Goal: Task Accomplishment & Management: Manage account settings

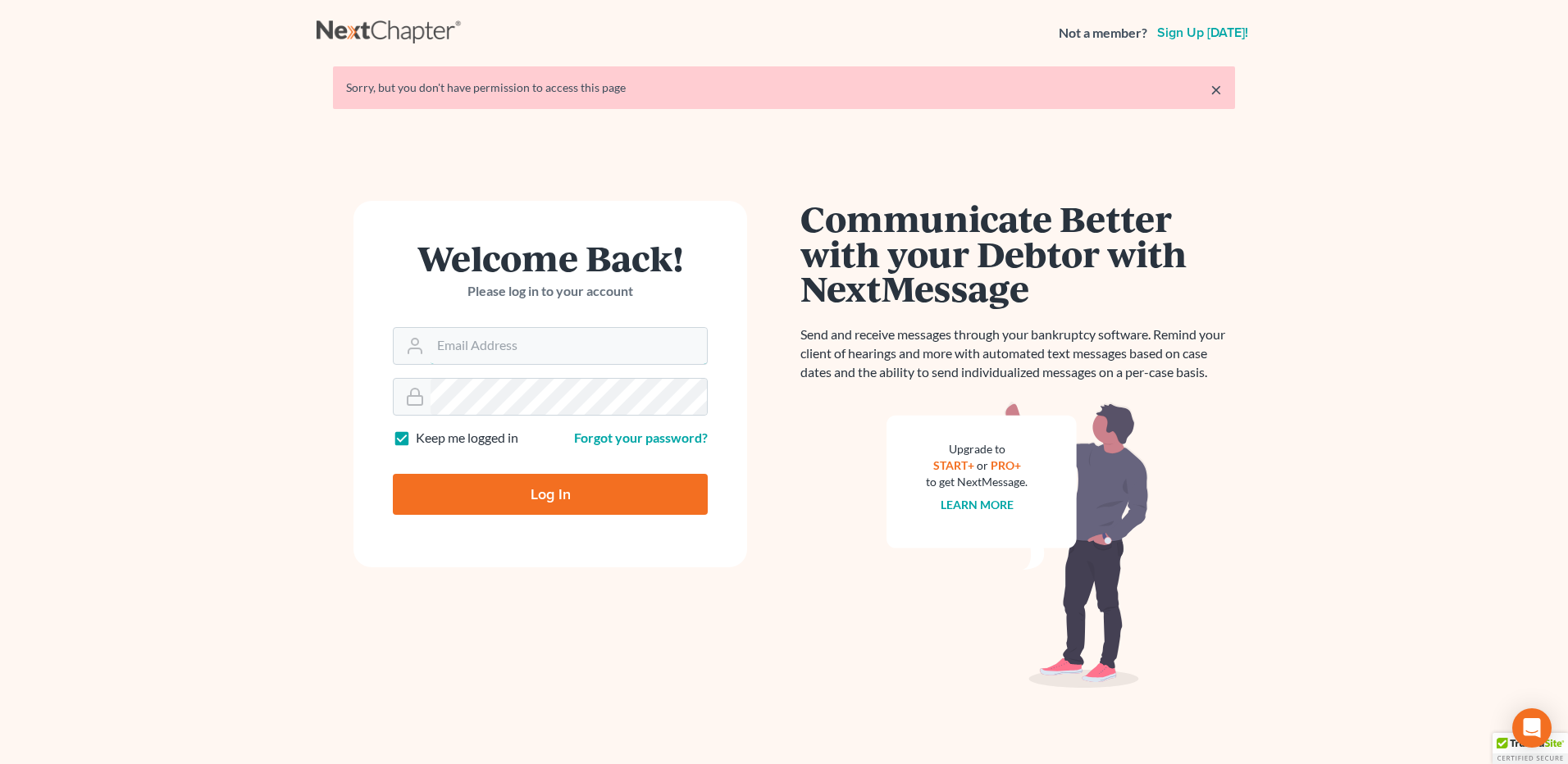
type input "[EMAIL_ADDRESS][DOMAIN_NAME]"
click at [548, 501] on input "Log In" at bounding box center [550, 494] width 315 height 41
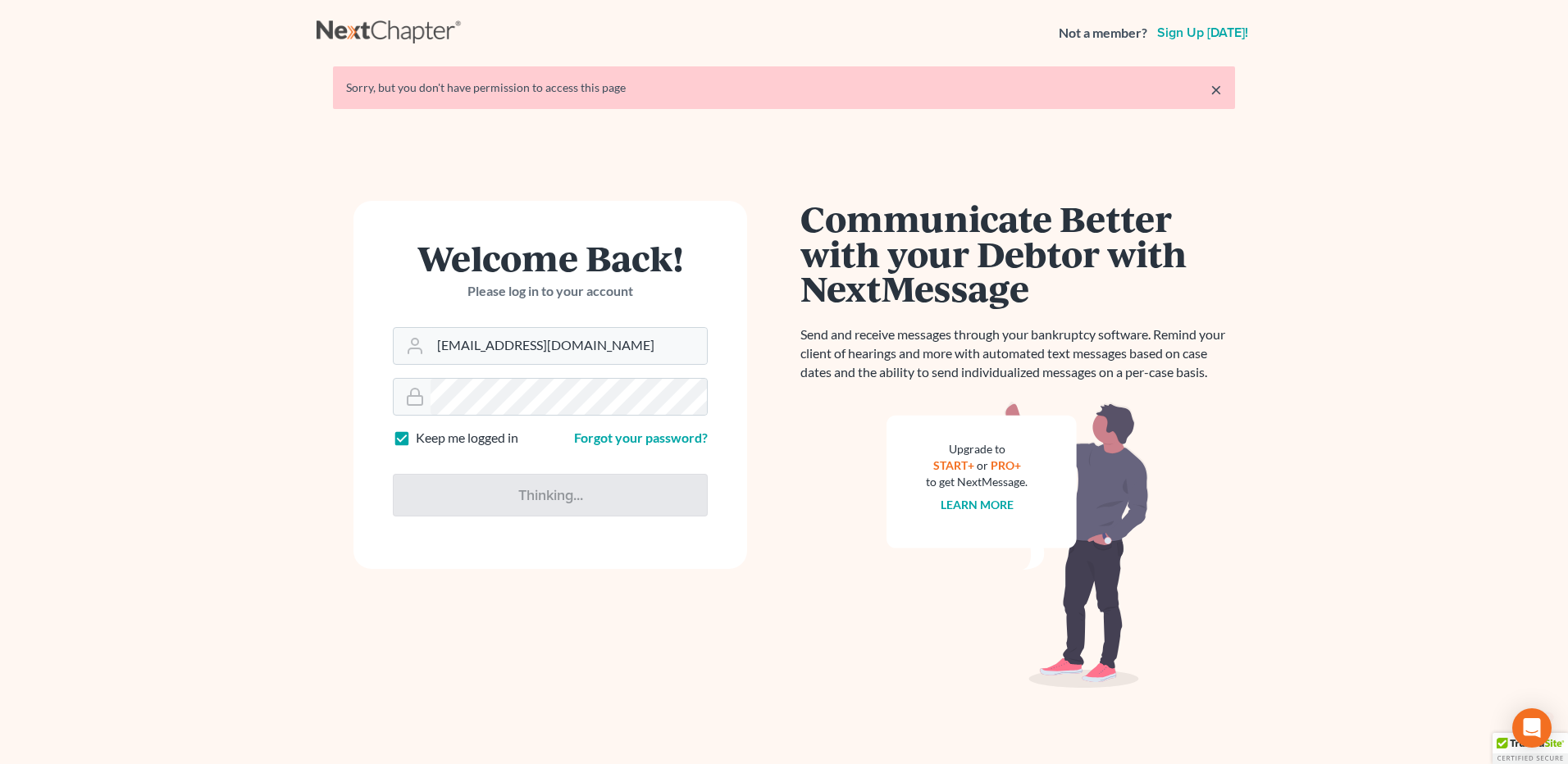
type input "Thinking..."
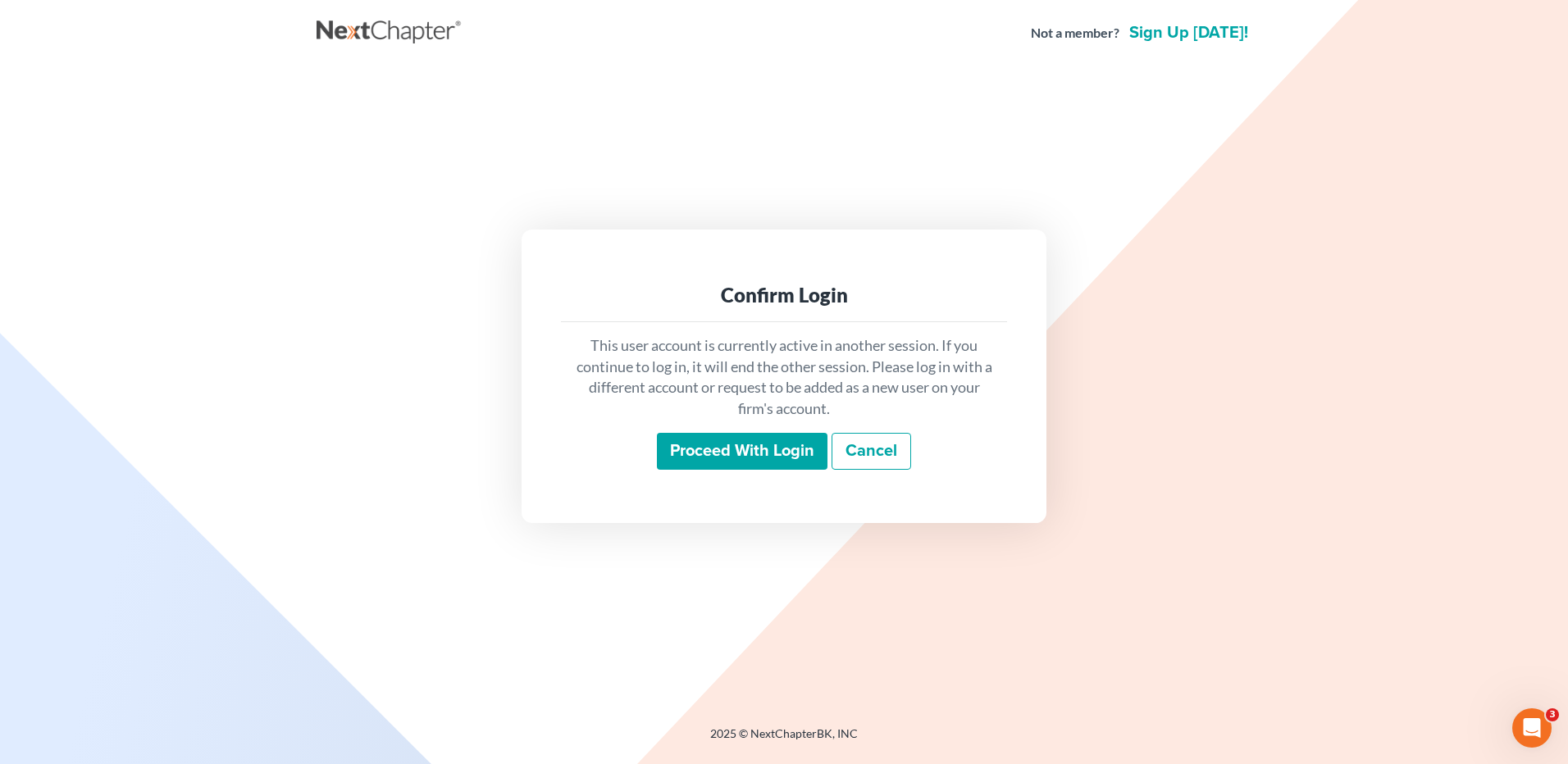
click at [723, 449] on input "Proceed with login" at bounding box center [742, 452] width 170 height 38
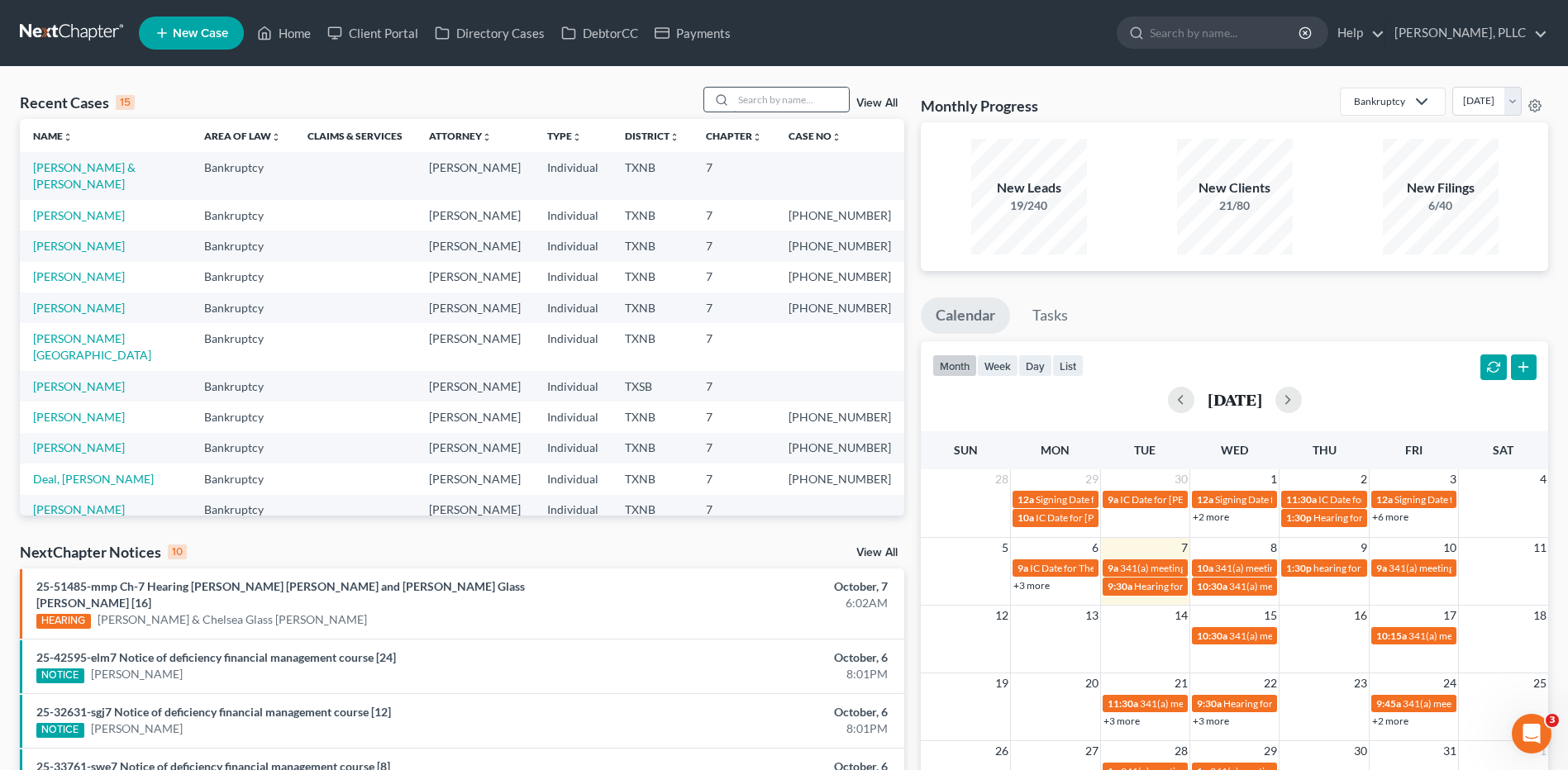
click at [807, 105] on input "search" at bounding box center [791, 99] width 116 height 24
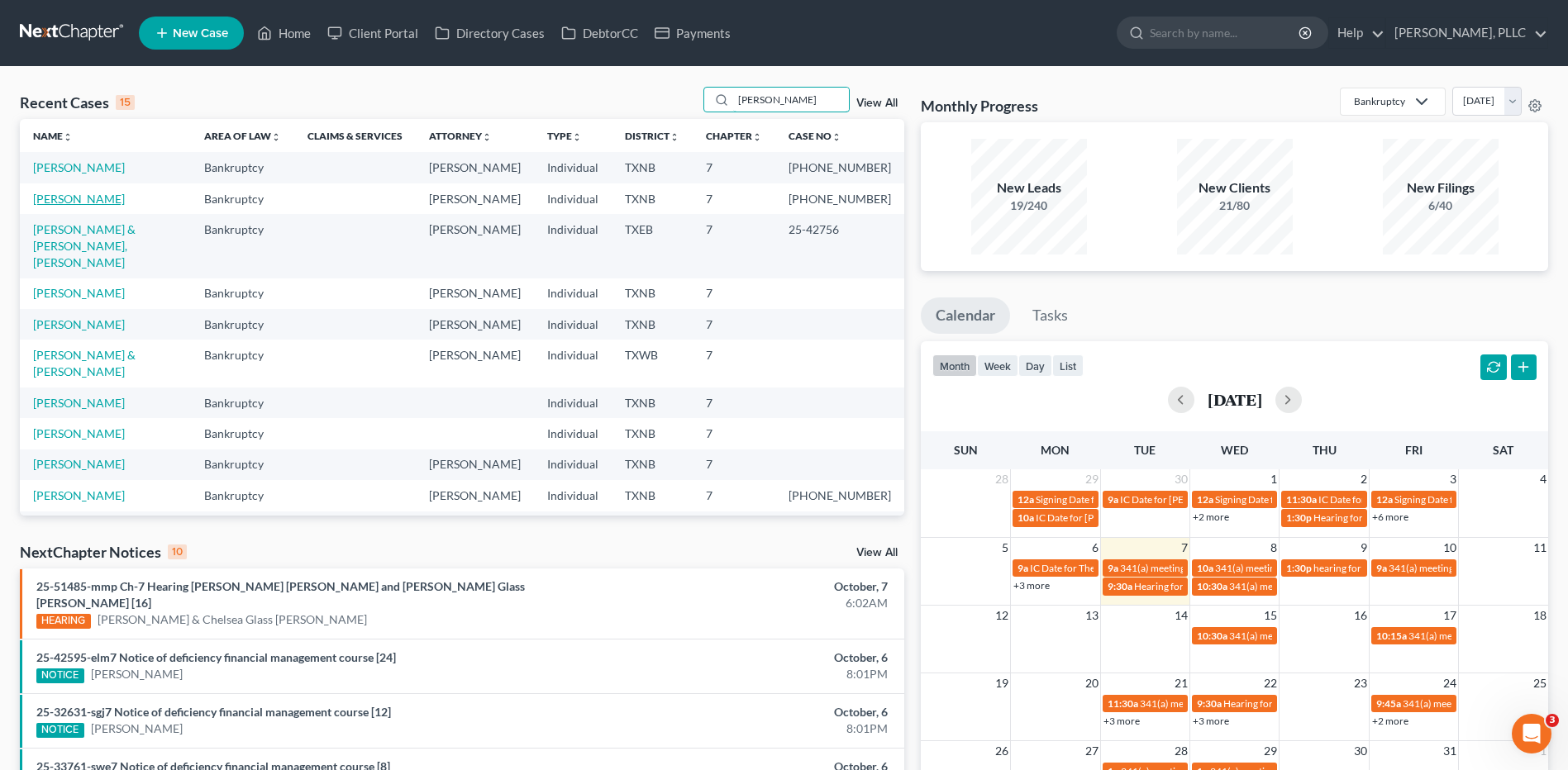
type input "robinson"
click at [82, 200] on link "Robinson, Lateshia" at bounding box center [78, 198] width 92 height 14
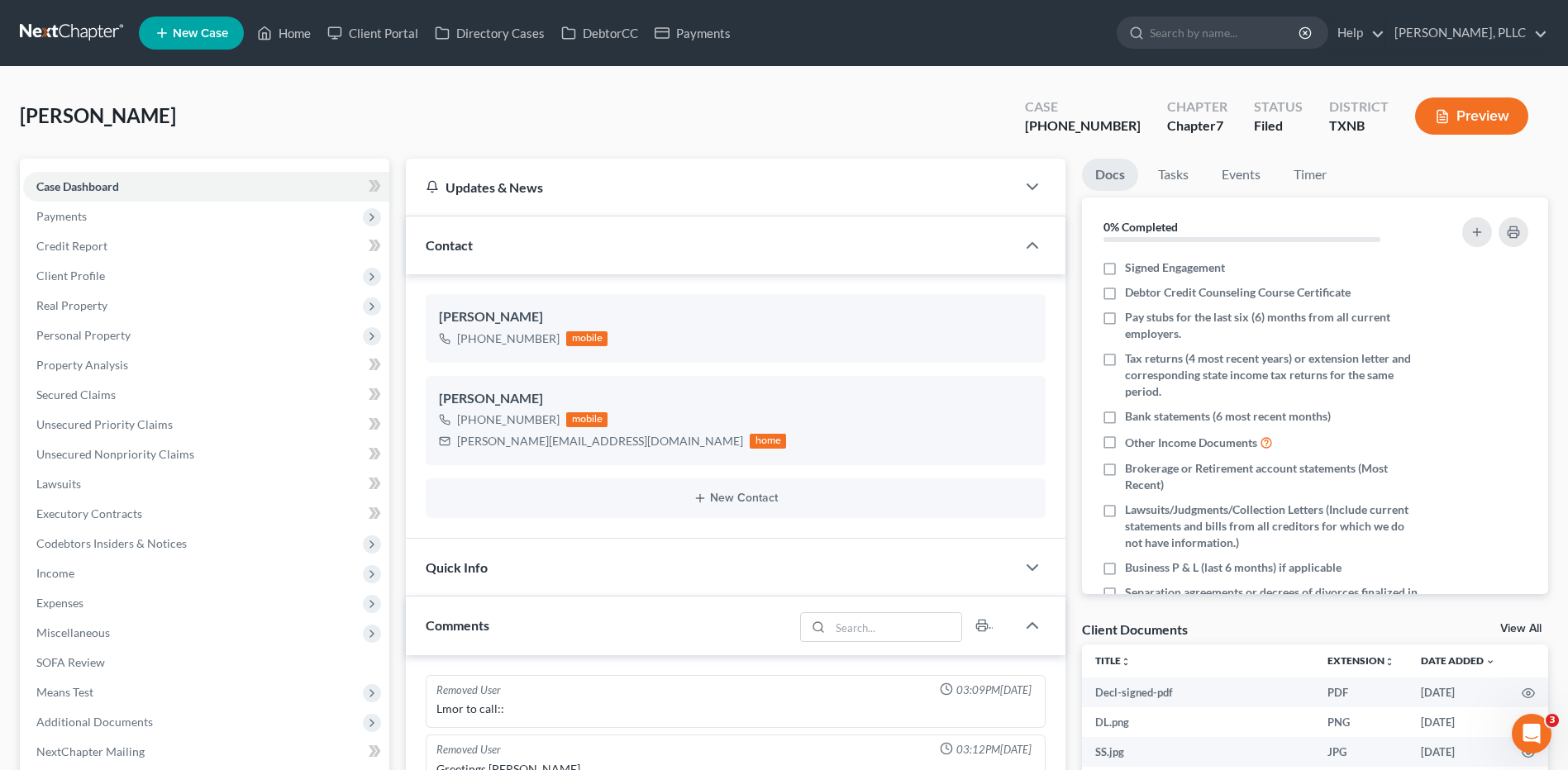
scroll to position [2815, 0]
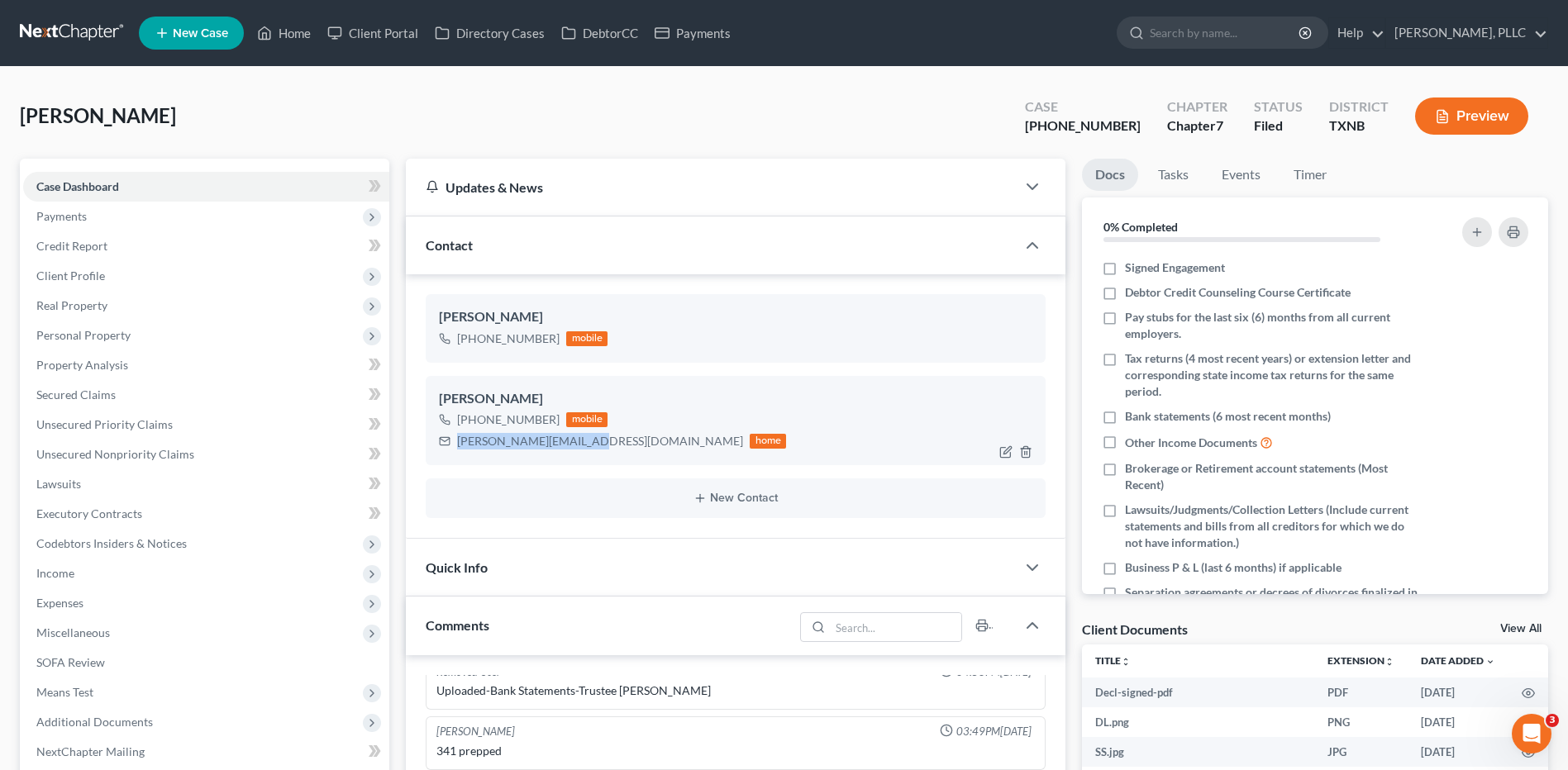
drag, startPoint x: 457, startPoint y: 442, endPoint x: 580, endPoint y: 445, distance: 123.0
click at [580, 445] on div "lateshia.e@outlook.com home" at bounding box center [612, 442] width 347 height 22
copy div "lateshia.e@outlook.com"
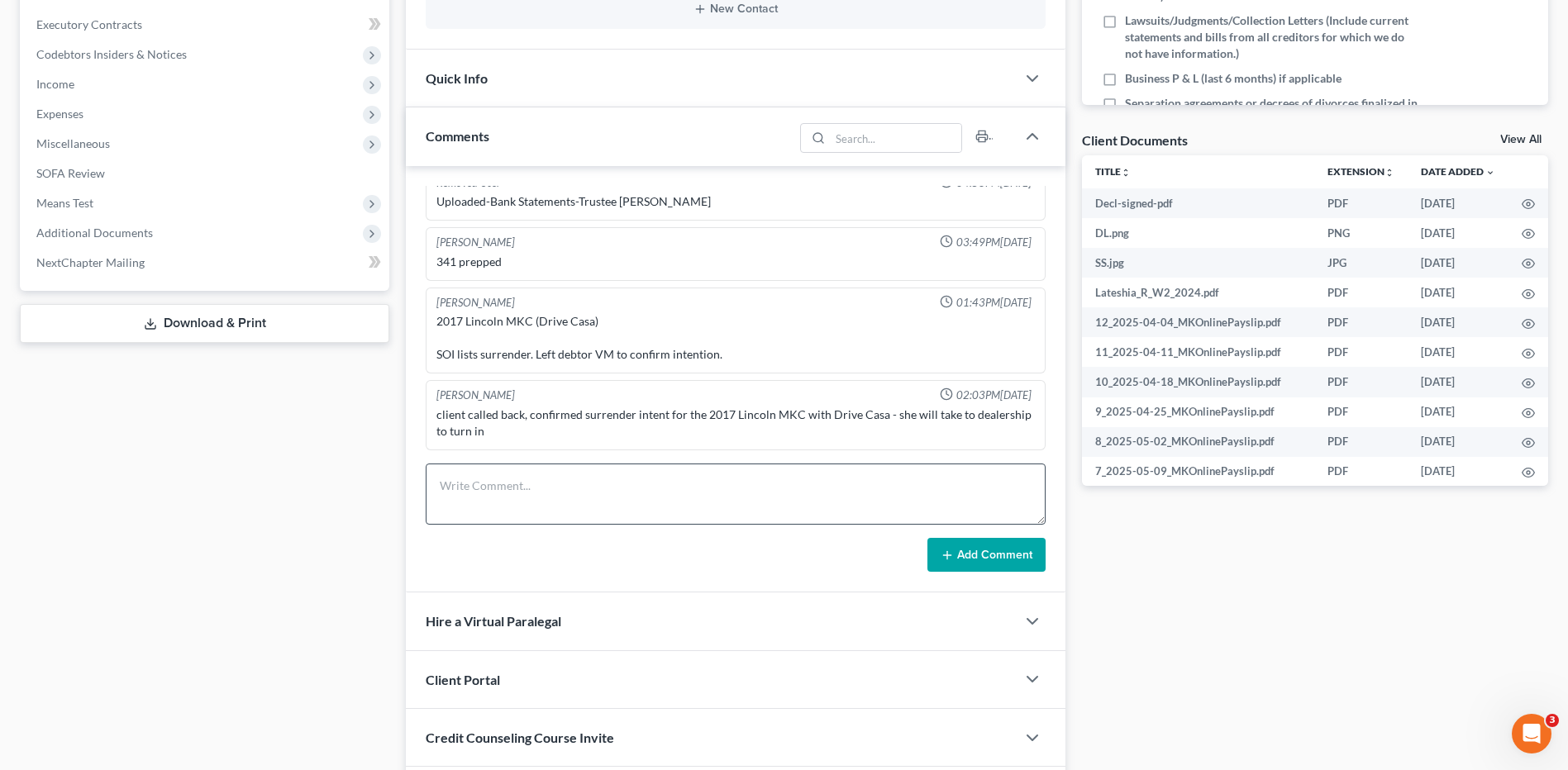
scroll to position [496, 0]
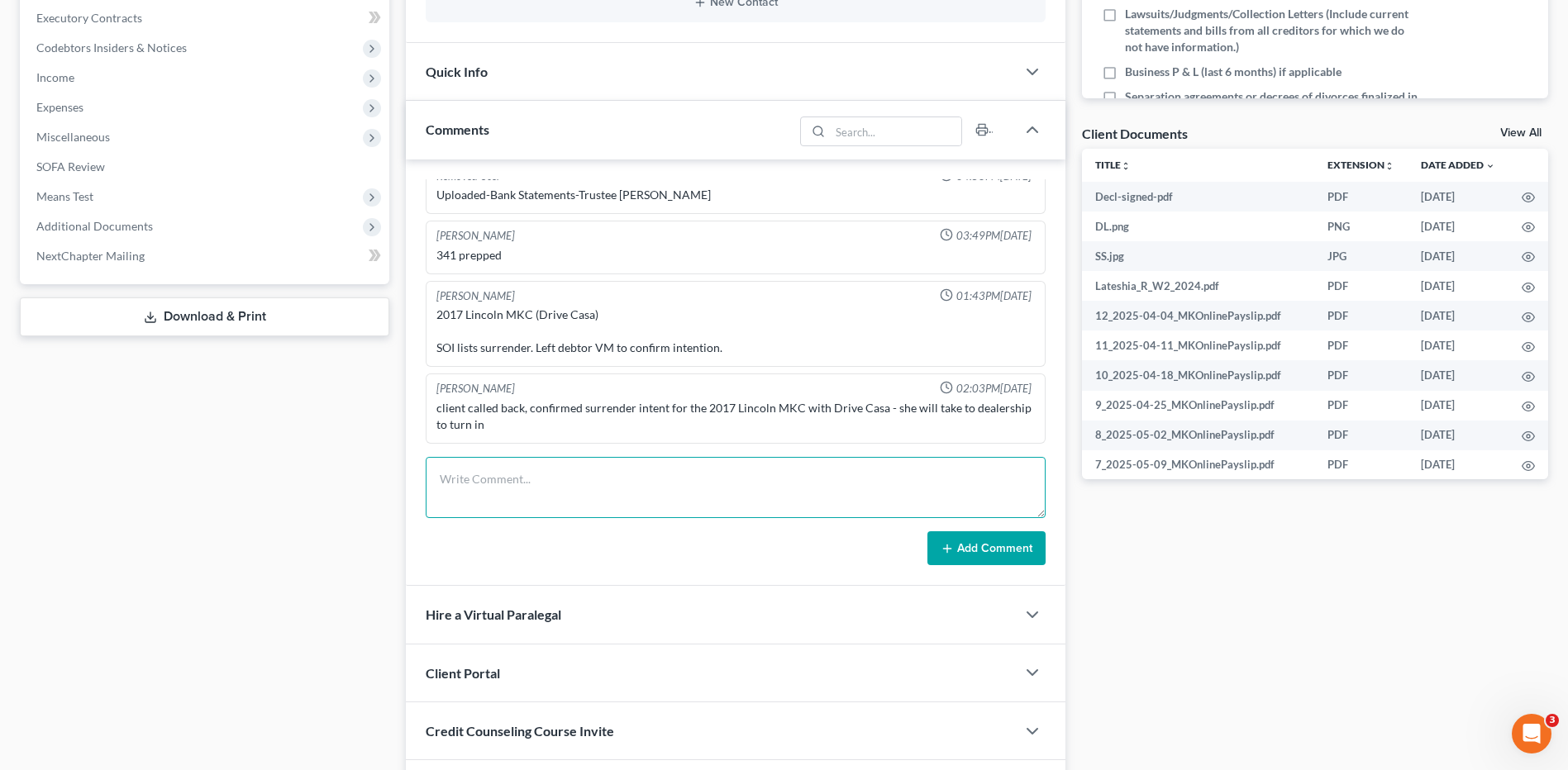
click at [480, 481] on textarea at bounding box center [735, 487] width 619 height 61
drag, startPoint x: 480, startPoint y: 476, endPoint x: 691, endPoint y: 505, distance: 213.0
click at [691, 505] on textarea at bounding box center [735, 487] width 619 height 61
type textarea "Send client a remainder to take financial course."
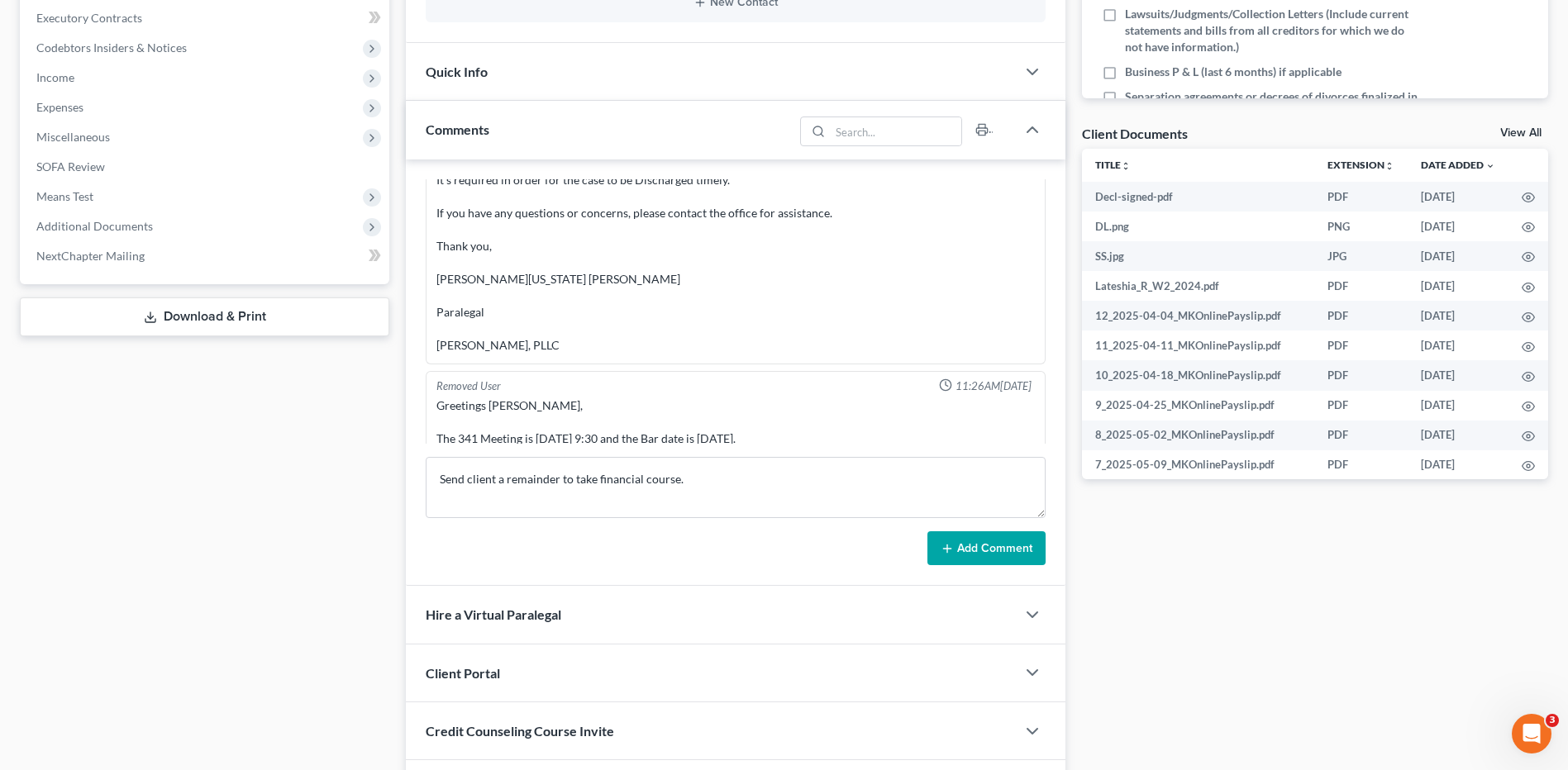
scroll to position [1823, 0]
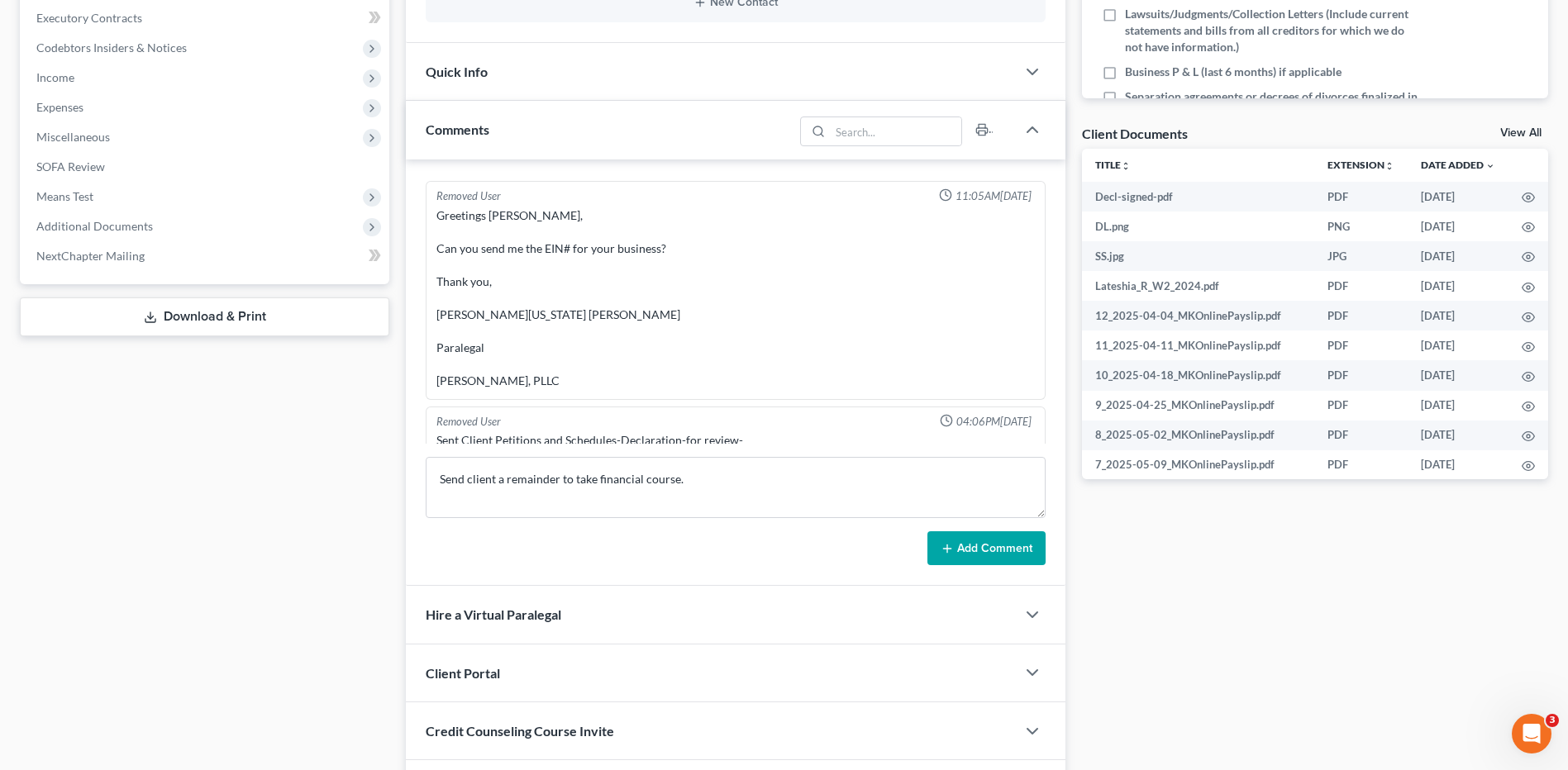
click at [1074, 273] on div "Docs Tasks Events Timer 0% Completed Nothing here yet! Signed Engagement Debtor…" at bounding box center [1314, 240] width 483 height 1156
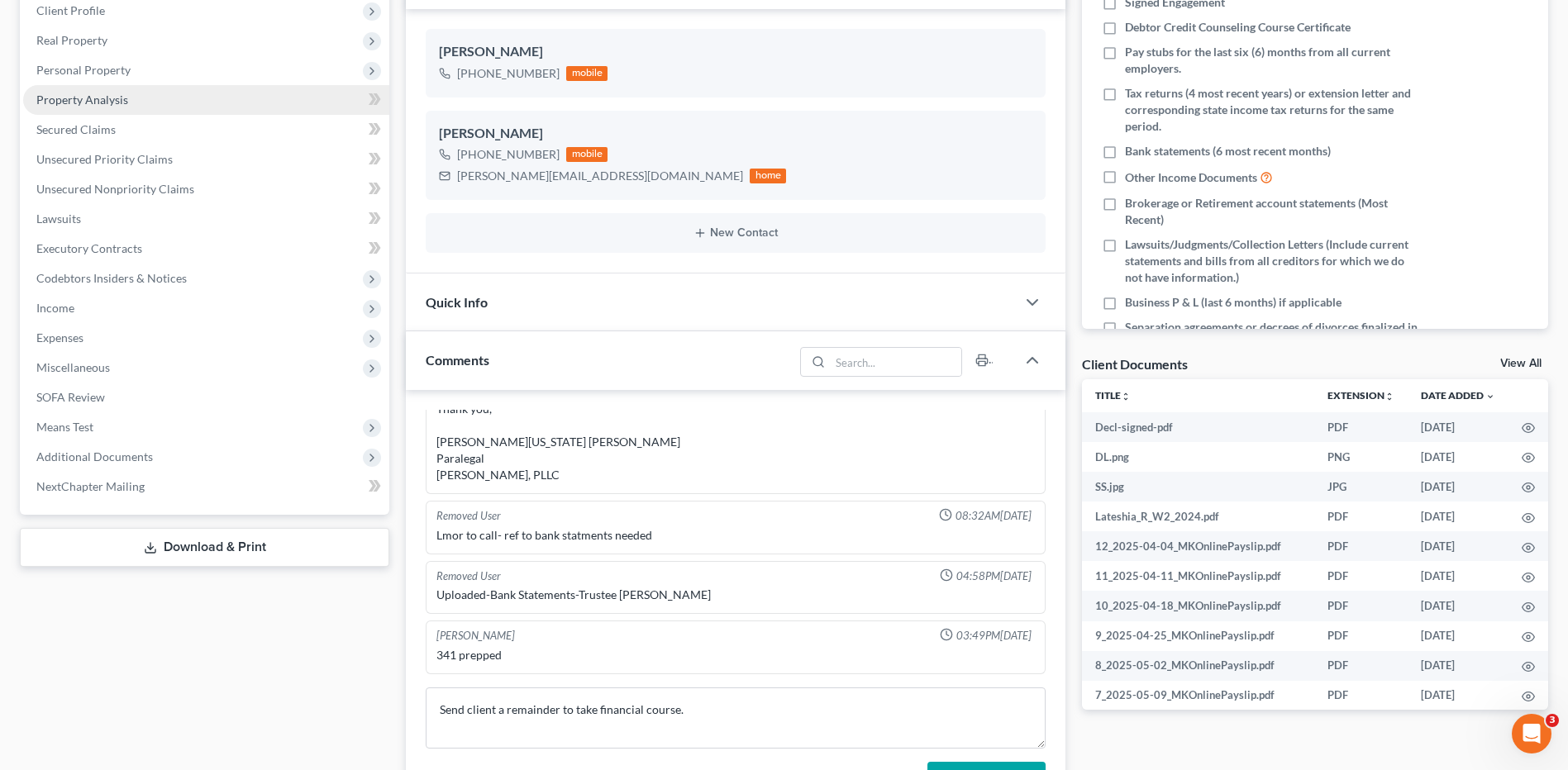
scroll to position [0, 0]
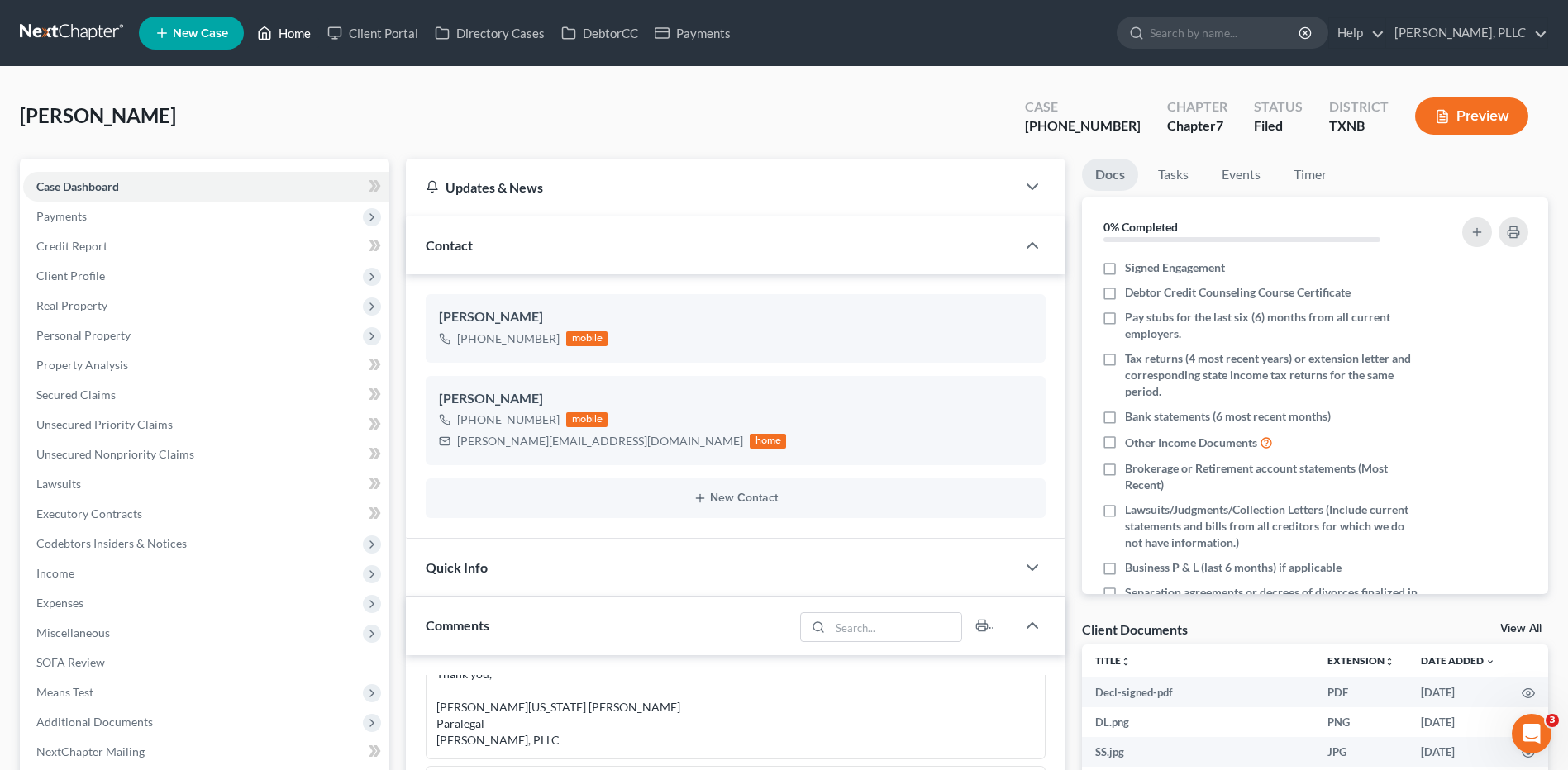
click at [296, 30] on link "Home" at bounding box center [284, 33] width 70 height 30
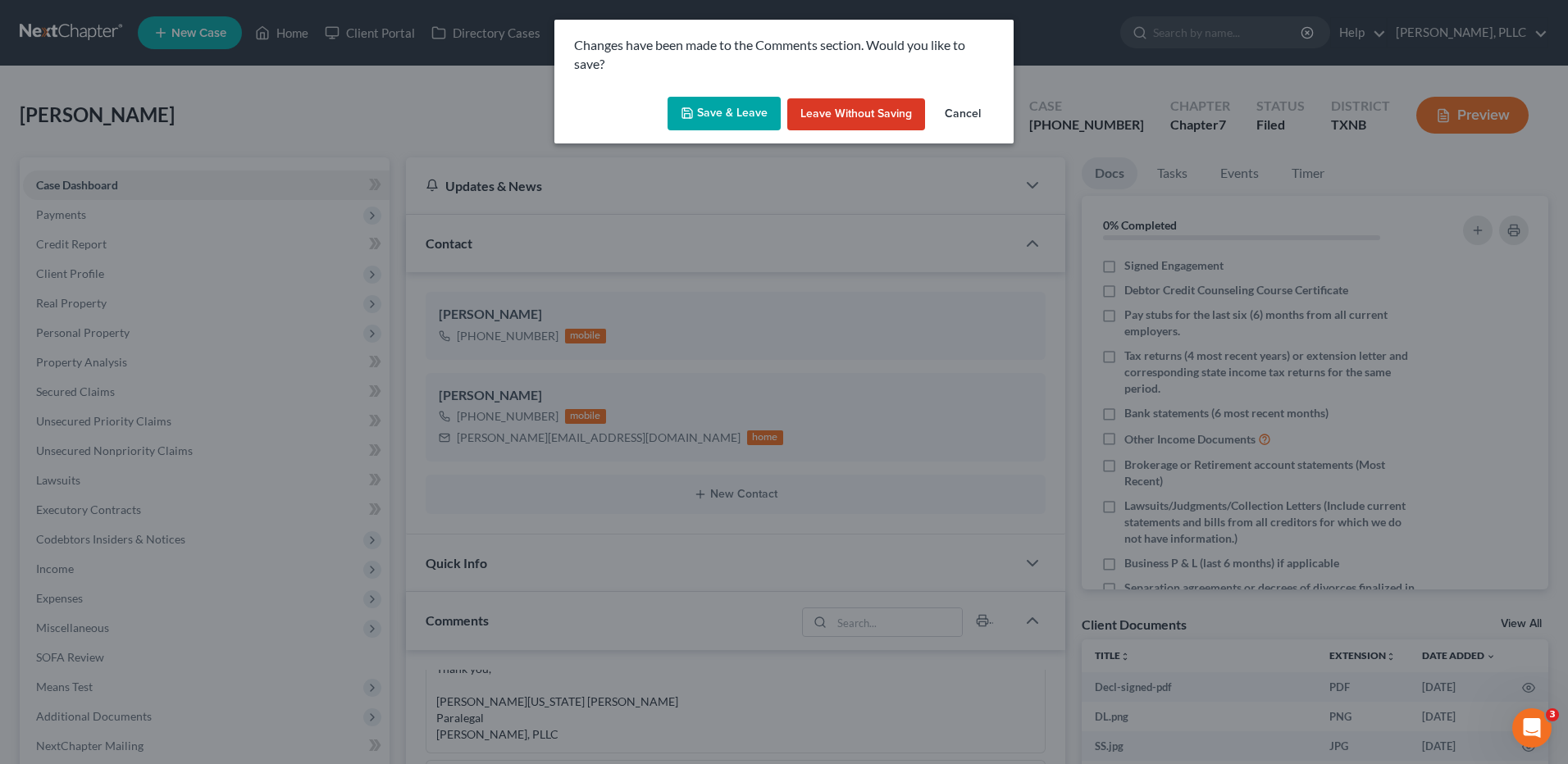
click at [742, 110] on button "Save & Leave" at bounding box center [723, 114] width 113 height 34
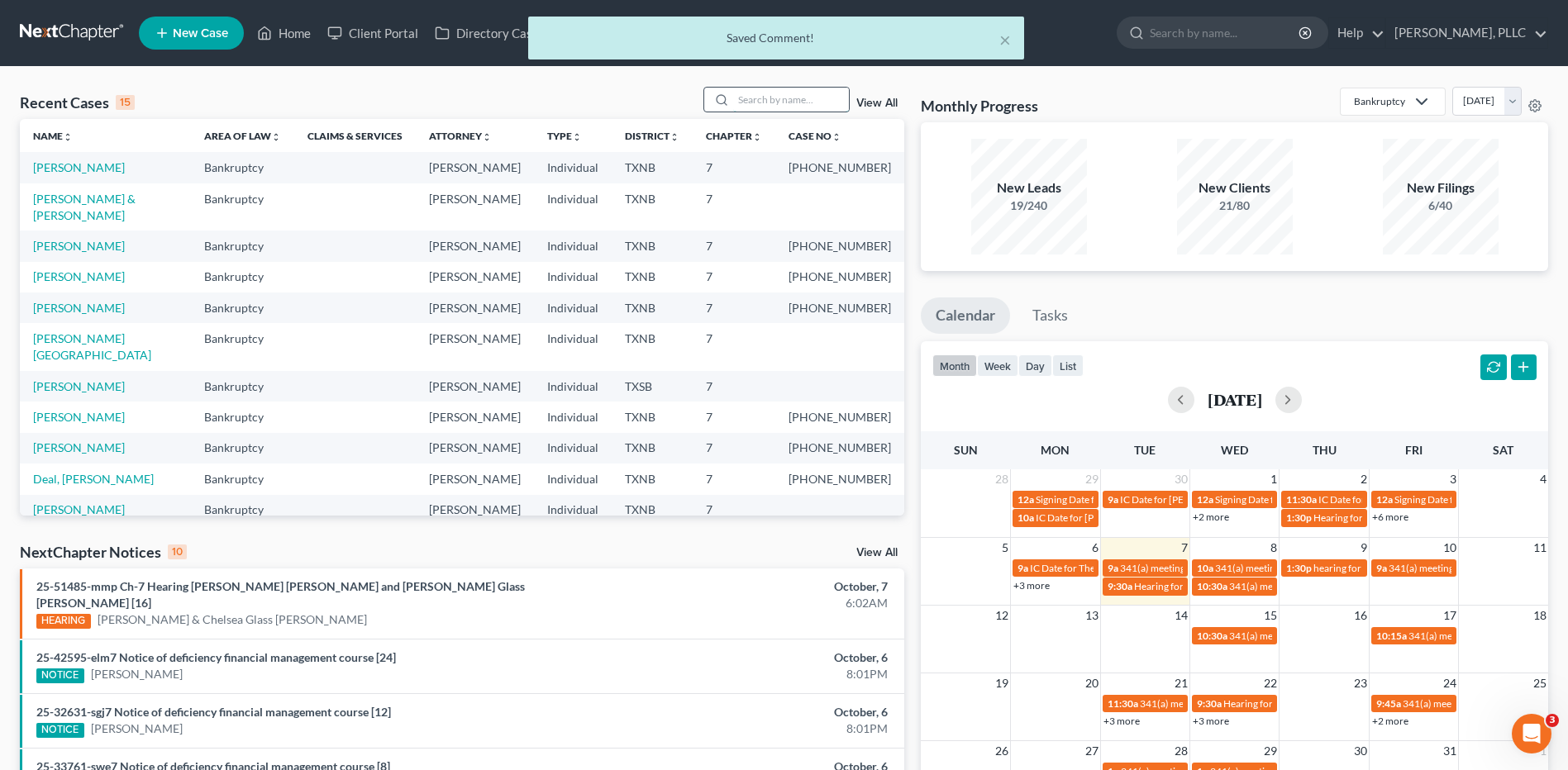
click at [817, 104] on input "search" at bounding box center [791, 99] width 116 height 24
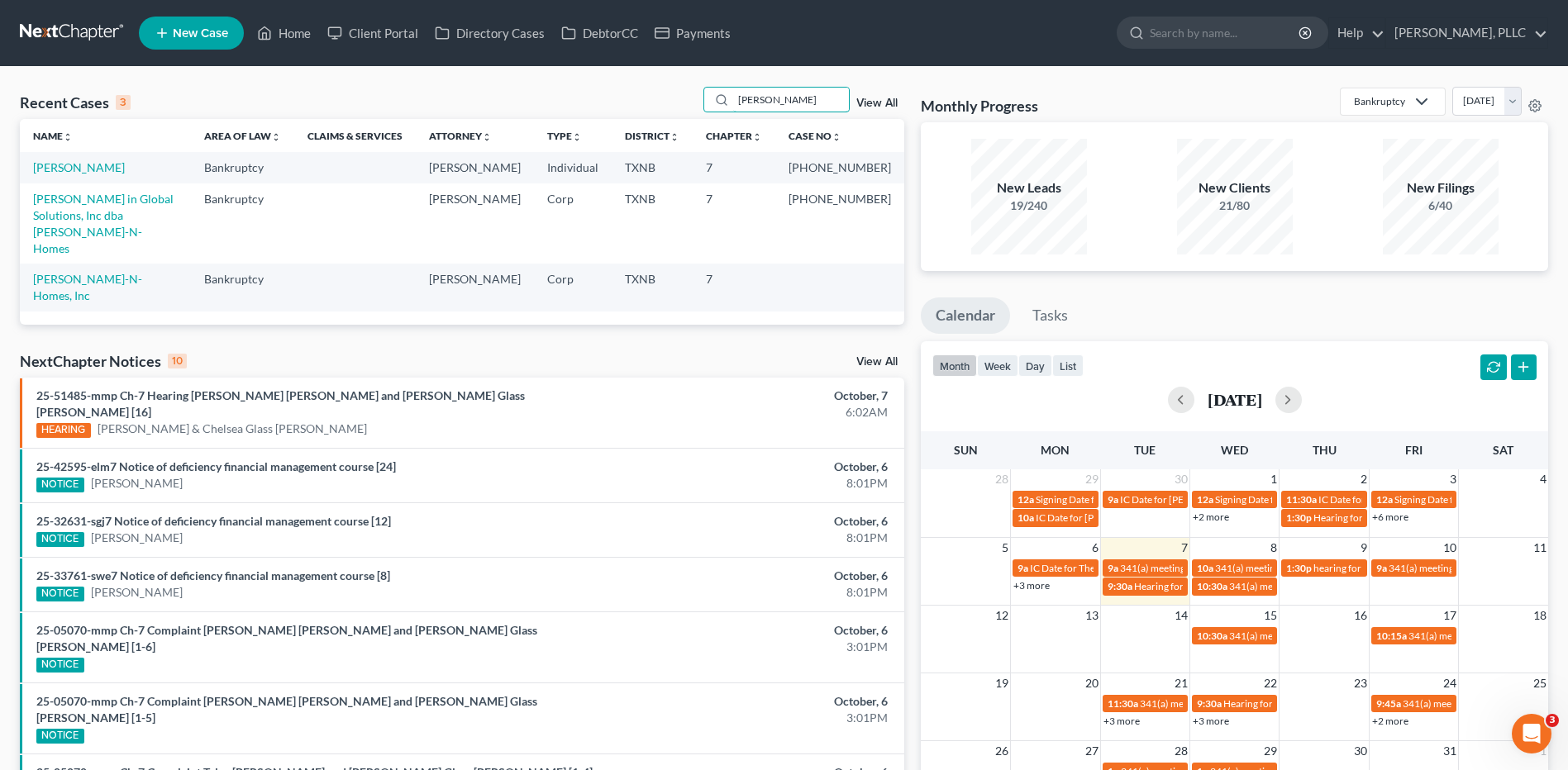
type input "lockett"
click at [42, 172] on link "Lockett, Adonis" at bounding box center [78, 167] width 92 height 14
select select "1"
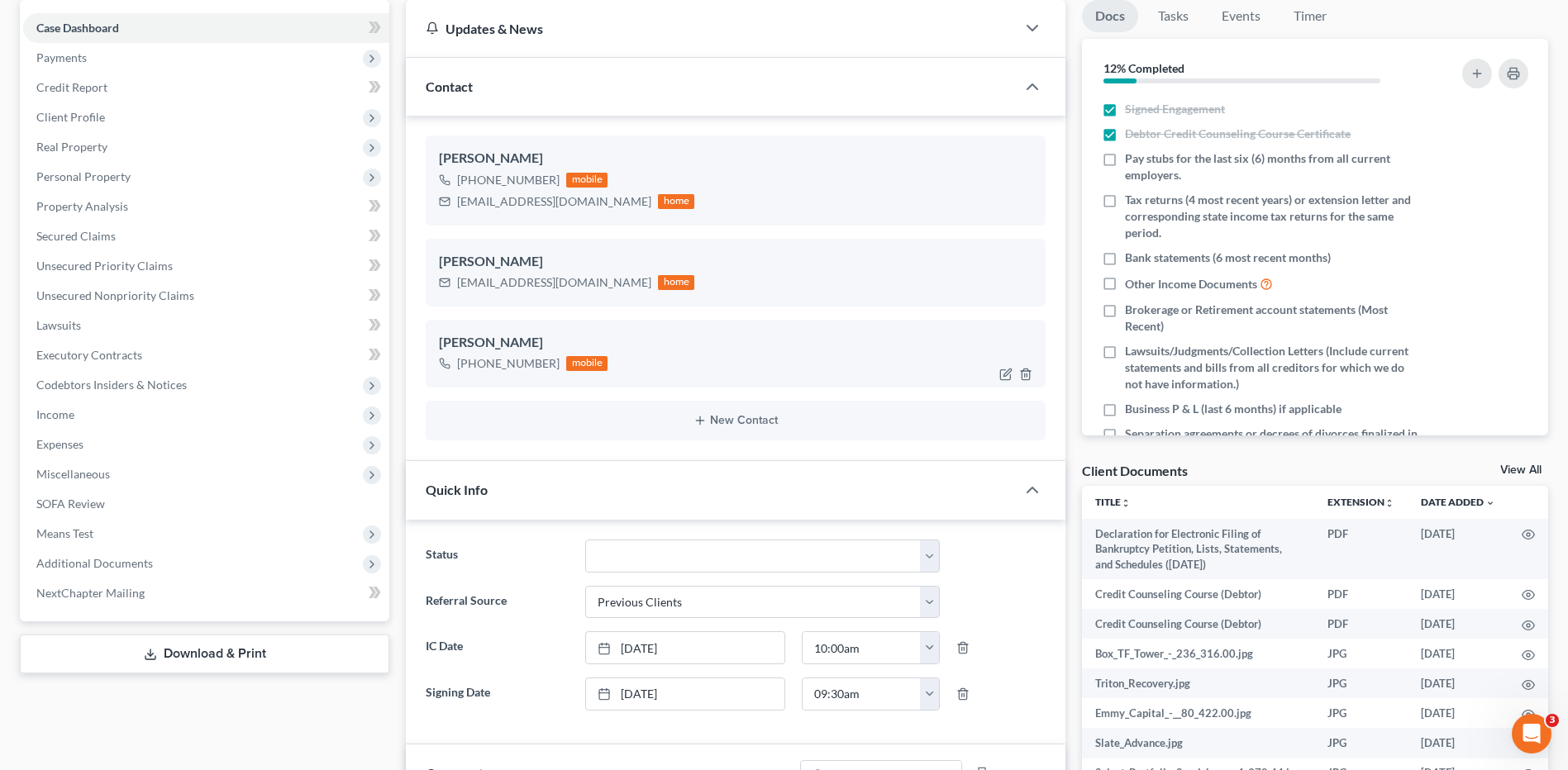
scroll to position [165, 0]
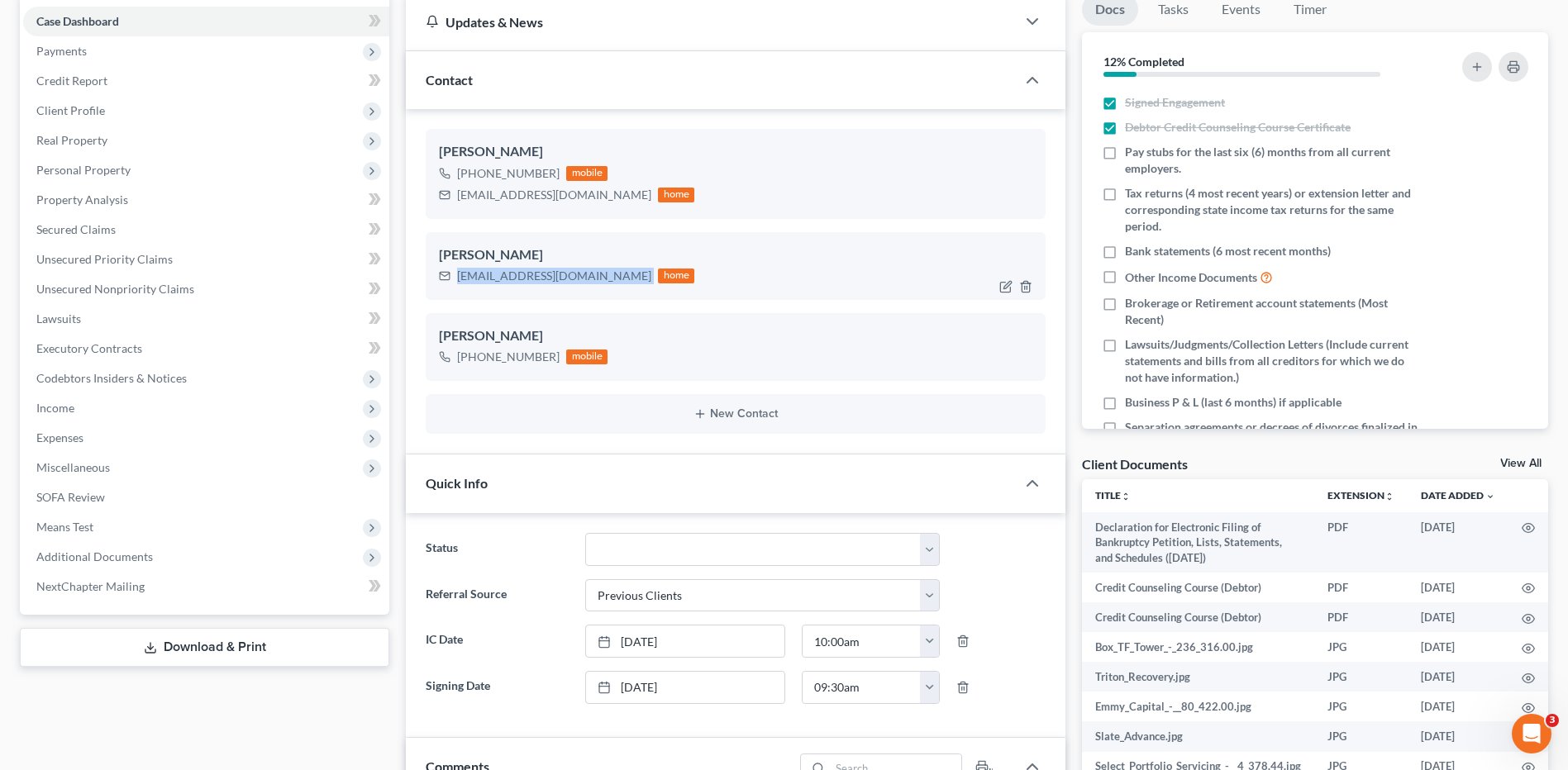
drag, startPoint x: 457, startPoint y: 276, endPoint x: 610, endPoint y: 268, distance: 153.2
click at [610, 268] on div "adonis@lockettnhomes.com home" at bounding box center [566, 276] width 255 height 22
copy div "adonis@lockettnhomes.com"
drag, startPoint x: 459, startPoint y: 192, endPoint x: 604, endPoint y: 195, distance: 145.0
click at [604, 195] on div "finance@lockettnhomes.com home" at bounding box center [566, 195] width 255 height 22
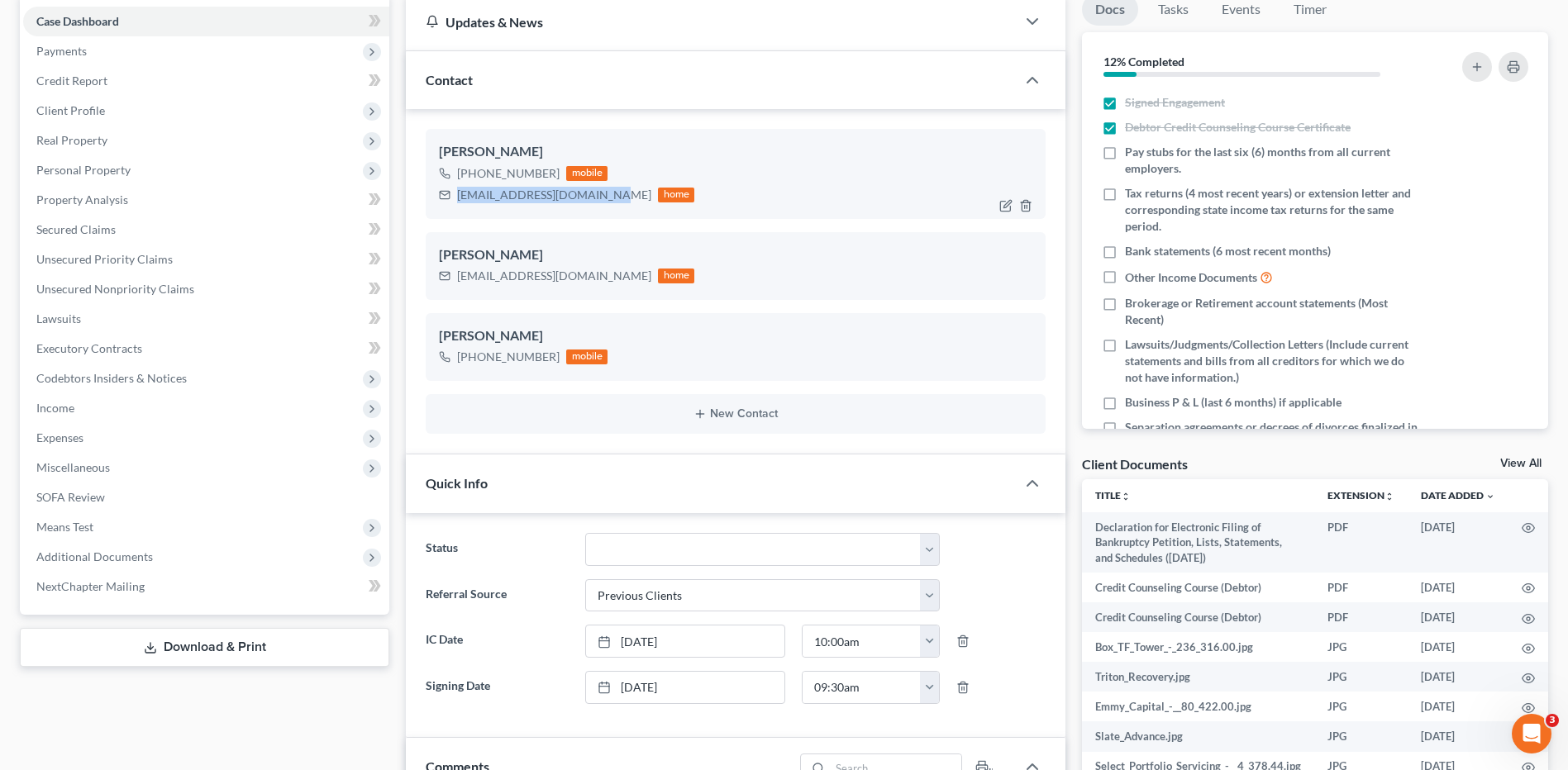
copy div "finance@lockettnhomes.com"
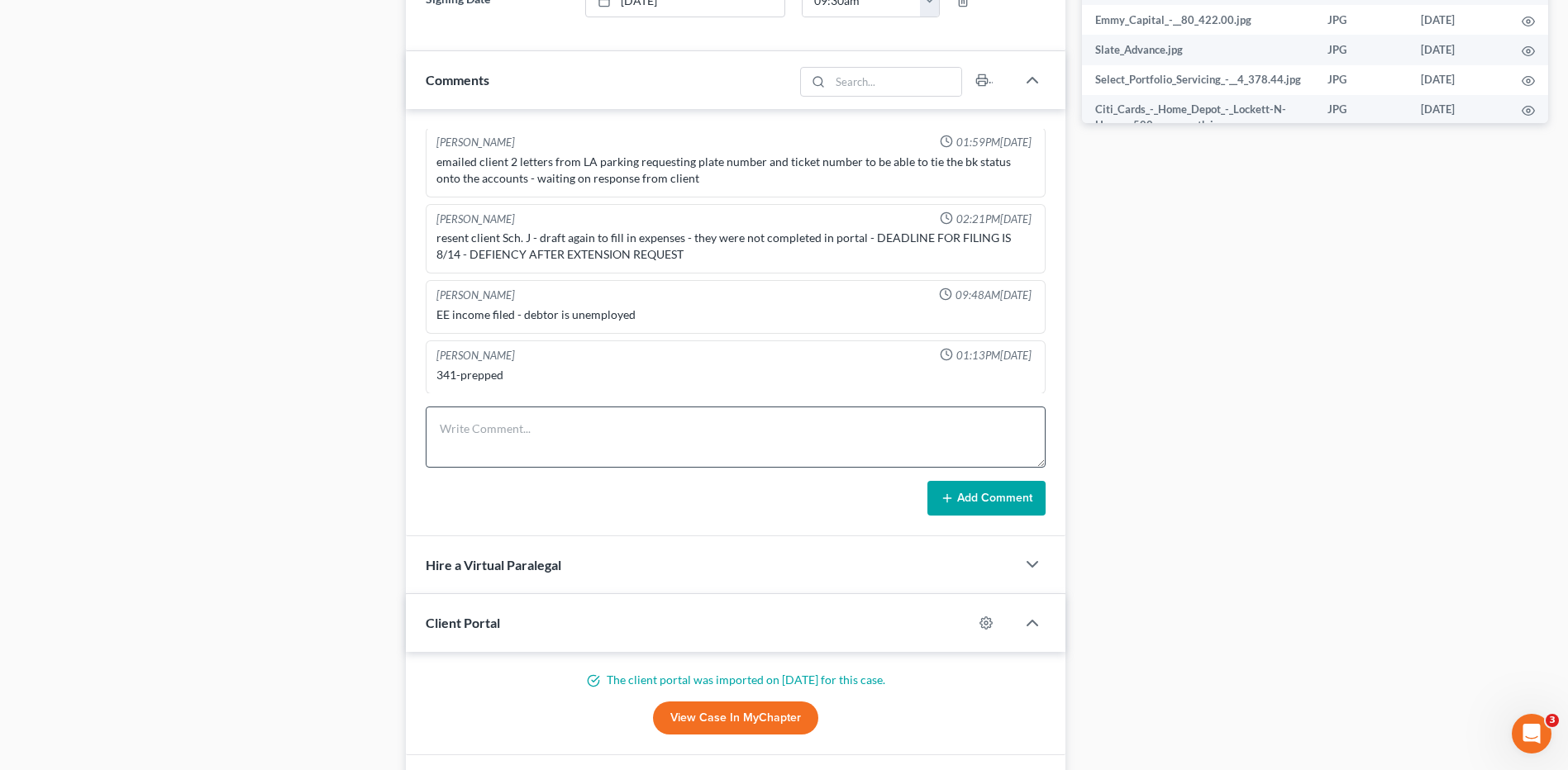
scroll to position [910, 0]
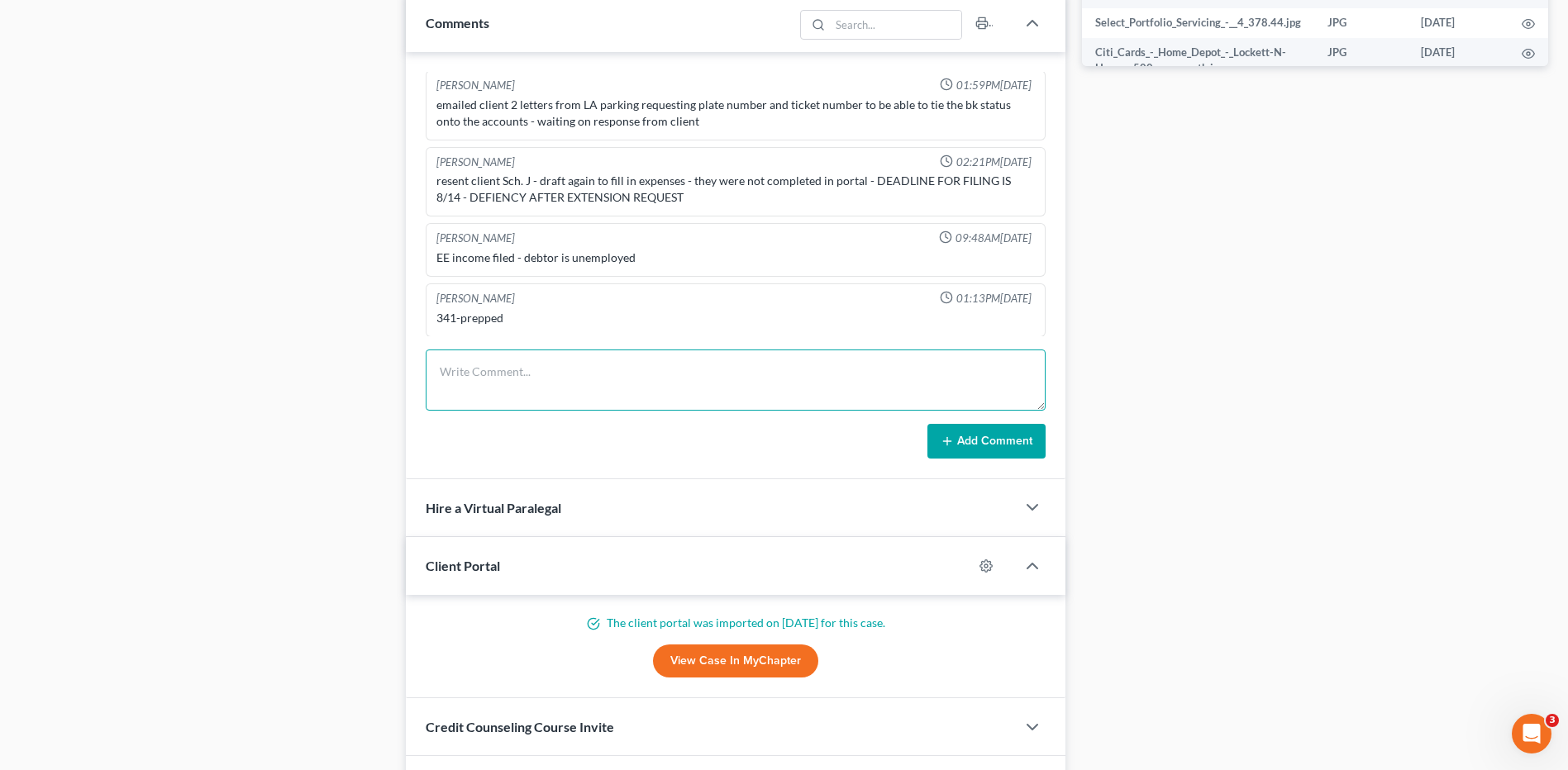
click at [464, 373] on textarea at bounding box center [735, 380] width 619 height 61
type textarea "Send client a reminder to take financial course."
click at [981, 443] on button "Add Comment" at bounding box center [986, 442] width 119 height 35
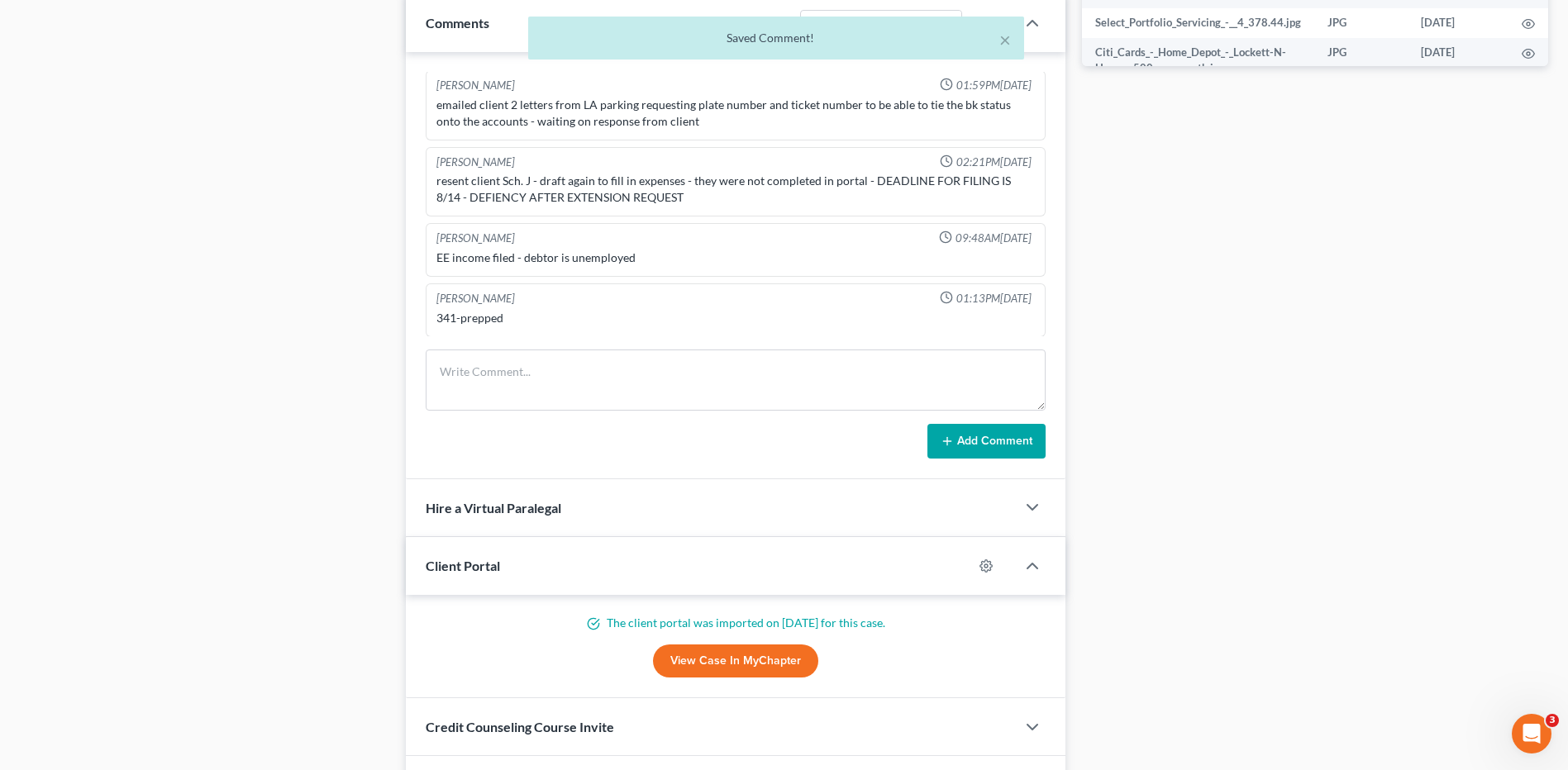
scroll to position [1639, 0]
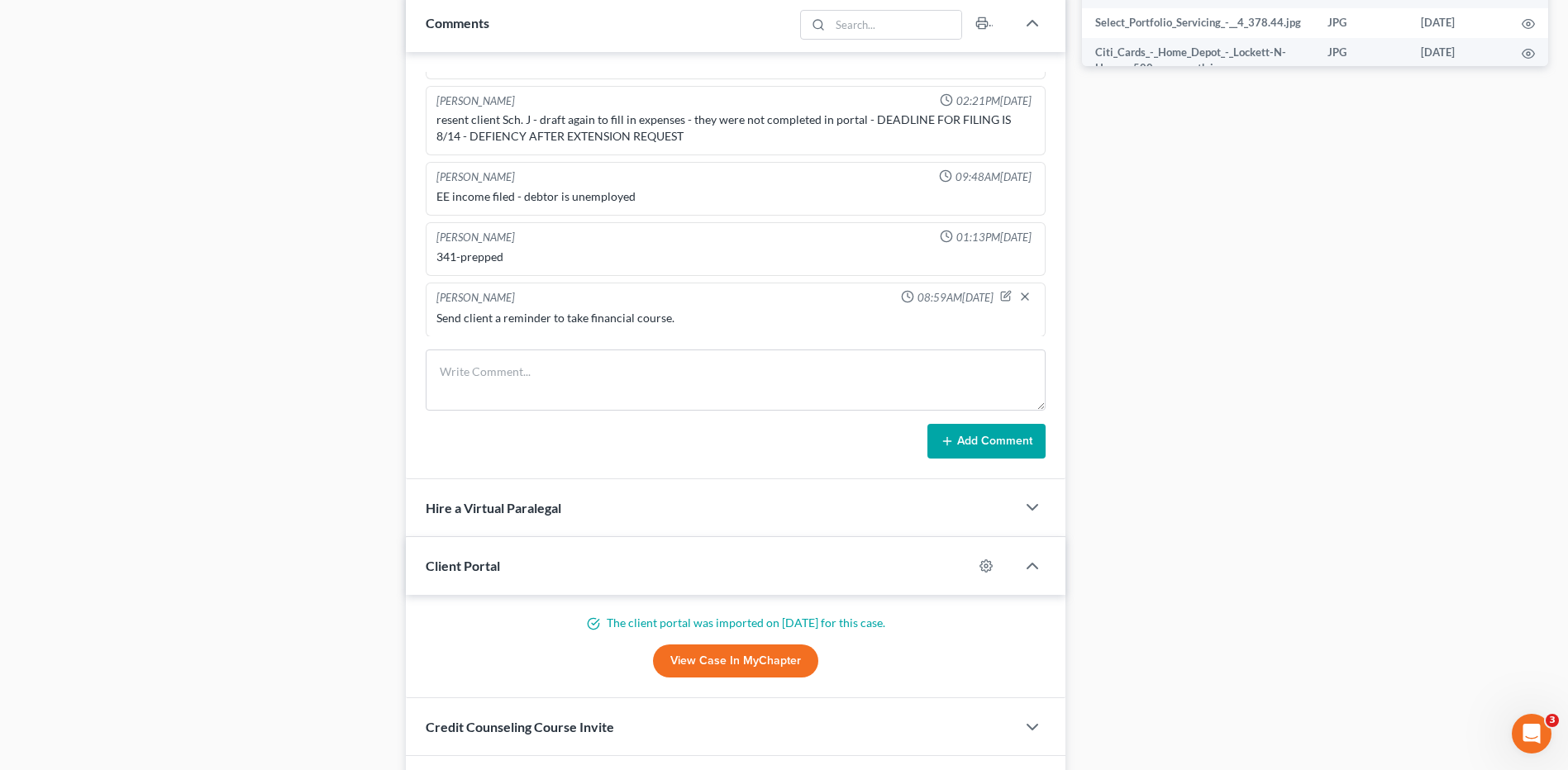
click at [1181, 334] on div "Docs Tasks Events Timer 12% Completed Nothing here yet! Signed Engagement Debto…" at bounding box center [1314, 32] width 483 height 1566
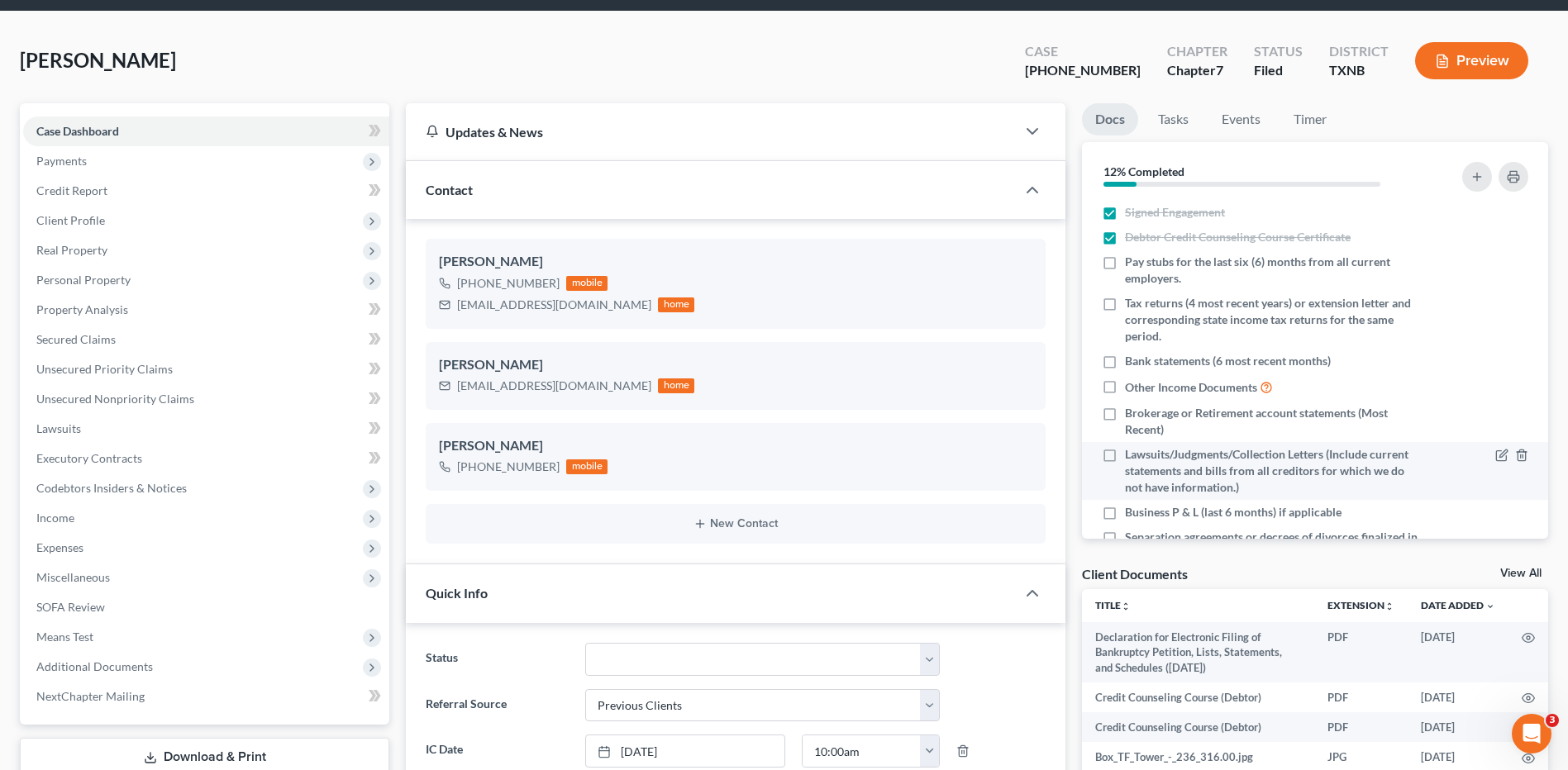
scroll to position [0, 0]
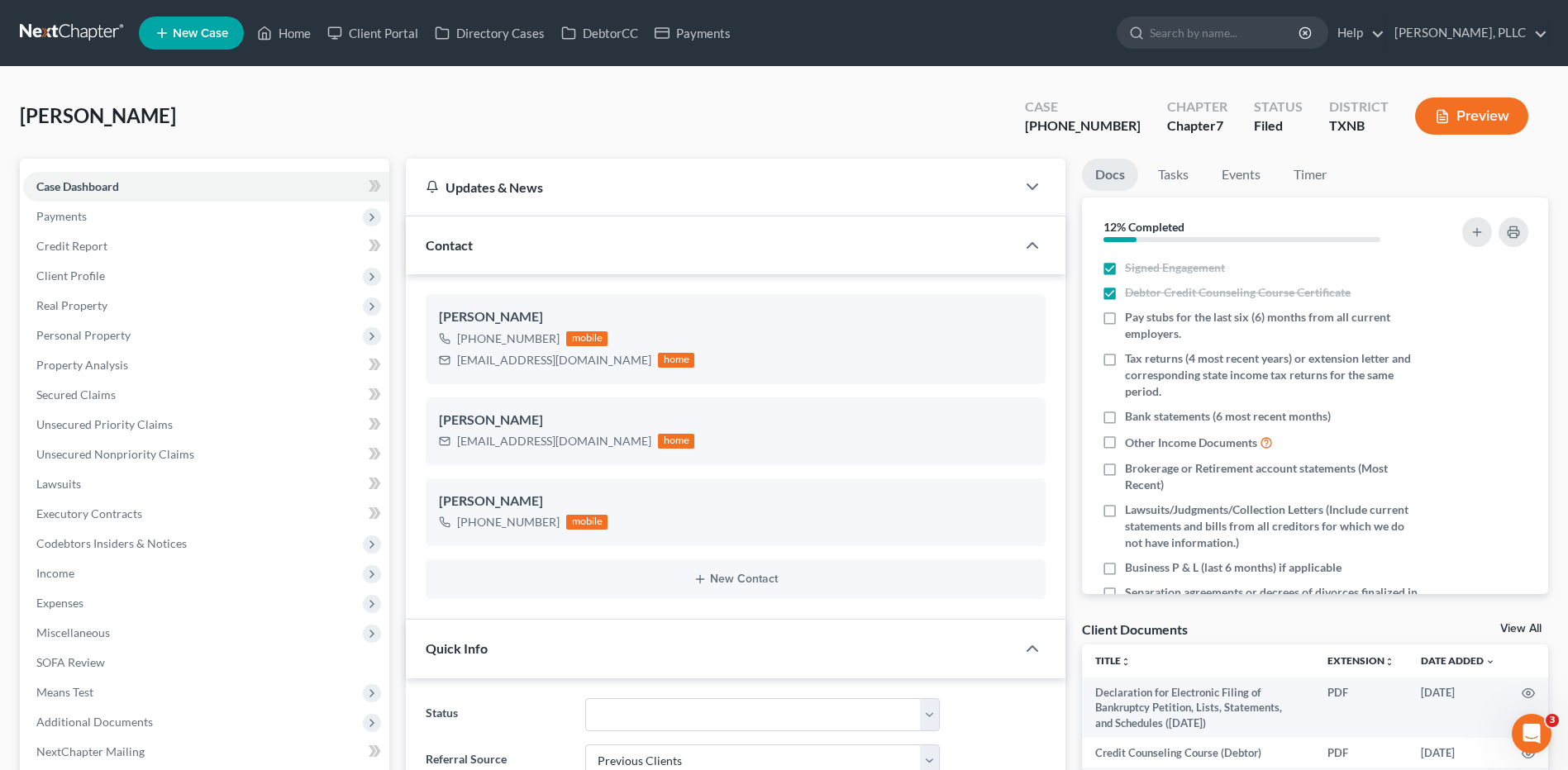
click at [333, 99] on div "Lockett, Adonis Upgraded Case 25-42595-7 Chapter Chapter 7 Status Filed Distric…" at bounding box center [784, 122] width 1528 height 72
click at [299, 37] on link "Home" at bounding box center [284, 33] width 70 height 30
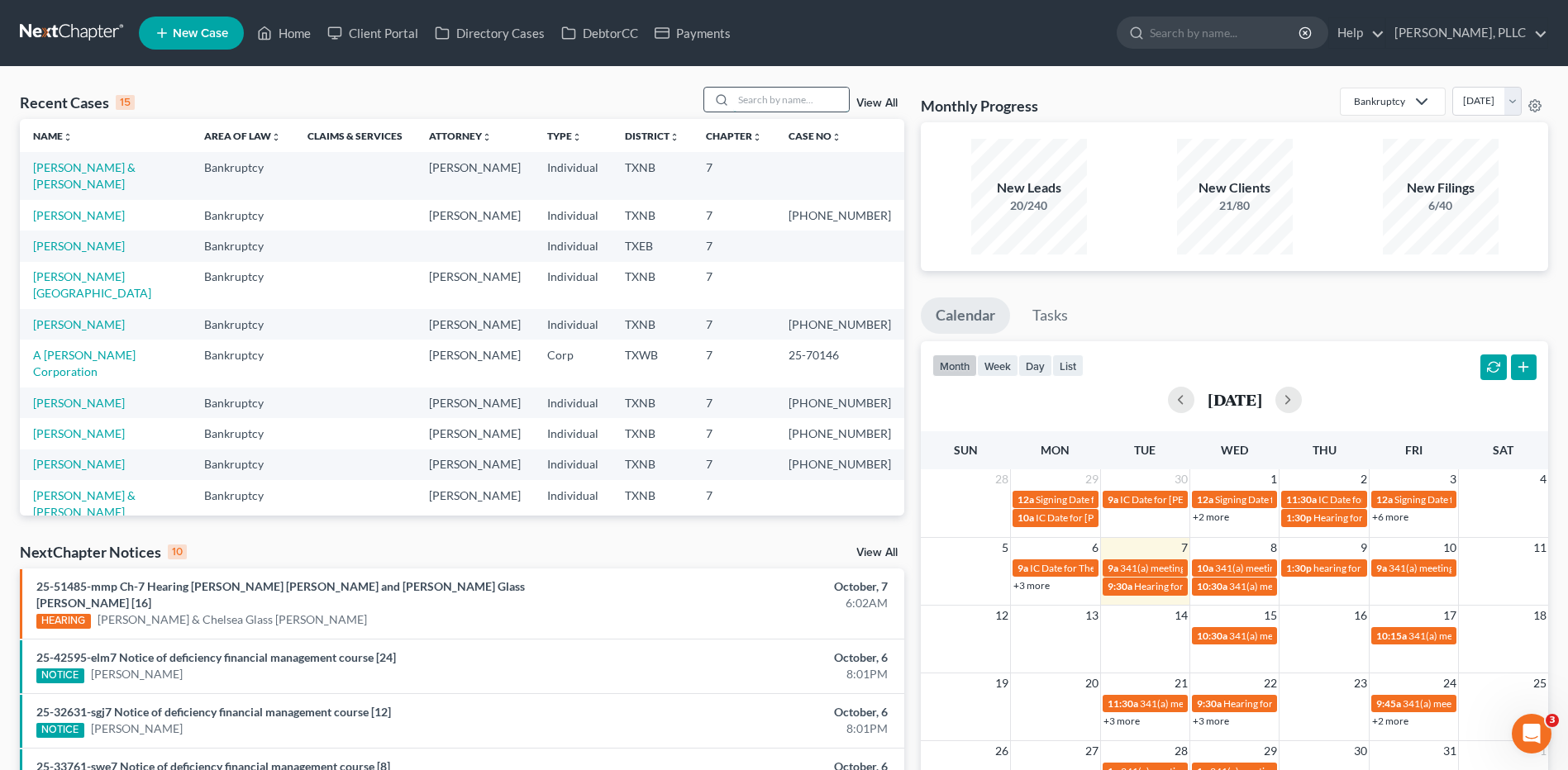
click at [791, 101] on input "search" at bounding box center [791, 99] width 116 height 24
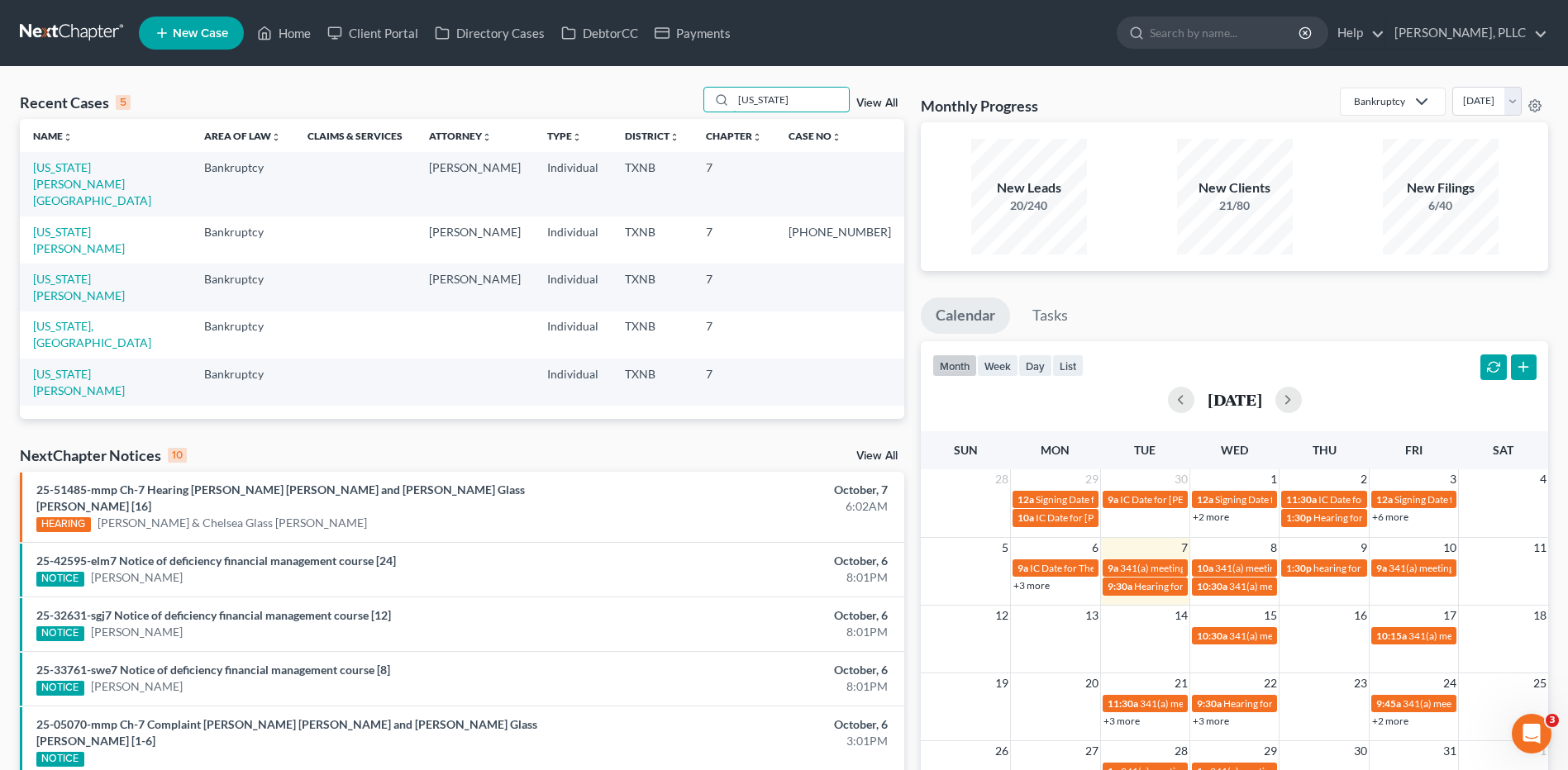
type input "washington"
click at [99, 172] on link "Washington, Kendra" at bounding box center [92, 184] width 119 height 47
click at [99, 171] on link "Washington, Kendra" at bounding box center [92, 184] width 119 height 47
select select "6"
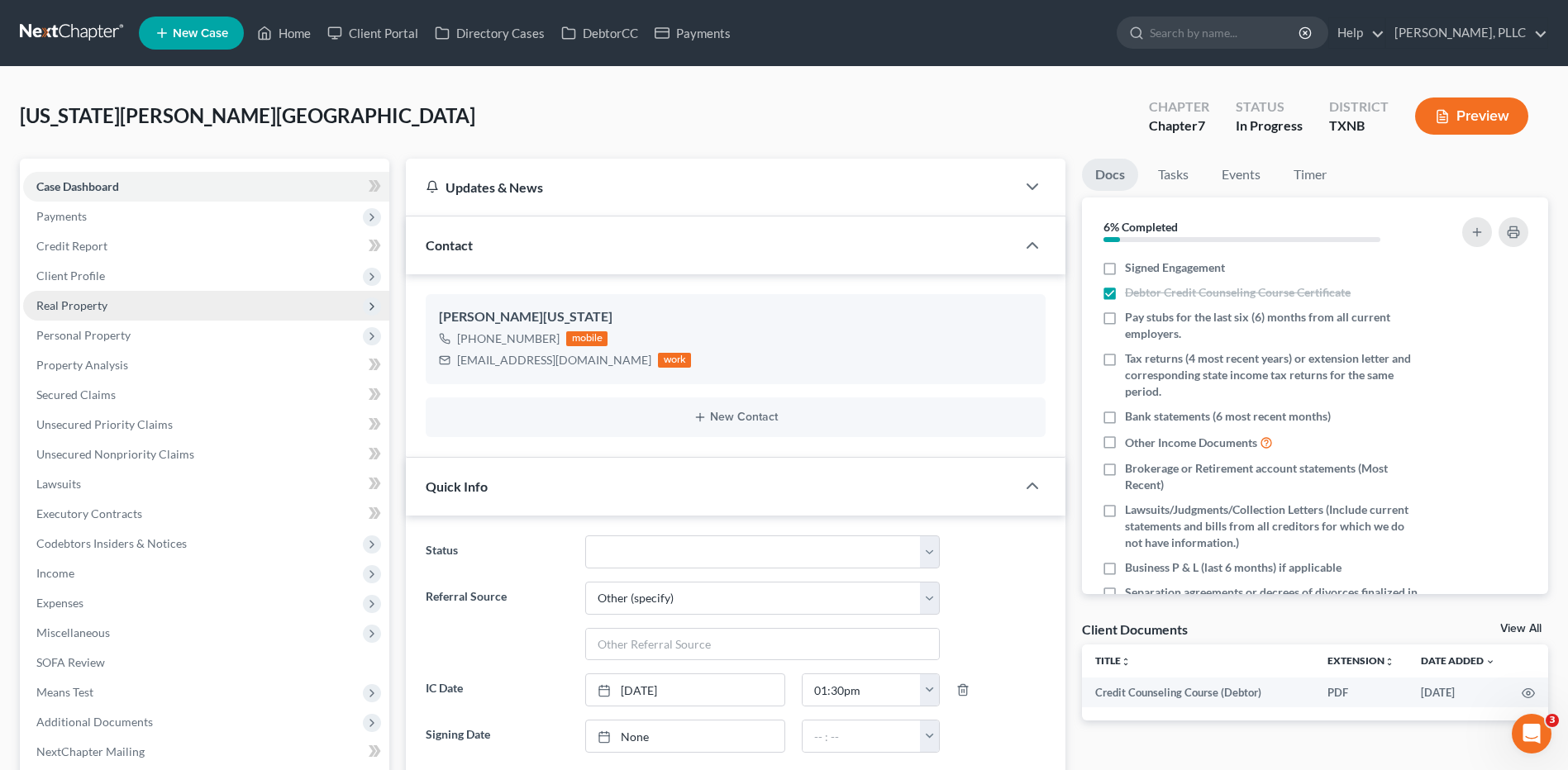
scroll to position [189, 0]
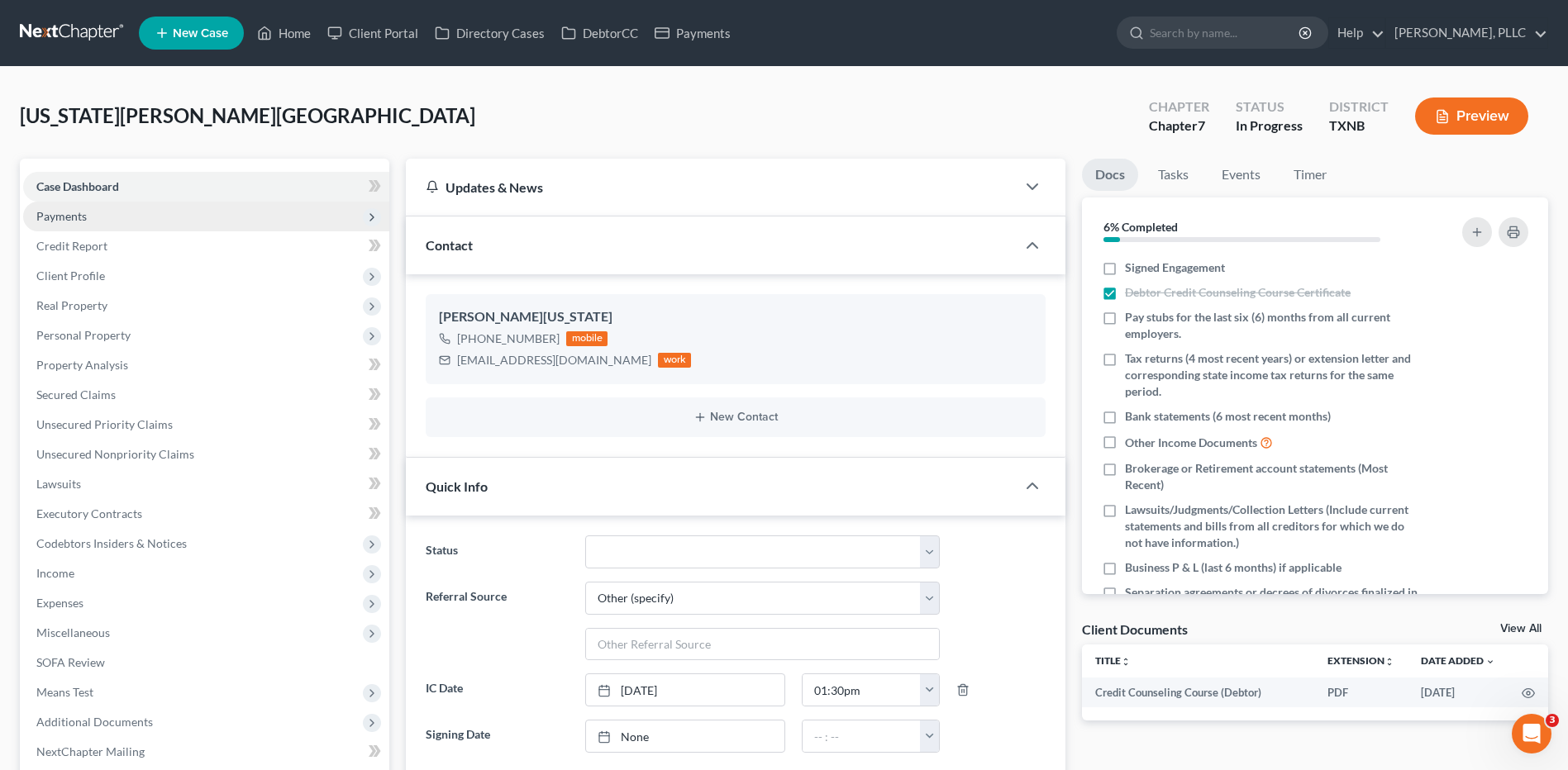
click at [75, 215] on span "Payments" at bounding box center [61, 215] width 50 height 14
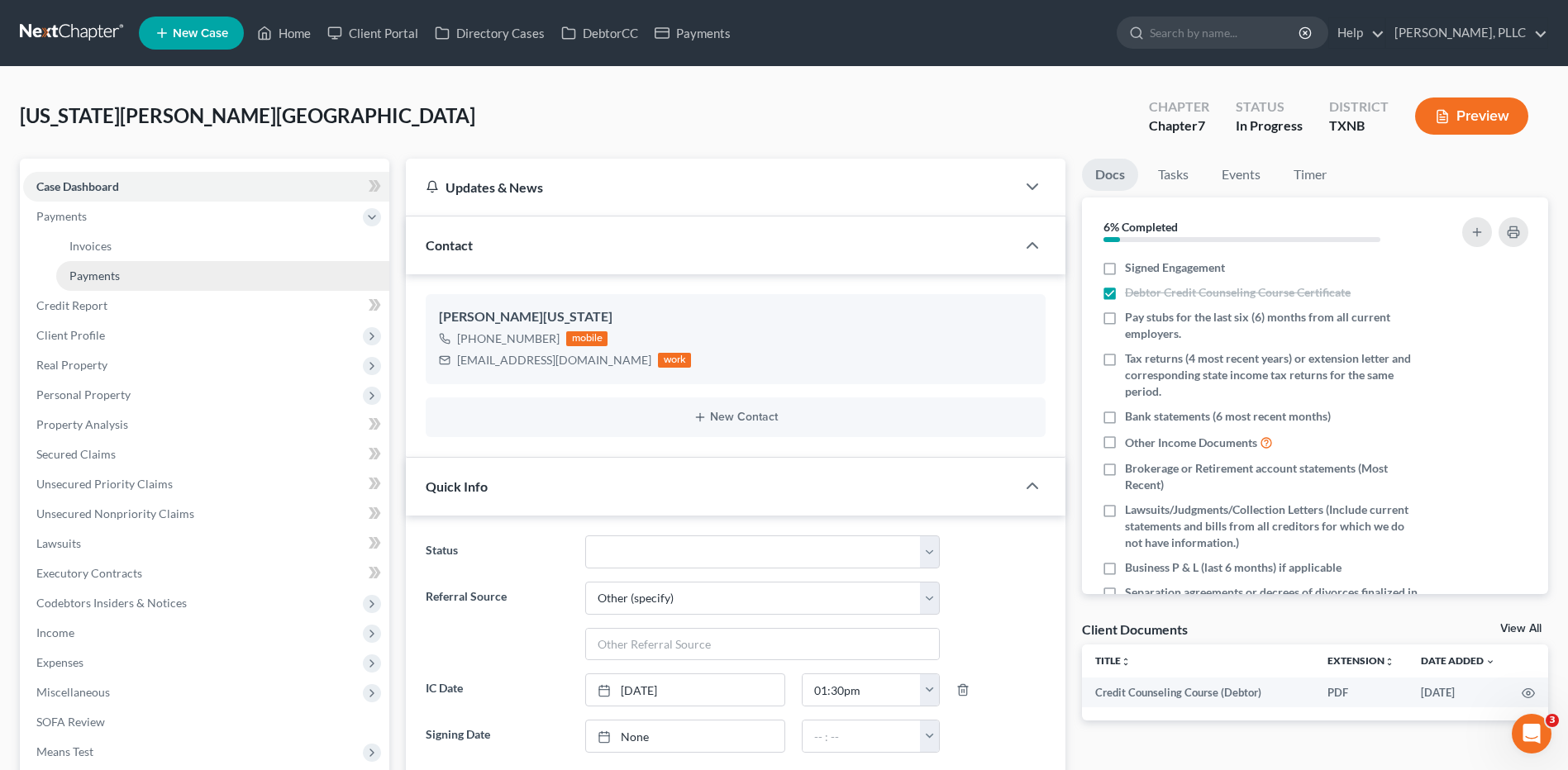
click at [103, 285] on link "Payments" at bounding box center [223, 276] width 333 height 30
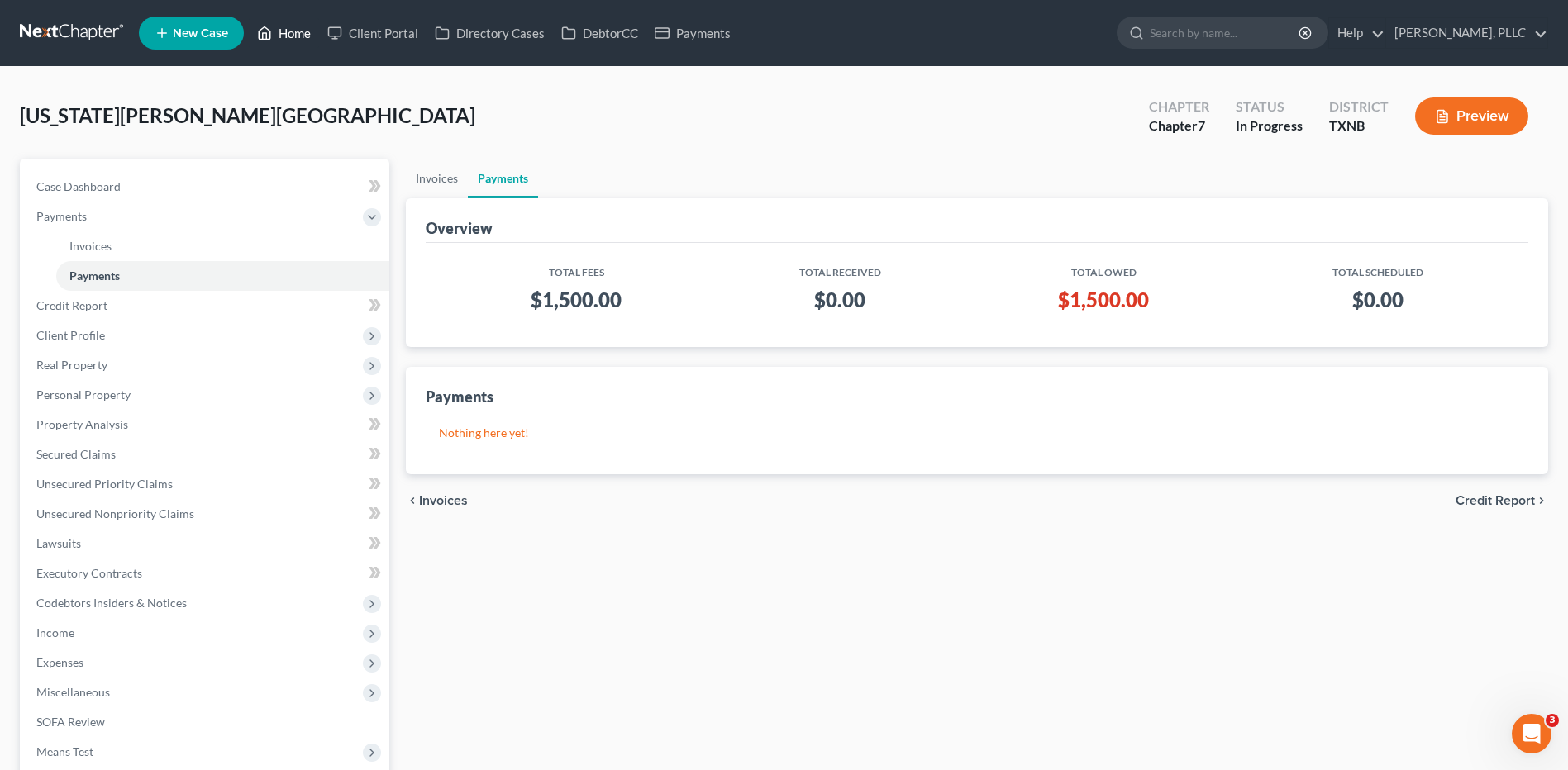
click at [292, 36] on link "Home" at bounding box center [284, 33] width 70 height 30
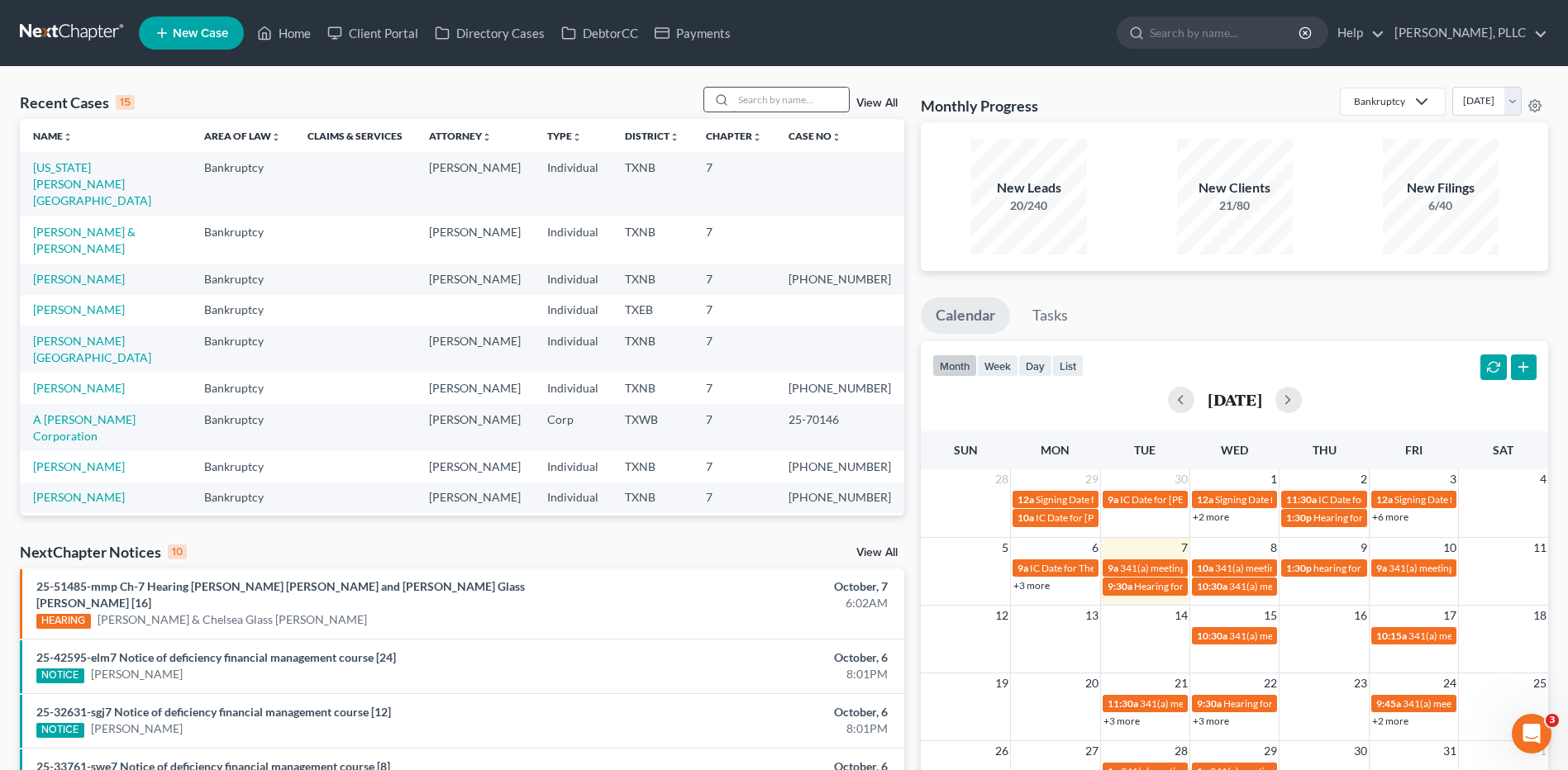
click at [789, 98] on input "search" at bounding box center [791, 99] width 116 height 24
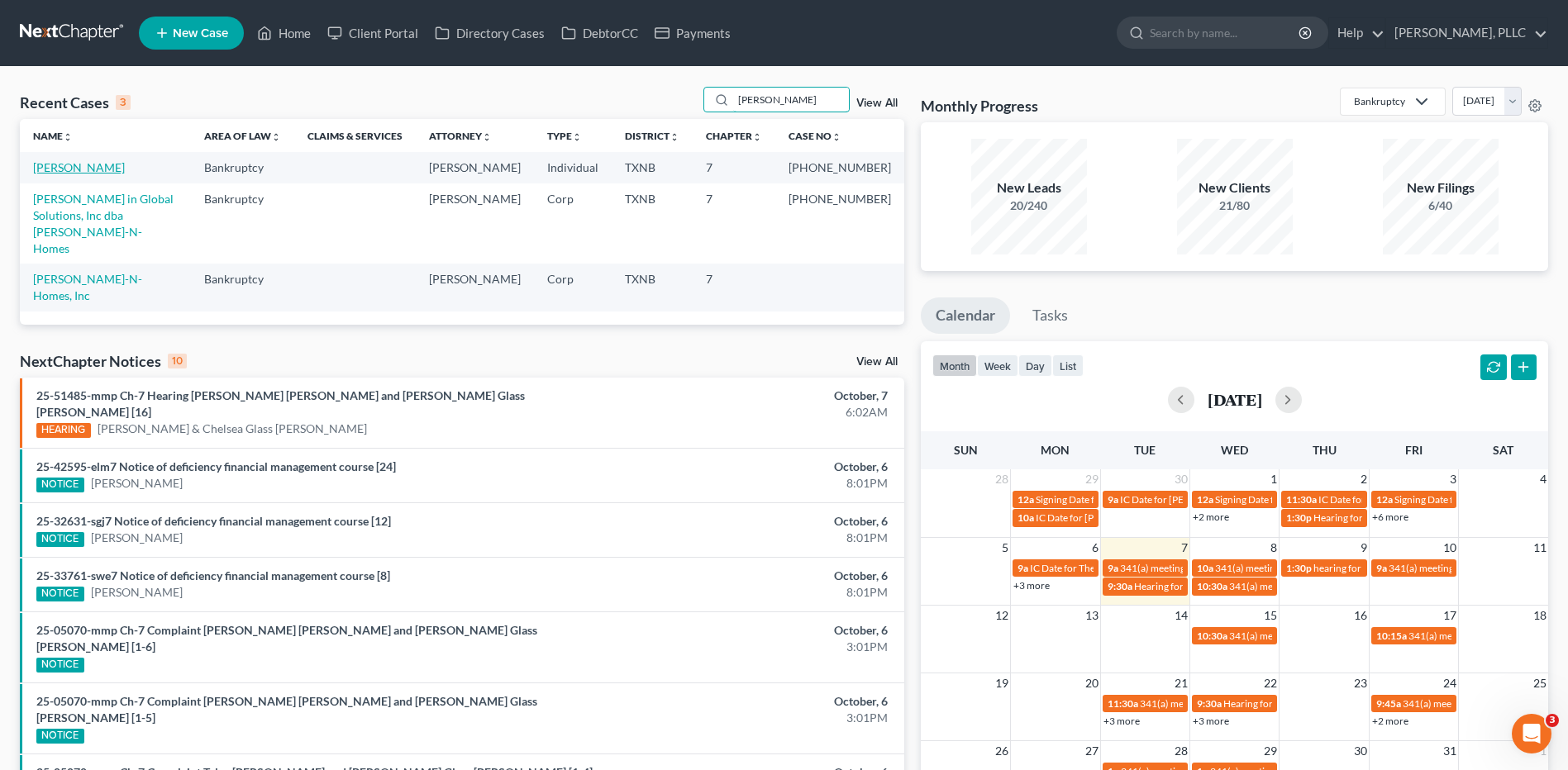
type input "lockett"
click at [76, 170] on link "Lockett, Adonis" at bounding box center [78, 167] width 92 height 14
select select "1"
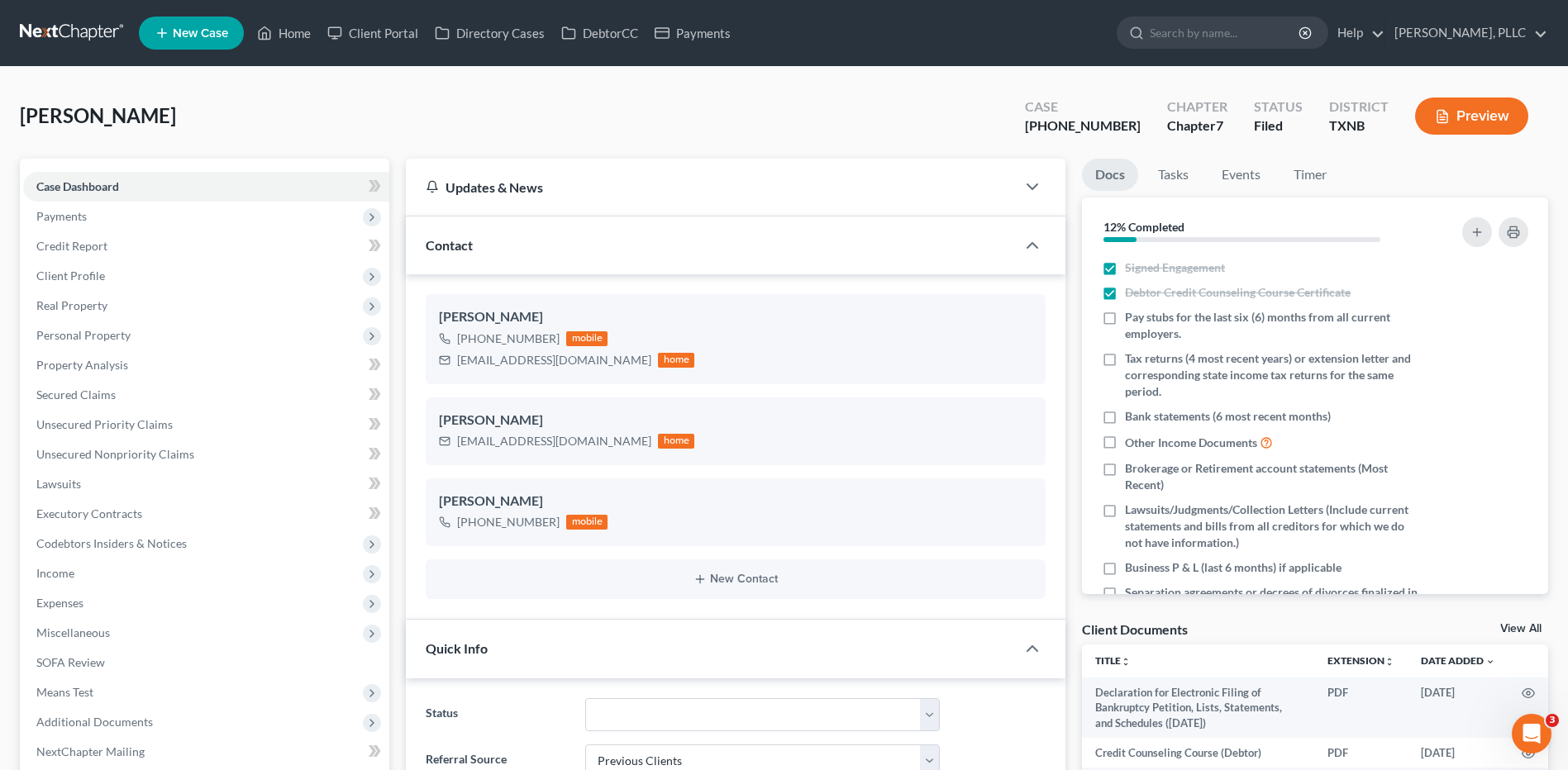
scroll to position [1639, 0]
click at [295, 34] on link "Home" at bounding box center [284, 33] width 70 height 30
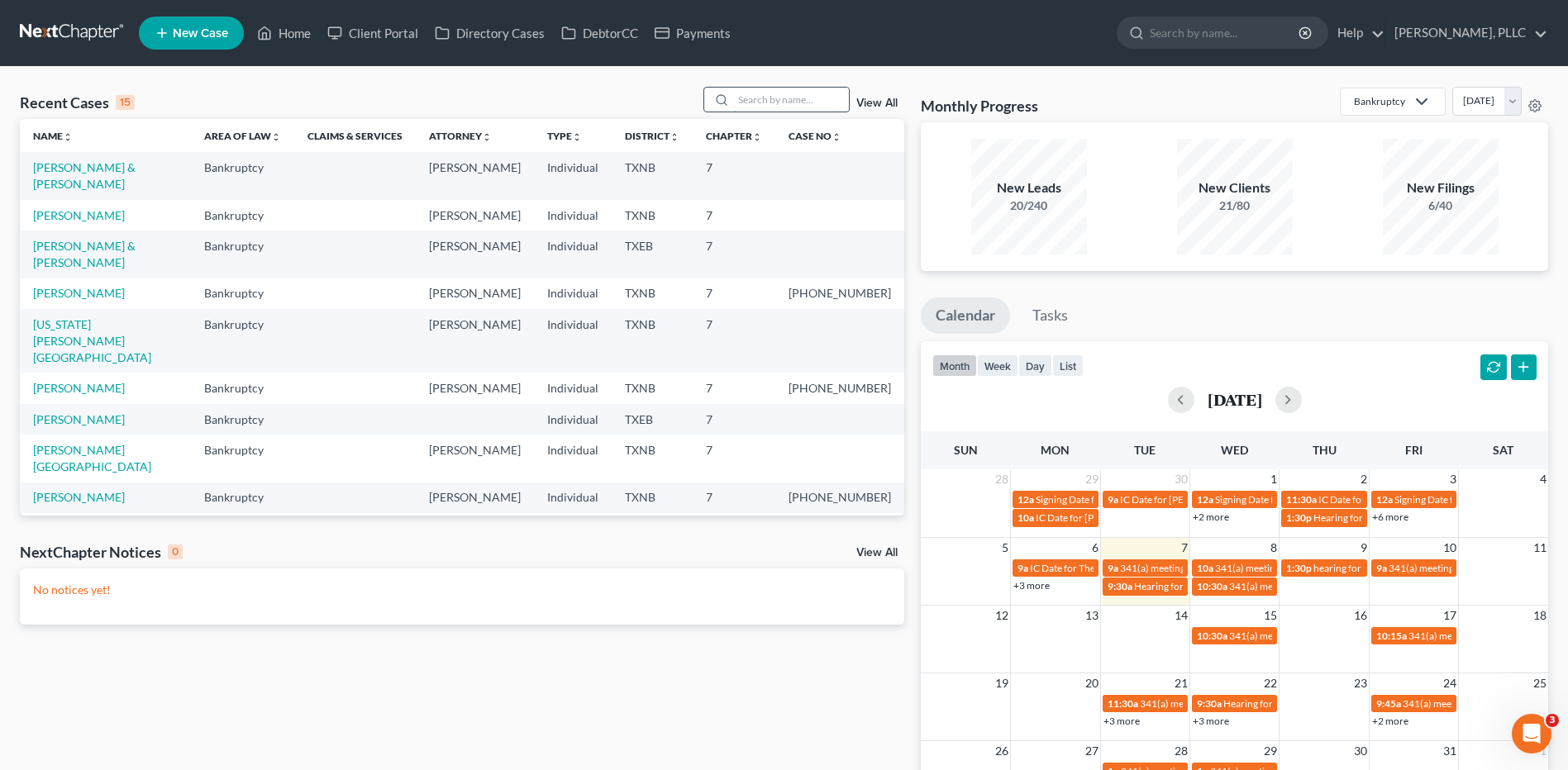
click at [786, 101] on input "search" at bounding box center [791, 99] width 116 height 24
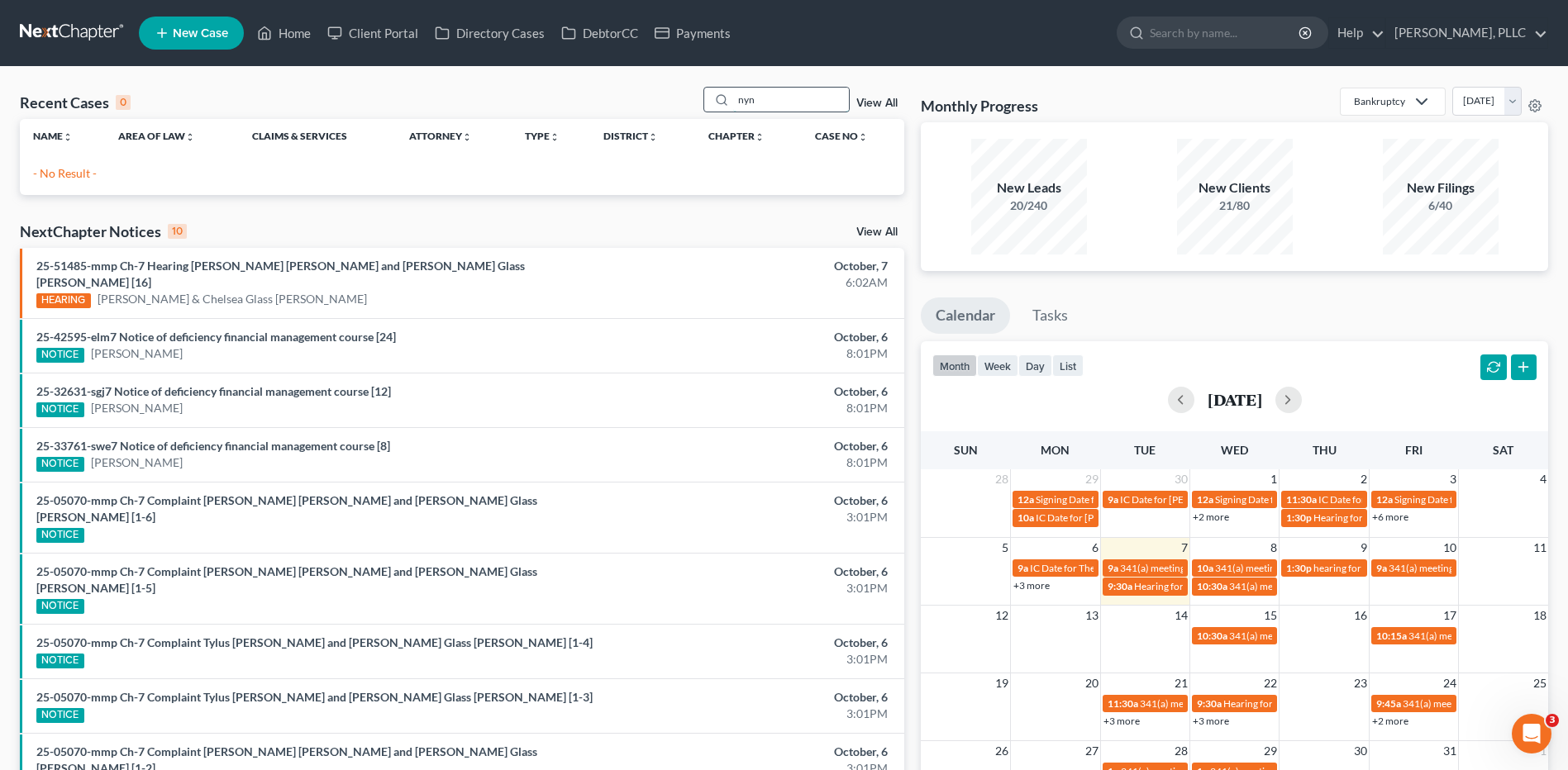
drag, startPoint x: 757, startPoint y: 99, endPoint x: 713, endPoint y: 109, distance: 45.1
click at [713, 109] on div "nyn" at bounding box center [776, 99] width 147 height 26
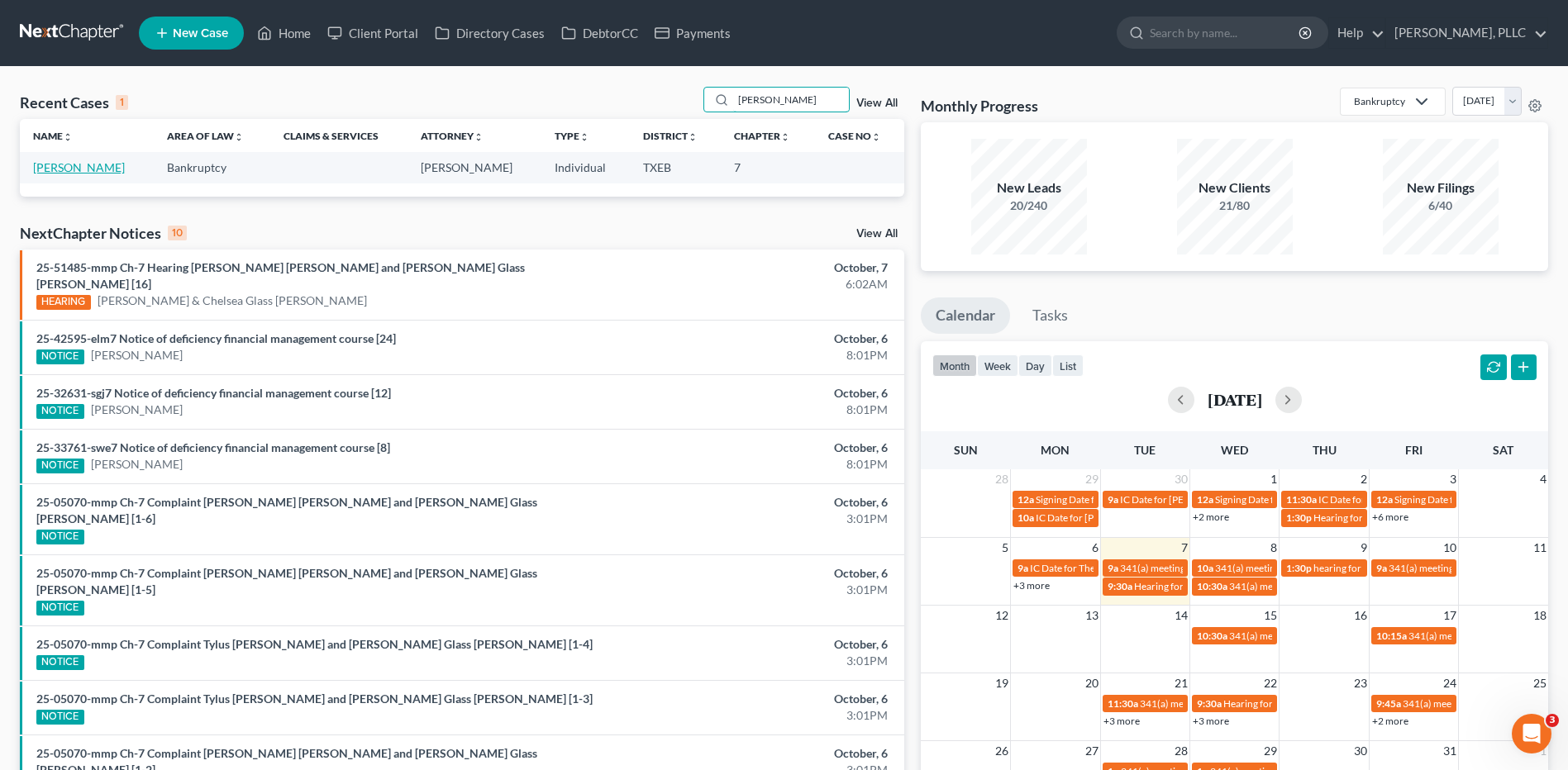
type input "noyd"
click at [78, 168] on link "Noyd, Karen" at bounding box center [78, 167] width 92 height 14
select select "4"
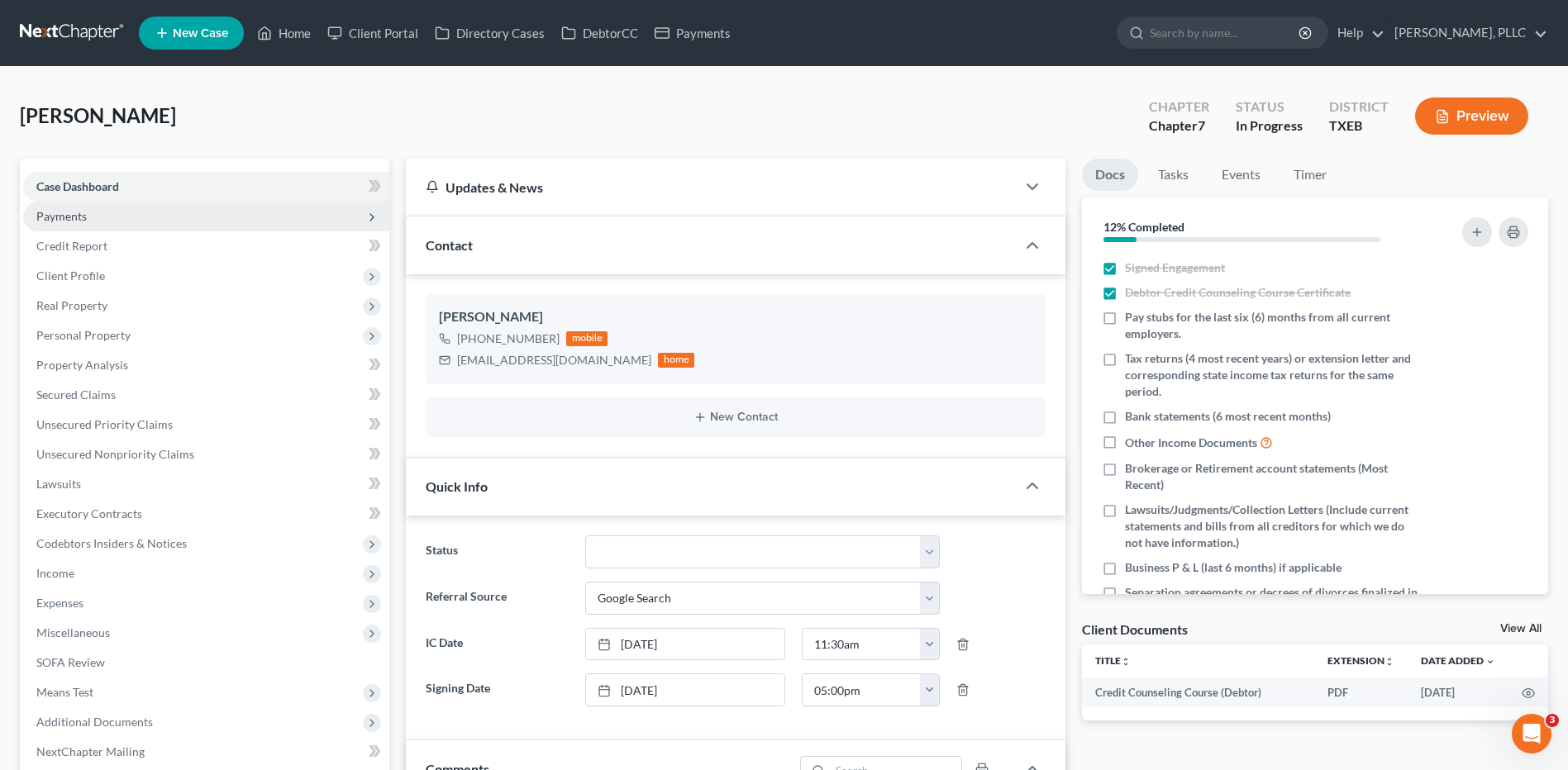
click at [88, 214] on span "Payments" at bounding box center [205, 216] width 366 height 30
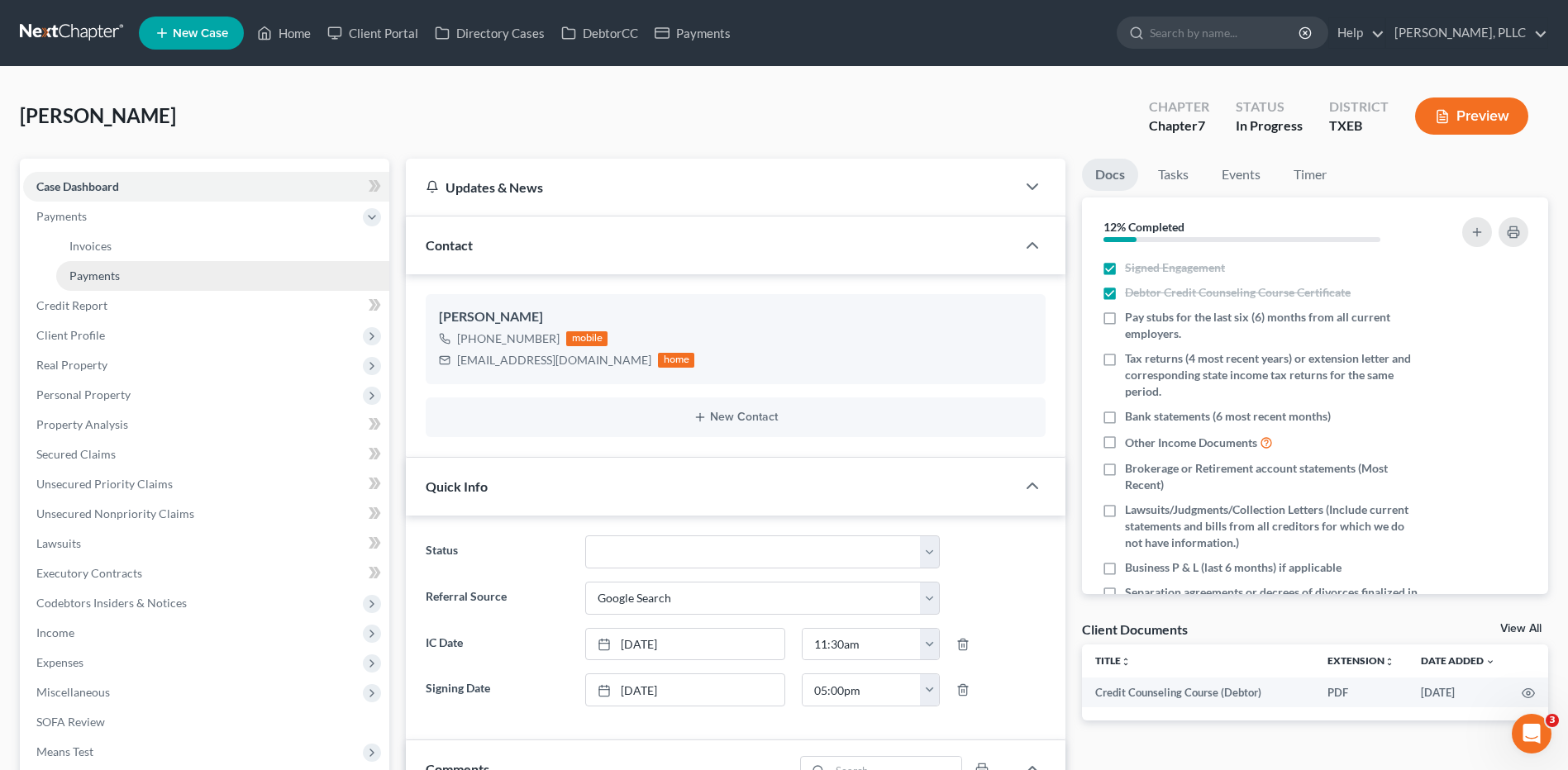
click at [105, 276] on span "Payments" at bounding box center [94, 275] width 50 height 14
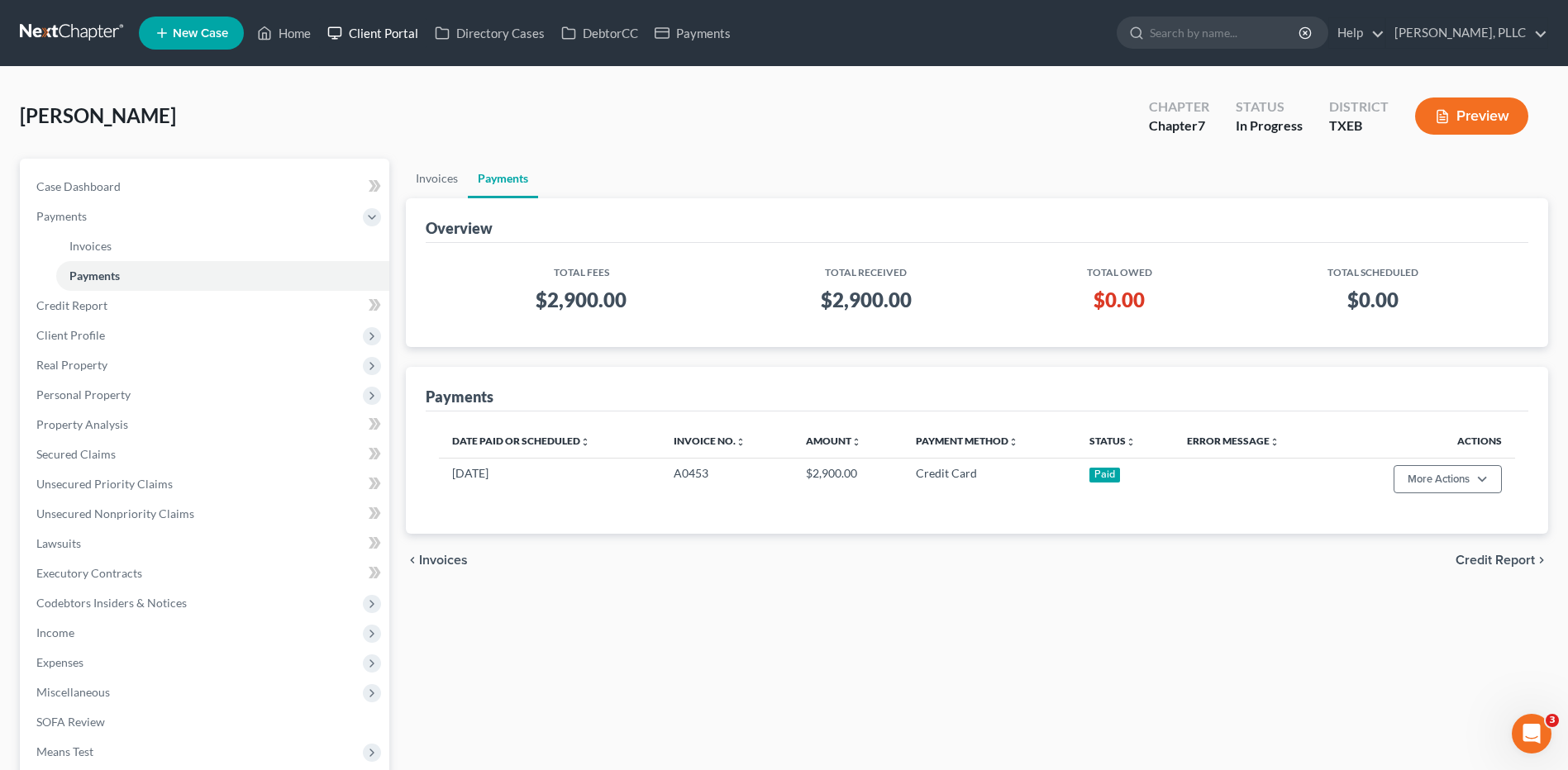
click at [379, 35] on link "Client Portal" at bounding box center [373, 33] width 108 height 30
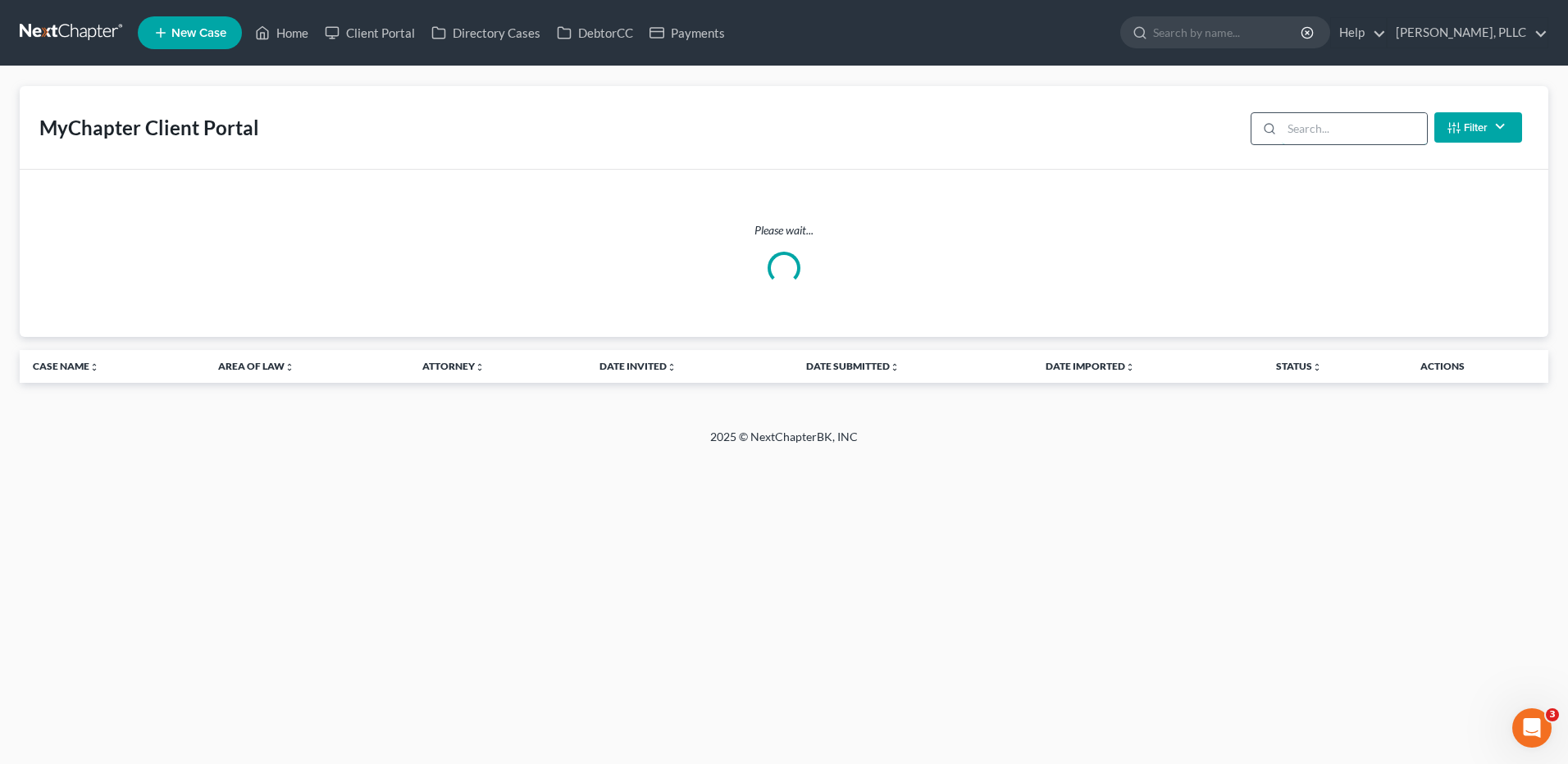
click at [1334, 130] on input "search" at bounding box center [1354, 129] width 145 height 31
type input "noyd"
click at [1329, 135] on input "search" at bounding box center [1354, 129] width 145 height 31
type input "noyn"
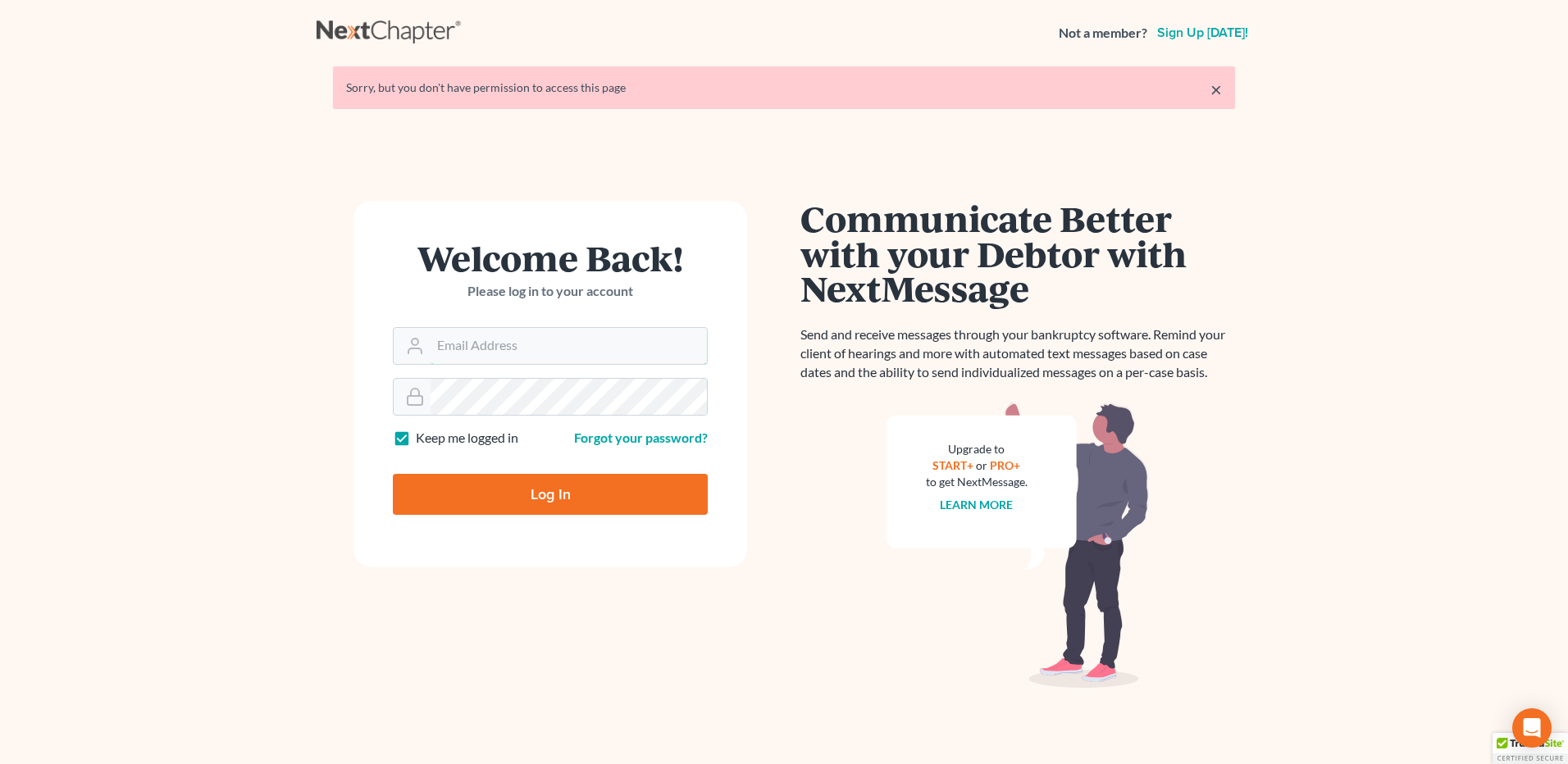
type input "[EMAIL_ADDRESS][DOMAIN_NAME]"
click at [586, 501] on input "Log In" at bounding box center [550, 494] width 315 height 41
type input "Thinking..."
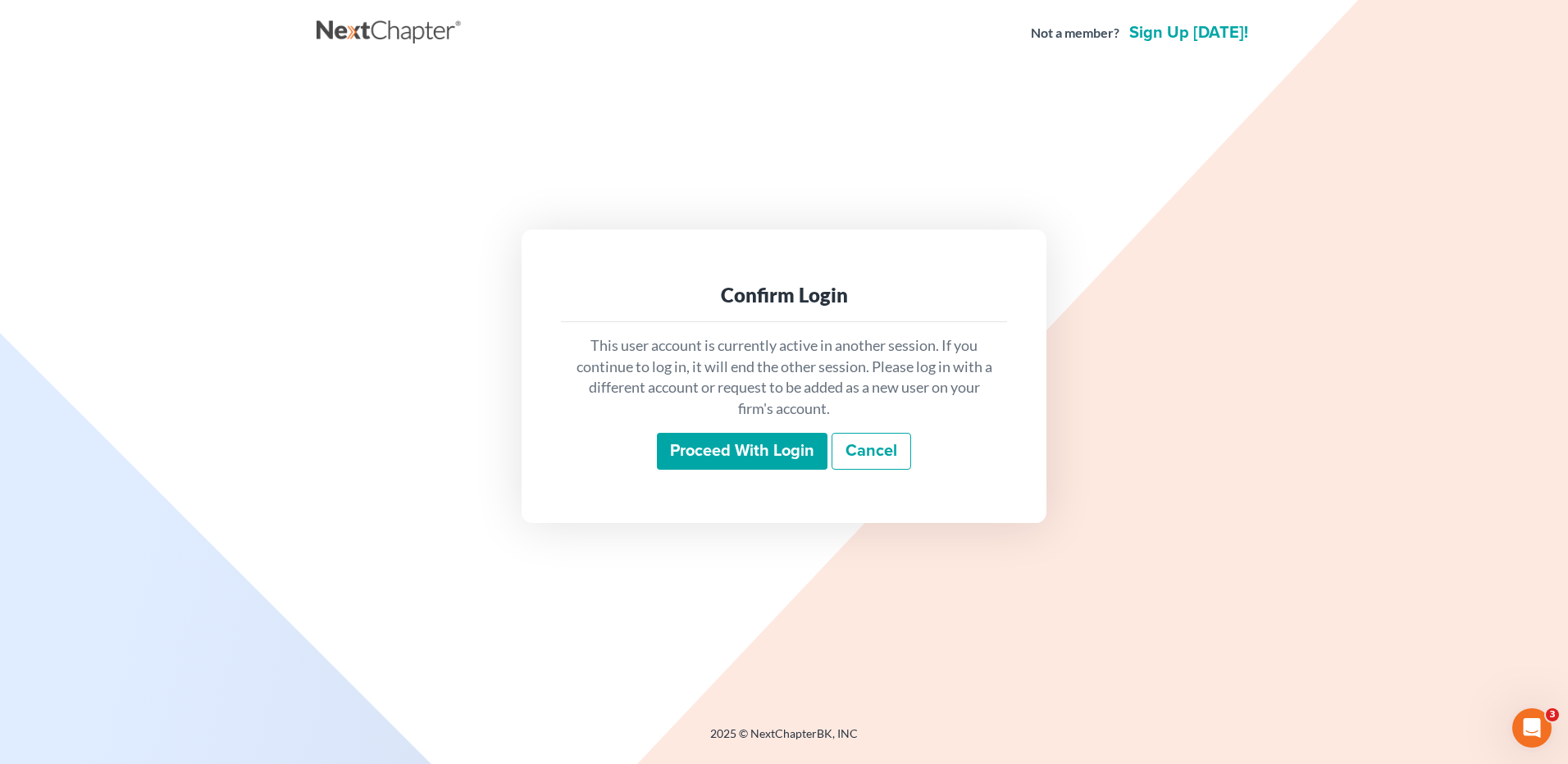
click at [730, 445] on input "Proceed with login" at bounding box center [742, 452] width 170 height 38
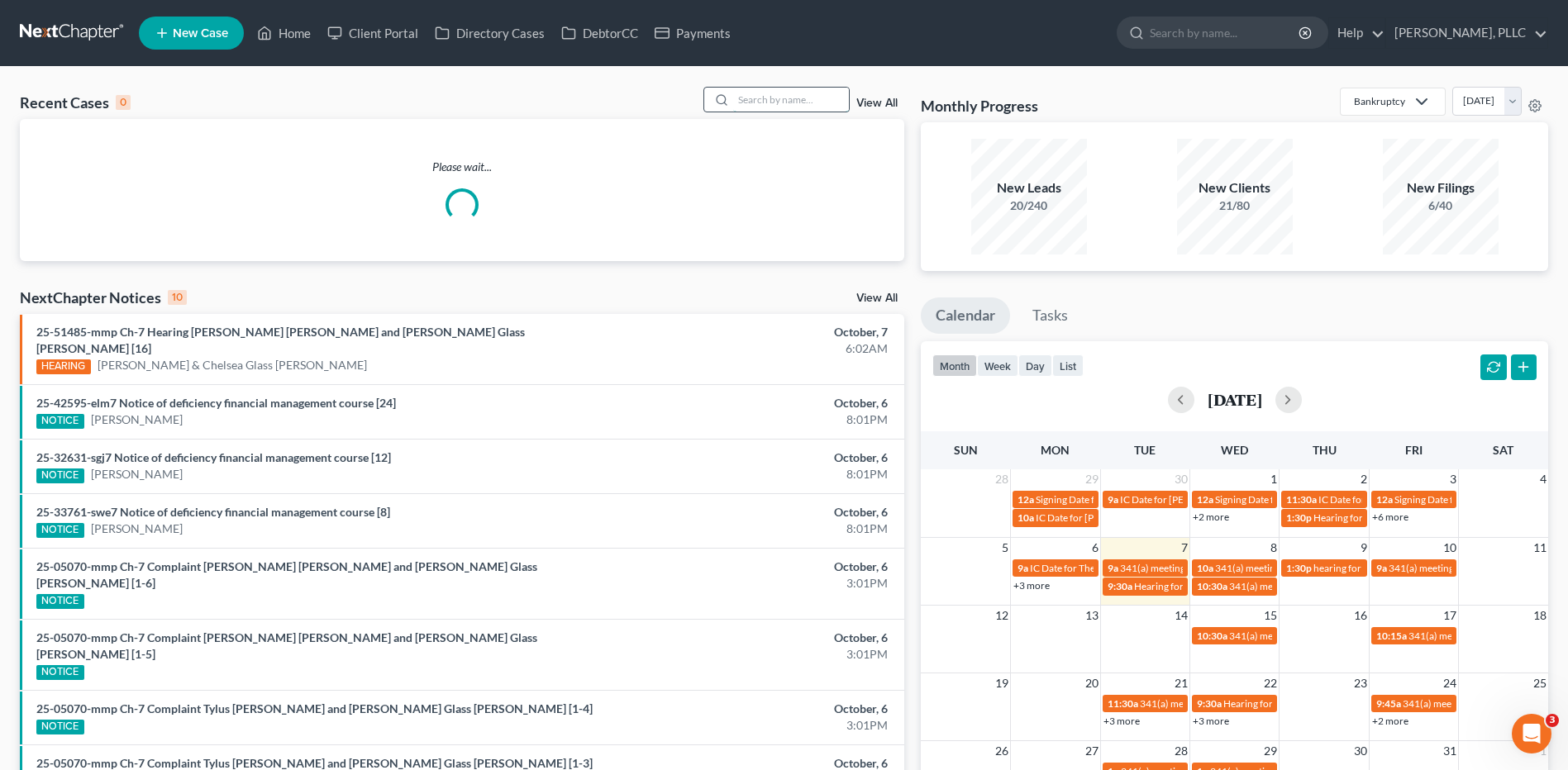
click at [786, 104] on input "search" at bounding box center [791, 99] width 116 height 24
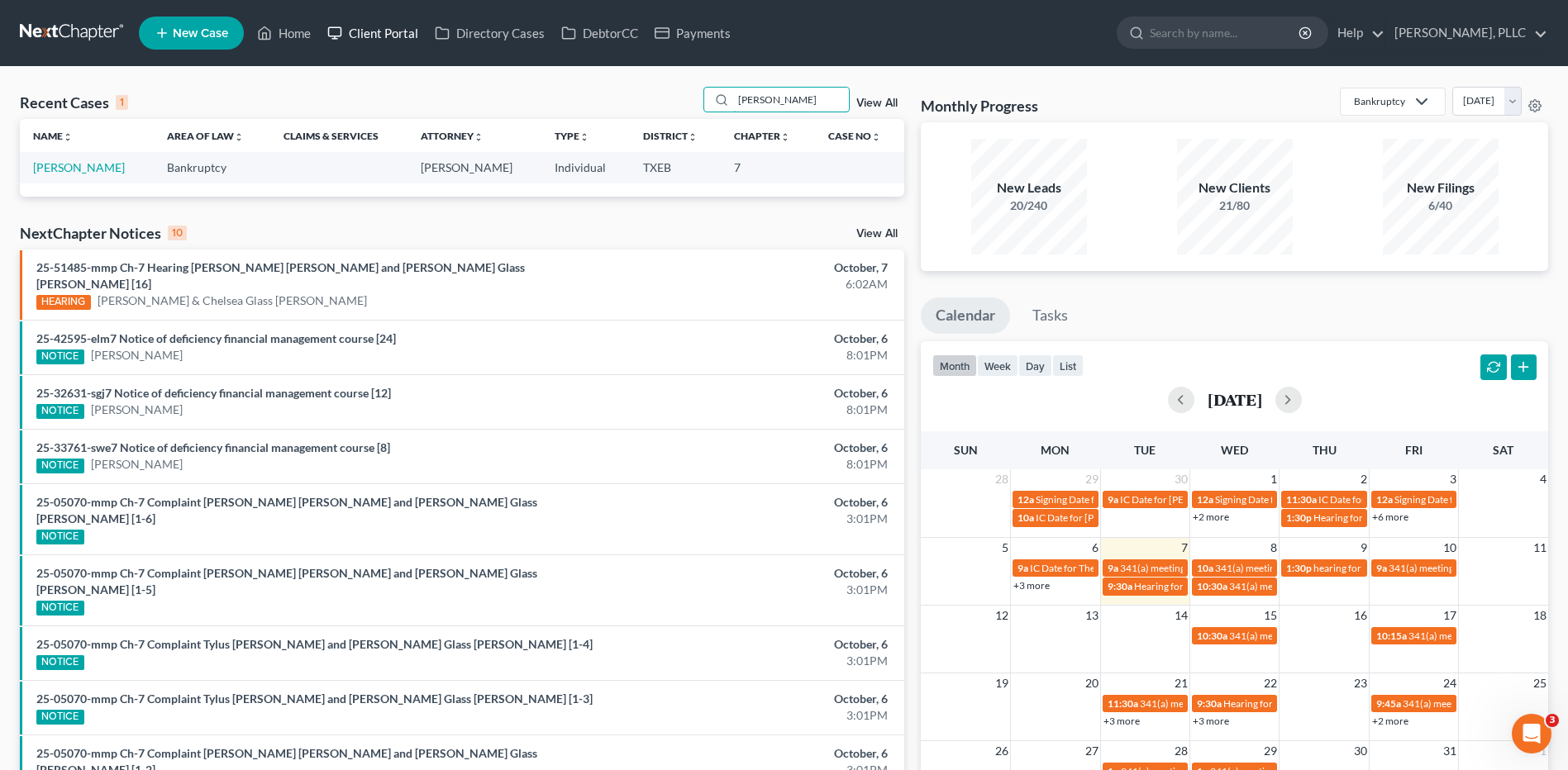
type input "noyd"
click at [385, 36] on link "Client Portal" at bounding box center [373, 33] width 108 height 30
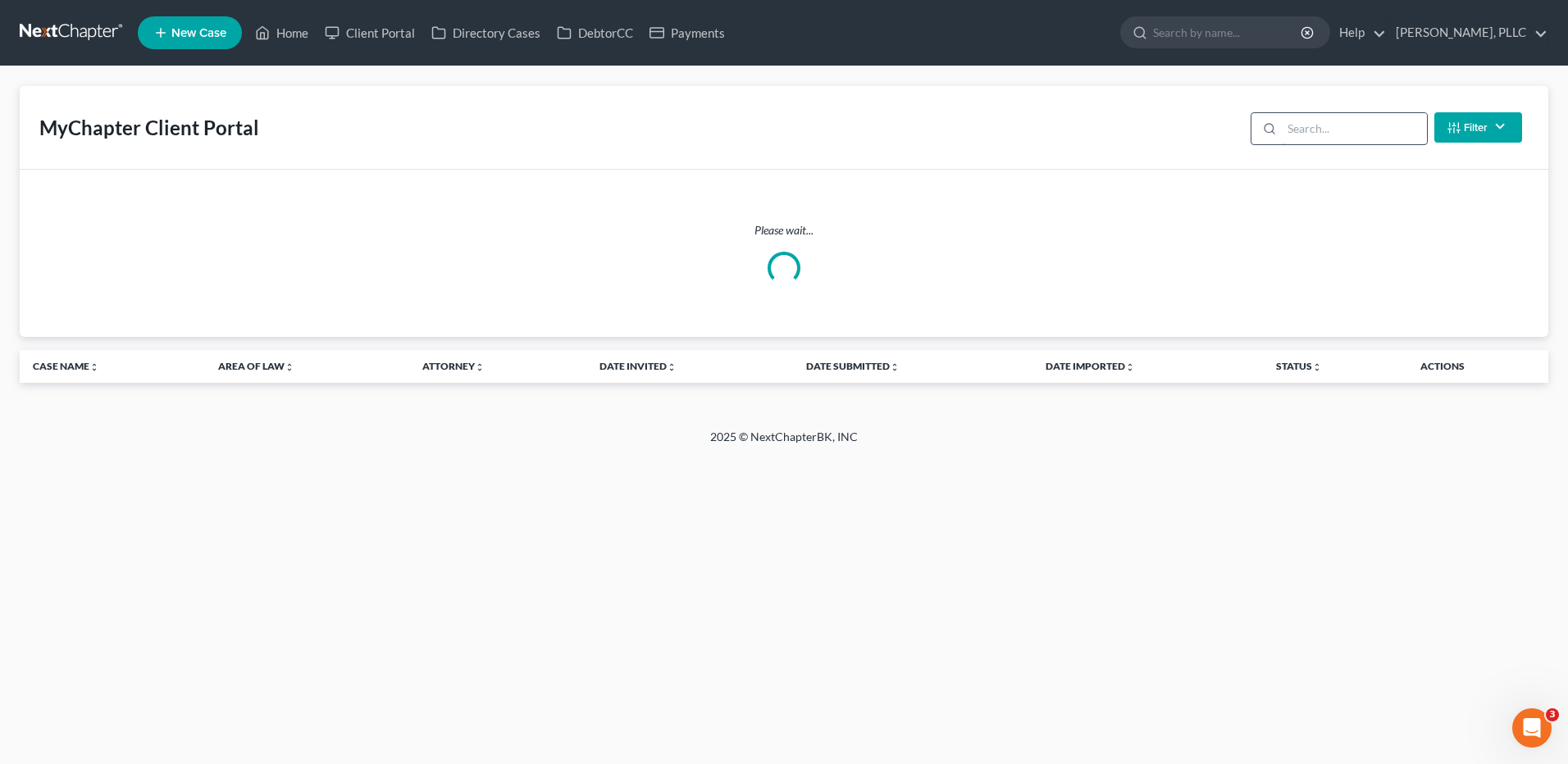
click at [1334, 117] on input "search" at bounding box center [1354, 129] width 145 height 31
type input "noyd"
click at [297, 39] on link "Home" at bounding box center [282, 33] width 70 height 30
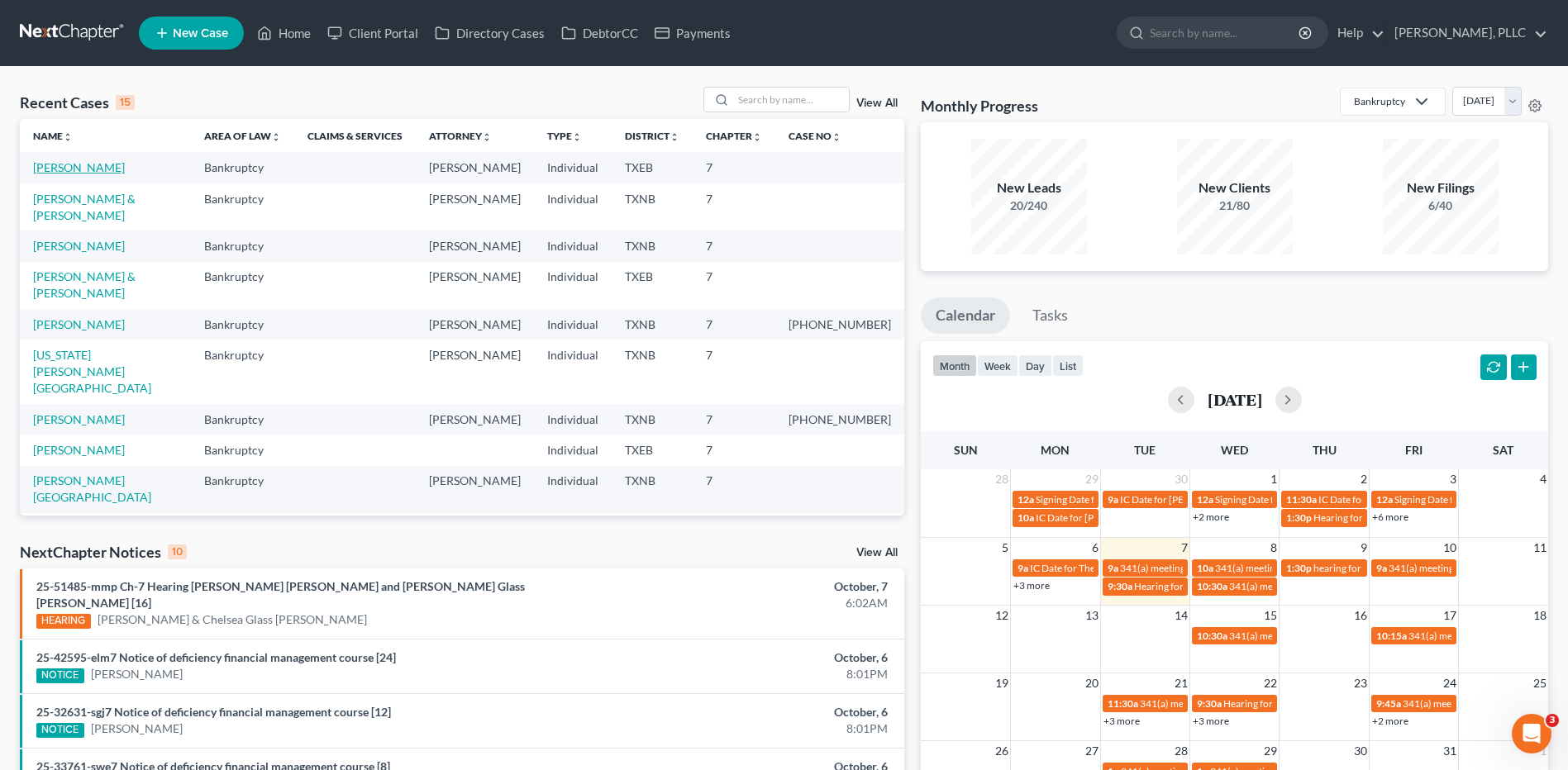
click at [67, 172] on link "Noyd, Karen" at bounding box center [78, 167] width 92 height 14
select select "4"
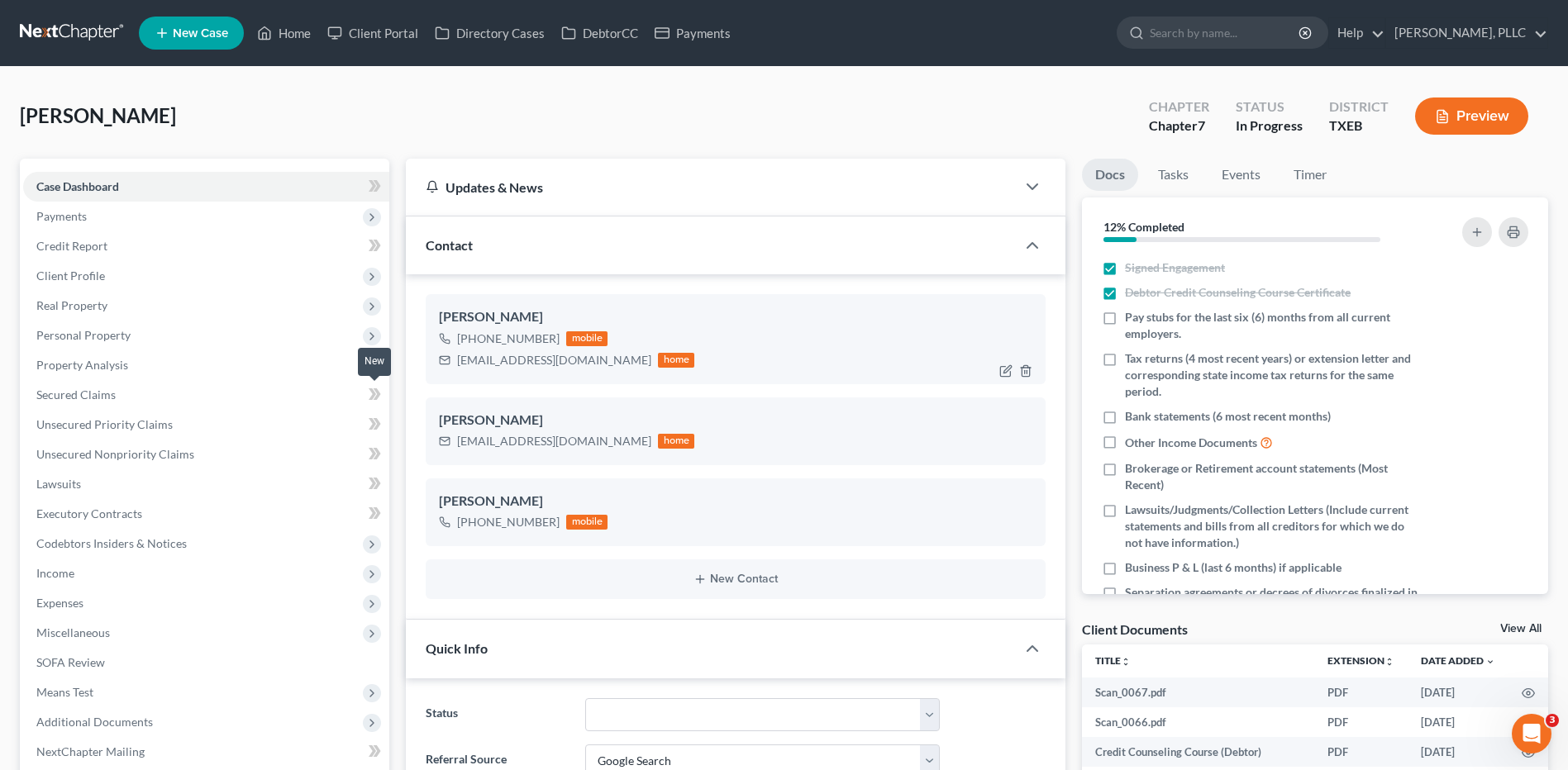
scroll to position [695, 0]
click at [99, 310] on span "Real Property" at bounding box center [72, 305] width 71 height 14
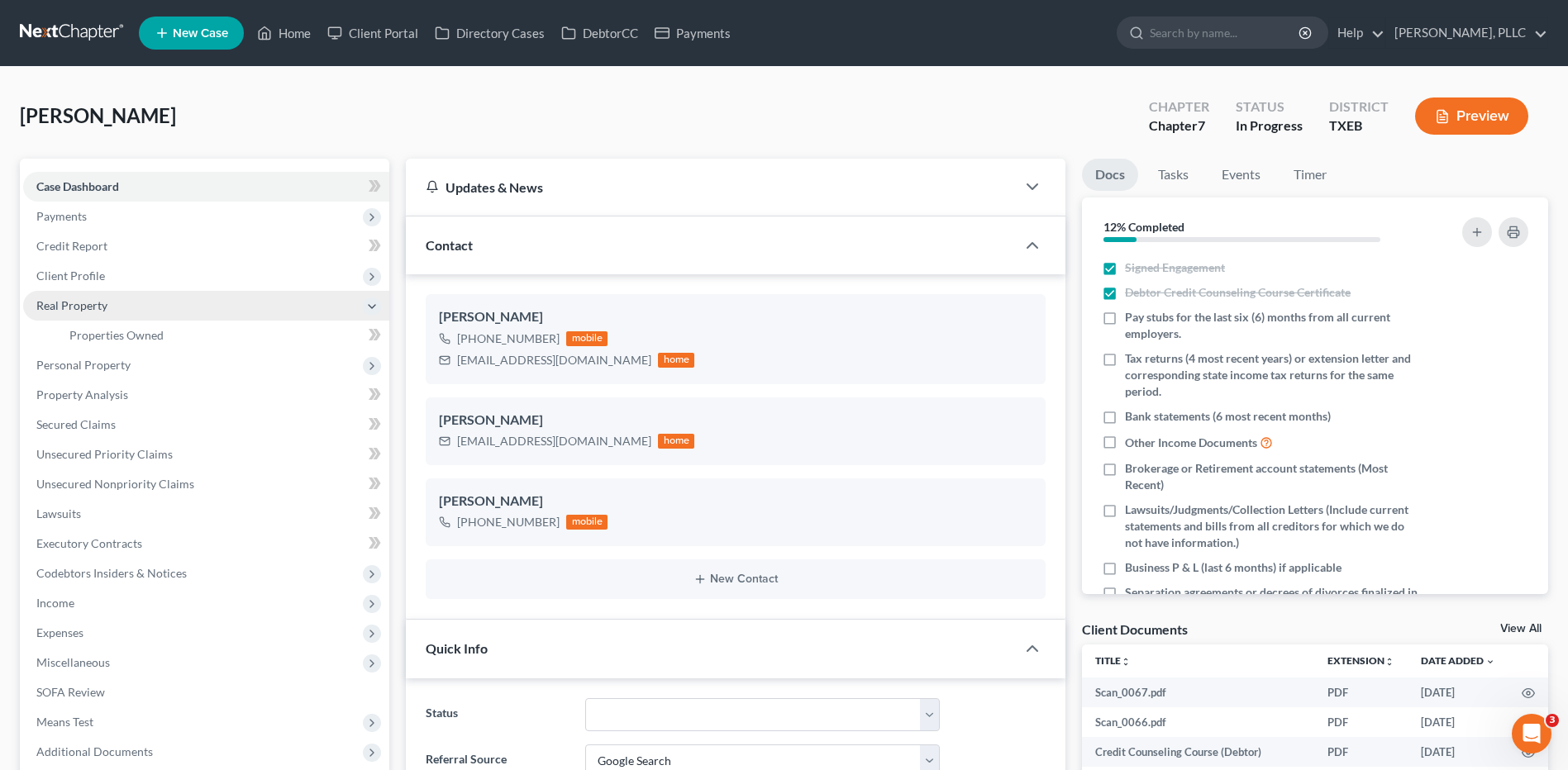
click at [99, 307] on span "Real Property" at bounding box center [72, 305] width 71 height 14
click at [93, 312] on span "Real Property" at bounding box center [205, 306] width 366 height 30
click at [156, 339] on span "Properties Owned" at bounding box center [116, 335] width 94 height 14
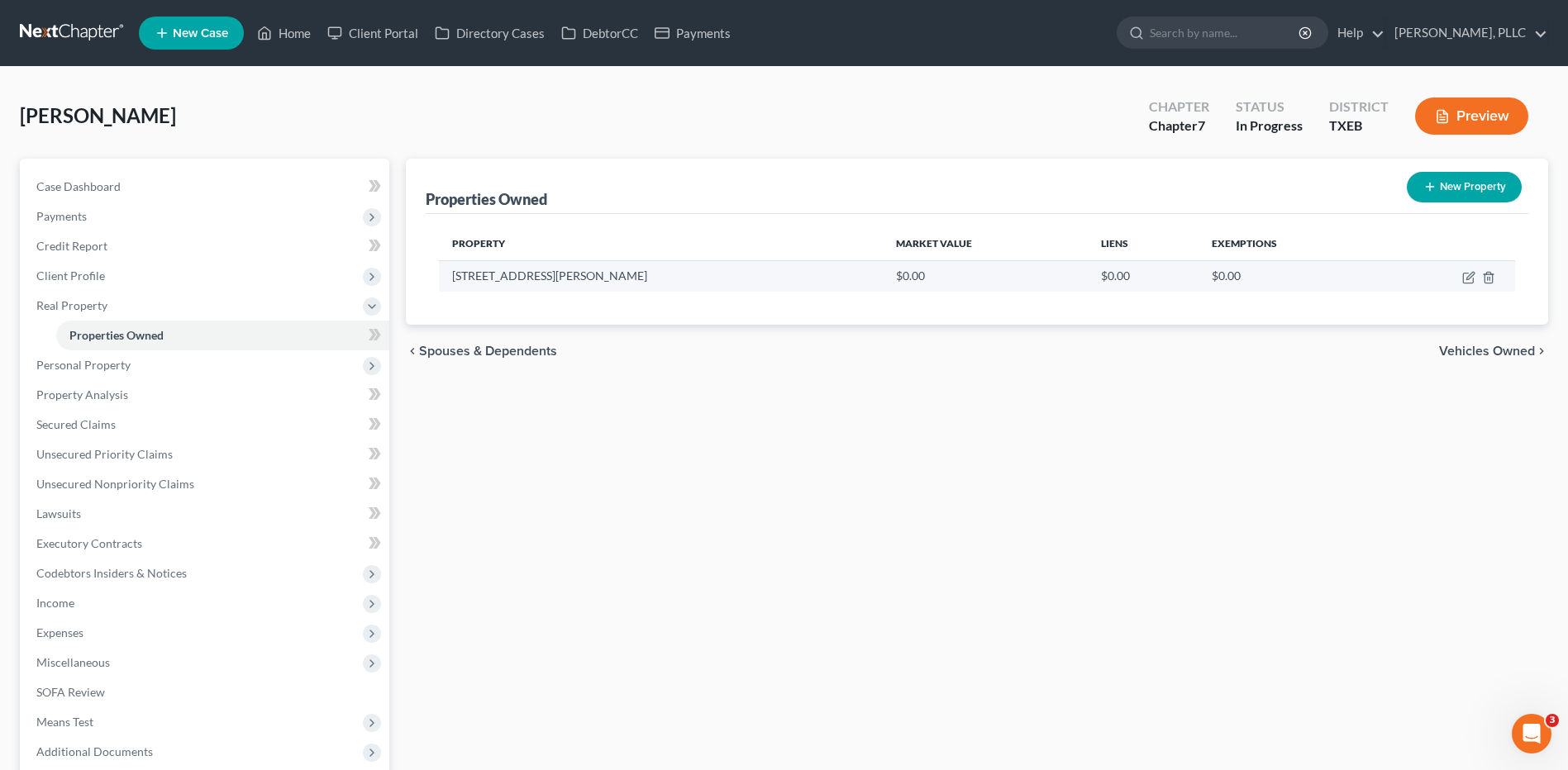
click at [577, 273] on td "3208 Brady Starr Drive" at bounding box center [660, 276] width 443 height 31
click at [573, 280] on td "3208 Brady Starr Drive" at bounding box center [660, 276] width 443 height 31
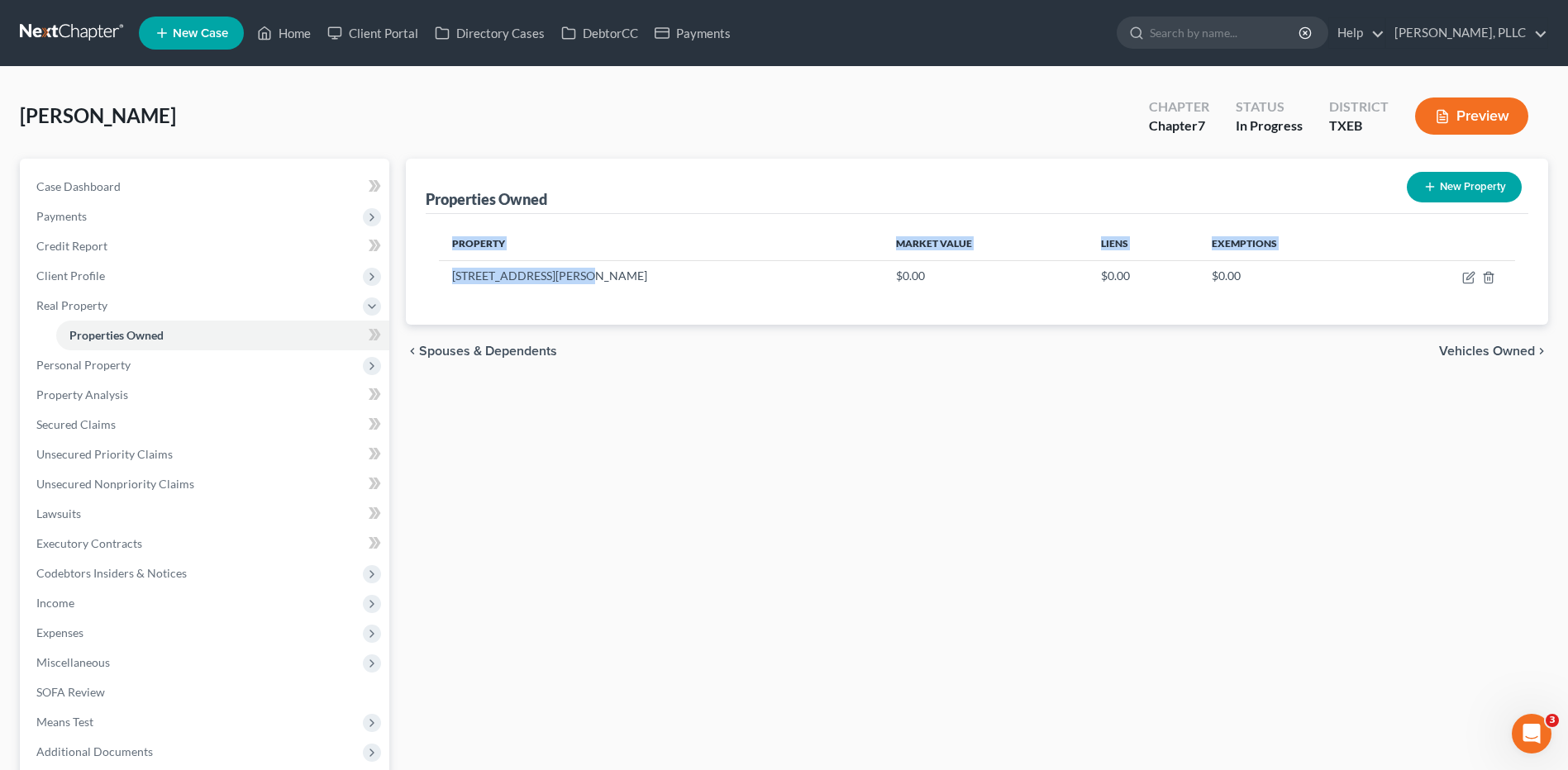
drag, startPoint x: 568, startPoint y: 281, endPoint x: 434, endPoint y: 268, distance: 134.6
click at [434, 268] on div "Property Market Value Liens Exemptions 3208 Brady Starr Drive $0.00 $0.00 $0.00" at bounding box center [977, 269] width 1102 height 110
copy table "Property Market Value Liens Exemptions 3208 Brady Starr Drive"
click at [1470, 281] on icon "button" at bounding box center [1469, 277] width 13 height 13
select select "45"
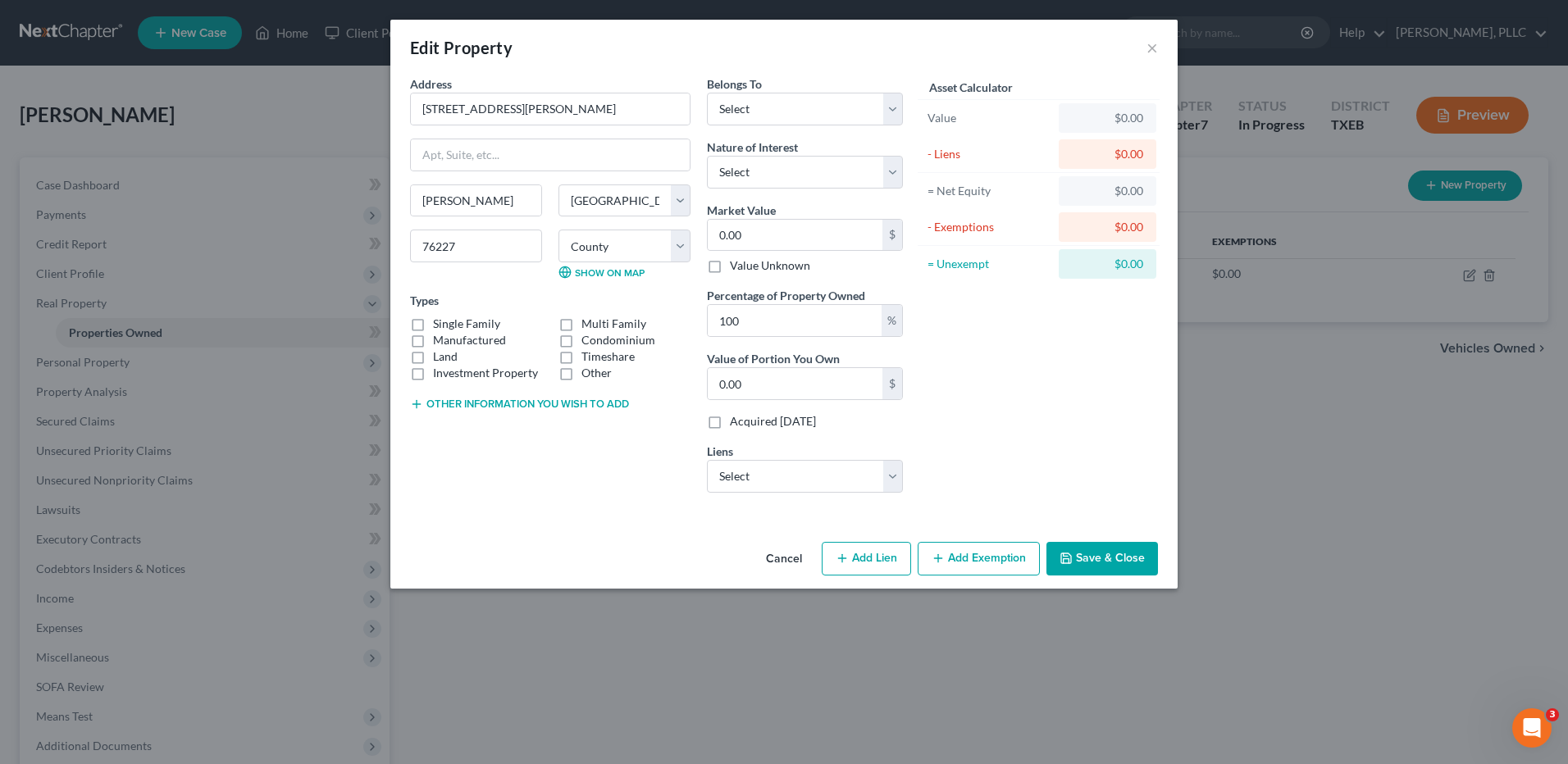
click at [1158, 48] on div "Edit Property ×" at bounding box center [784, 48] width 788 height 56
click at [433, 332] on label "Manufactured" at bounding box center [469, 340] width 73 height 16
click at [440, 332] on input "Manufactured" at bounding box center [445, 338] width 11 height 11
checkbox input "true"
click at [433, 326] on label "Single Family" at bounding box center [466, 324] width 67 height 16
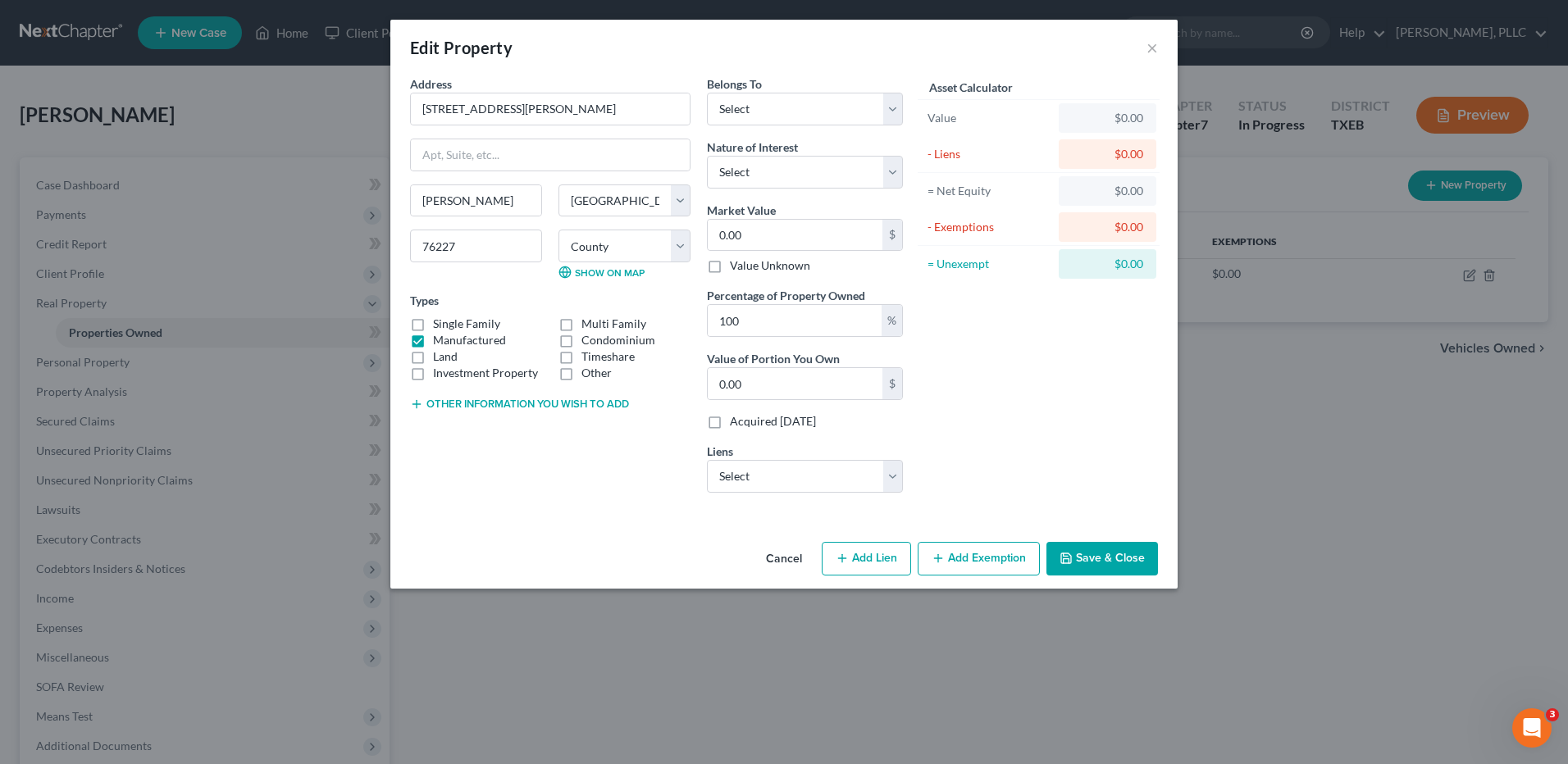
click at [440, 326] on input "Single Family" at bounding box center [445, 321] width 11 height 11
checkbox input "true"
click at [433, 342] on label "Manufactured" at bounding box center [469, 340] width 73 height 16
click at [440, 342] on input "Manufactured" at bounding box center [445, 338] width 11 height 11
checkbox input "false"
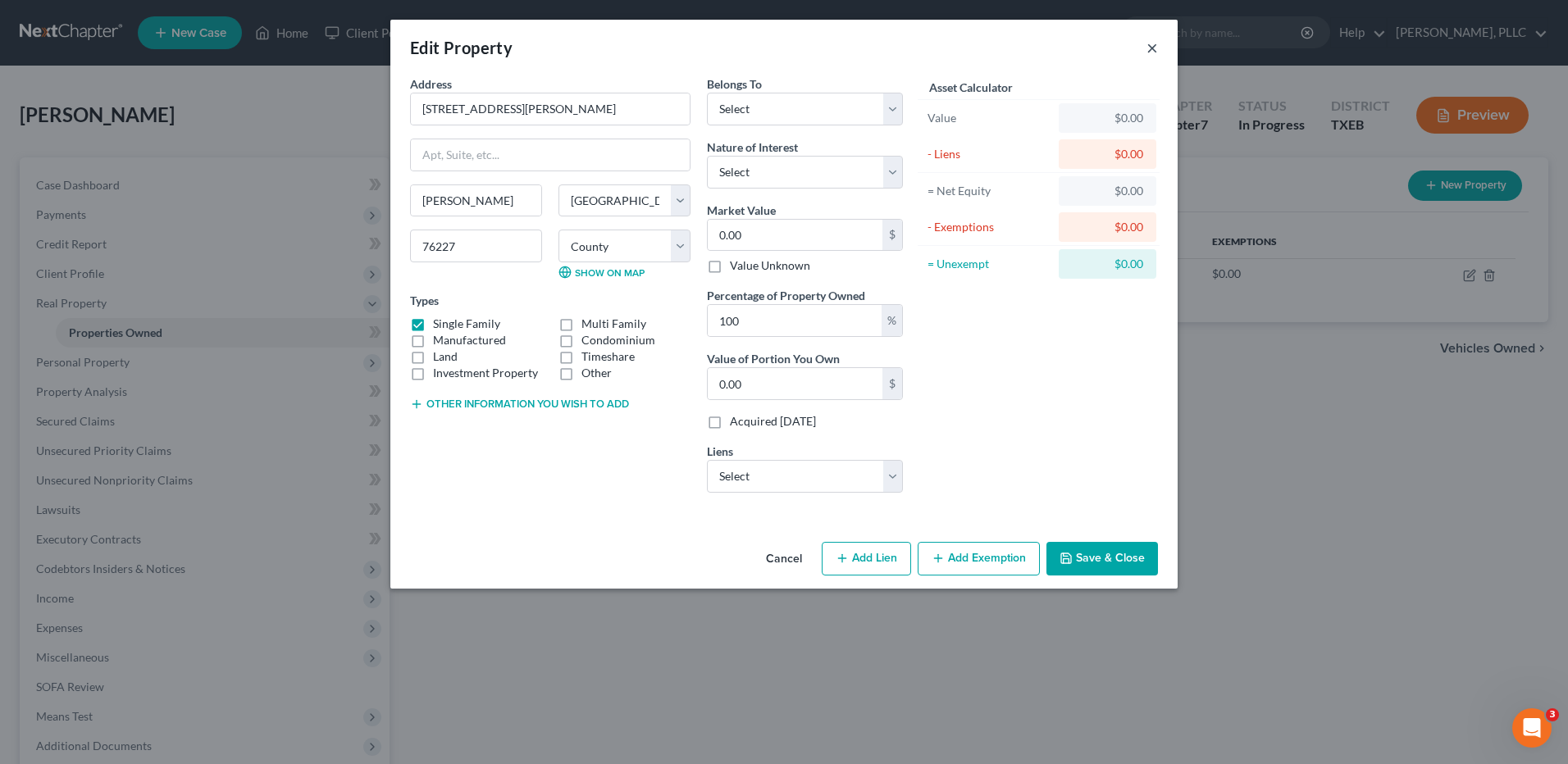
click at [1157, 50] on button "×" at bounding box center [1152, 48] width 12 height 20
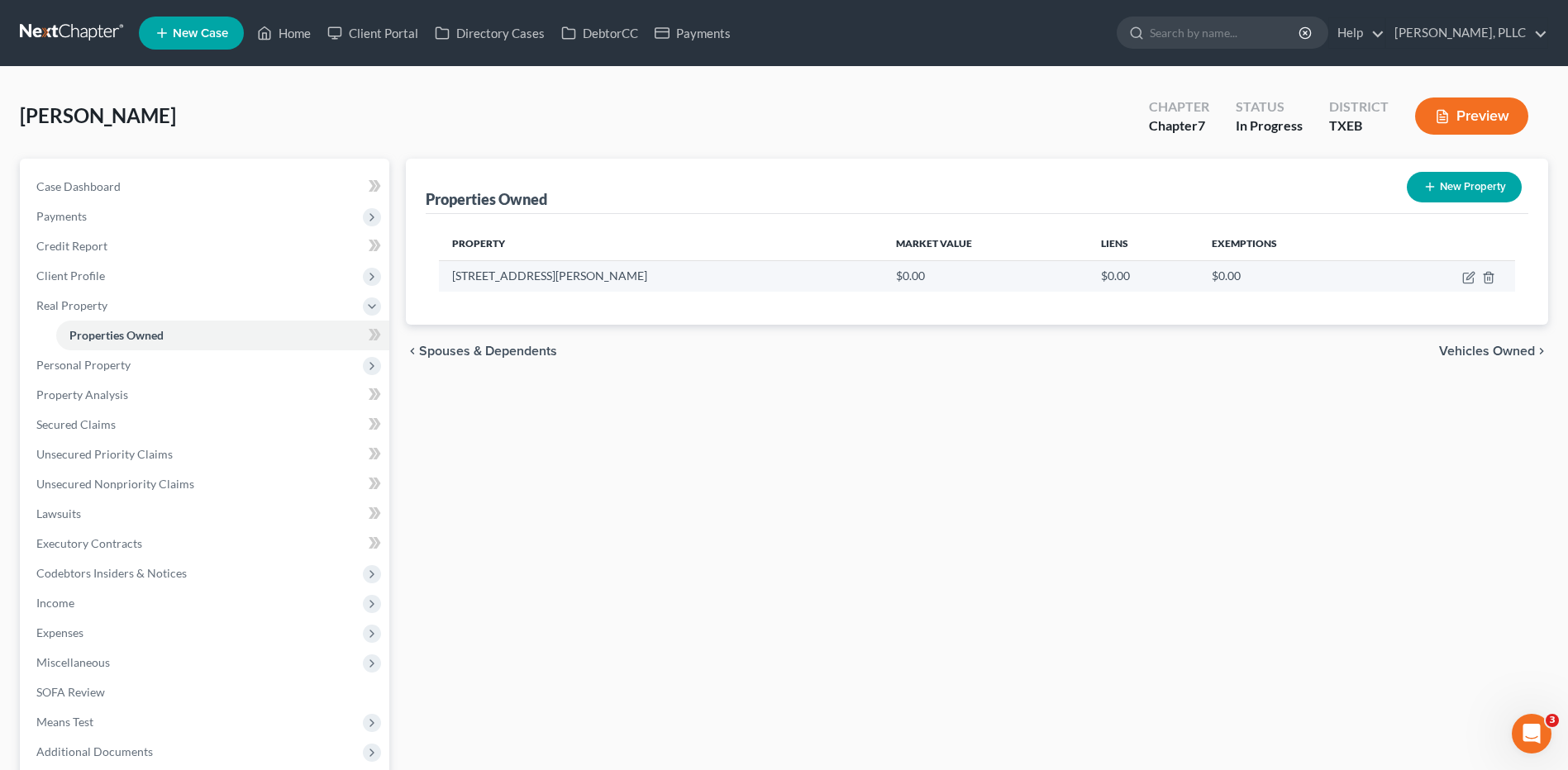
drag, startPoint x: 568, startPoint y: 276, endPoint x: 508, endPoint y: 282, distance: 60.3
drag, startPoint x: 508, startPoint y: 282, endPoint x: 452, endPoint y: 270, distance: 57.3
select select "4"
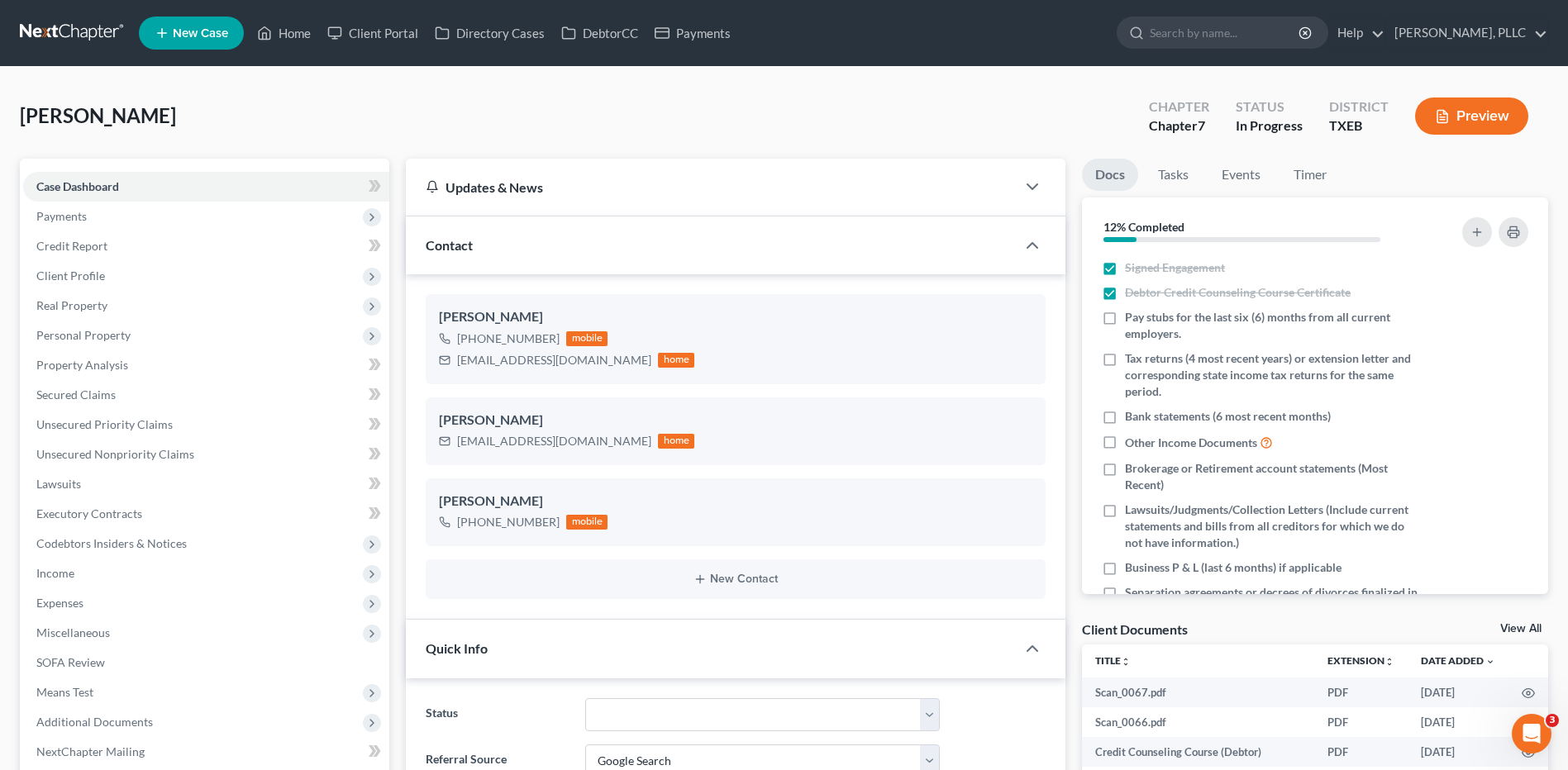
scroll to position [695, 0]
click at [107, 340] on span "Personal Property" at bounding box center [83, 335] width 94 height 14
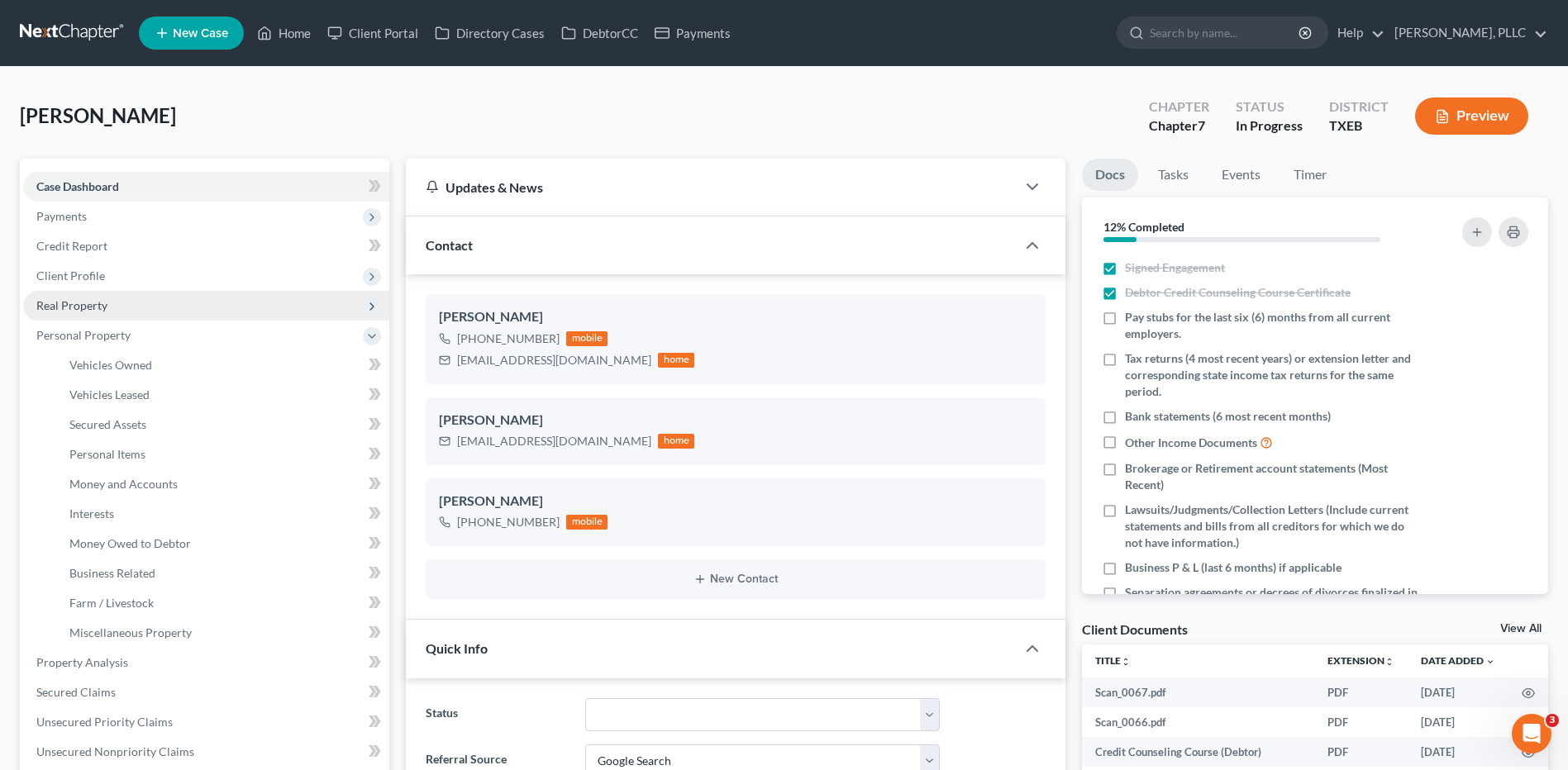
click at [103, 304] on span "Real Property" at bounding box center [72, 305] width 71 height 14
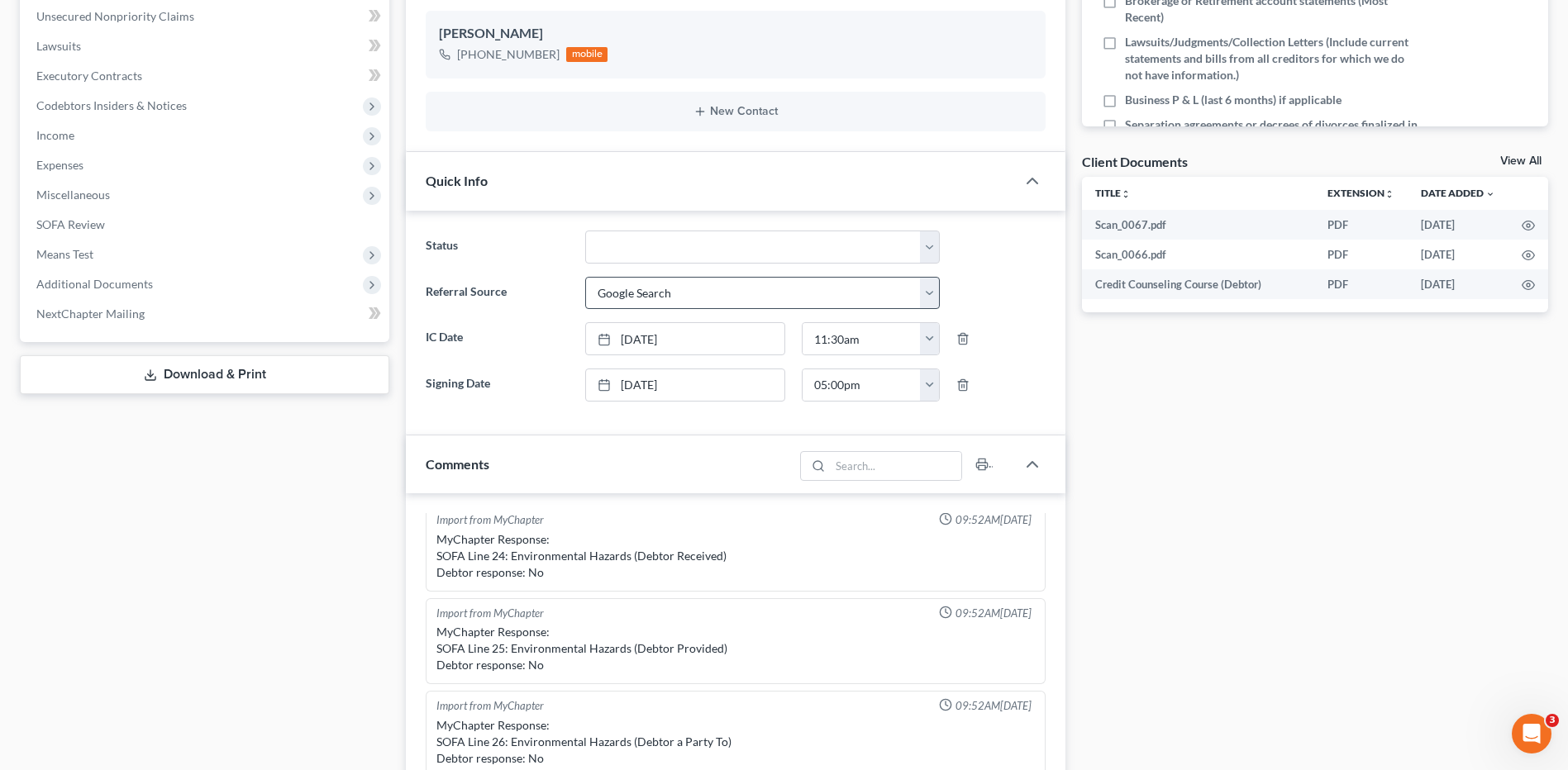
scroll to position [496, 0]
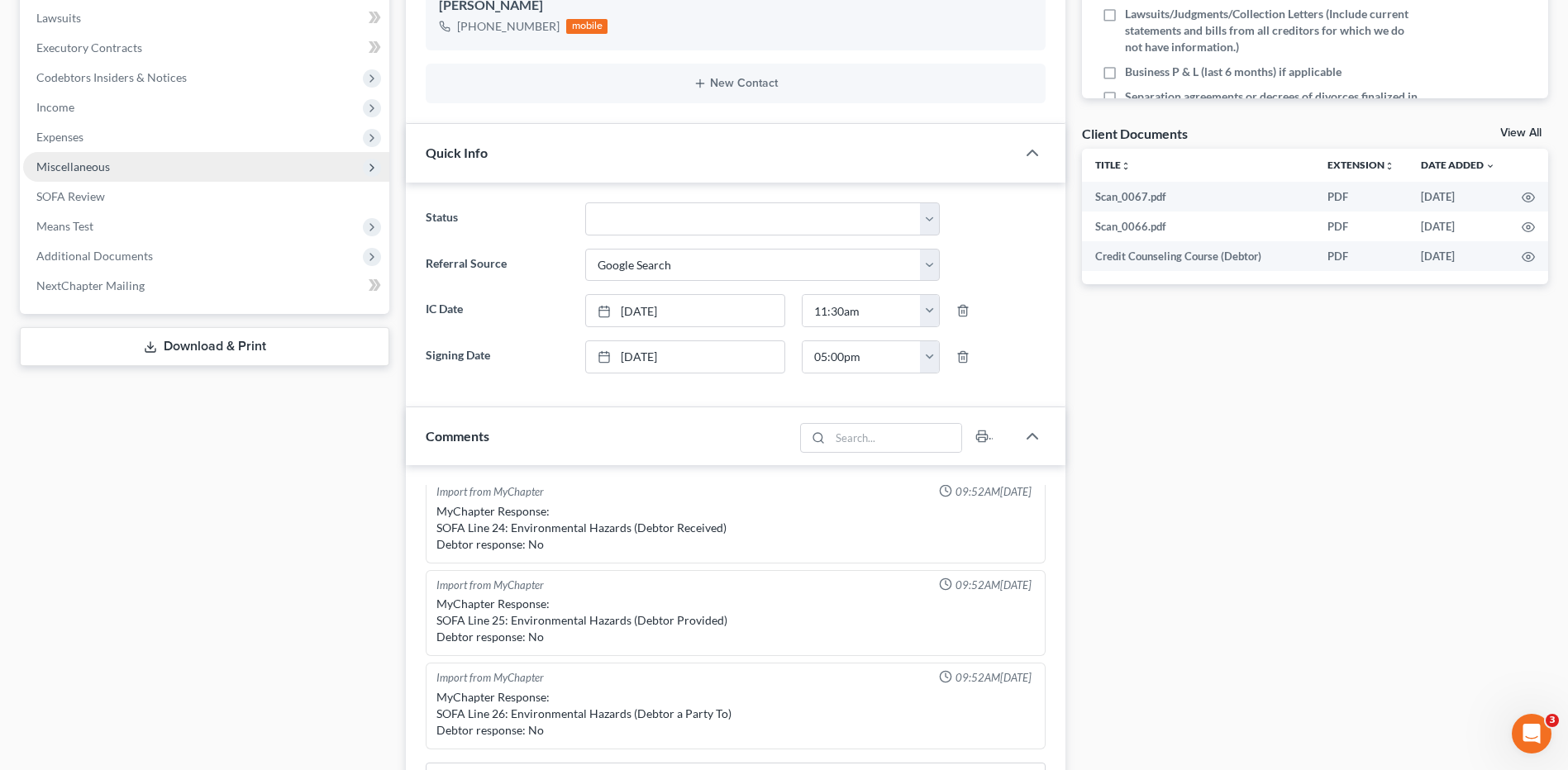
click at [128, 153] on span "Miscellaneous" at bounding box center [205, 167] width 366 height 30
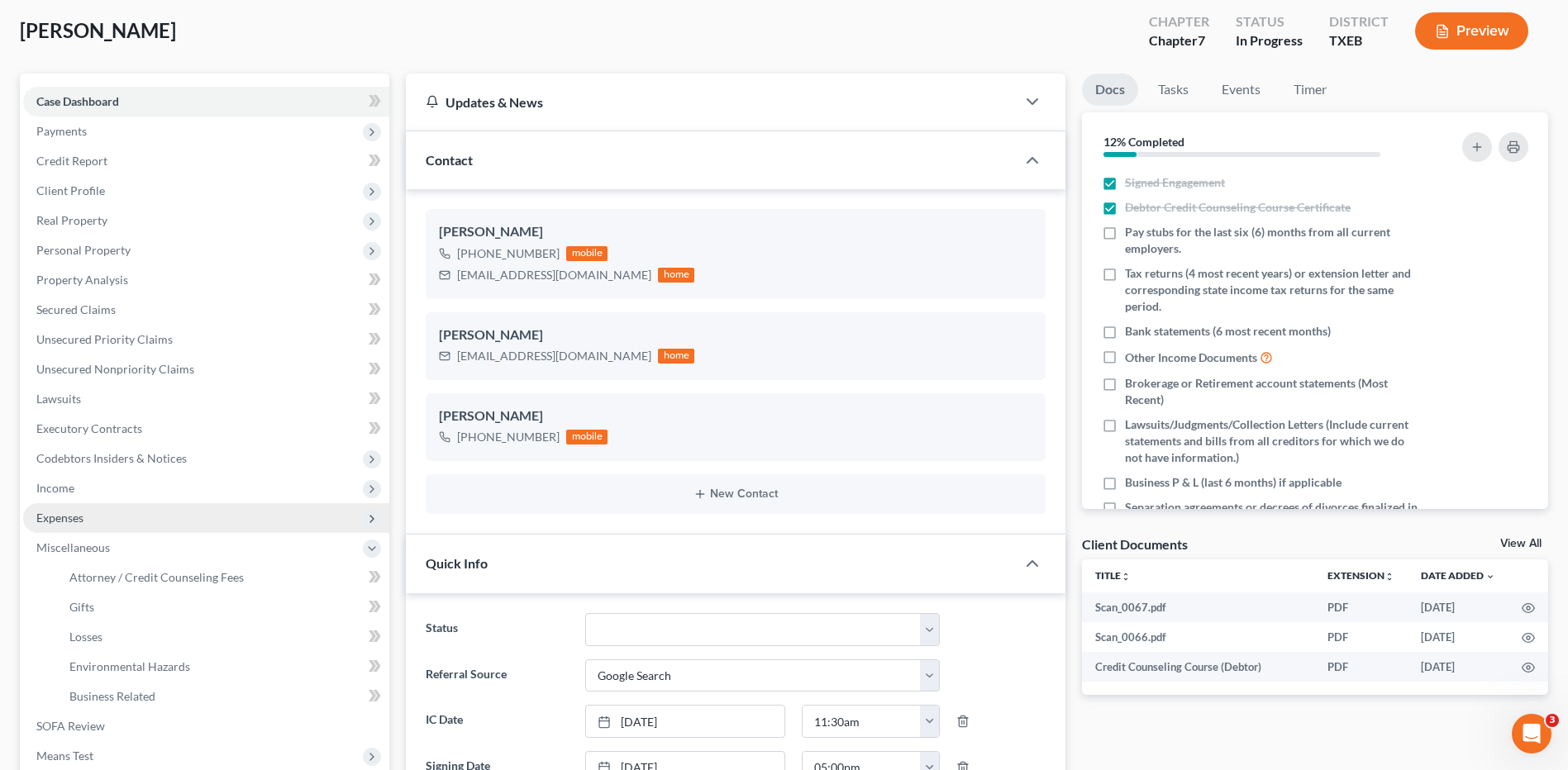
scroll to position [53, 0]
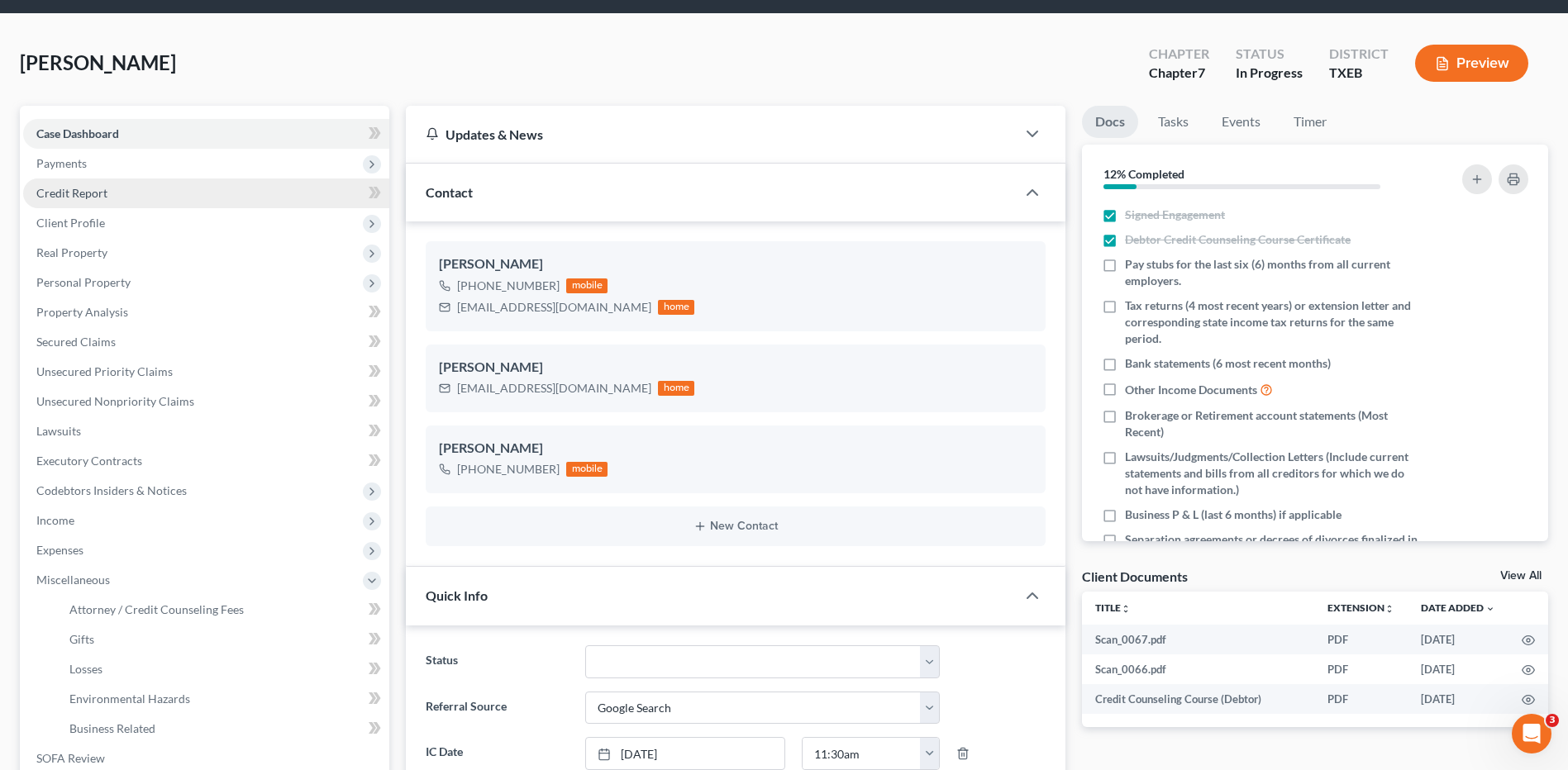
click at [81, 195] on span "Credit Report" at bounding box center [72, 192] width 71 height 14
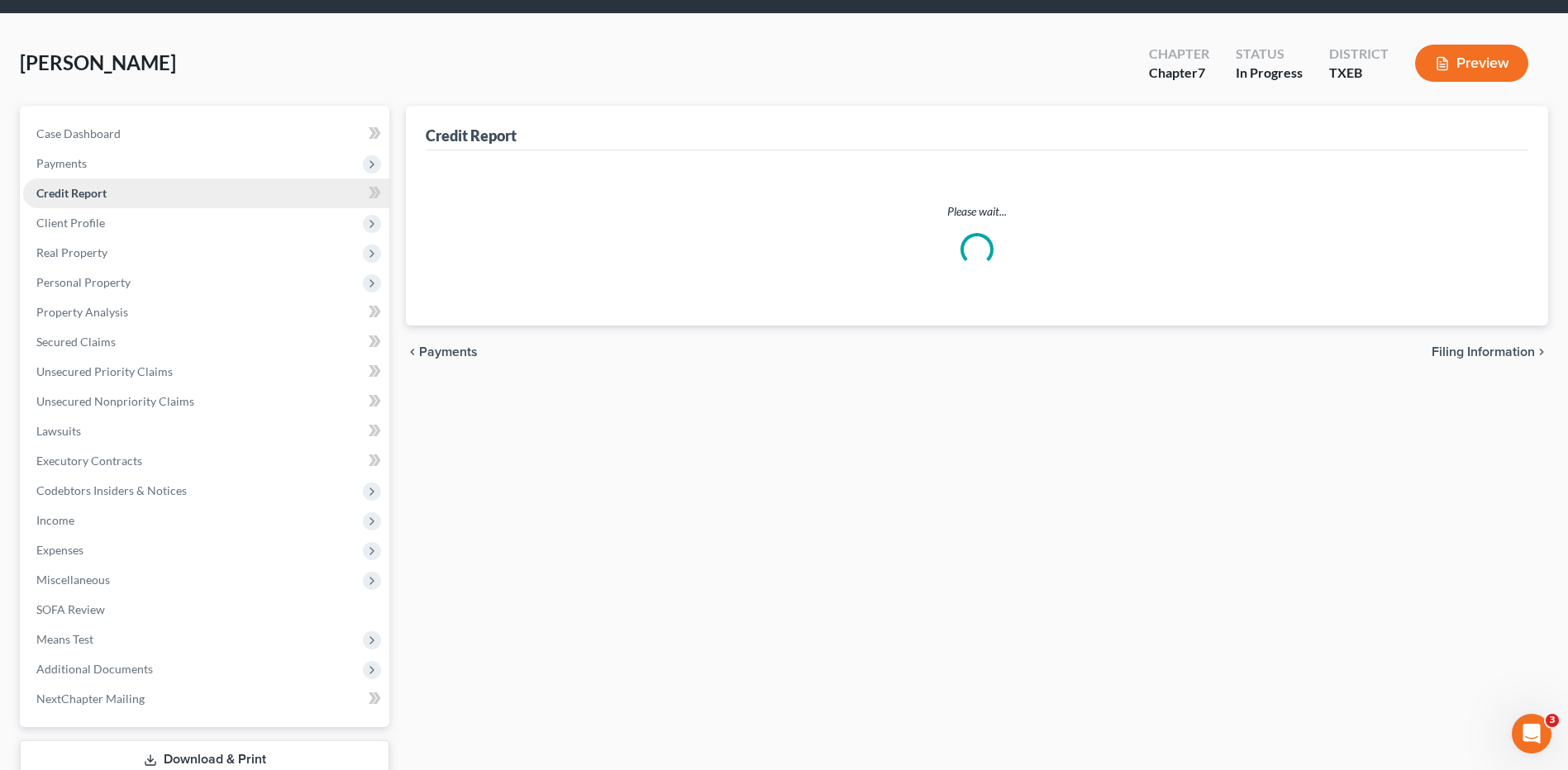
click at [81, 195] on ul "Case Dashboard Payments Invoices Payments Payments Credit Report Client Profile" at bounding box center [205, 416] width 366 height 595
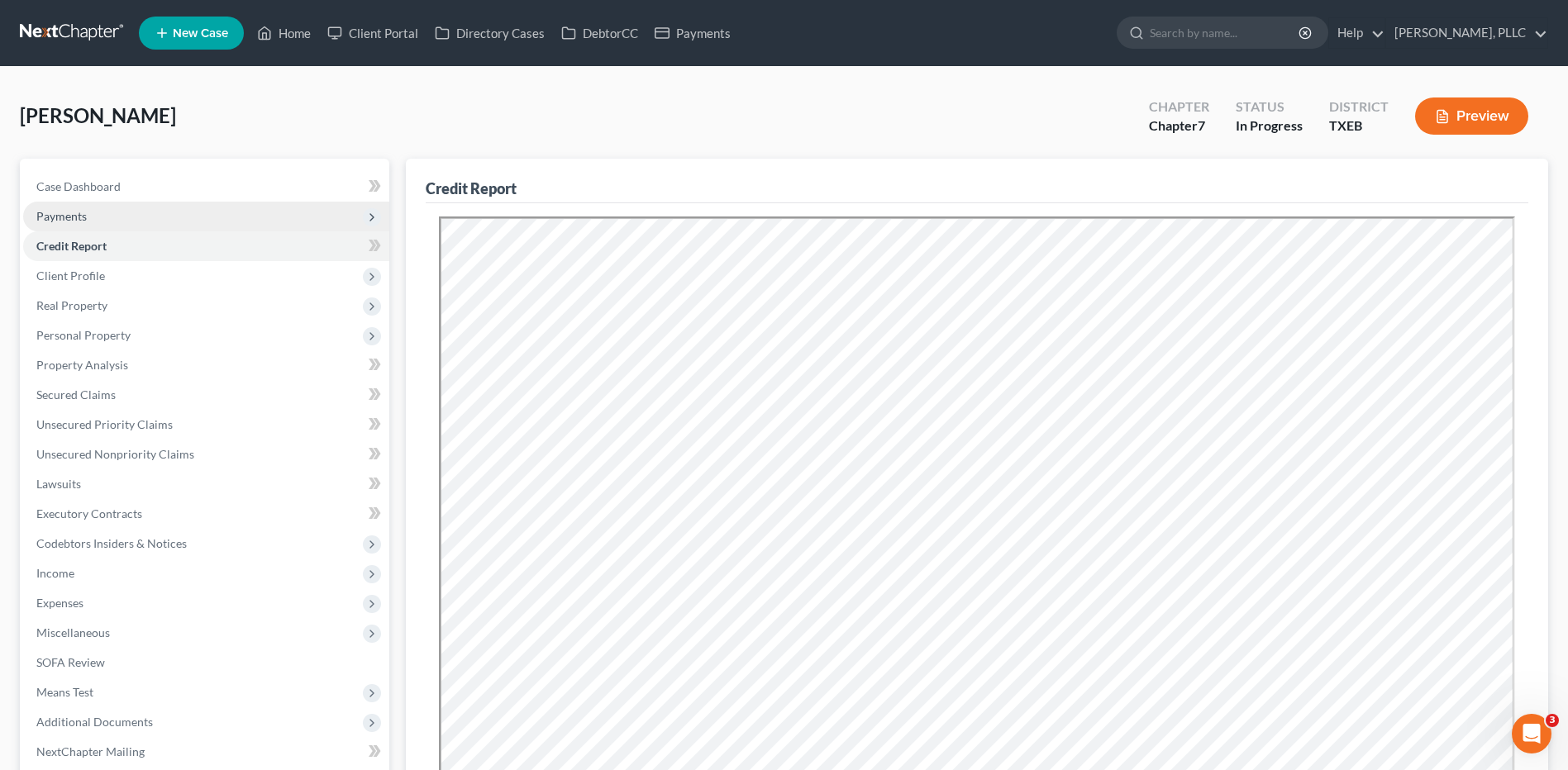
click at [73, 220] on span "Payments" at bounding box center [61, 215] width 50 height 14
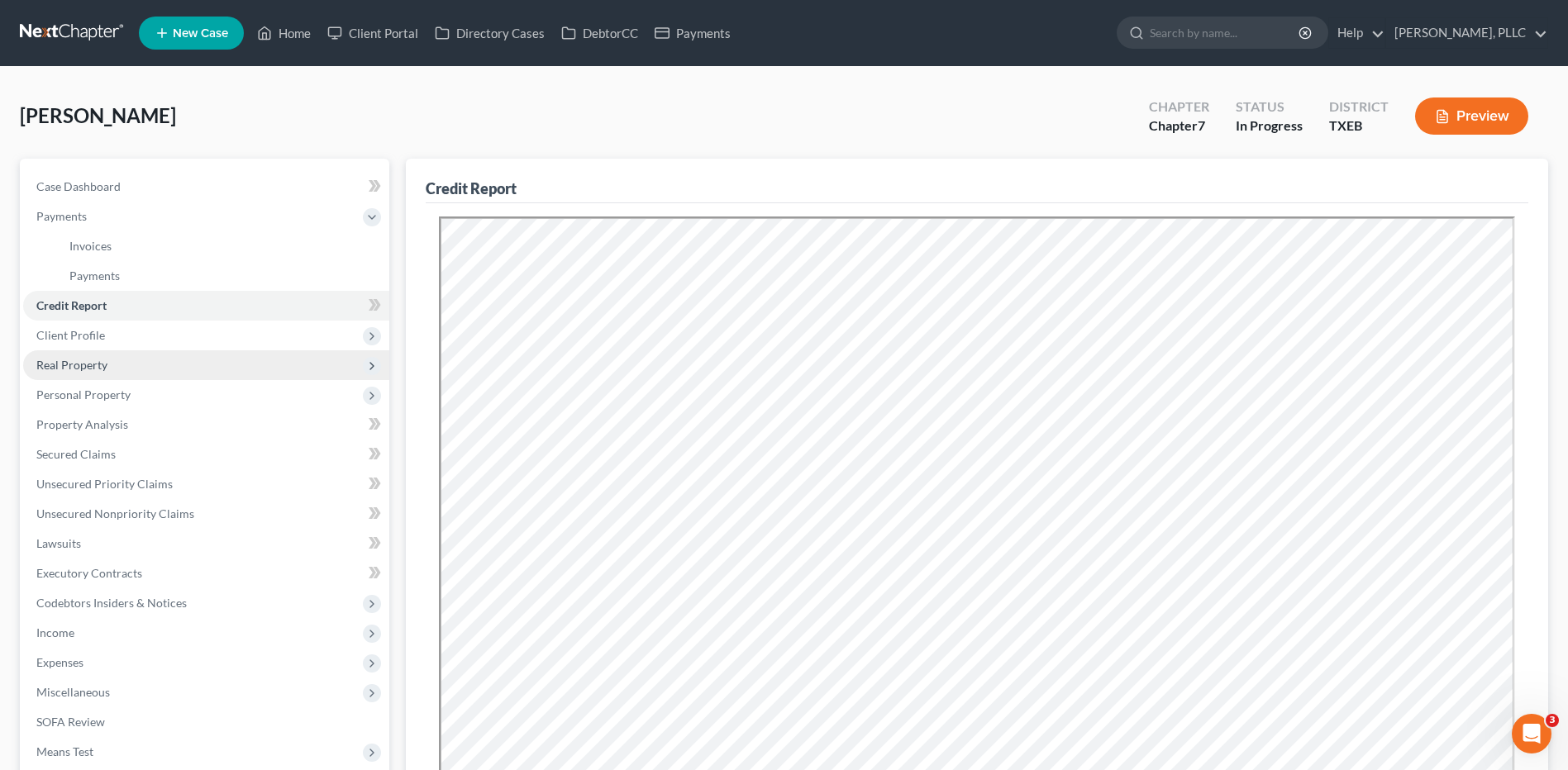
click at [95, 368] on span "Real Property" at bounding box center [72, 364] width 71 height 14
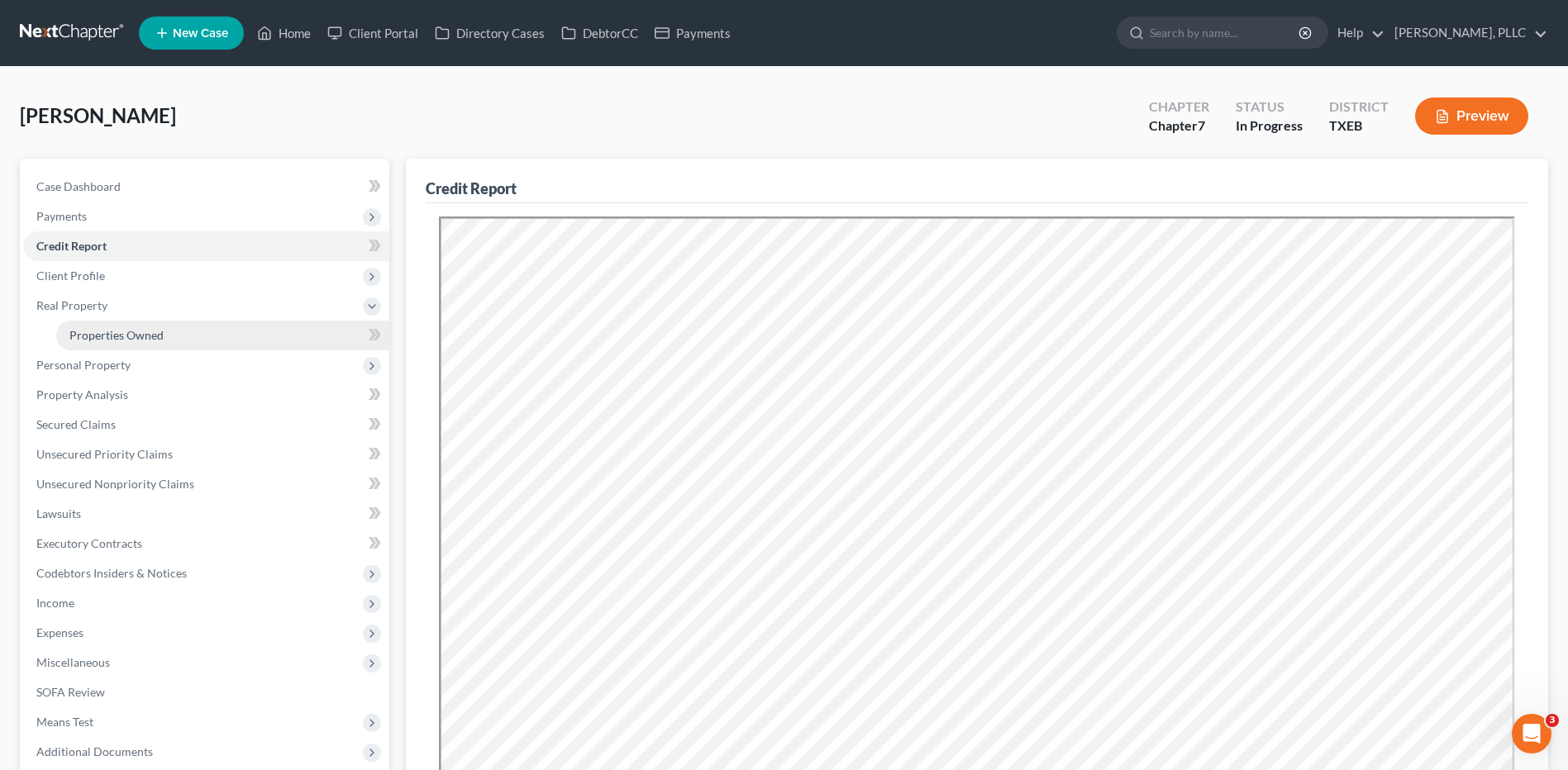
click at [109, 338] on span "Properties Owned" at bounding box center [116, 335] width 94 height 14
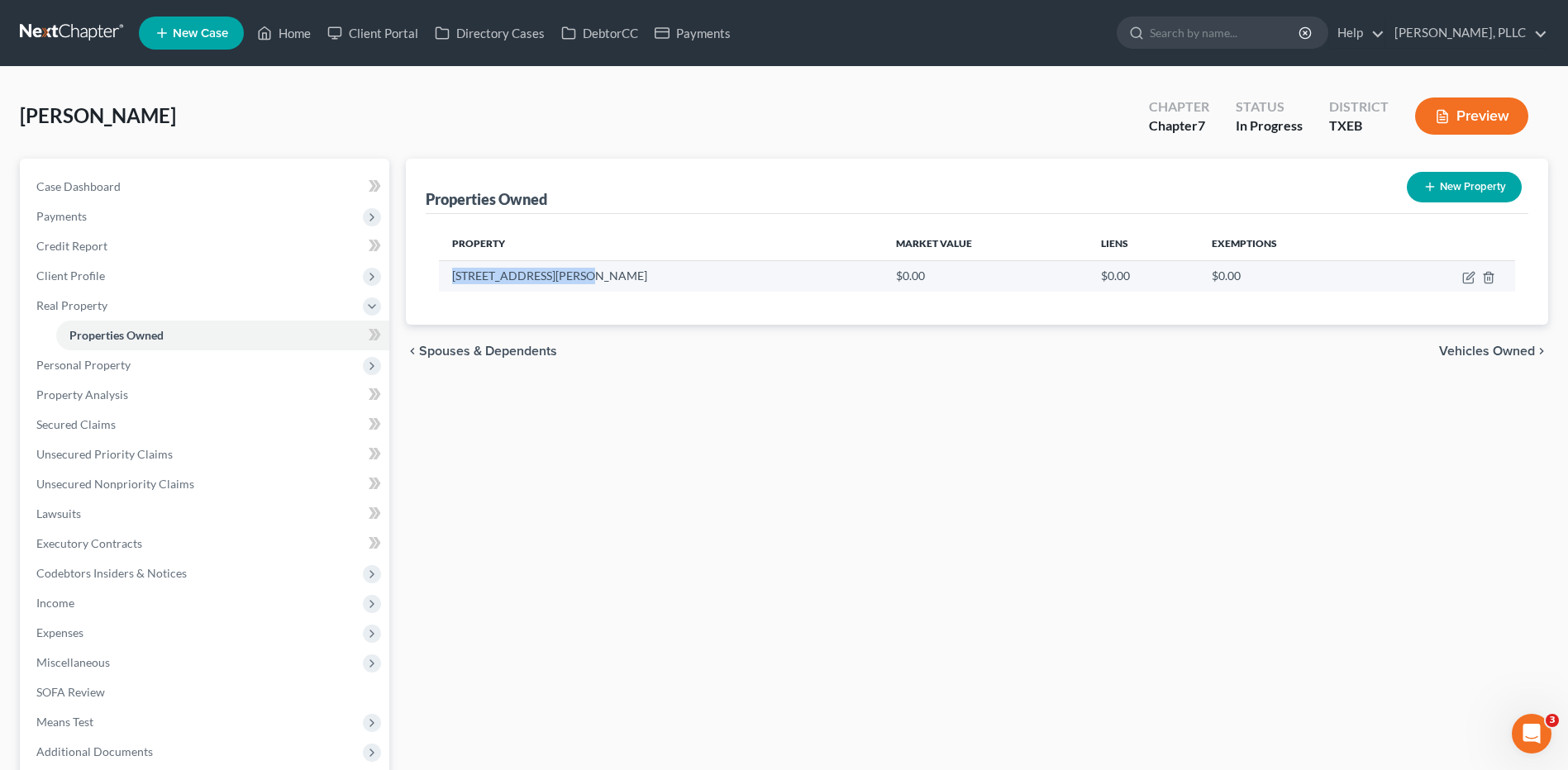
drag, startPoint x: 453, startPoint y: 271, endPoint x: 590, endPoint y: 268, distance: 137.0
click at [590, 268] on td "3208 Brady Starr Drive" at bounding box center [660, 276] width 443 height 31
copy td "3208 Brady Starr Drive"
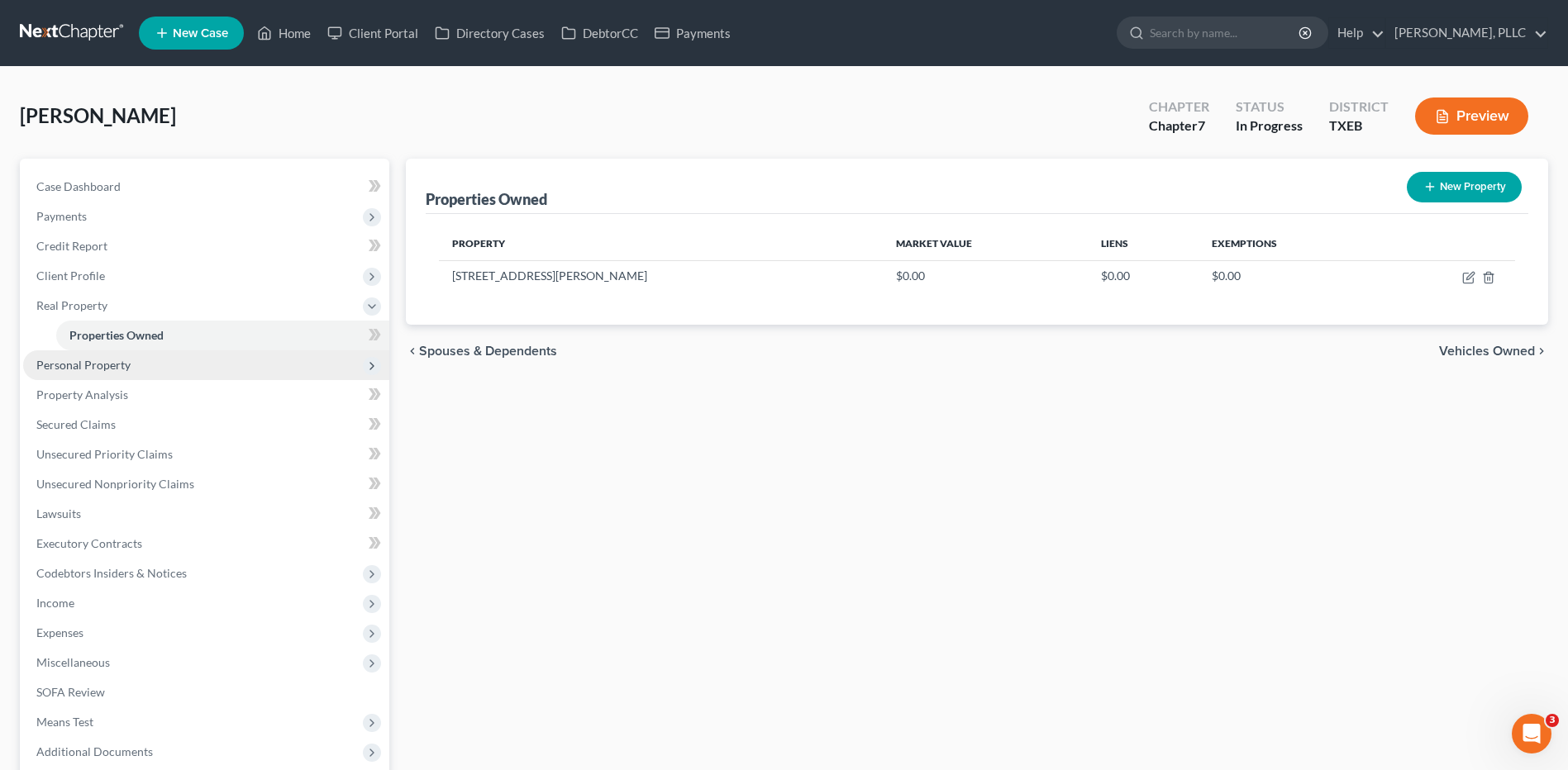
click at [114, 368] on span "Personal Property" at bounding box center [83, 364] width 94 height 14
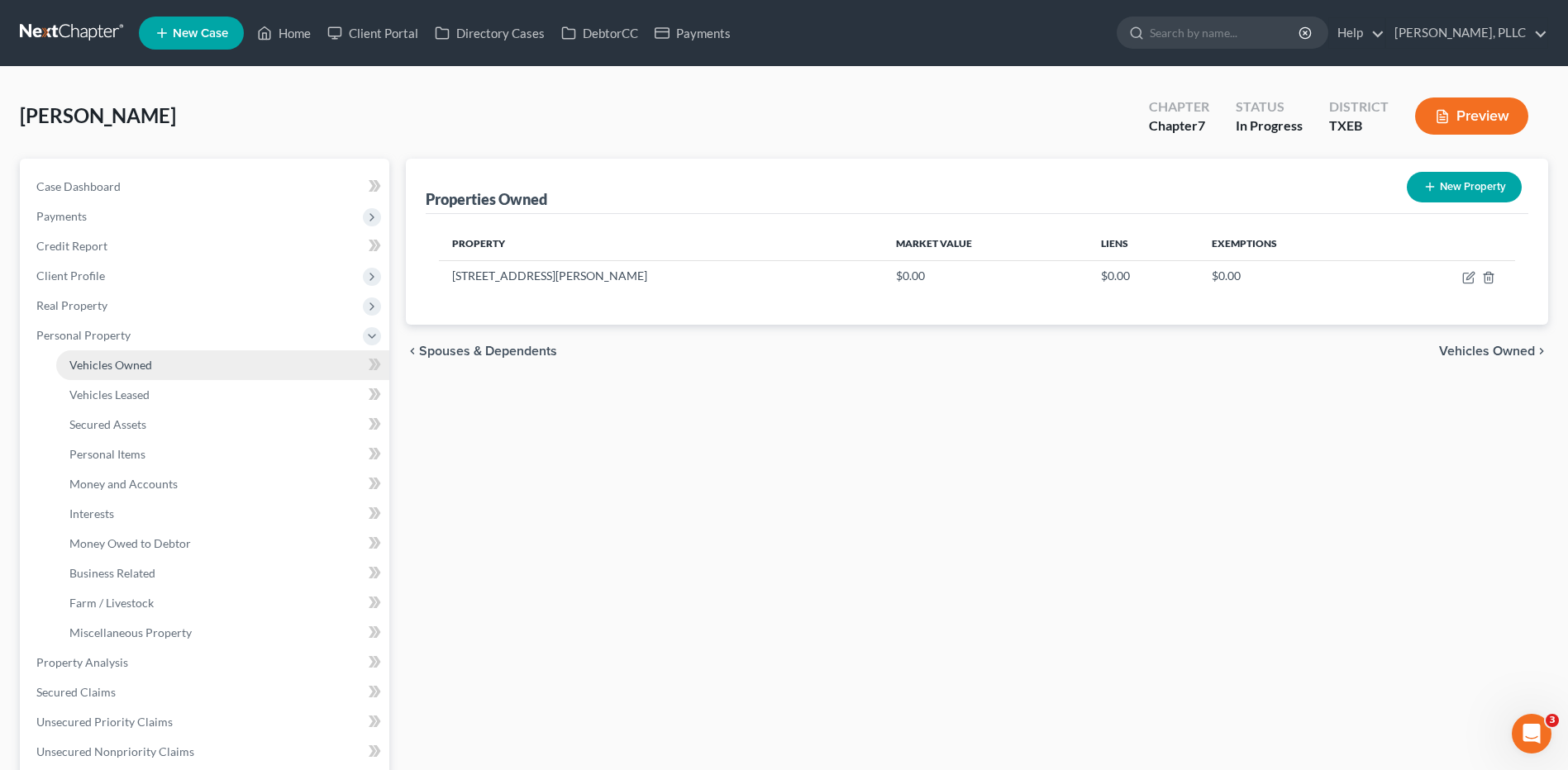
click at [97, 366] on span "Vehicles Owned" at bounding box center [110, 364] width 83 height 14
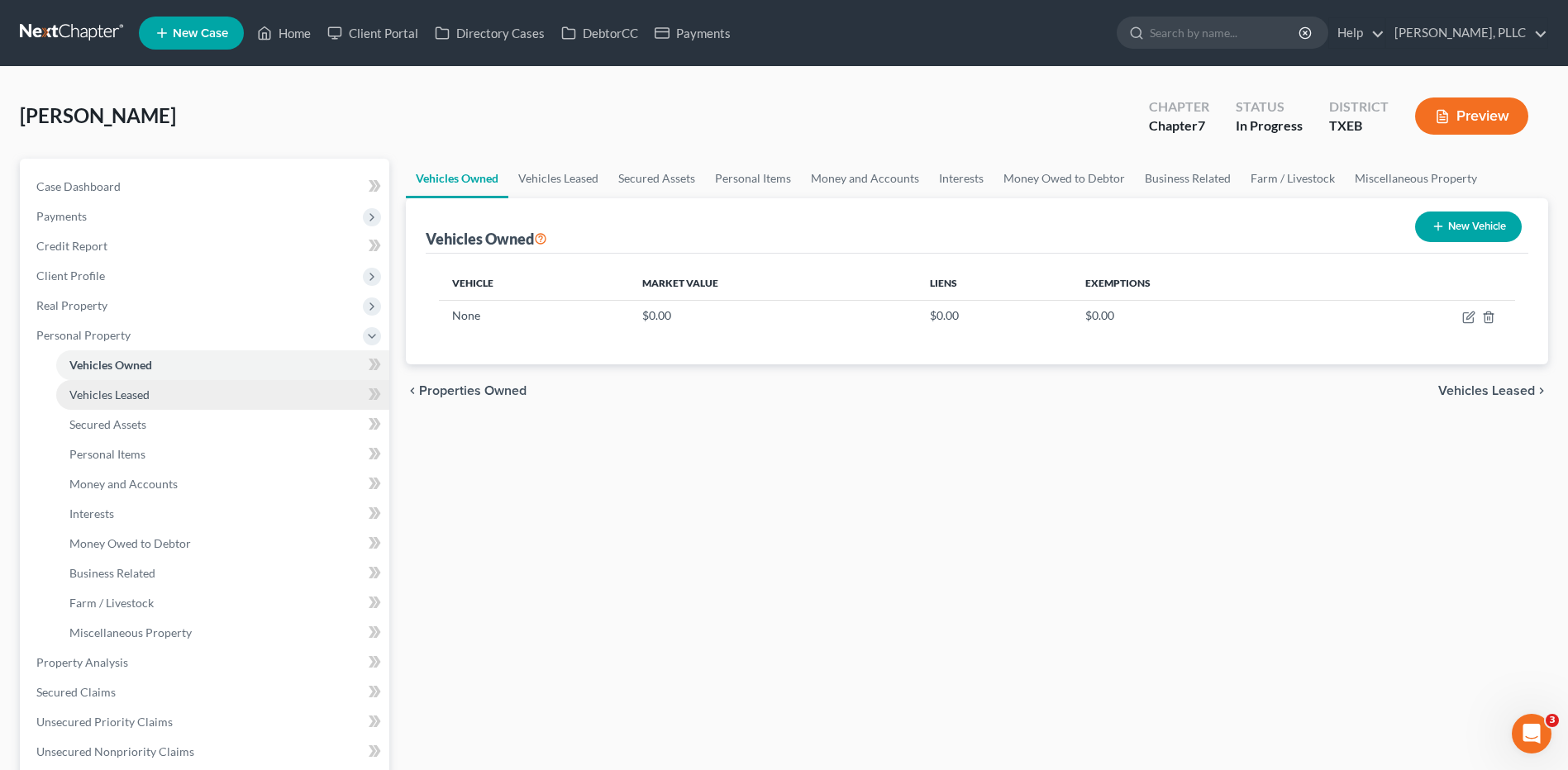
click at [100, 397] on span "Vehicles Leased" at bounding box center [109, 394] width 80 height 14
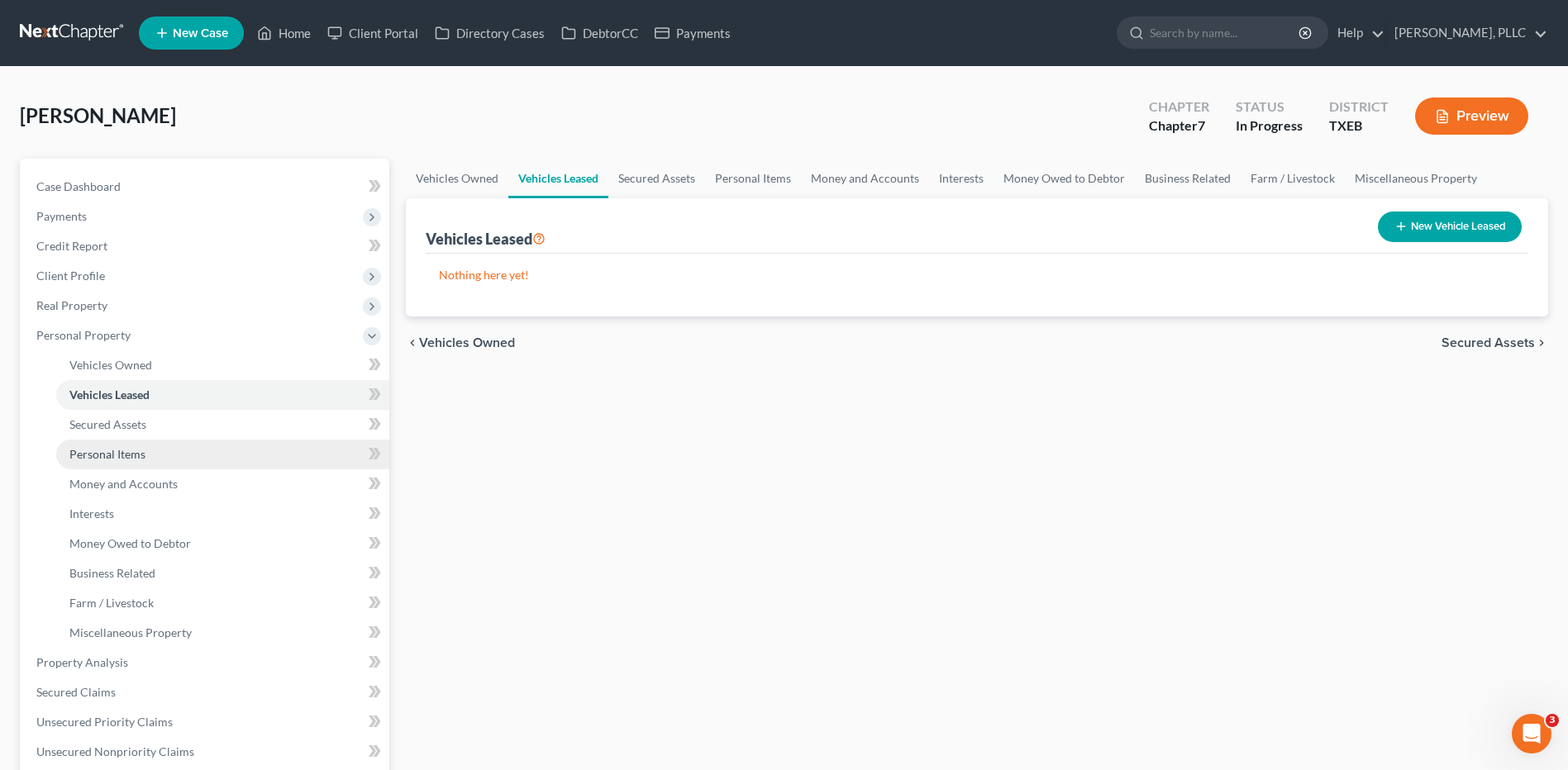
click at [84, 460] on span "Personal Items" at bounding box center [107, 453] width 76 height 14
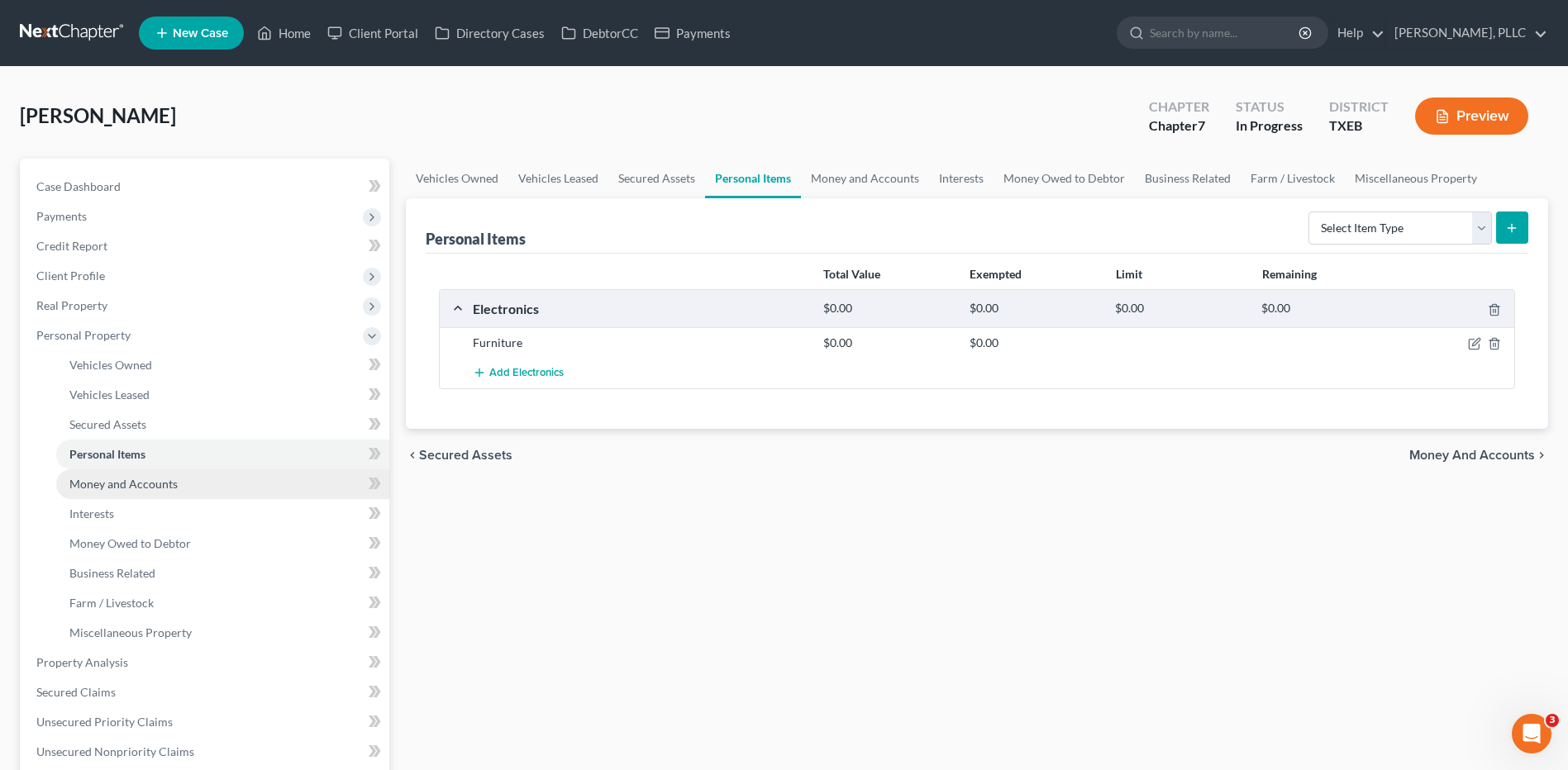
click at [109, 491] on link "Money and Accounts" at bounding box center [223, 484] width 333 height 30
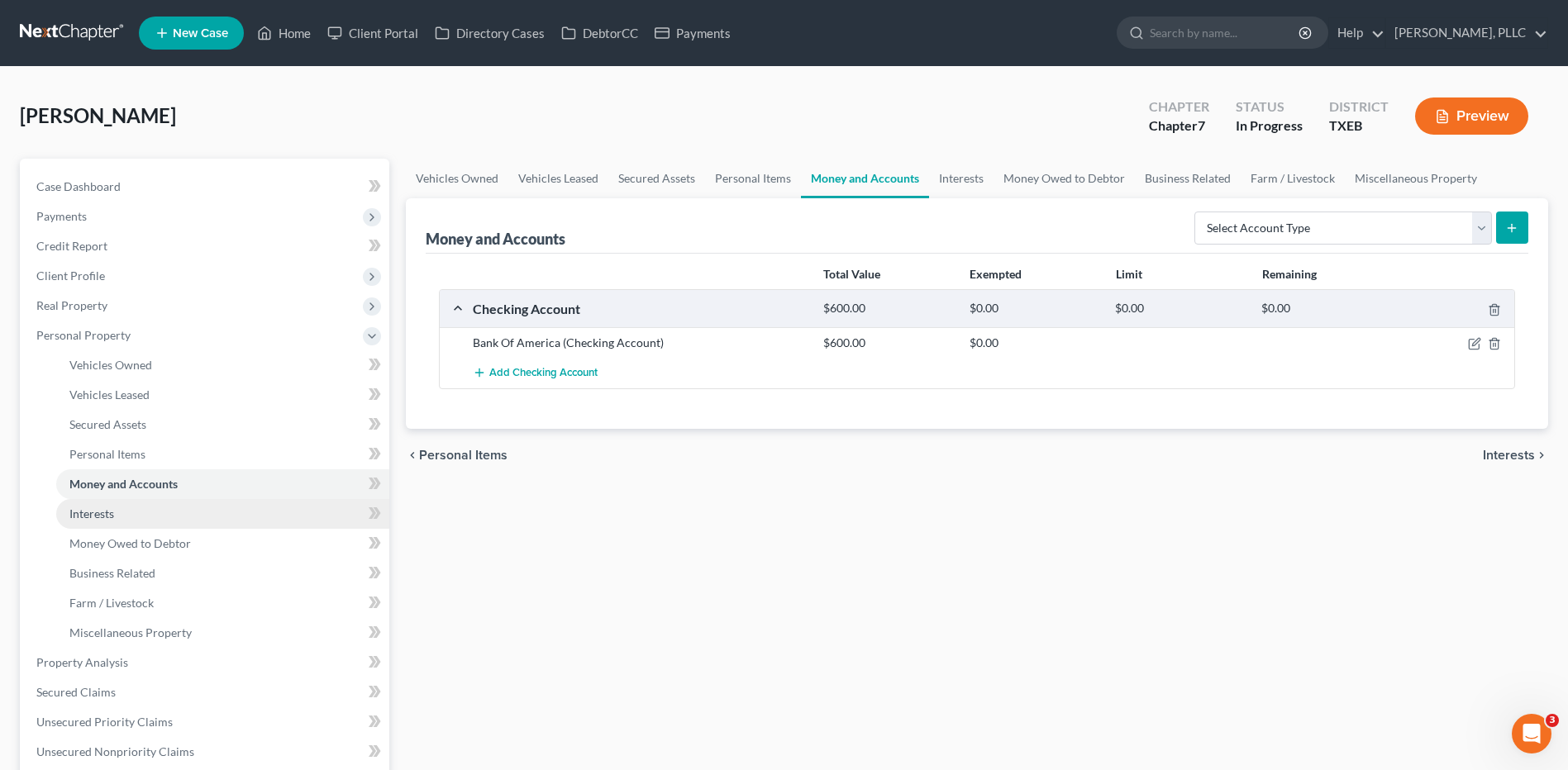
click at [90, 517] on span "Interests" at bounding box center [91, 513] width 45 height 14
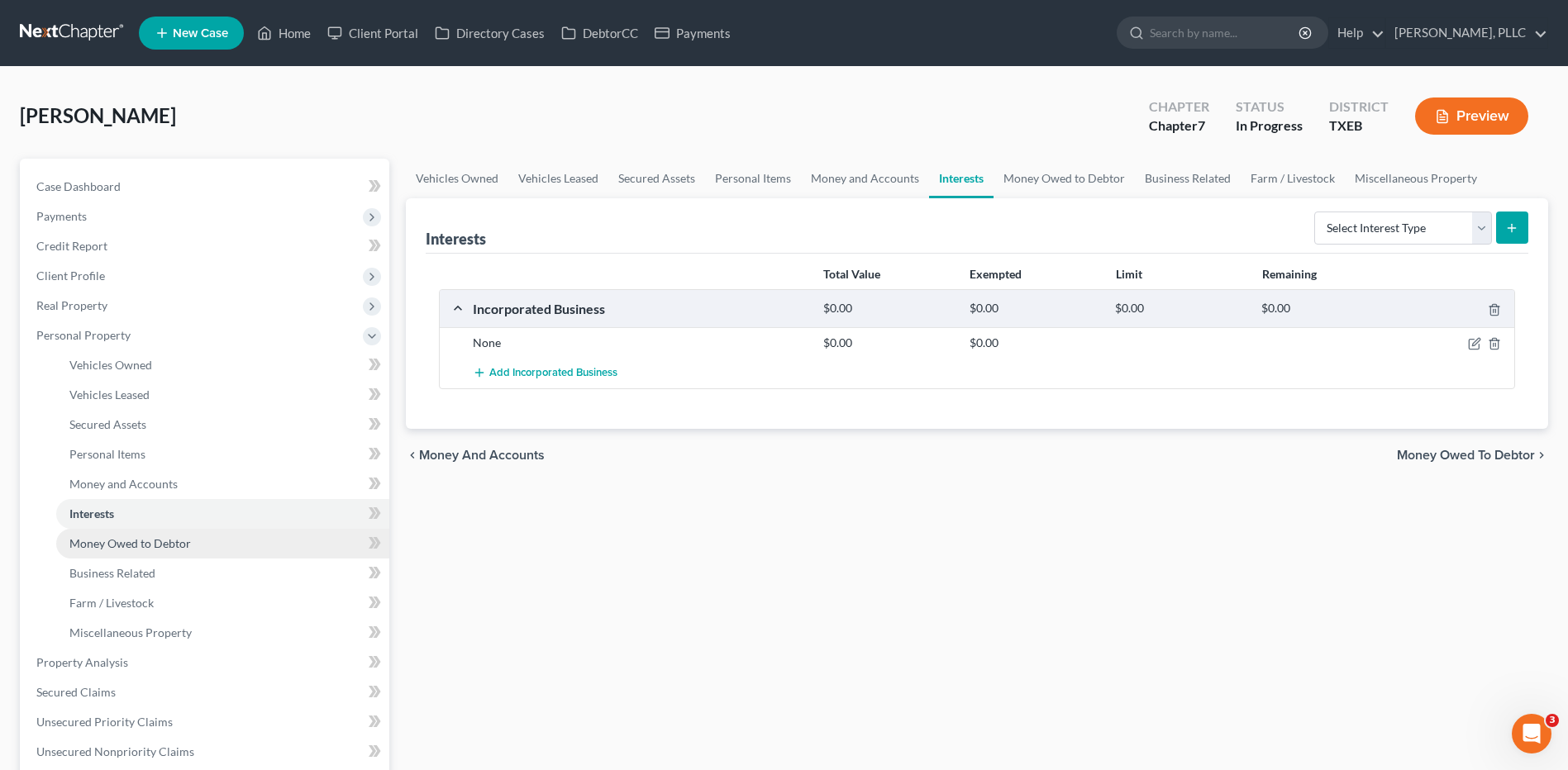
click at [105, 546] on span "Money Owed to Debtor" at bounding box center [130, 543] width 121 height 14
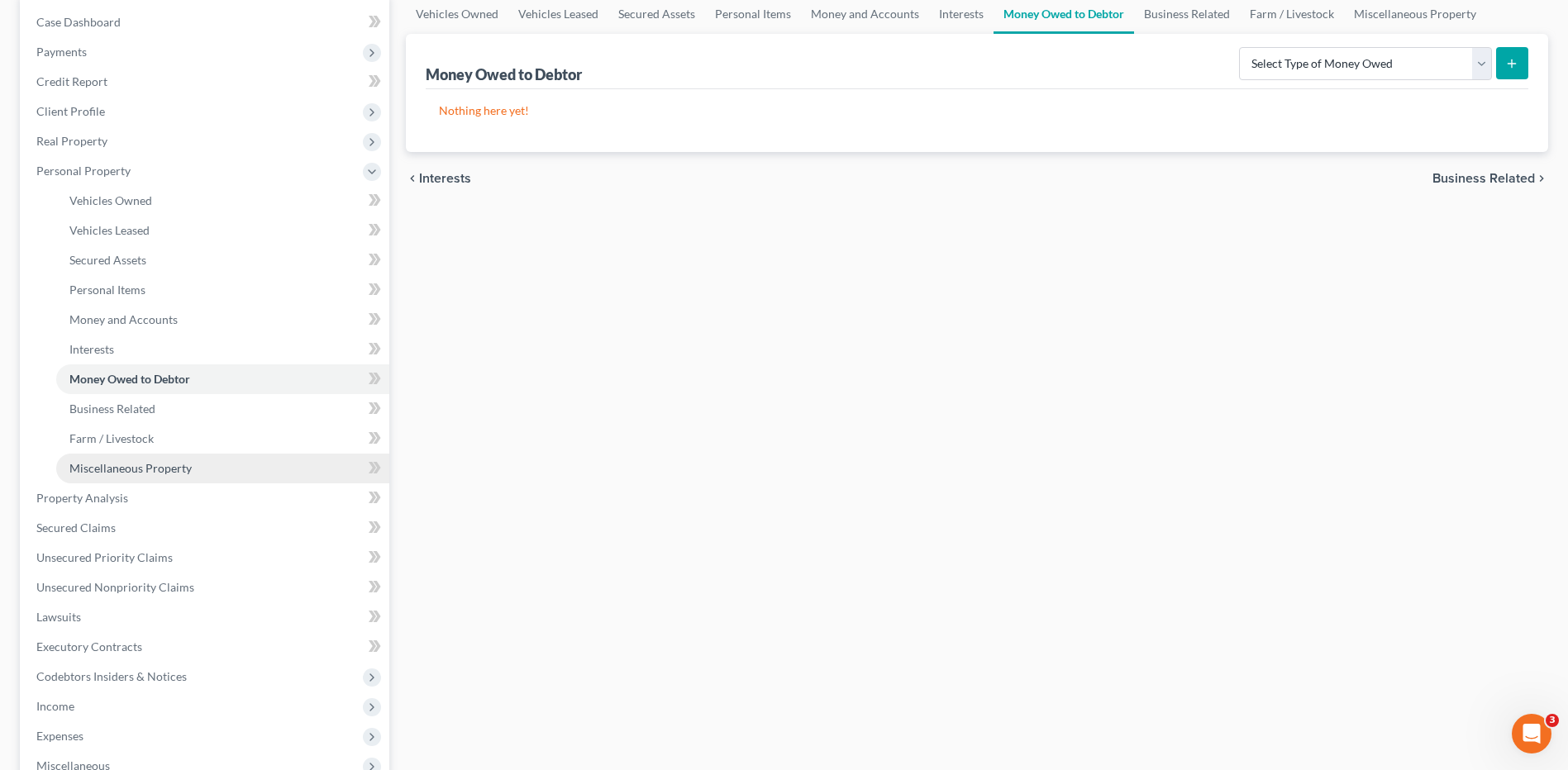
scroll to position [165, 0]
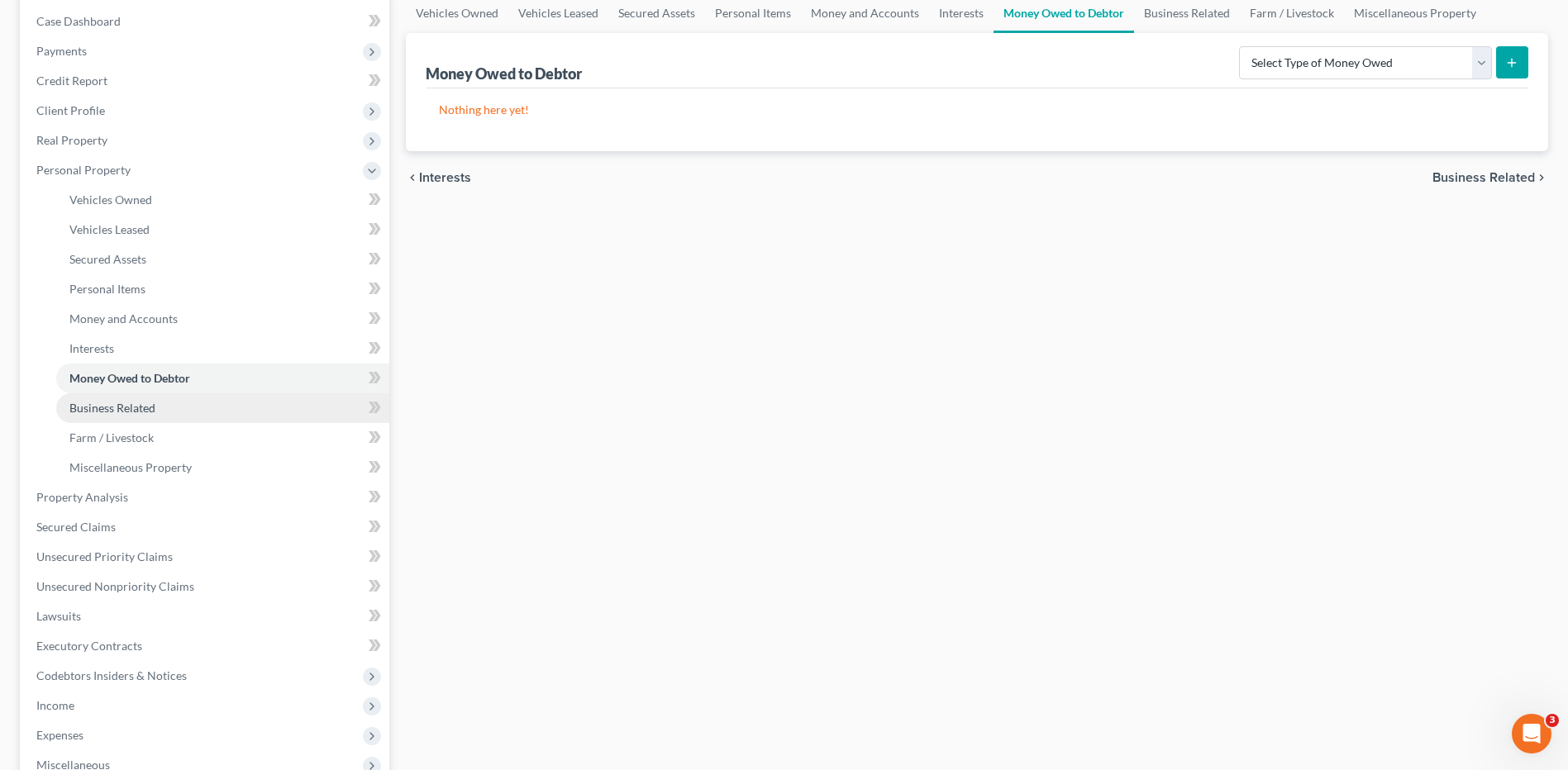
click at [137, 409] on span "Business Related" at bounding box center [112, 407] width 86 height 14
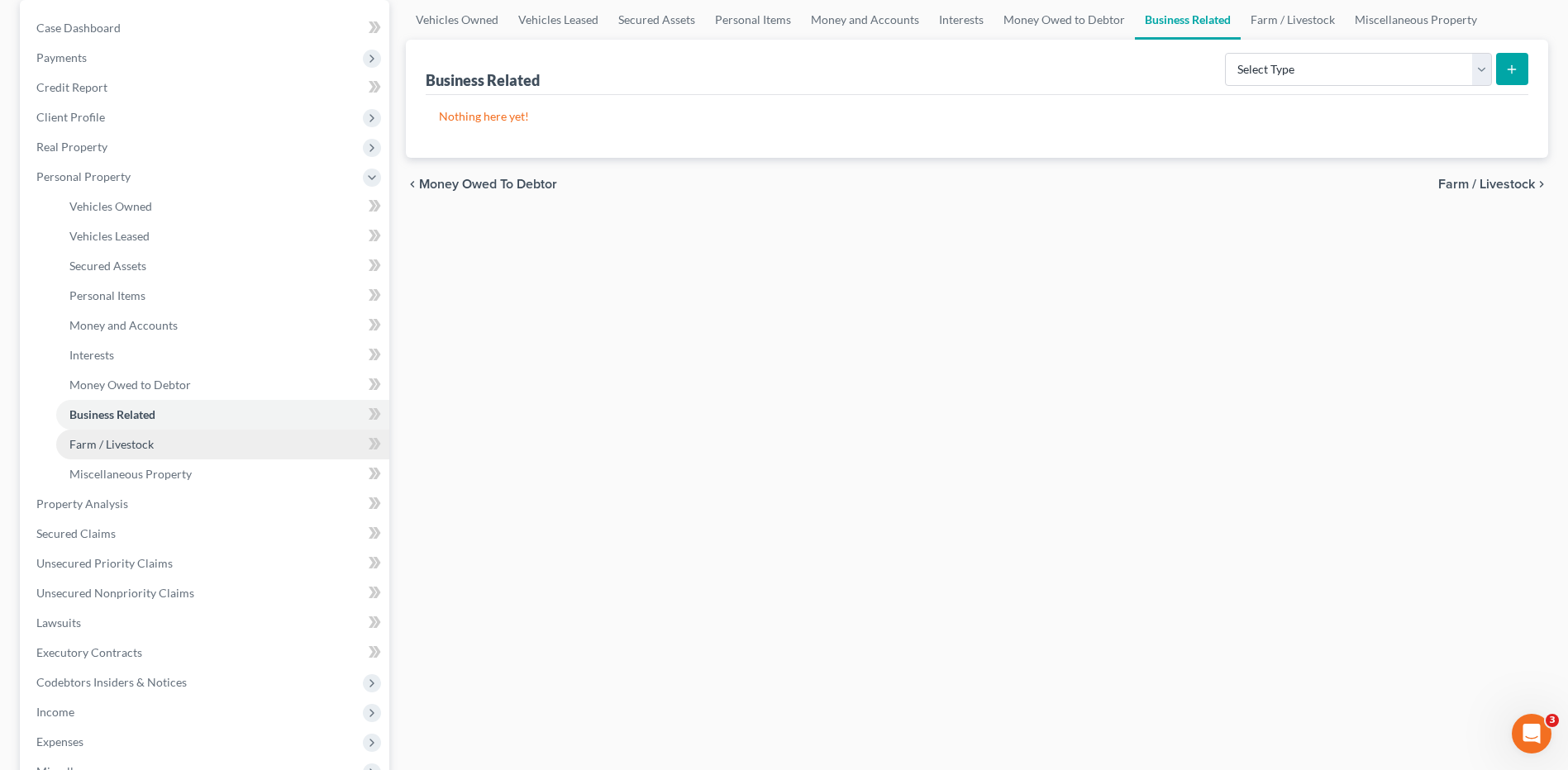
scroll to position [165, 0]
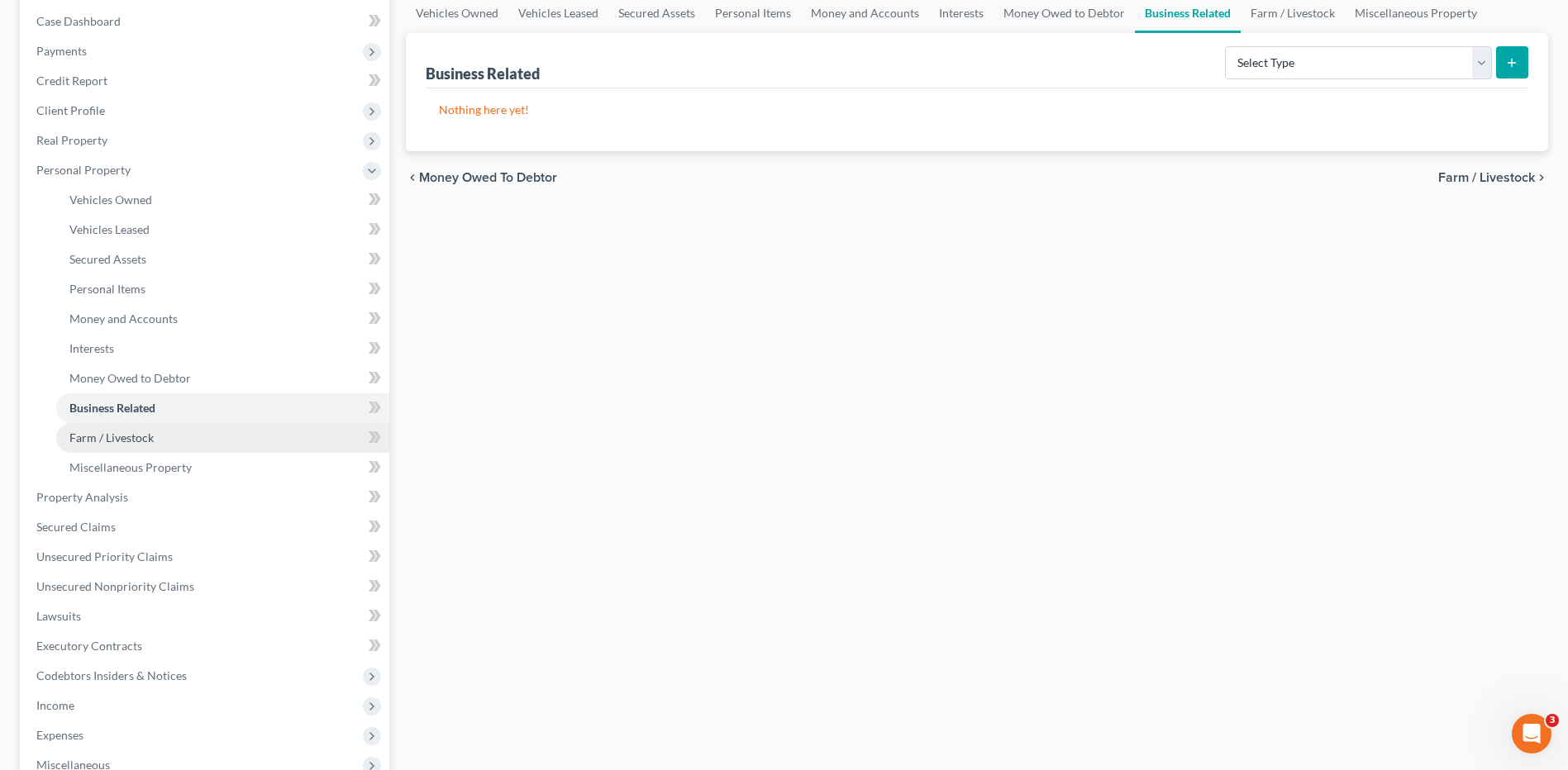
click at [88, 443] on span "Farm / Livestock" at bounding box center [111, 437] width 84 height 14
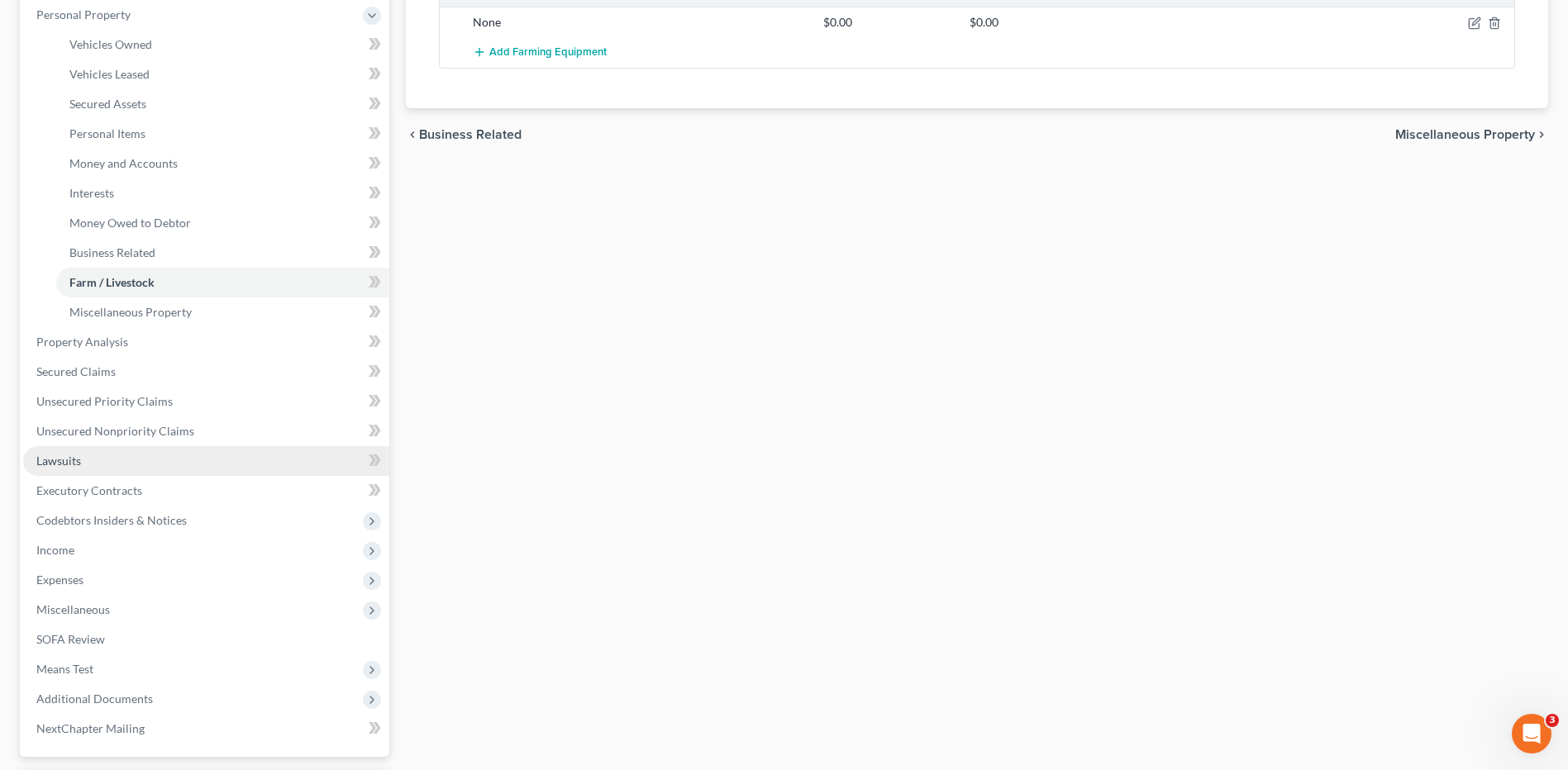
scroll to position [330, 0]
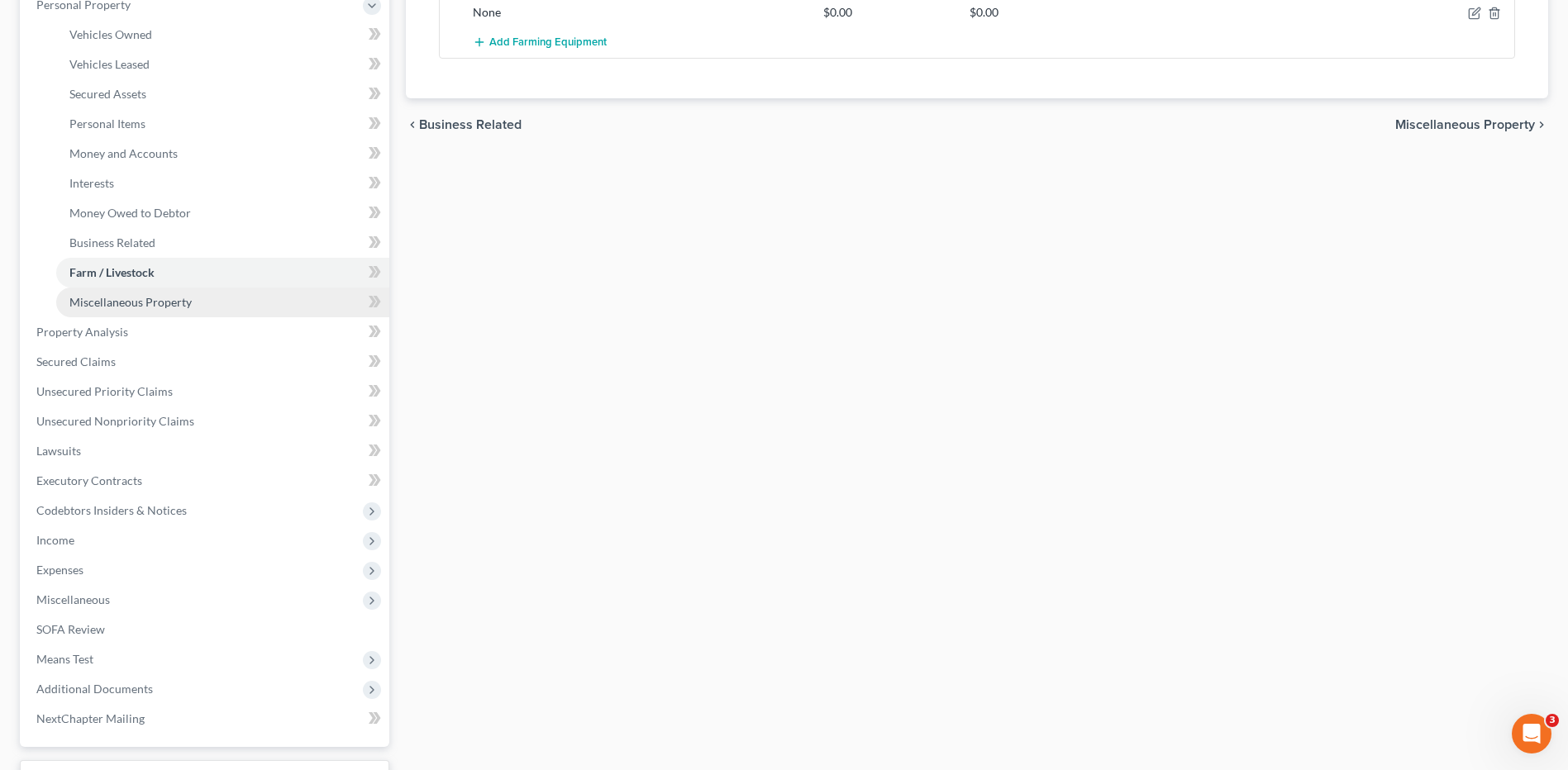
click at [99, 304] on span "Miscellaneous Property" at bounding box center [130, 301] width 122 height 14
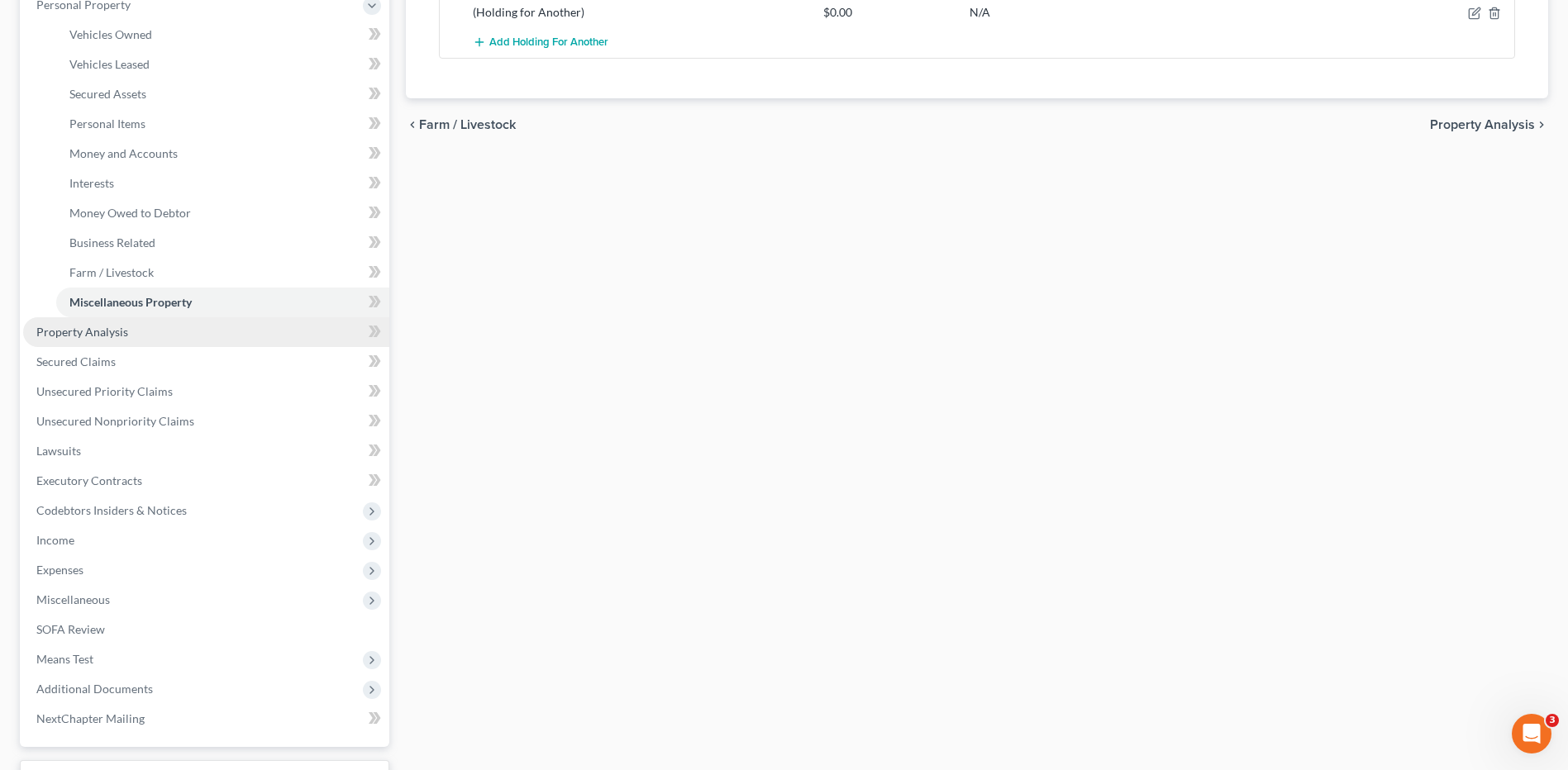
click at [78, 337] on span "Property Analysis" at bounding box center [82, 331] width 92 height 14
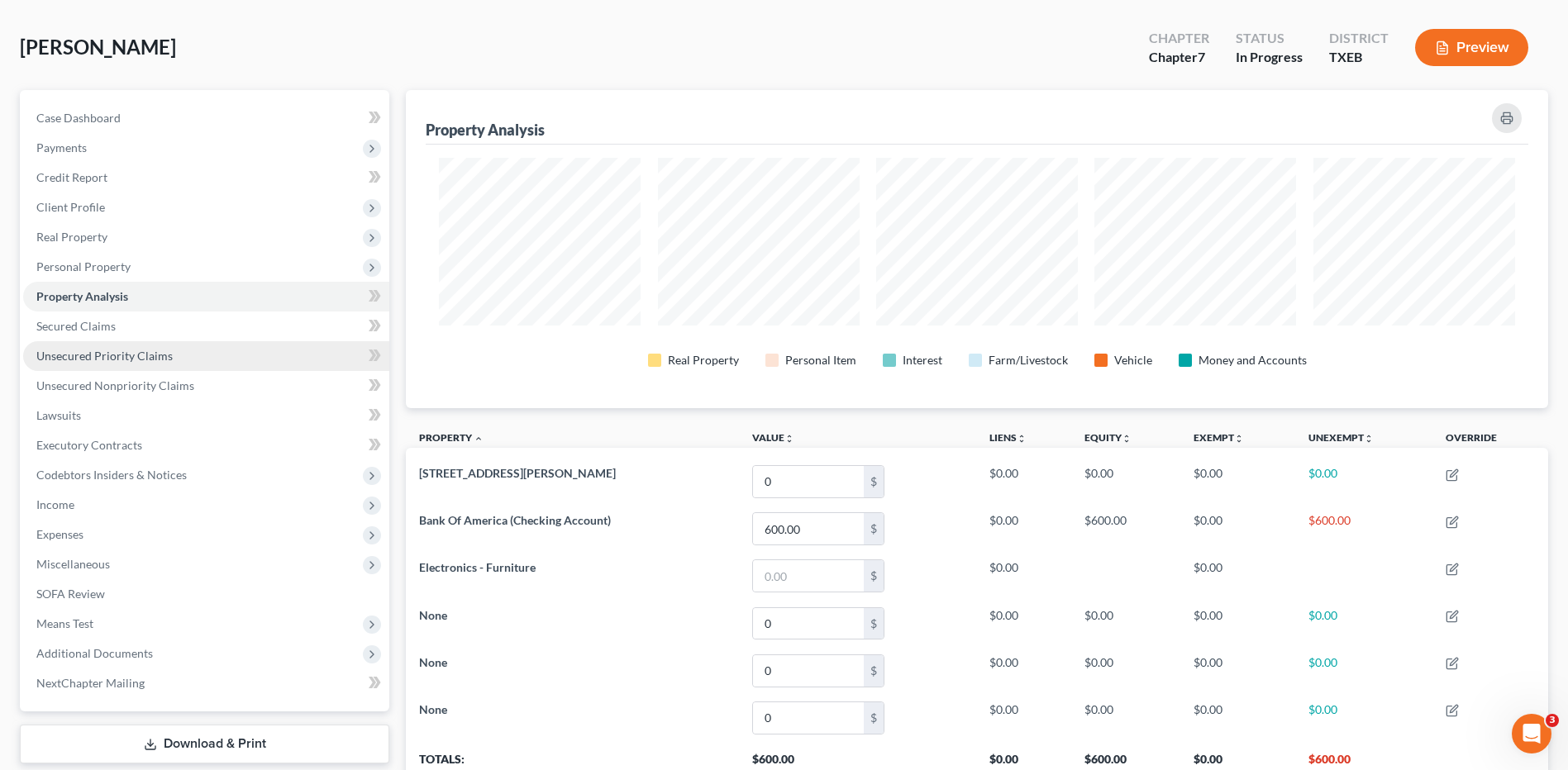
scroll to position [202, 0]
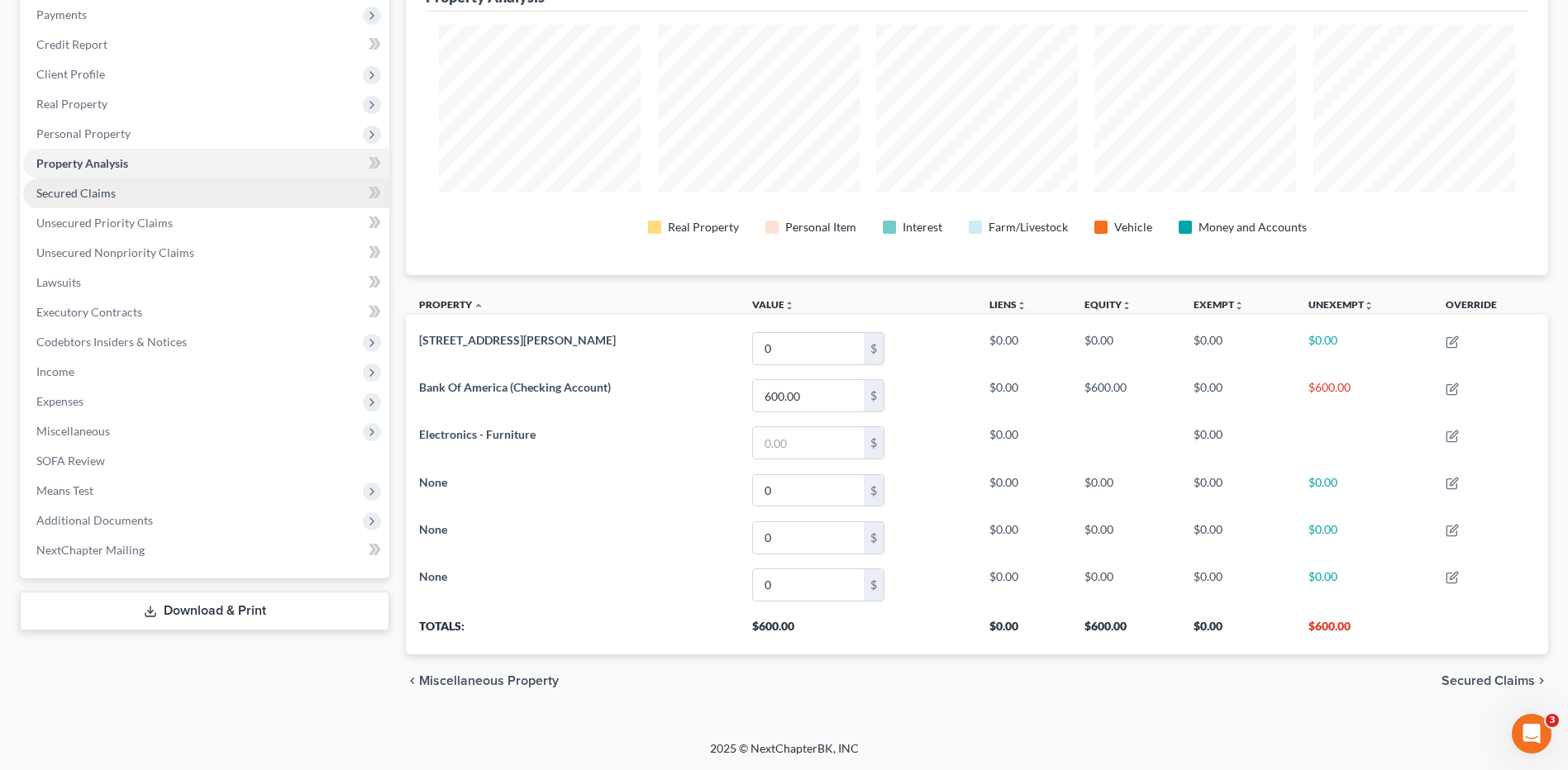
click at [92, 198] on span "Secured Claims" at bounding box center [76, 192] width 79 height 14
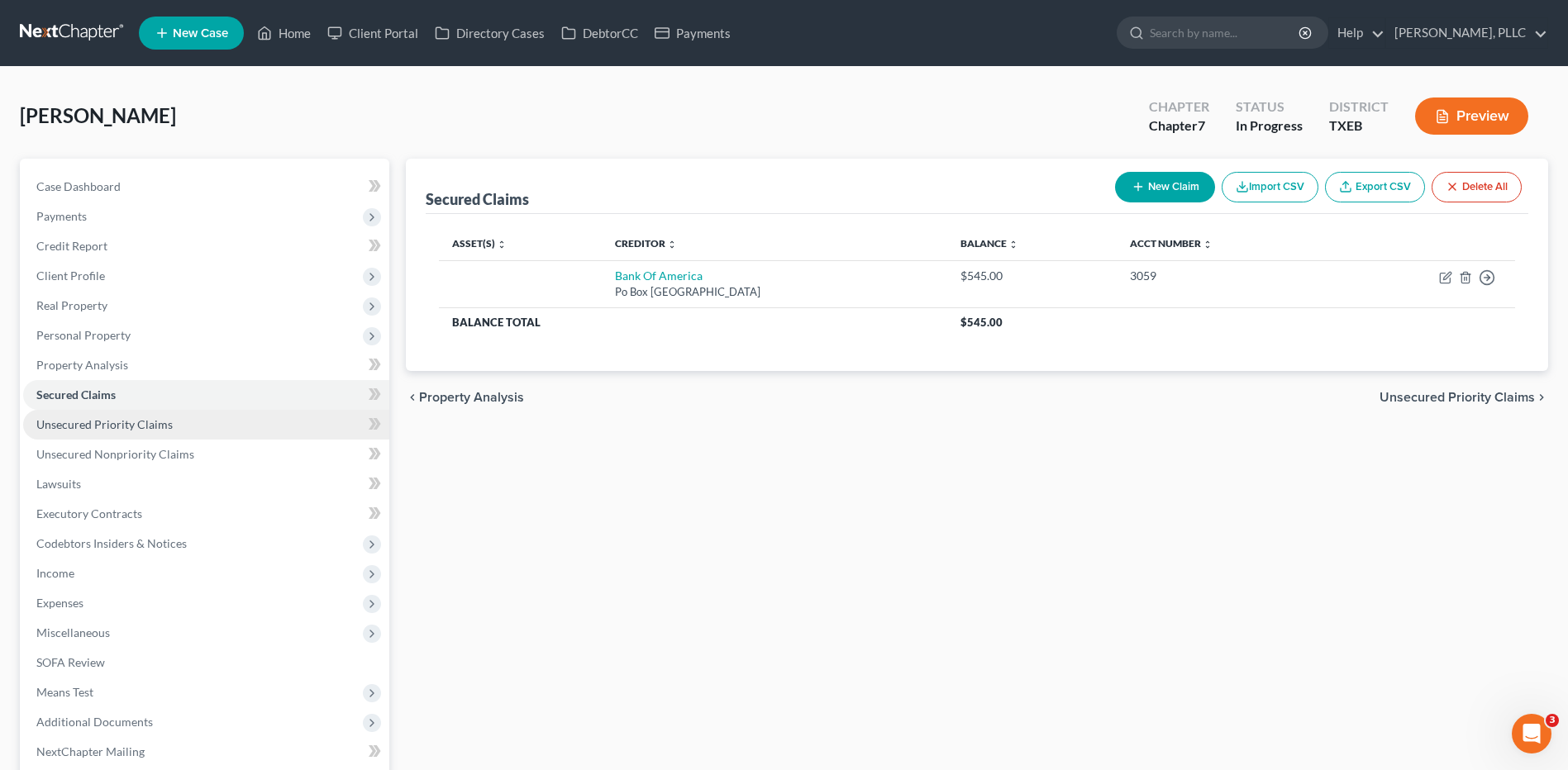
click at [110, 427] on span "Unsecured Priority Claims" at bounding box center [104, 423] width 136 height 14
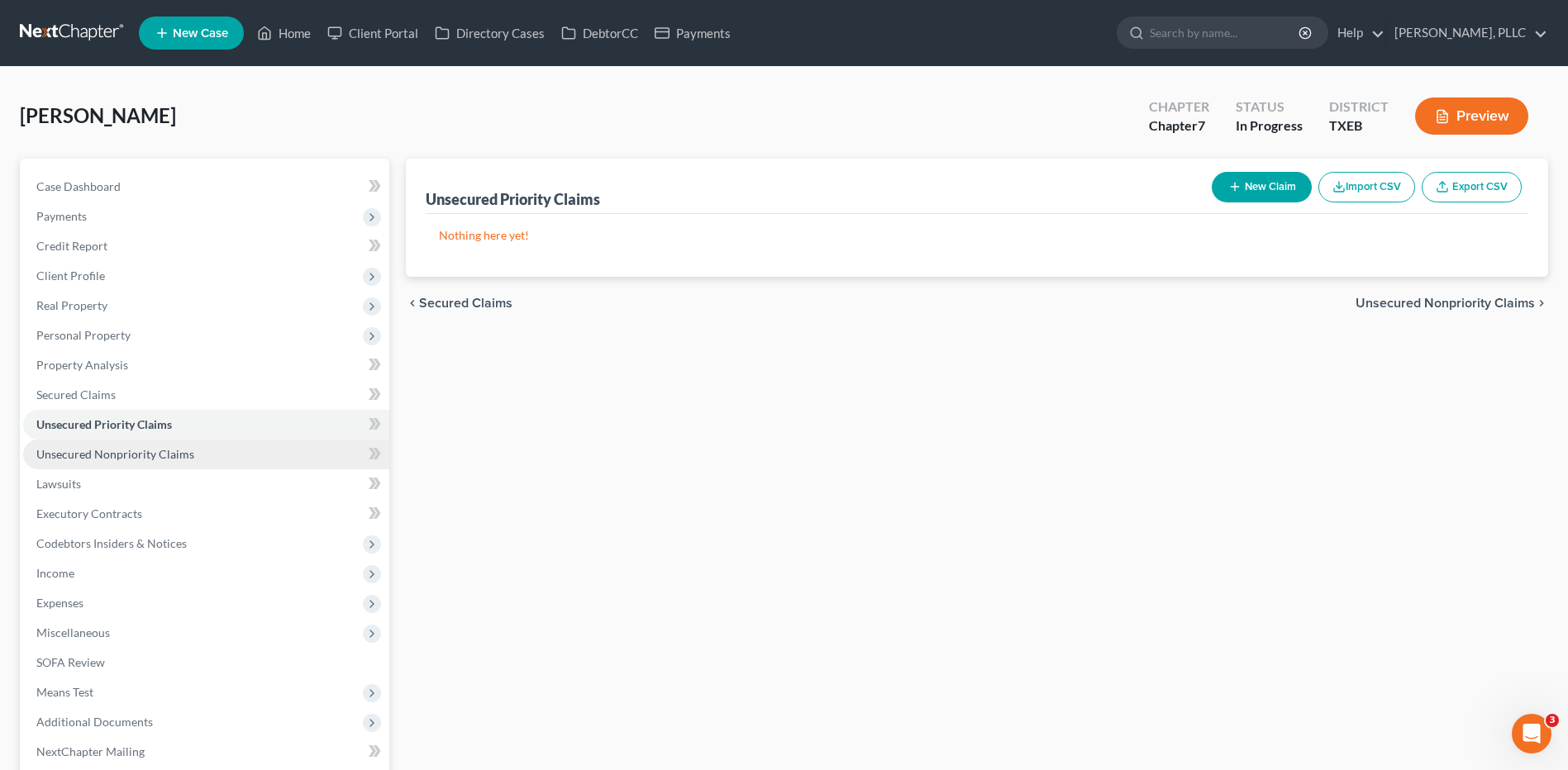
click at [79, 452] on span "Unsecured Nonpriority Claims" at bounding box center [115, 453] width 158 height 14
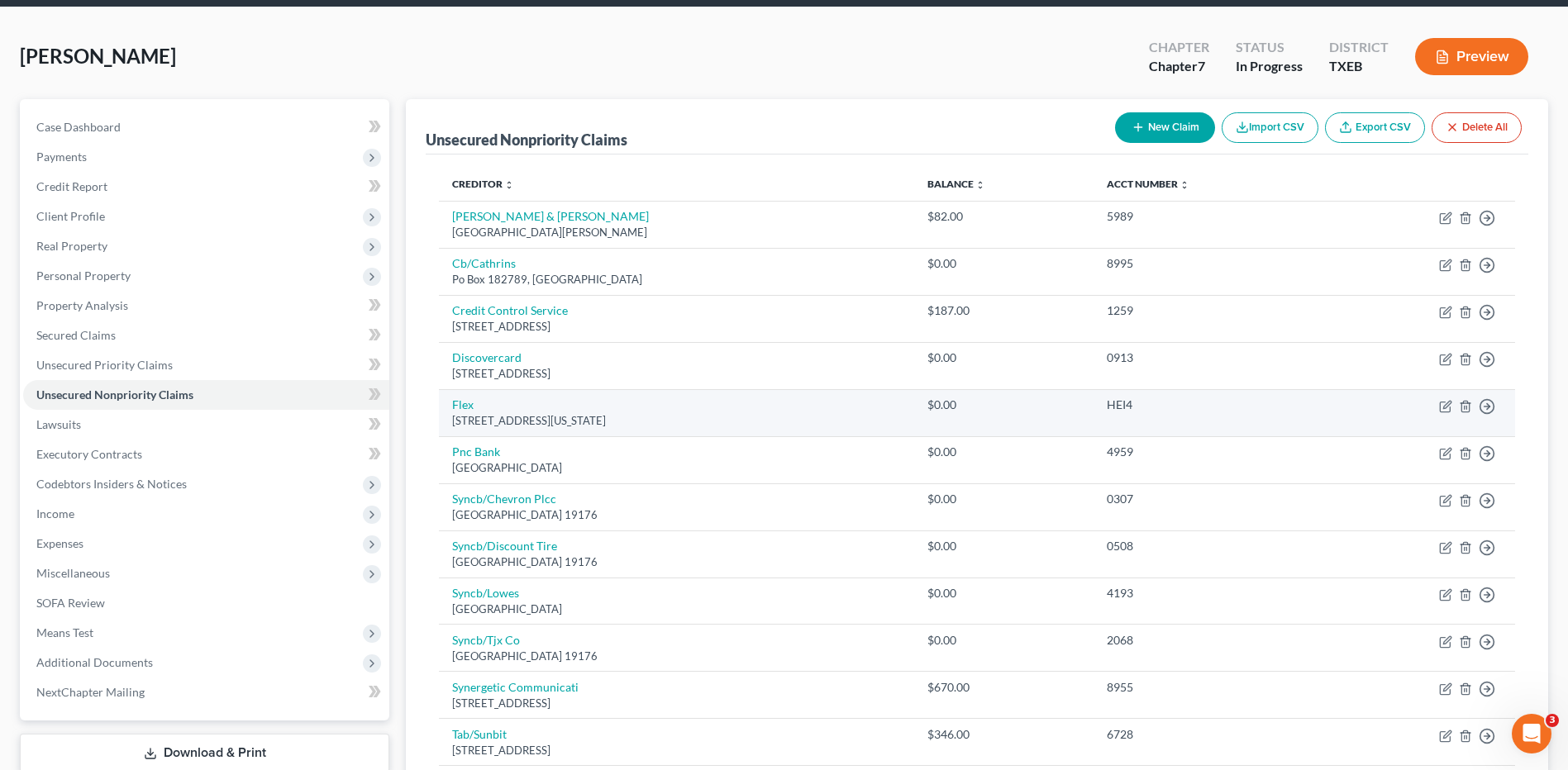
scroll to position [281, 0]
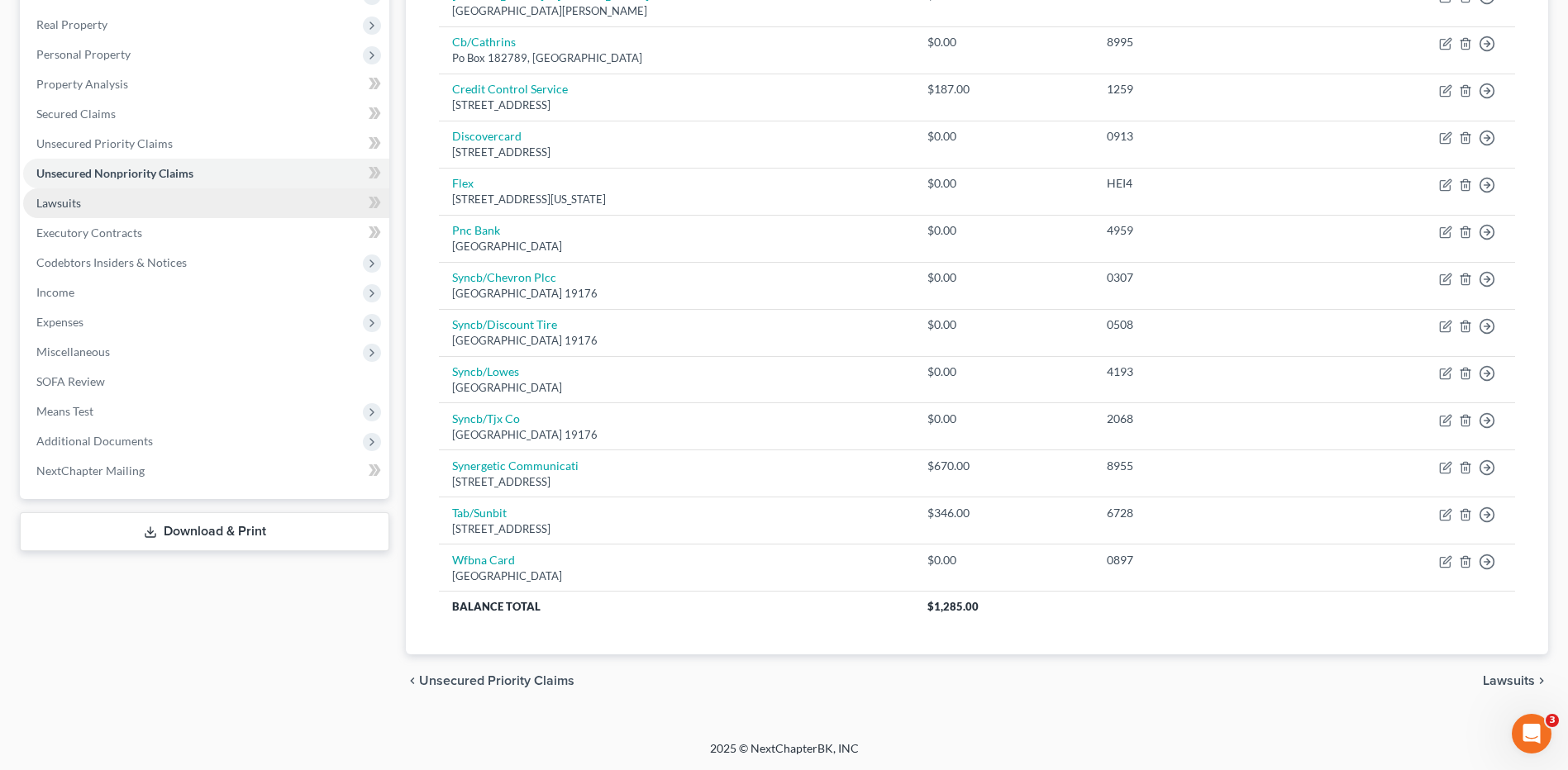
click at [61, 208] on span "Lawsuits" at bounding box center [58, 203] width 45 height 14
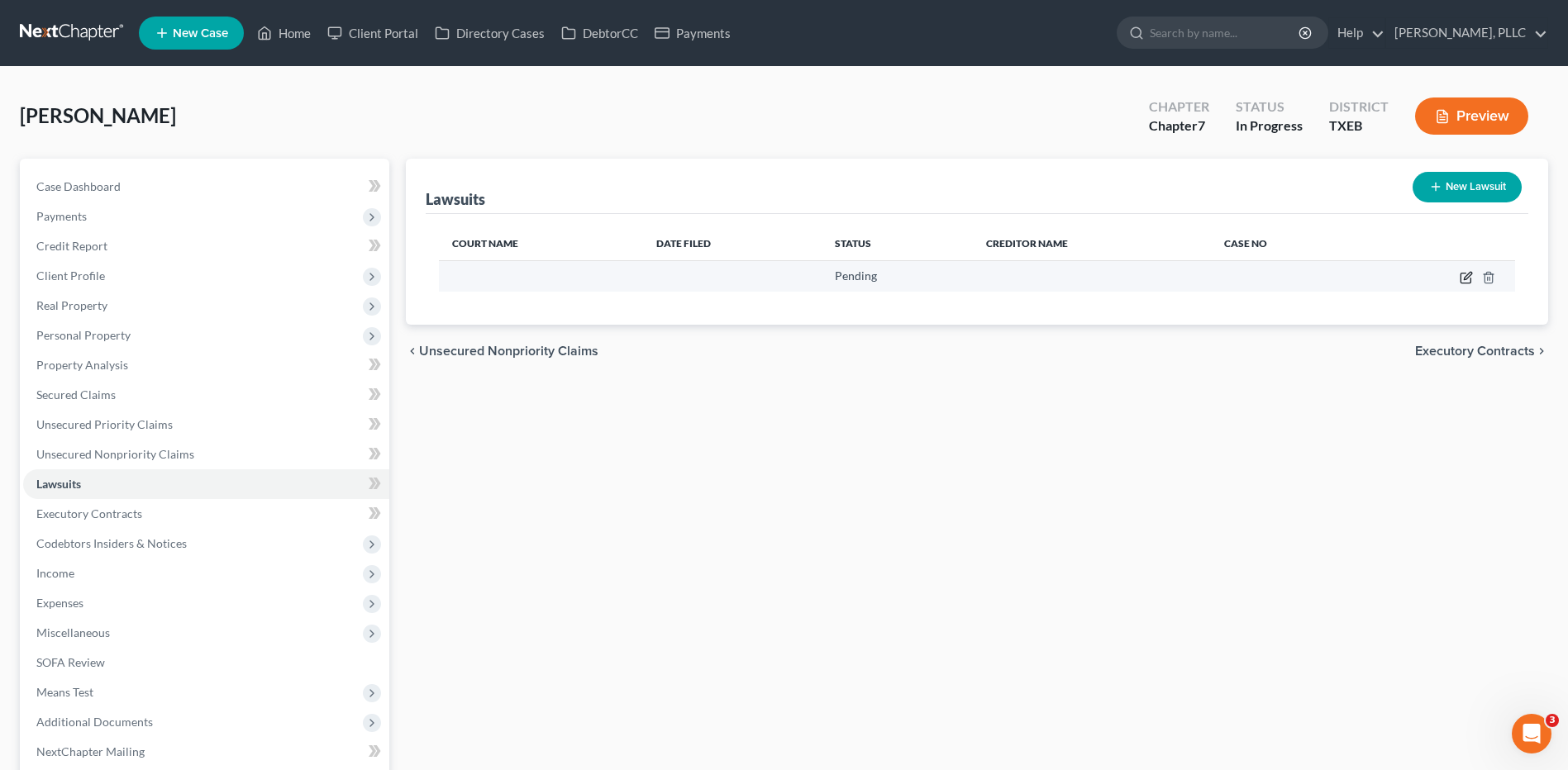
click at [1463, 282] on icon "button" at bounding box center [1466, 277] width 13 height 13
select select "14"
select select "0"
select select "1"
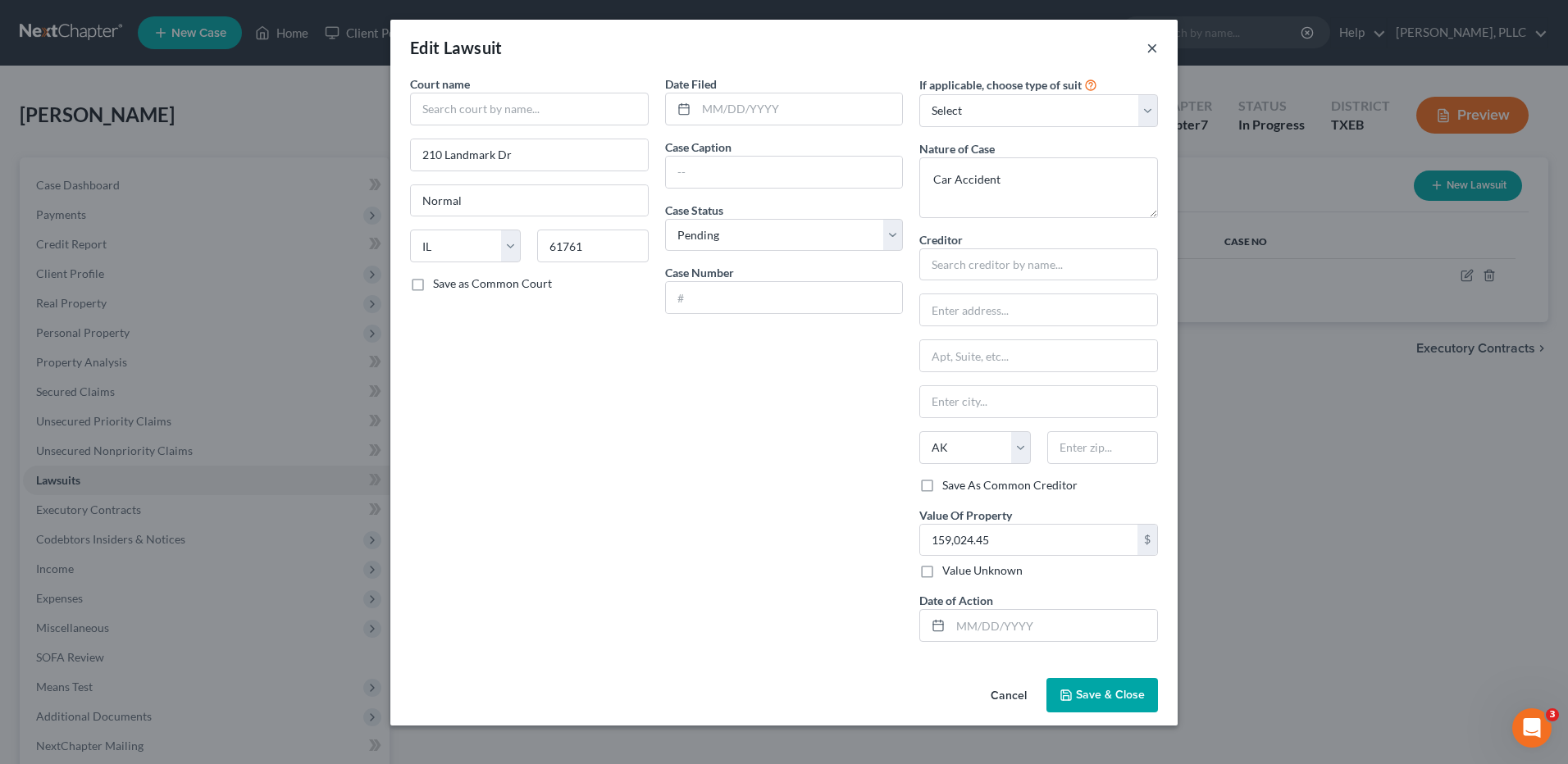
click at [1155, 38] on button "×" at bounding box center [1152, 48] width 12 height 20
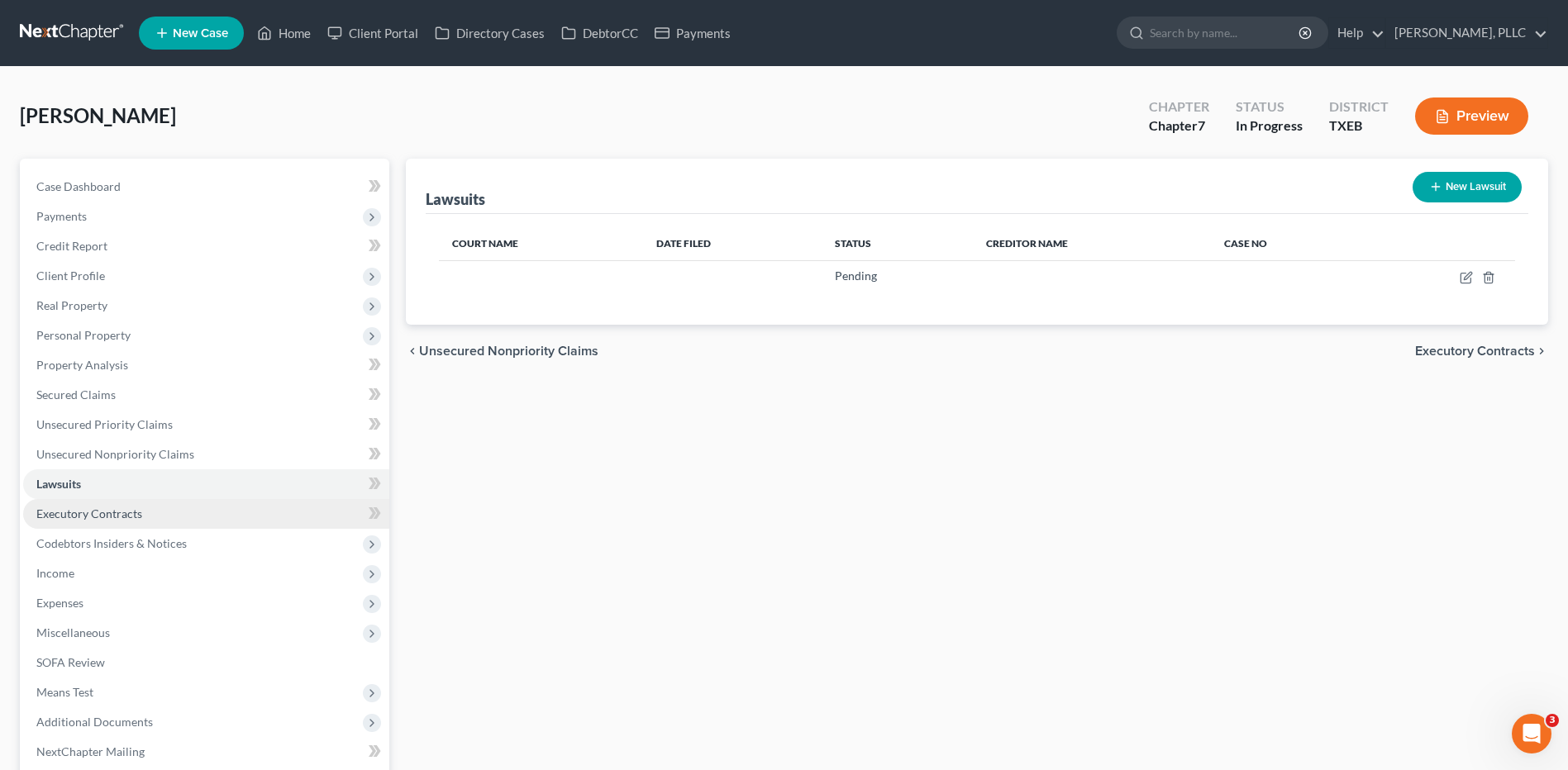
click at [109, 512] on span "Executory Contracts" at bounding box center [89, 513] width 106 height 14
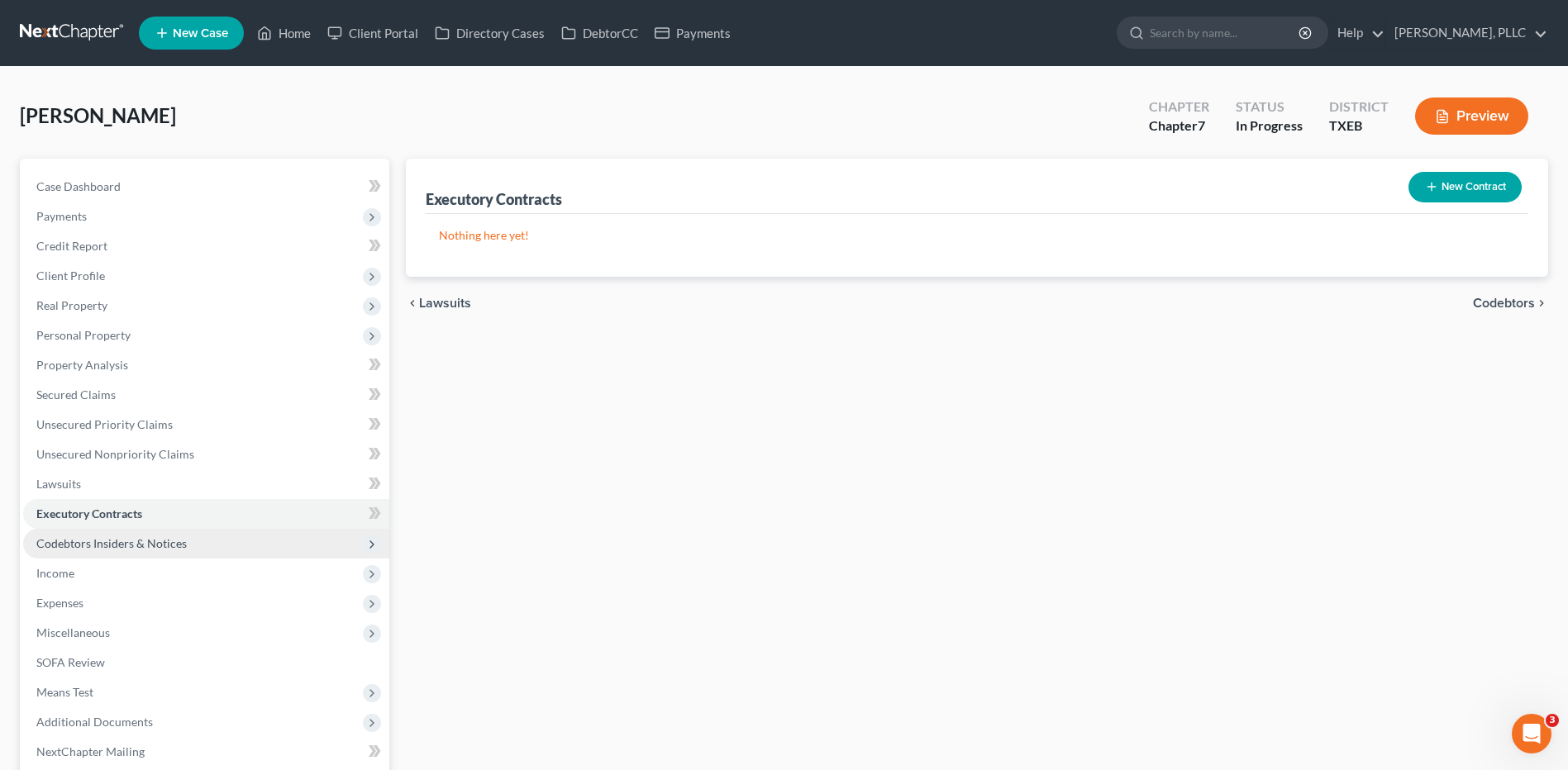
click at [77, 553] on span "Codebtors Insiders & Notices" at bounding box center [205, 544] width 366 height 30
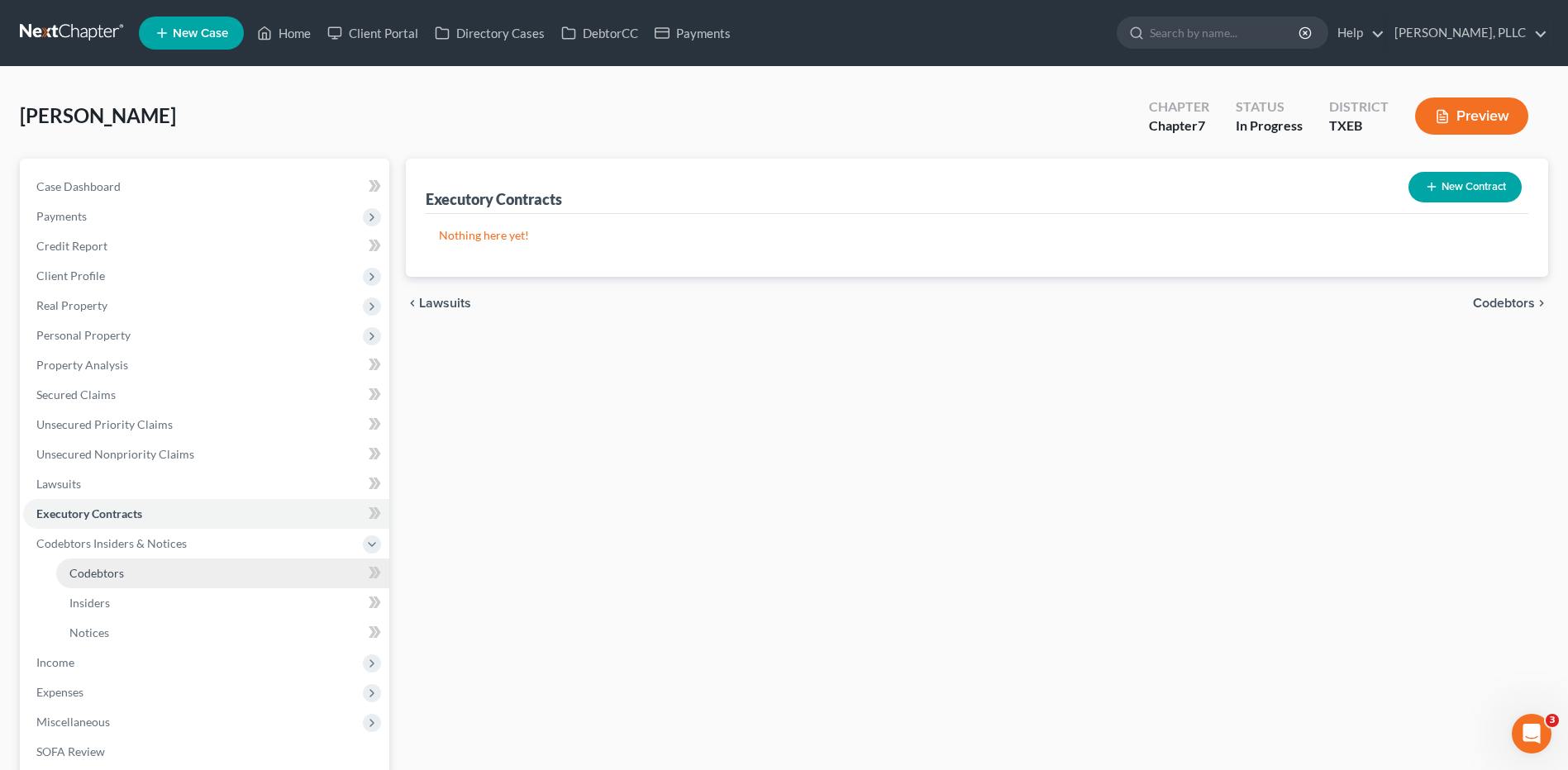
click at [118, 574] on span "Codebtors" at bounding box center [97, 573] width 55 height 14
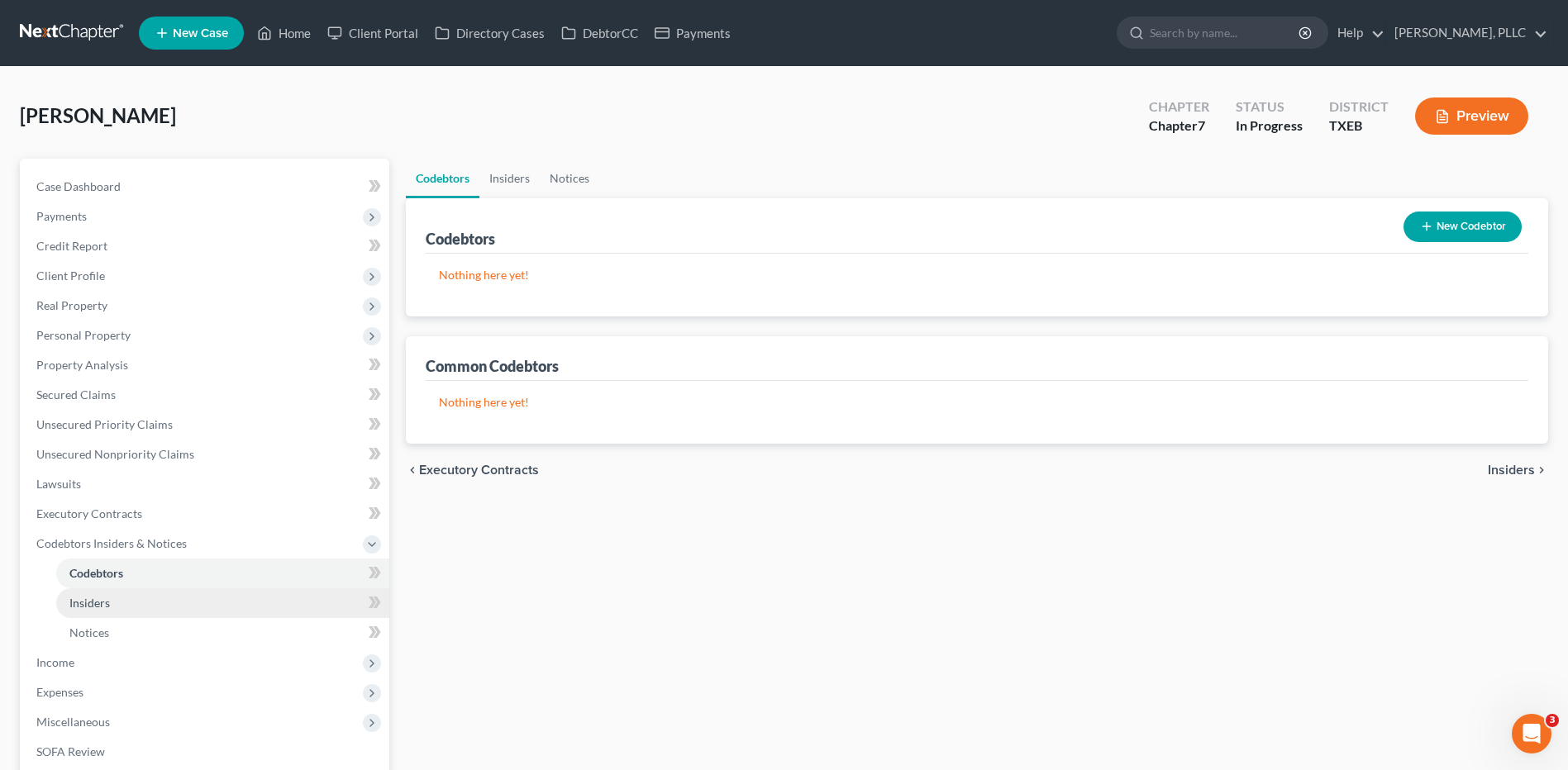
click at [82, 610] on link "Insiders" at bounding box center [223, 603] width 333 height 30
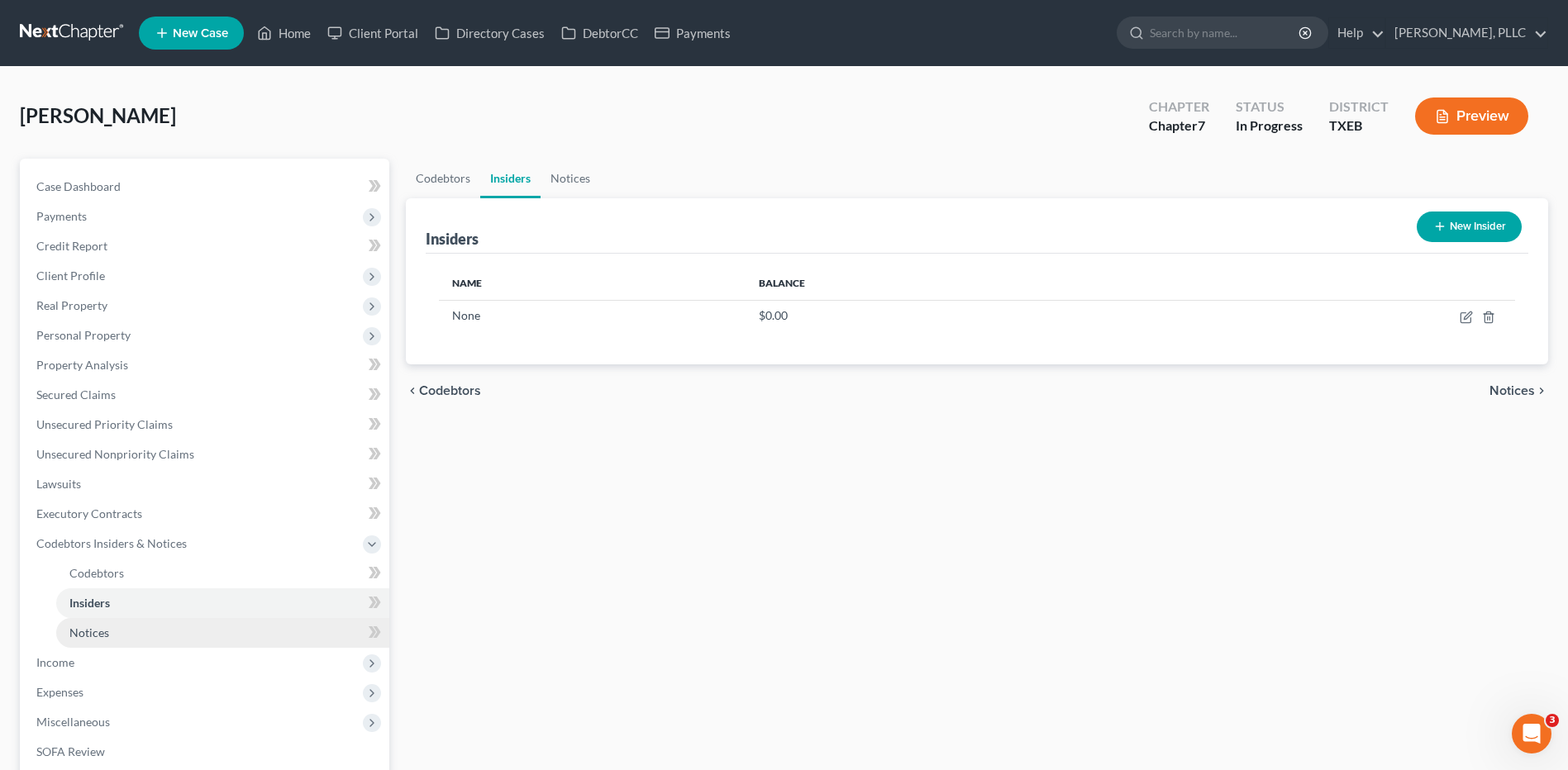
click at [75, 633] on span "Notices" at bounding box center [88, 632] width 39 height 14
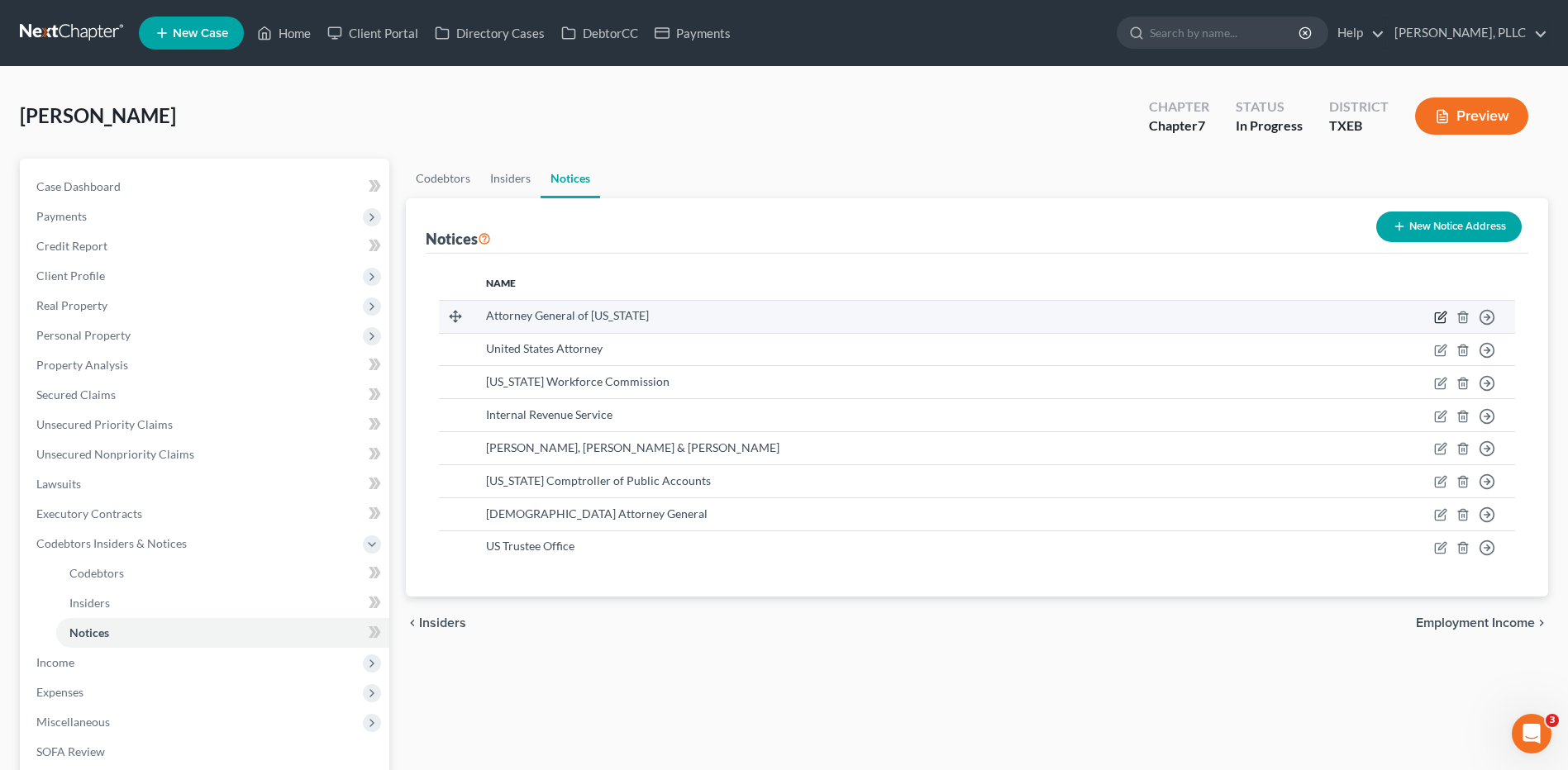
click at [1441, 320] on icon "button" at bounding box center [1440, 317] width 13 height 13
select select "45"
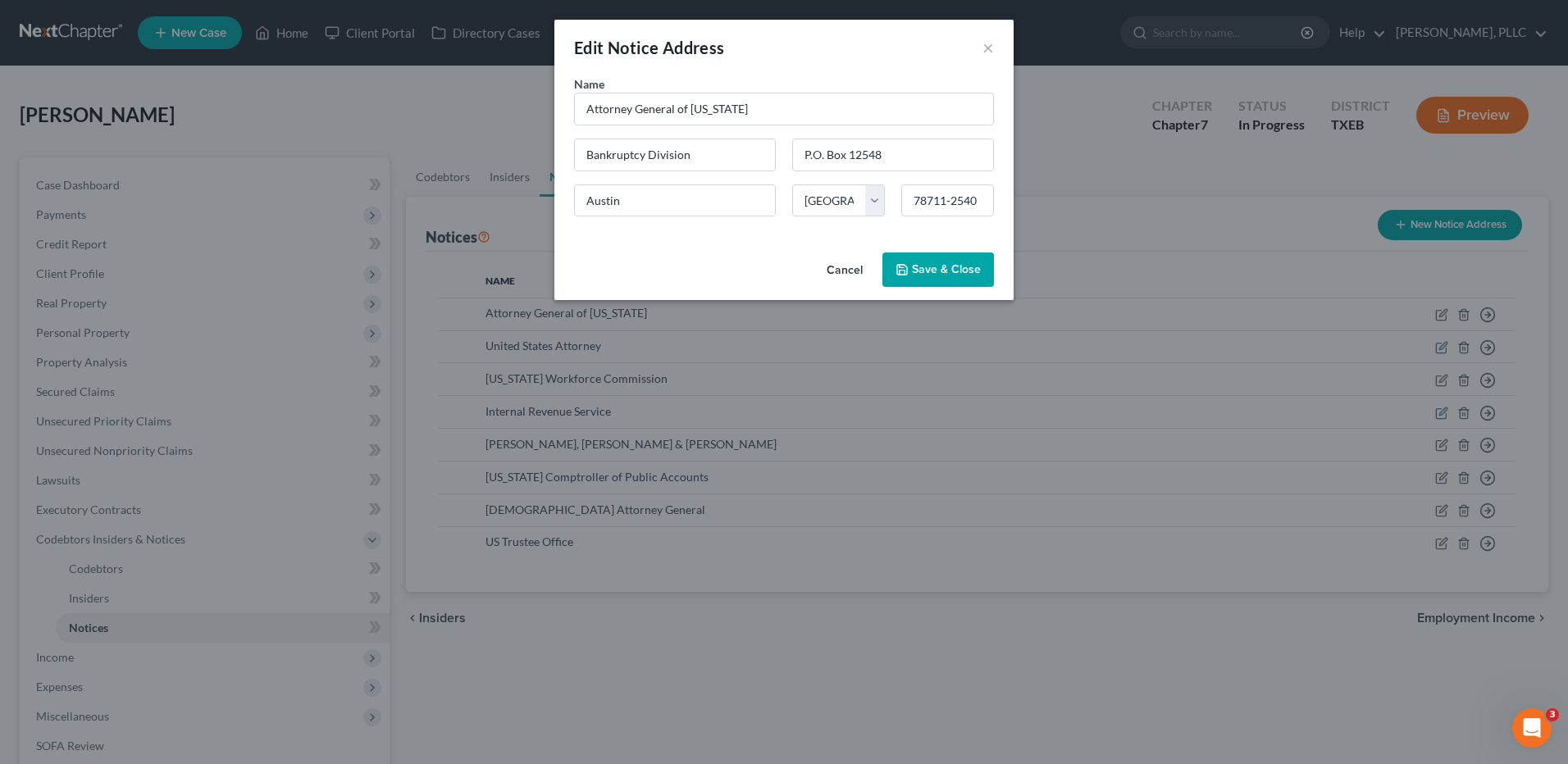
click at [939, 273] on span "Save & Close" at bounding box center [946, 269] width 69 height 14
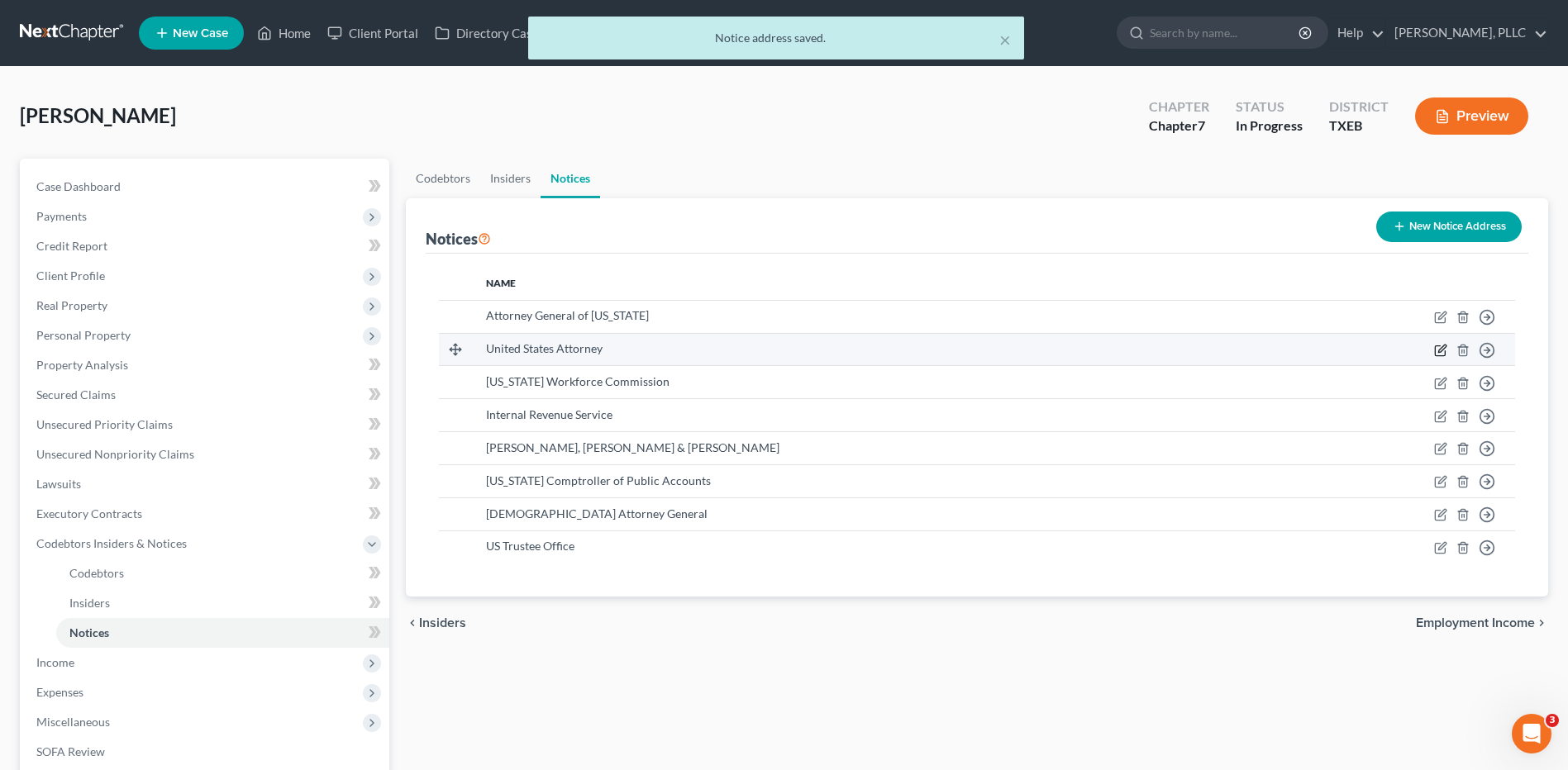
click at [1438, 351] on icon "button" at bounding box center [1441, 349] width 7 height 7
select select "45"
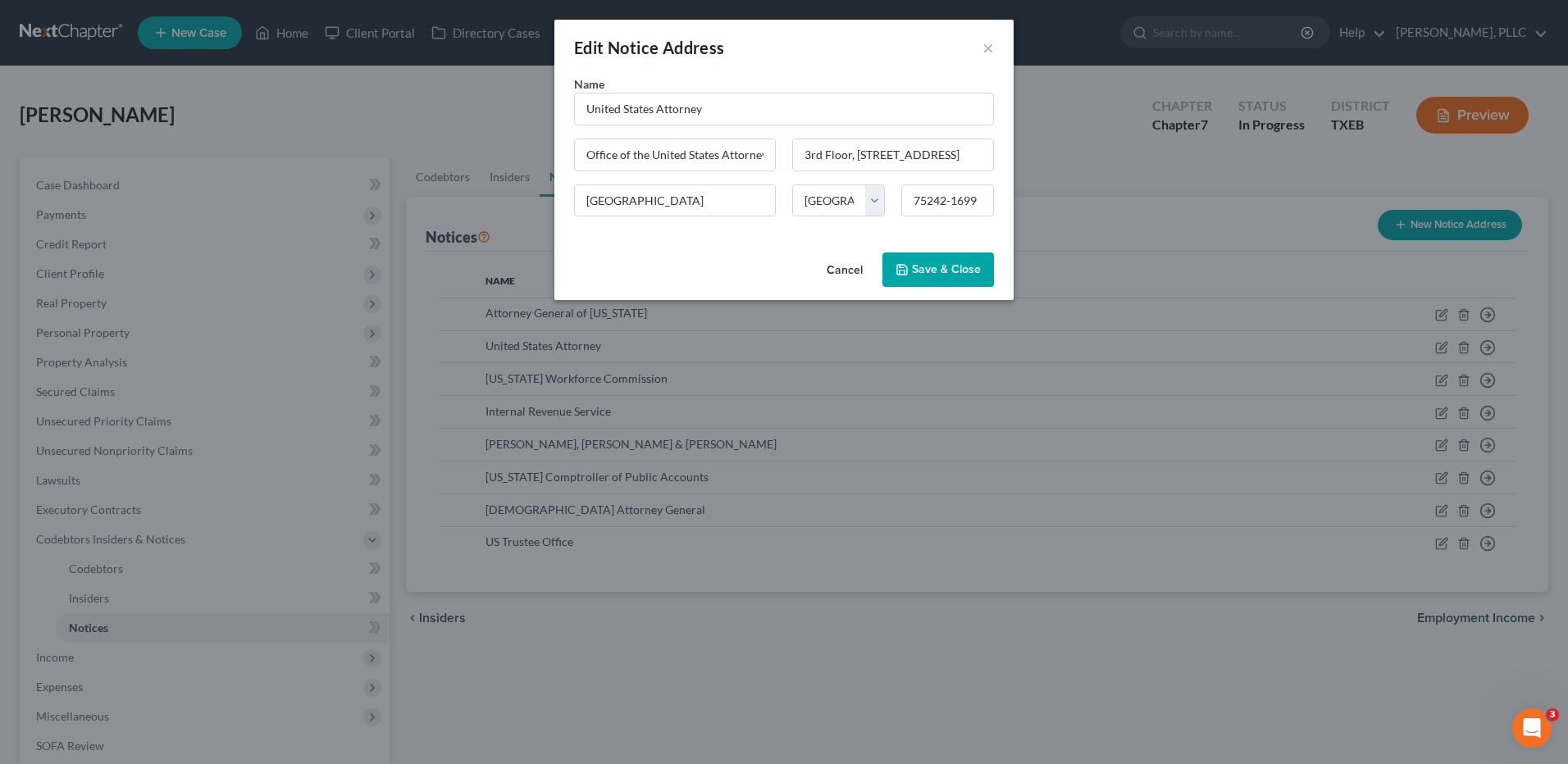
click at [932, 273] on span "Save & Close" at bounding box center [946, 269] width 69 height 14
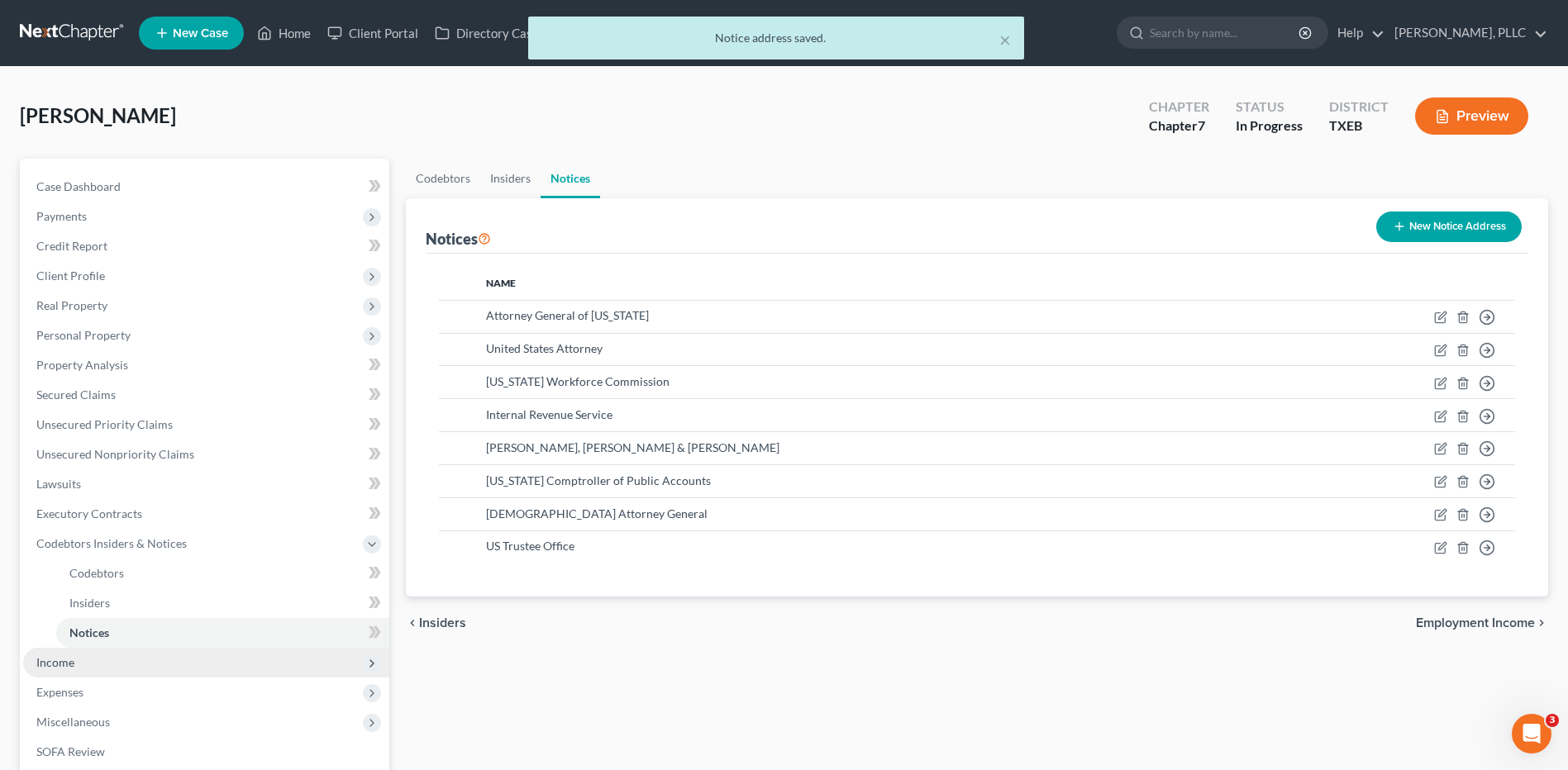
click at [51, 671] on span "Income" at bounding box center [205, 662] width 366 height 30
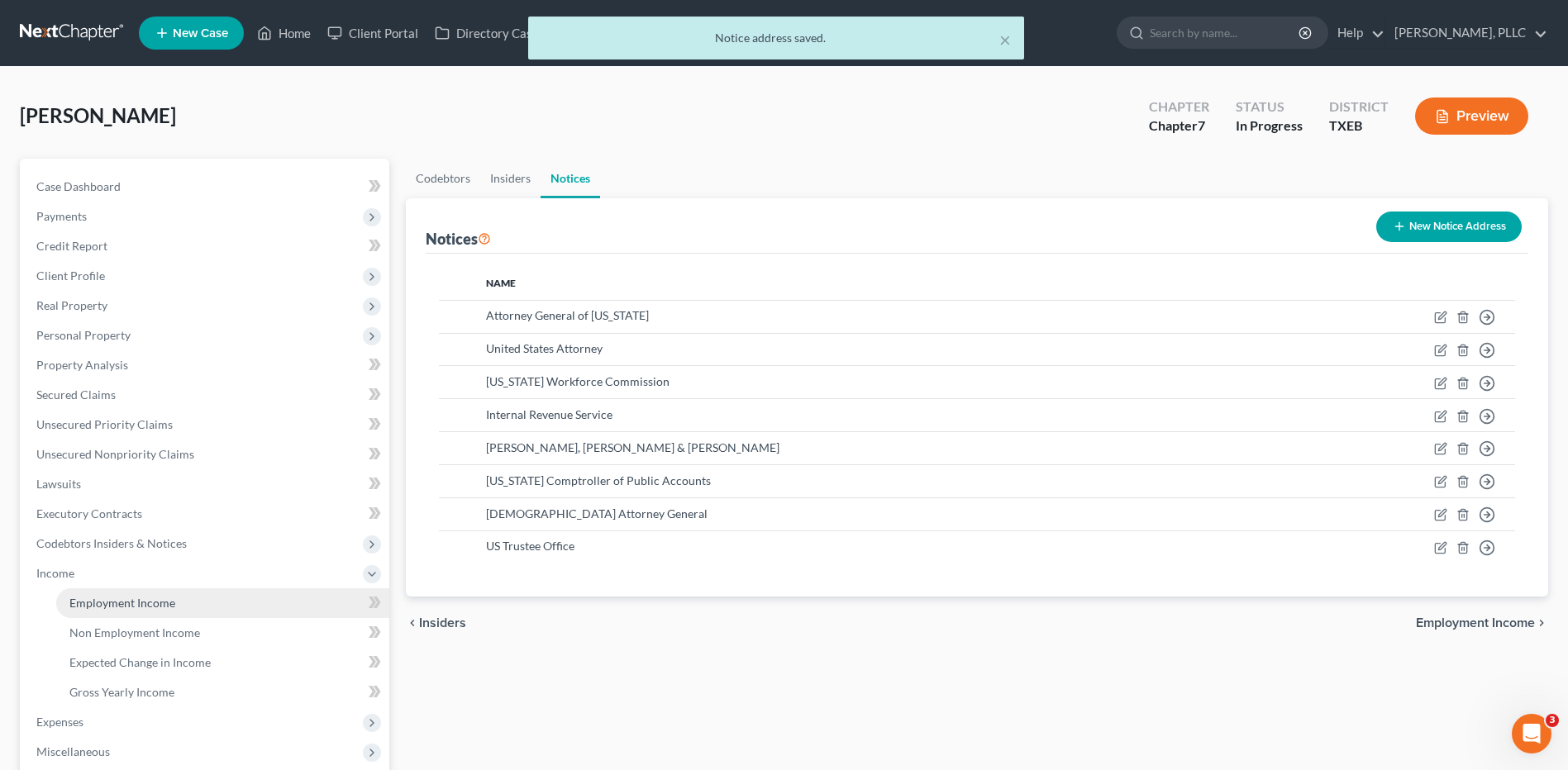
click at [143, 603] on span "Employment Income" at bounding box center [122, 602] width 106 height 14
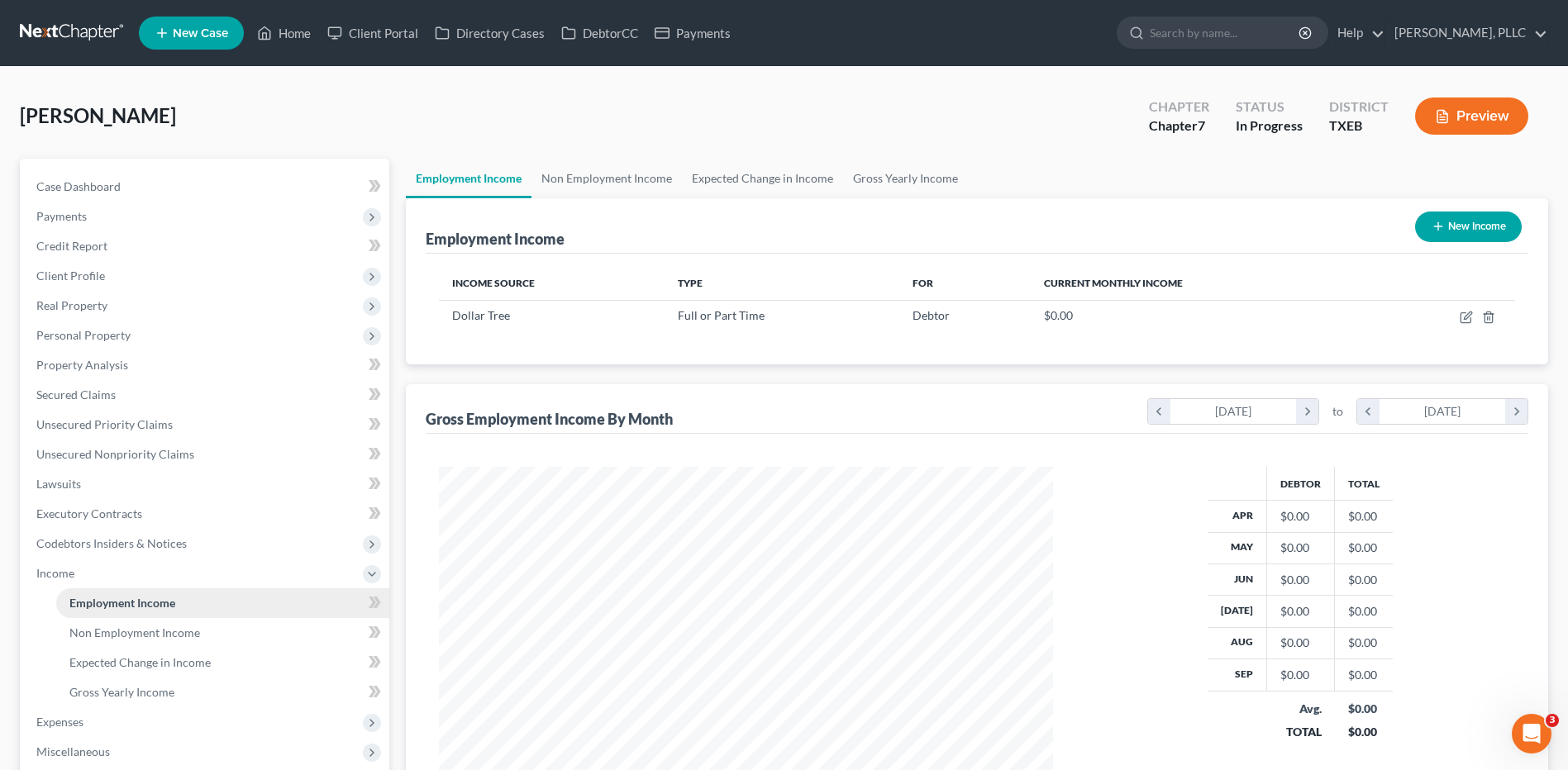
scroll to position [307, 646]
click at [113, 636] on span "Non Employment Income" at bounding box center [134, 632] width 130 height 14
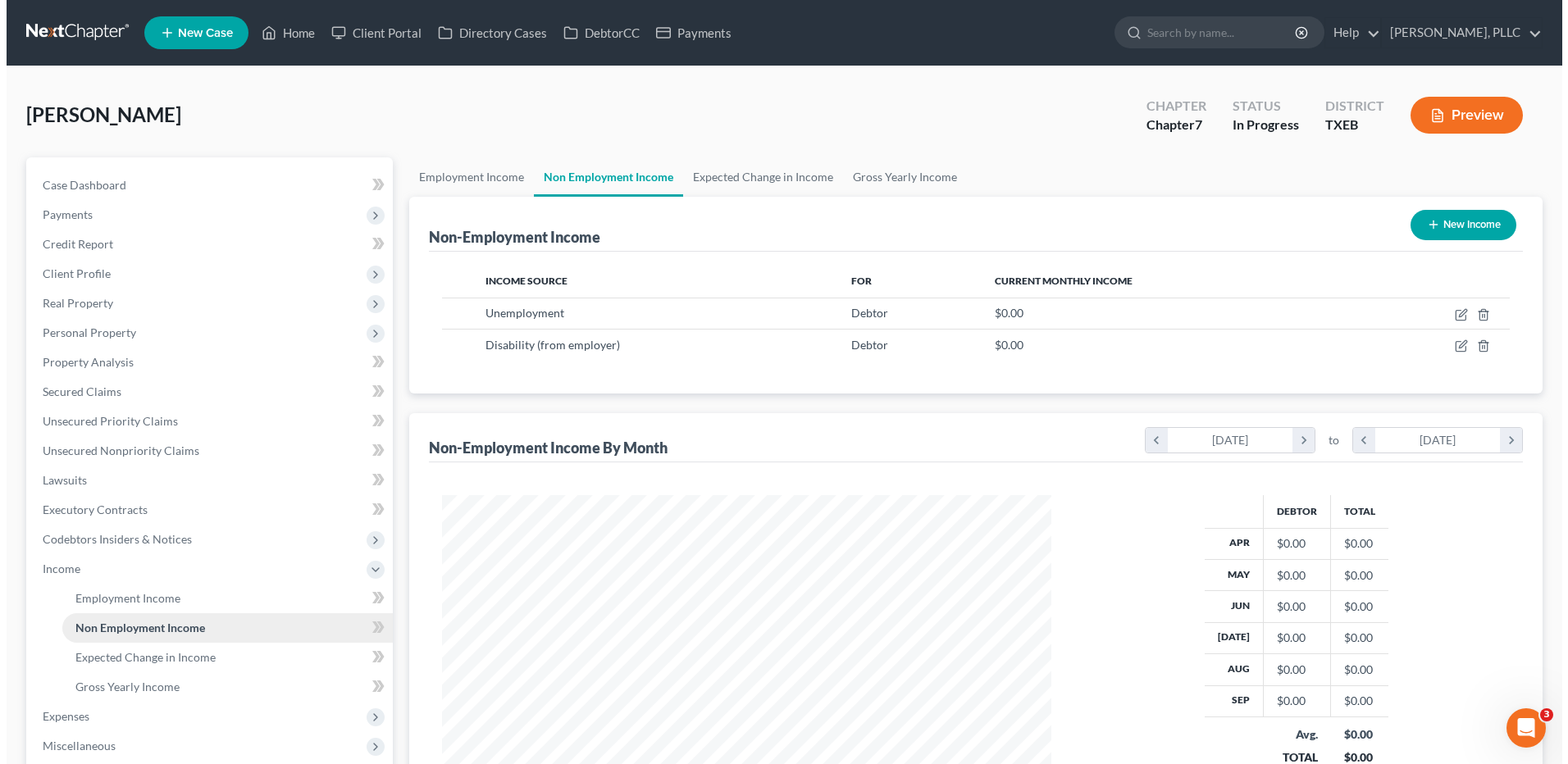
scroll to position [304, 641]
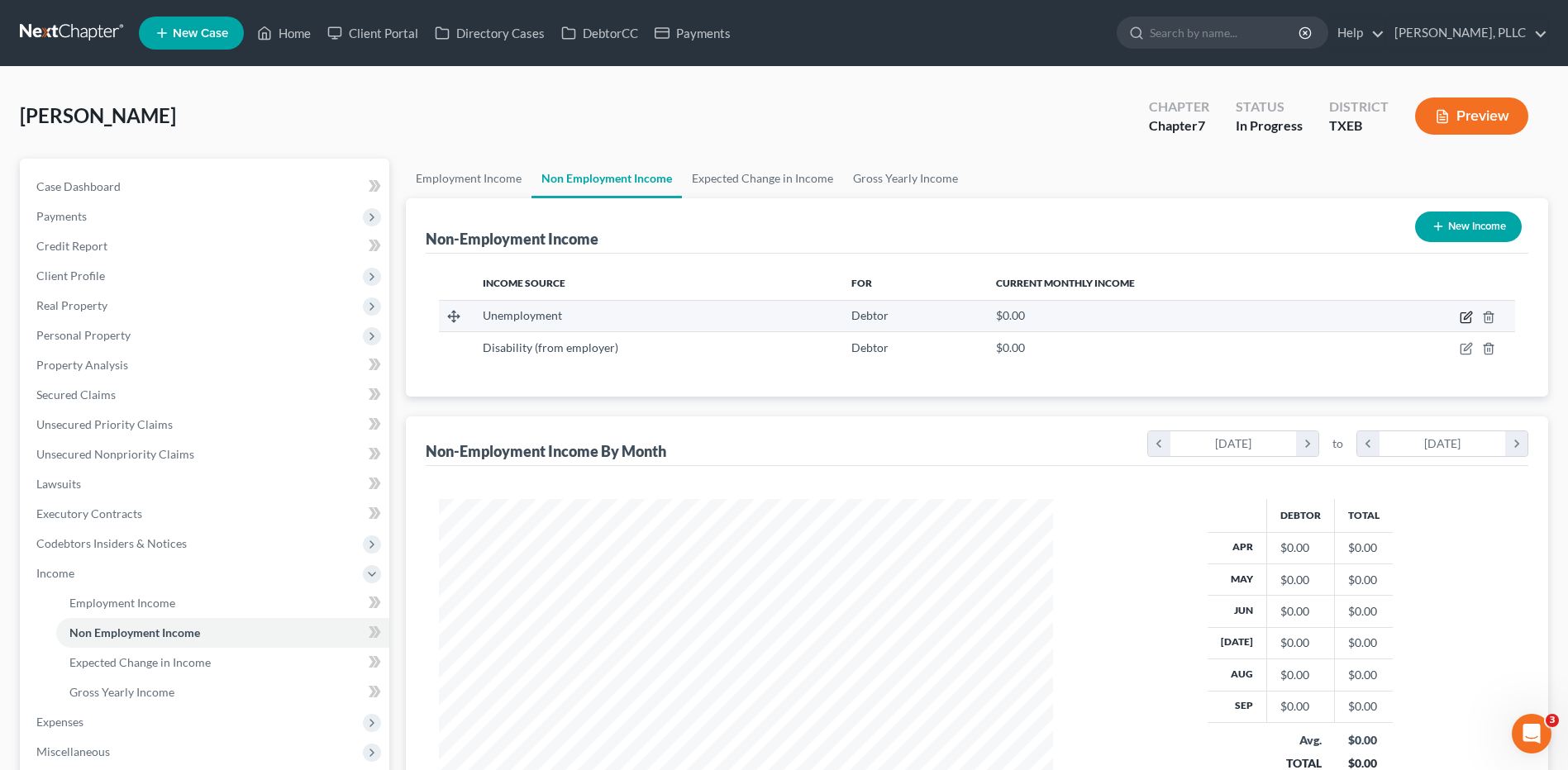
click at [1468, 317] on icon "button" at bounding box center [1466, 317] width 13 height 13
select select "0"
select select "3"
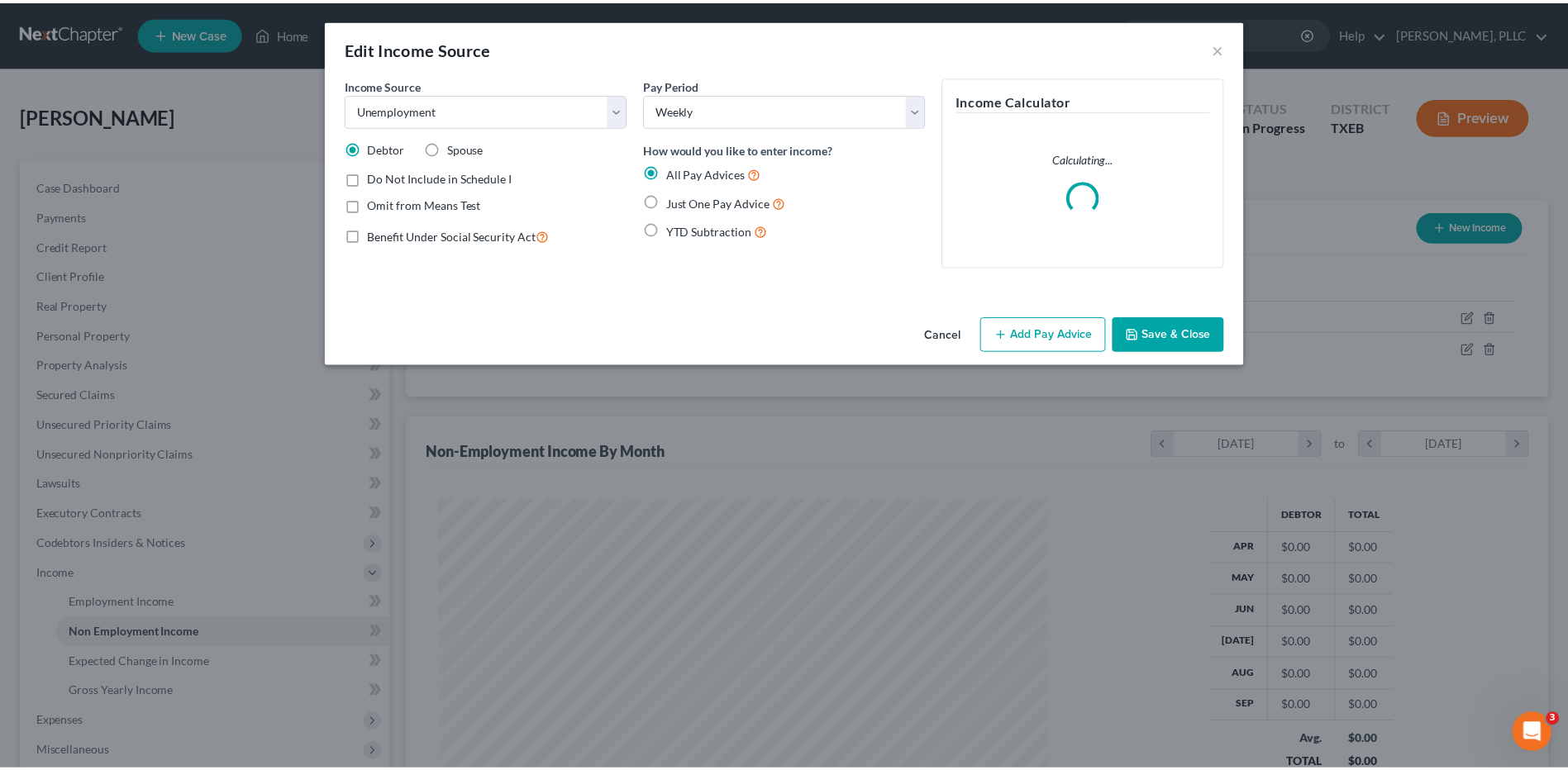
scroll to position [309, 653]
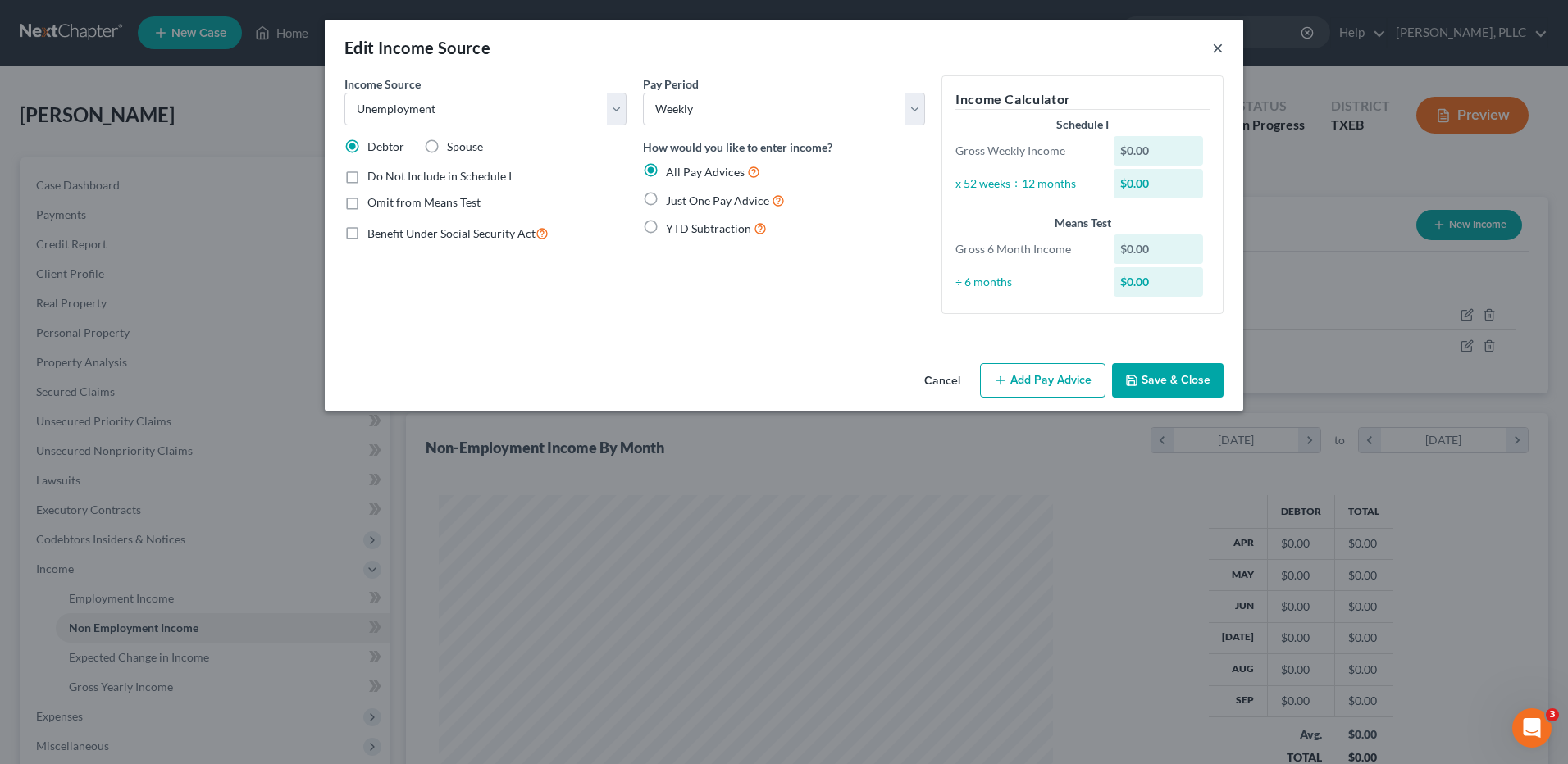
click at [1219, 50] on button "×" at bounding box center [1218, 48] width 12 height 20
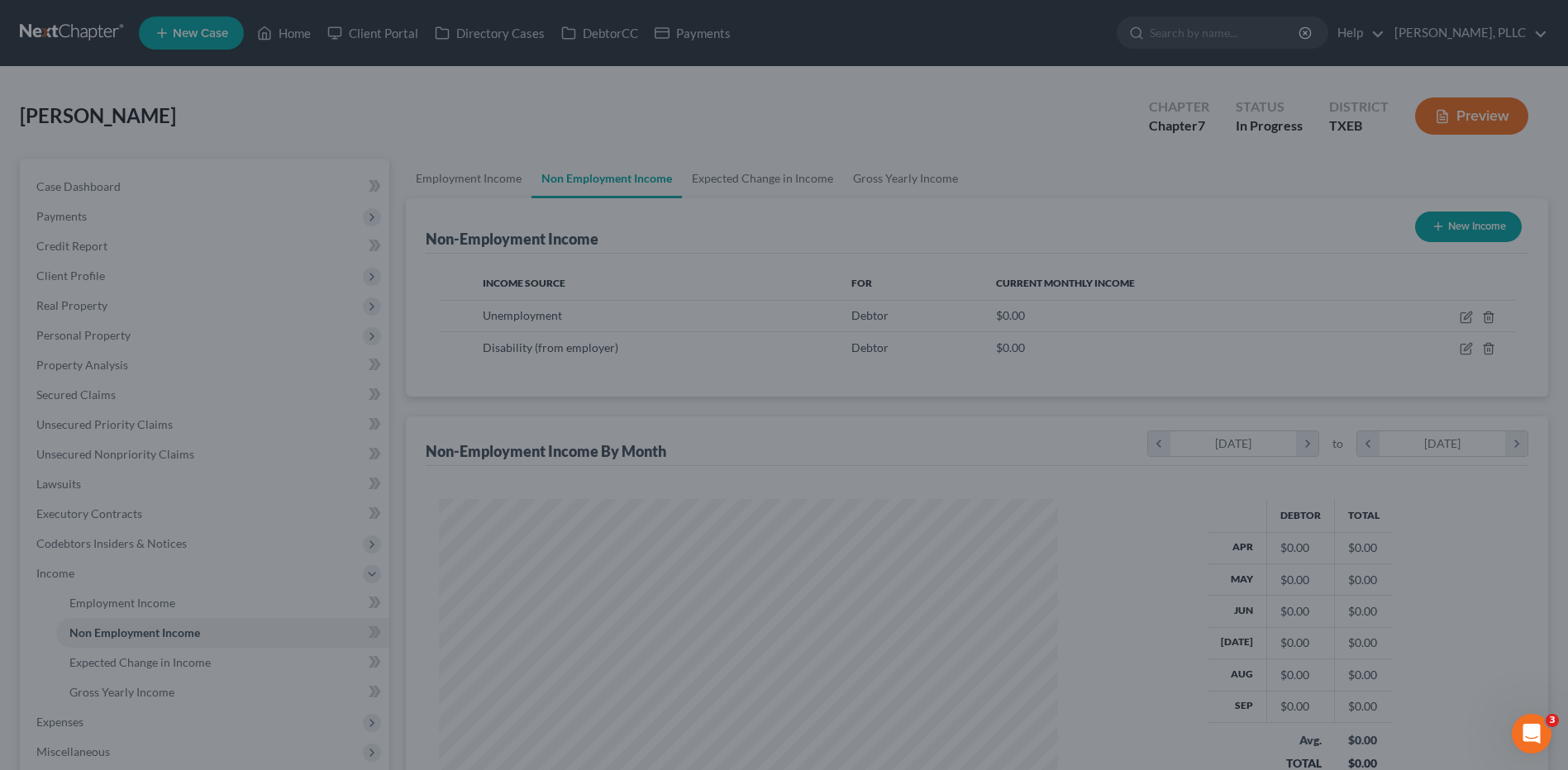
scroll to position [826182, 825693]
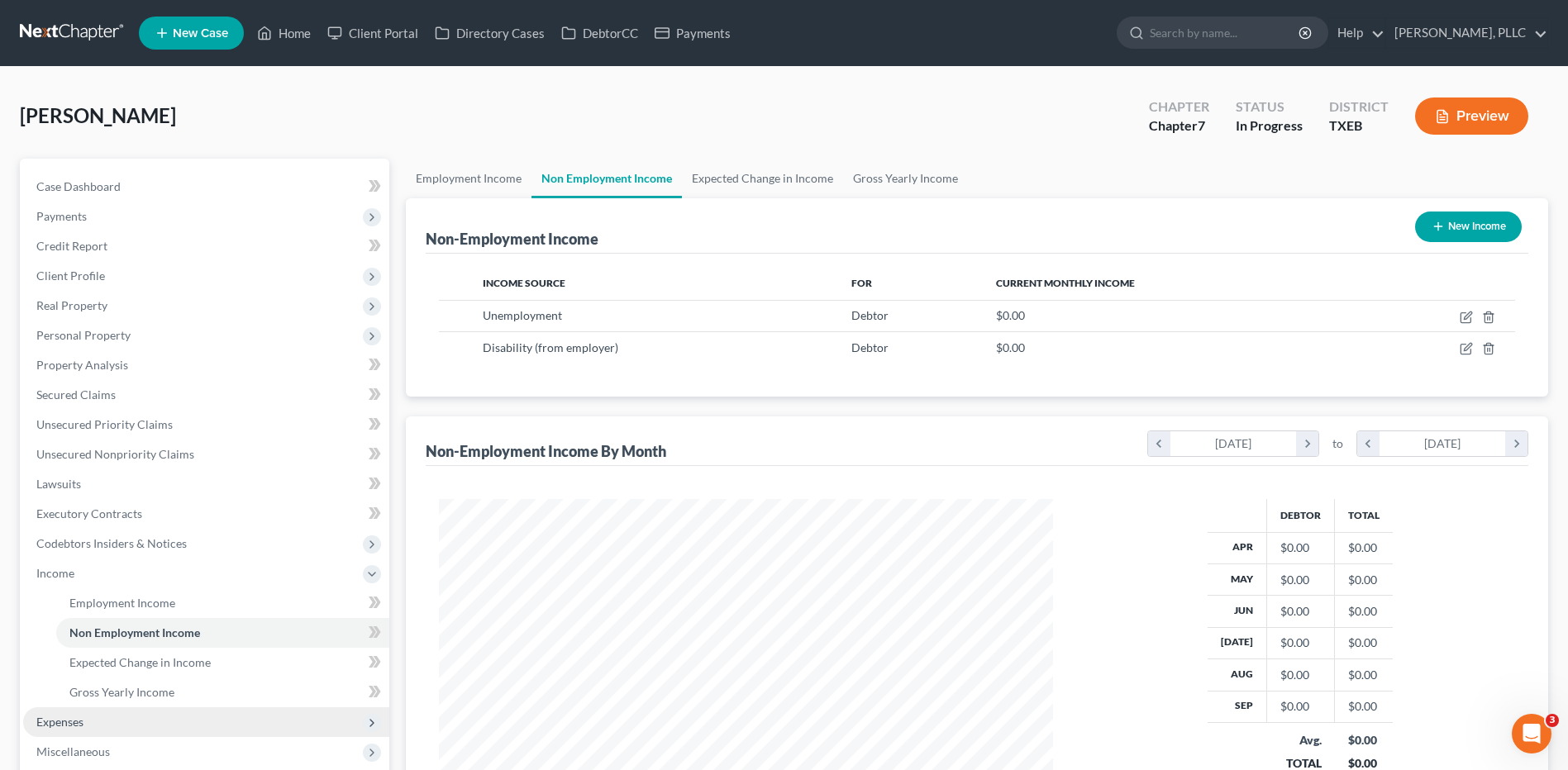
click at [51, 724] on span "Expenses" at bounding box center [60, 722] width 47 height 14
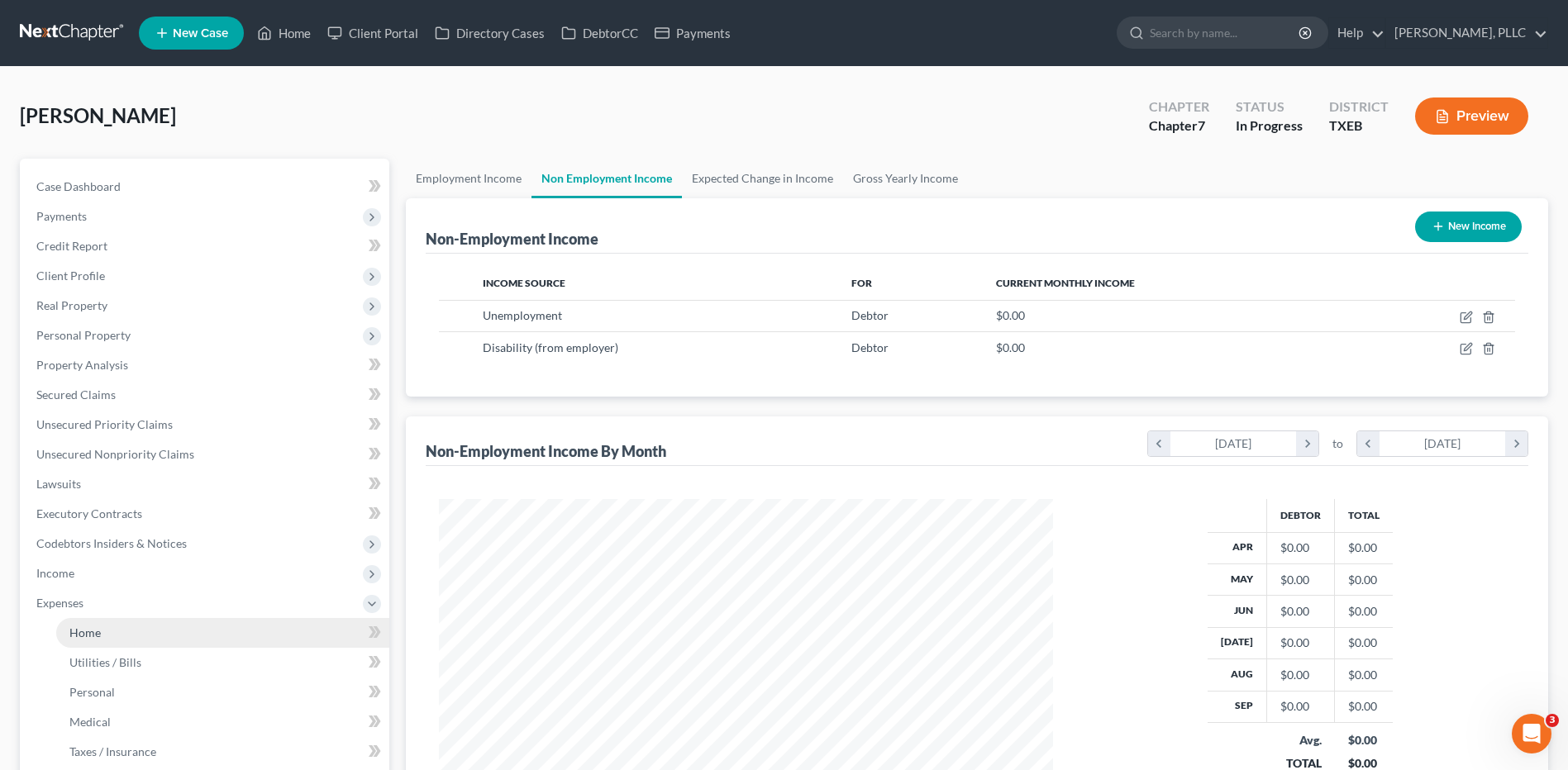
click at [80, 631] on span "Home" at bounding box center [85, 632] width 31 height 14
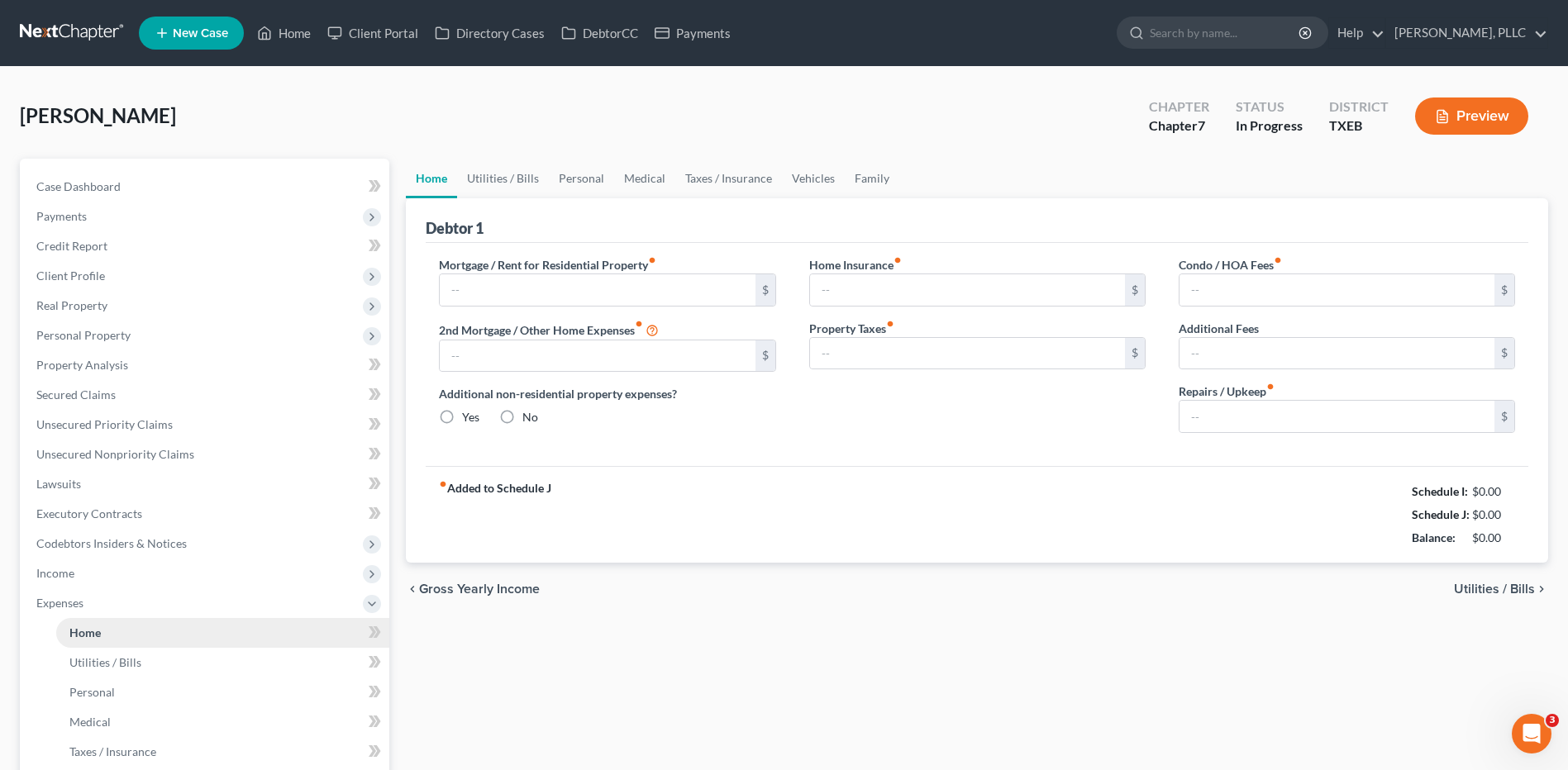
type input "900.00"
type input "0.00"
radio input "true"
type input "0.00"
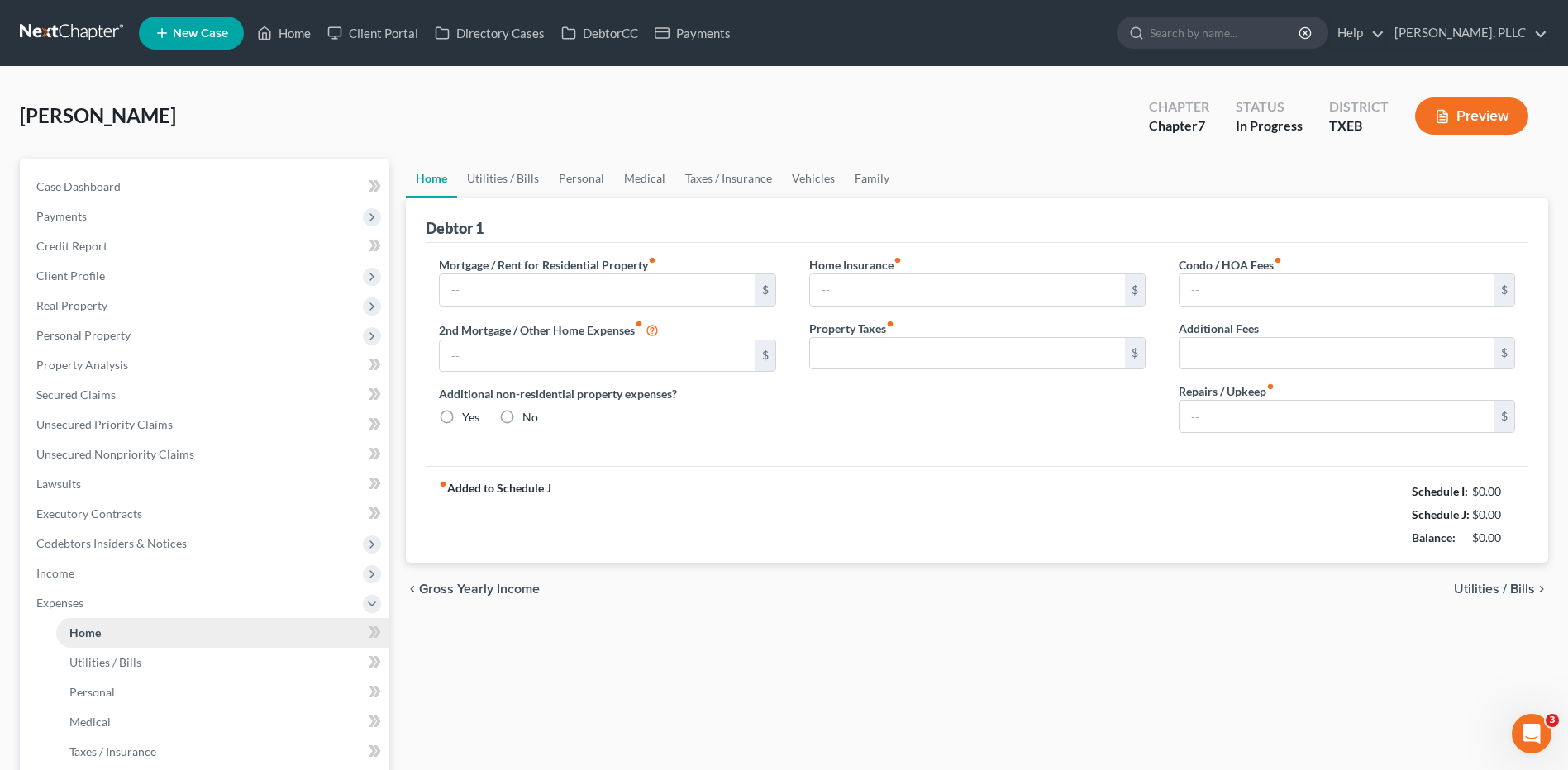
type input "0.00"
click at [99, 661] on span "Utilities / Bills" at bounding box center [105, 661] width 72 height 14
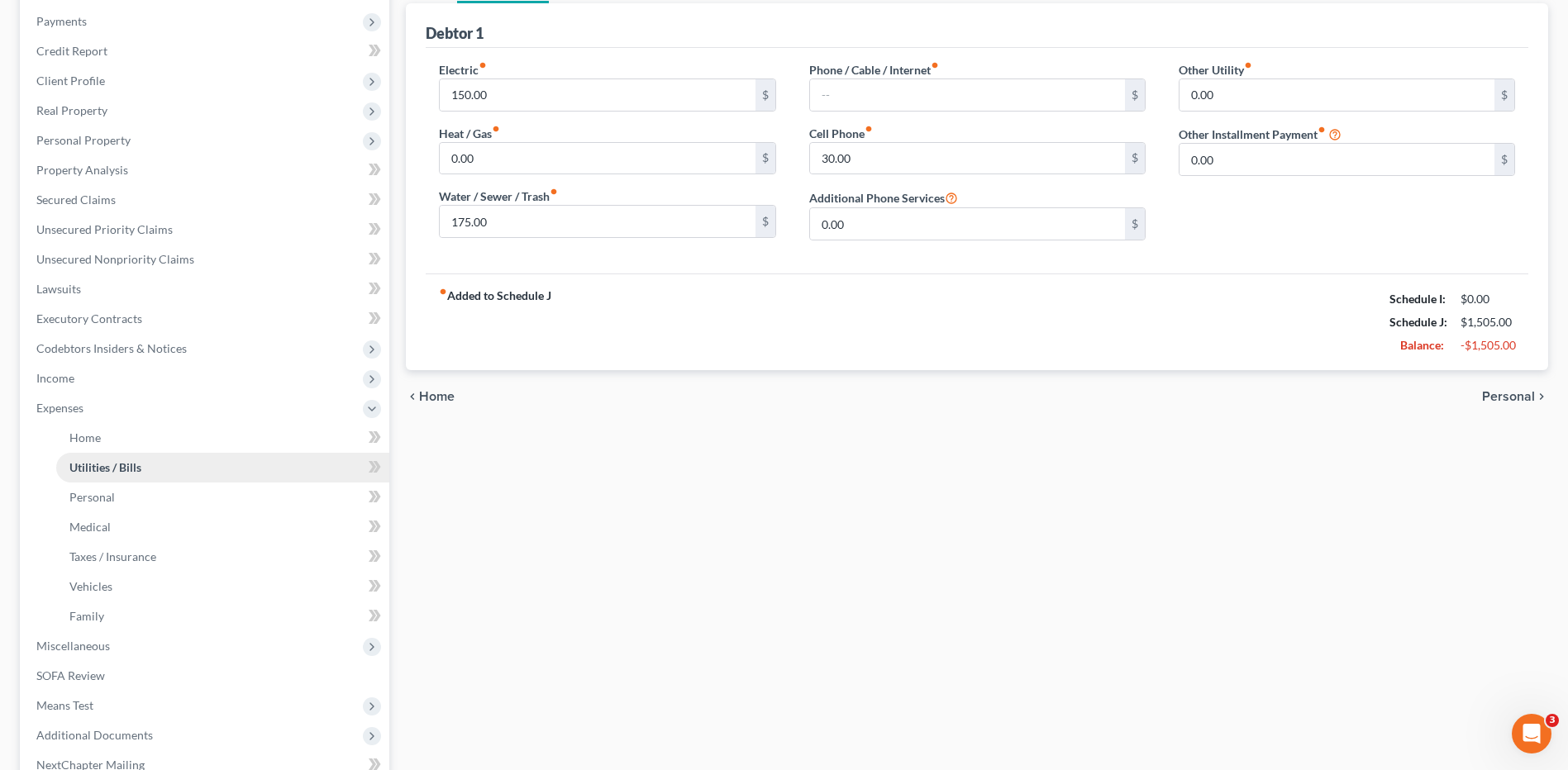
scroll to position [248, 0]
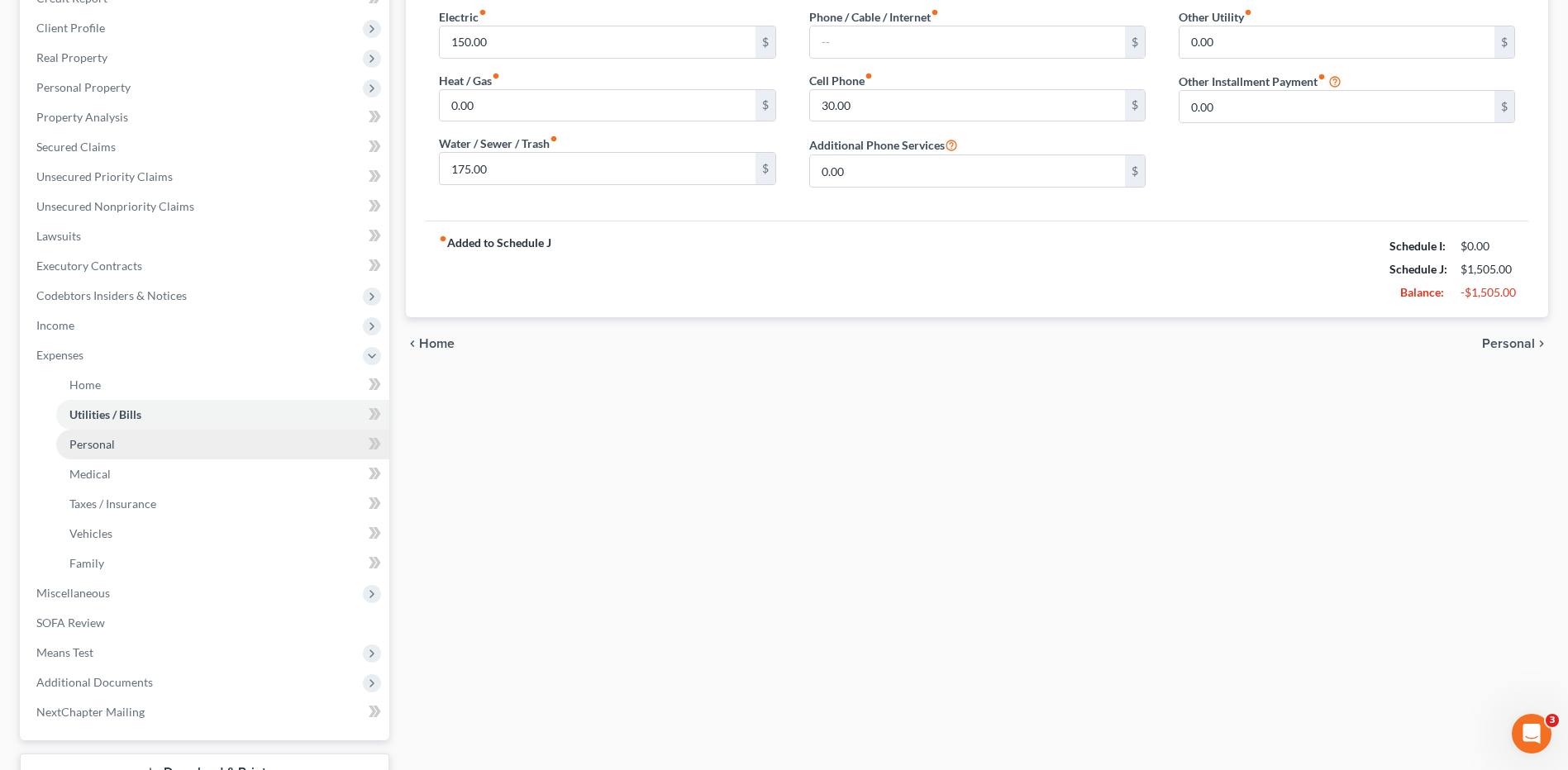
click at [101, 443] on span "Personal" at bounding box center [92, 443] width 46 height 14
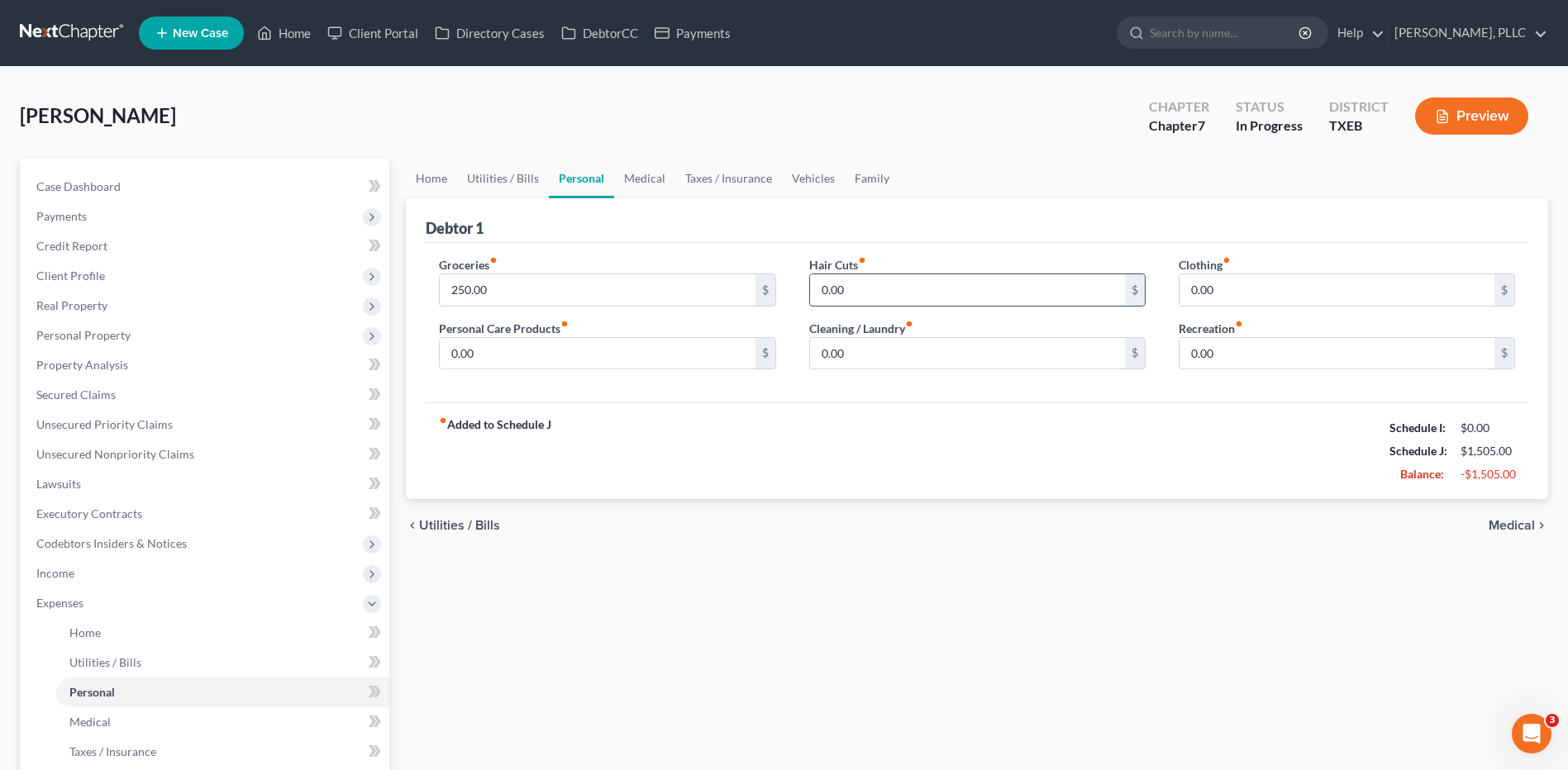
click at [844, 287] on input "0.00" at bounding box center [967, 290] width 315 height 31
type input "8"
type input "100"
click at [1229, 285] on input "0.00" at bounding box center [1336, 290] width 315 height 31
type input "125"
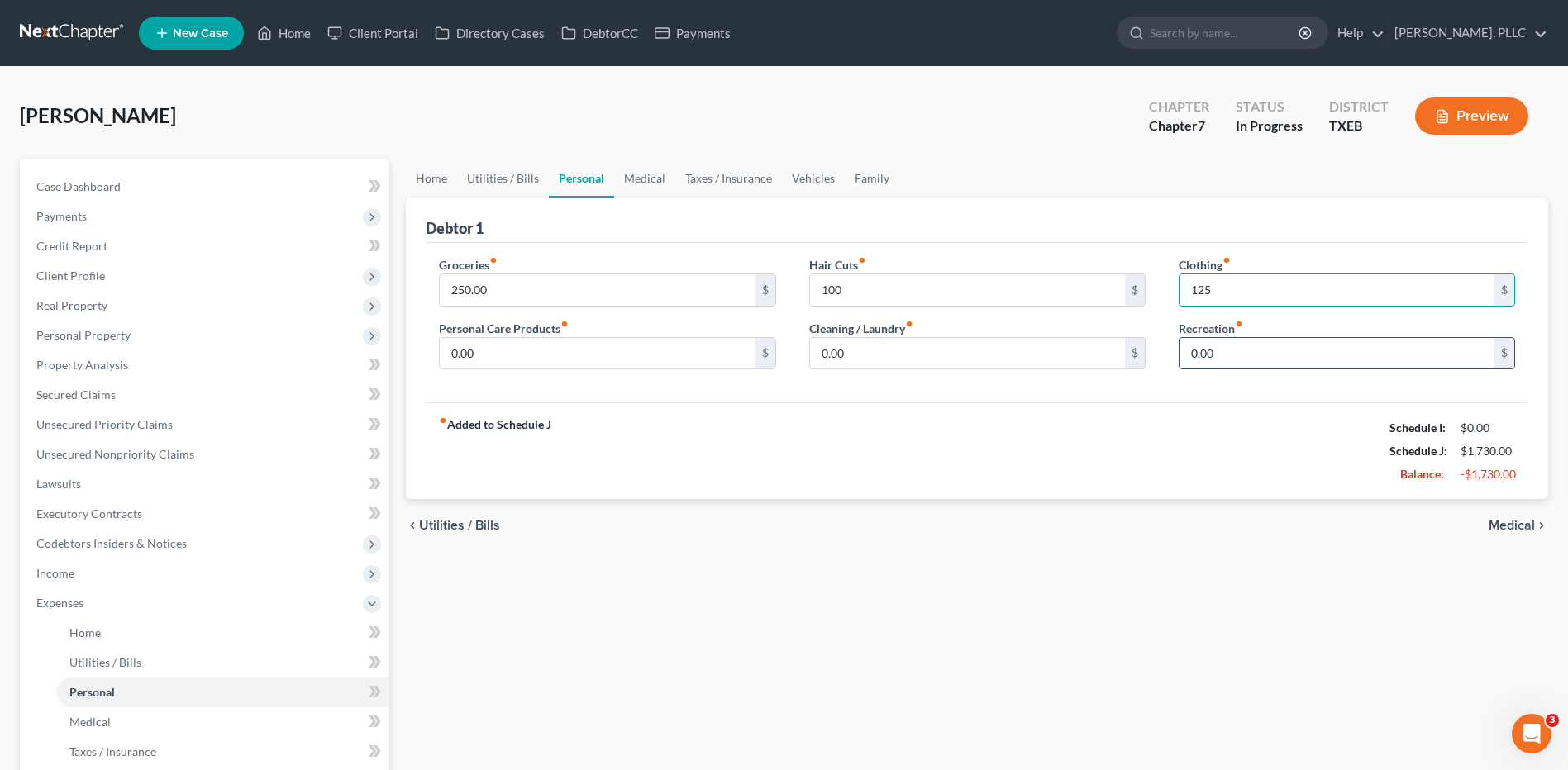
click at [1217, 351] on input "0.00" at bounding box center [1336, 354] width 315 height 31
type input "50"
click at [847, 349] on input "0.00" at bounding box center [967, 354] width 315 height 31
type input "60"
click at [482, 357] on input "0.00" at bounding box center [597, 354] width 315 height 31
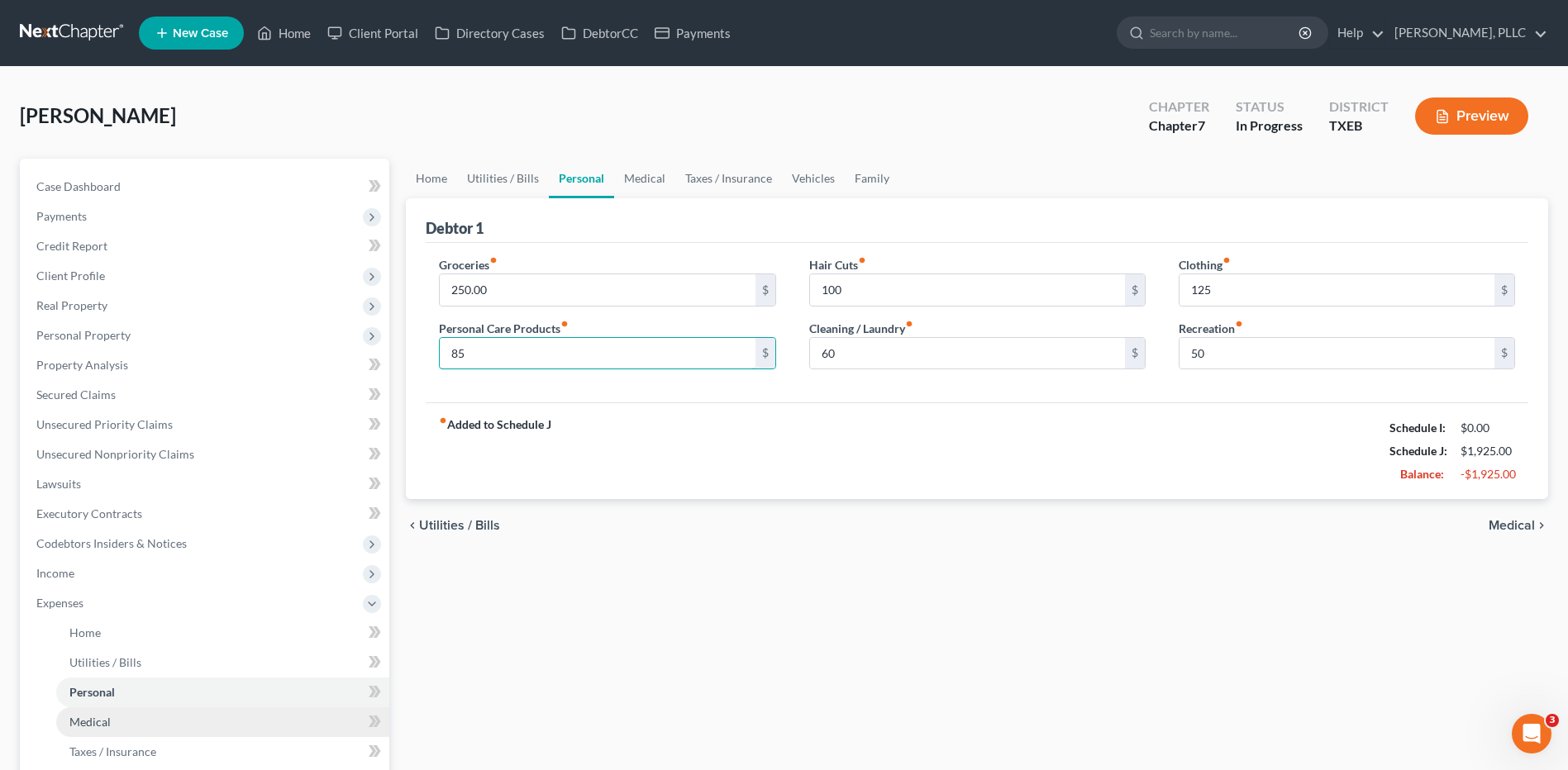
type input "85"
click at [94, 726] on span "Medical" at bounding box center [89, 722] width 41 height 14
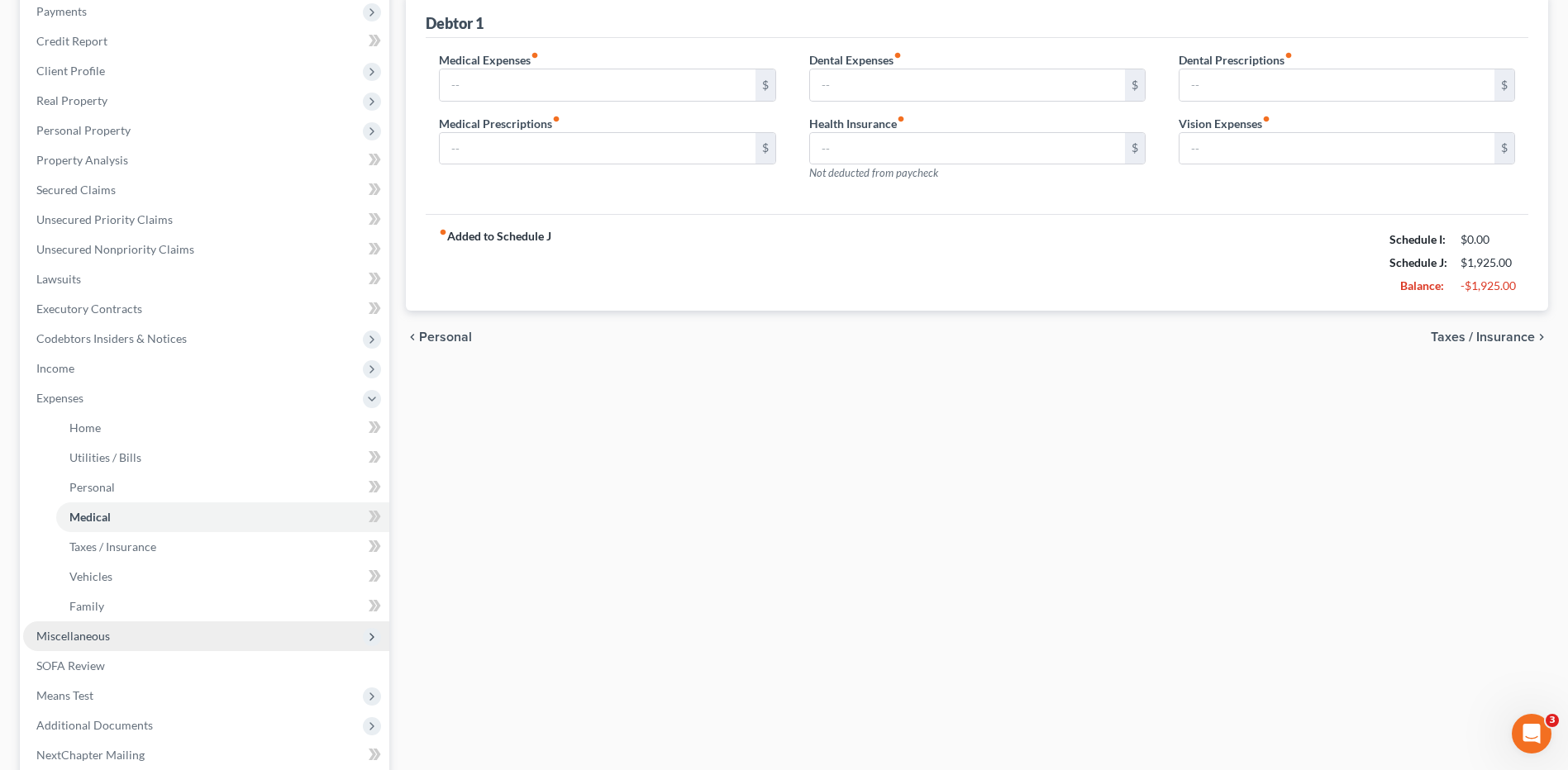
scroll to position [248, 0]
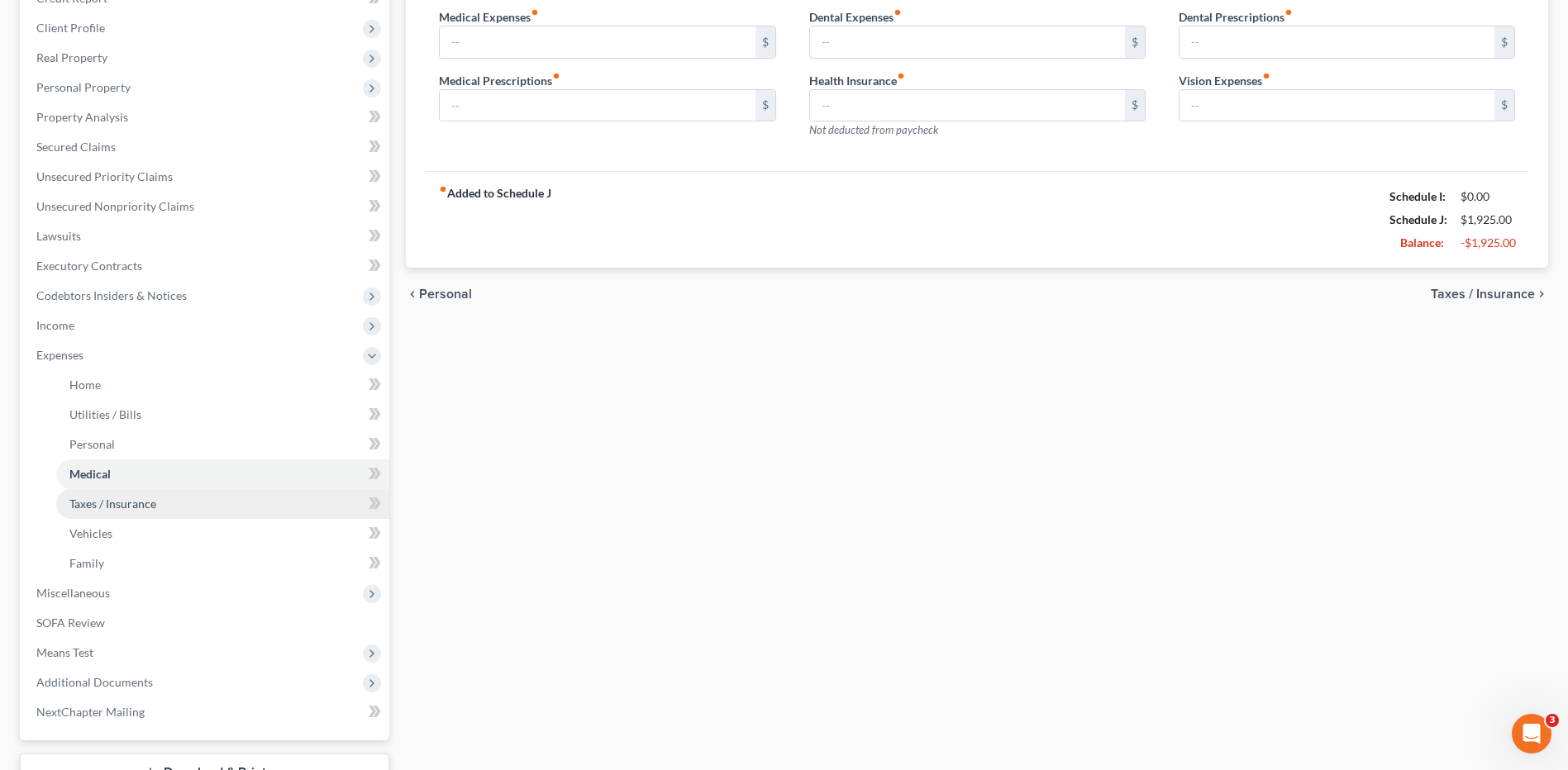
click at [109, 506] on span "Taxes / Insurance" at bounding box center [112, 503] width 87 height 14
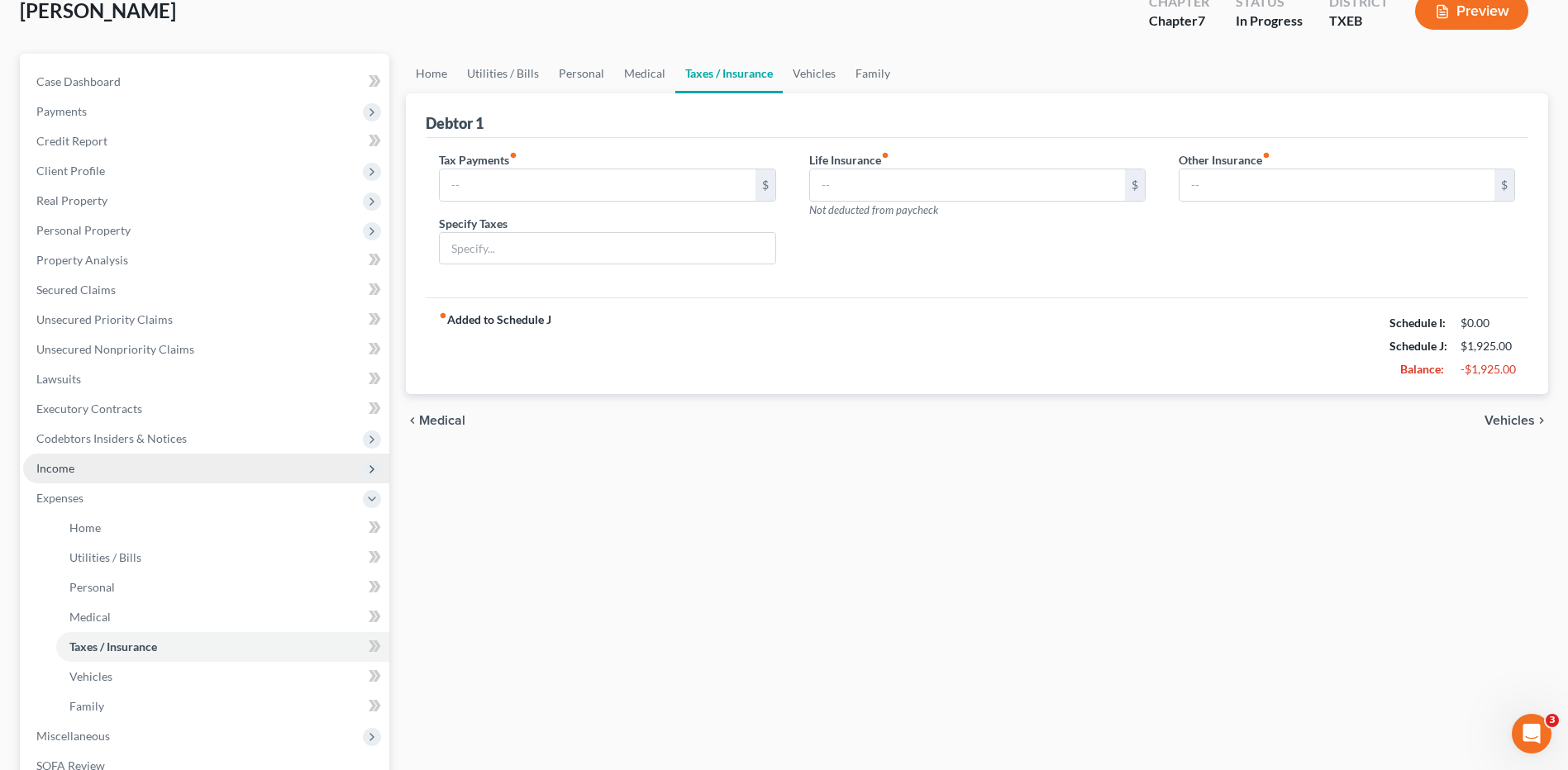
scroll to position [330, 0]
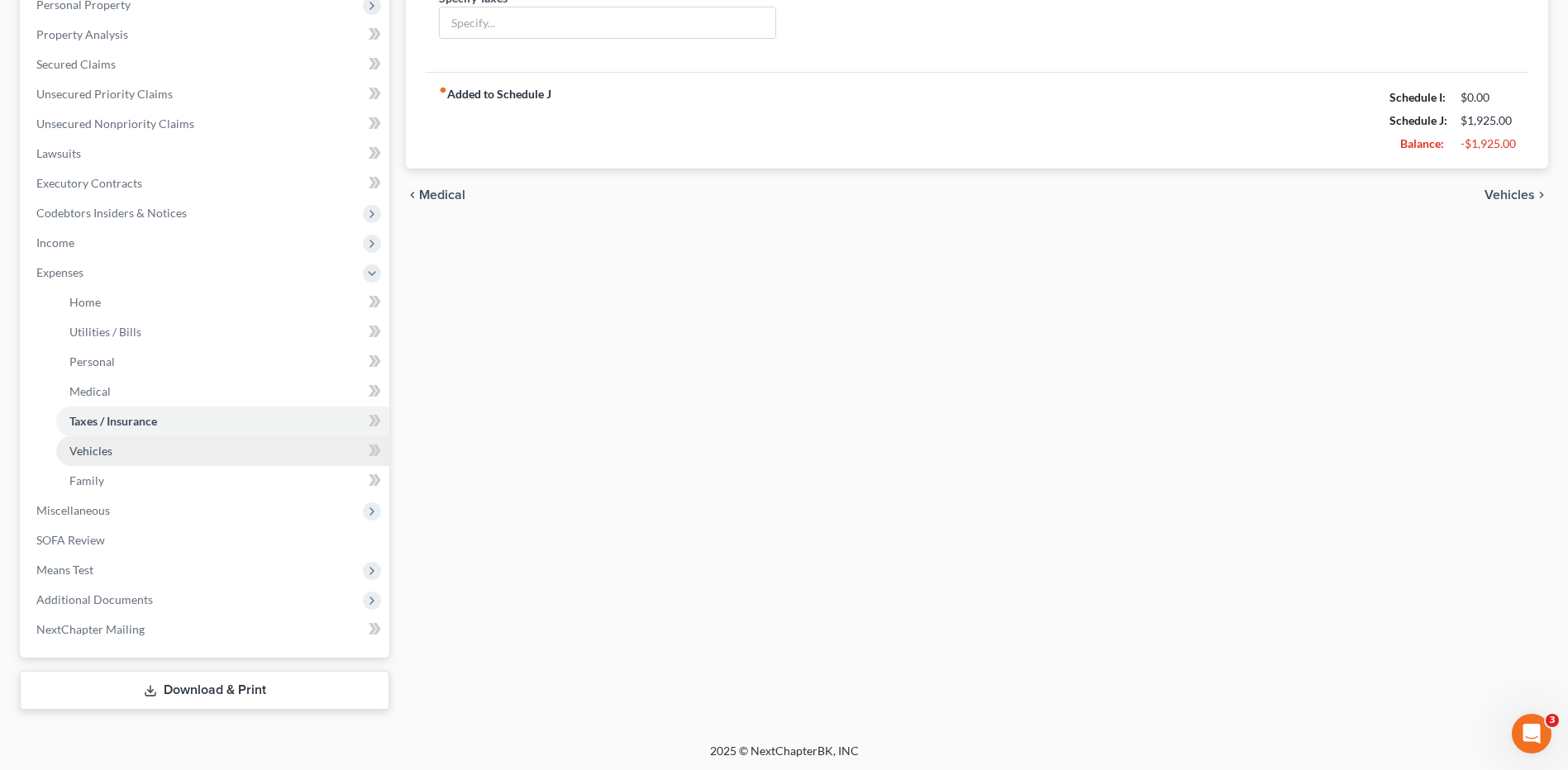
click at [103, 460] on link "Vehicles" at bounding box center [223, 451] width 333 height 30
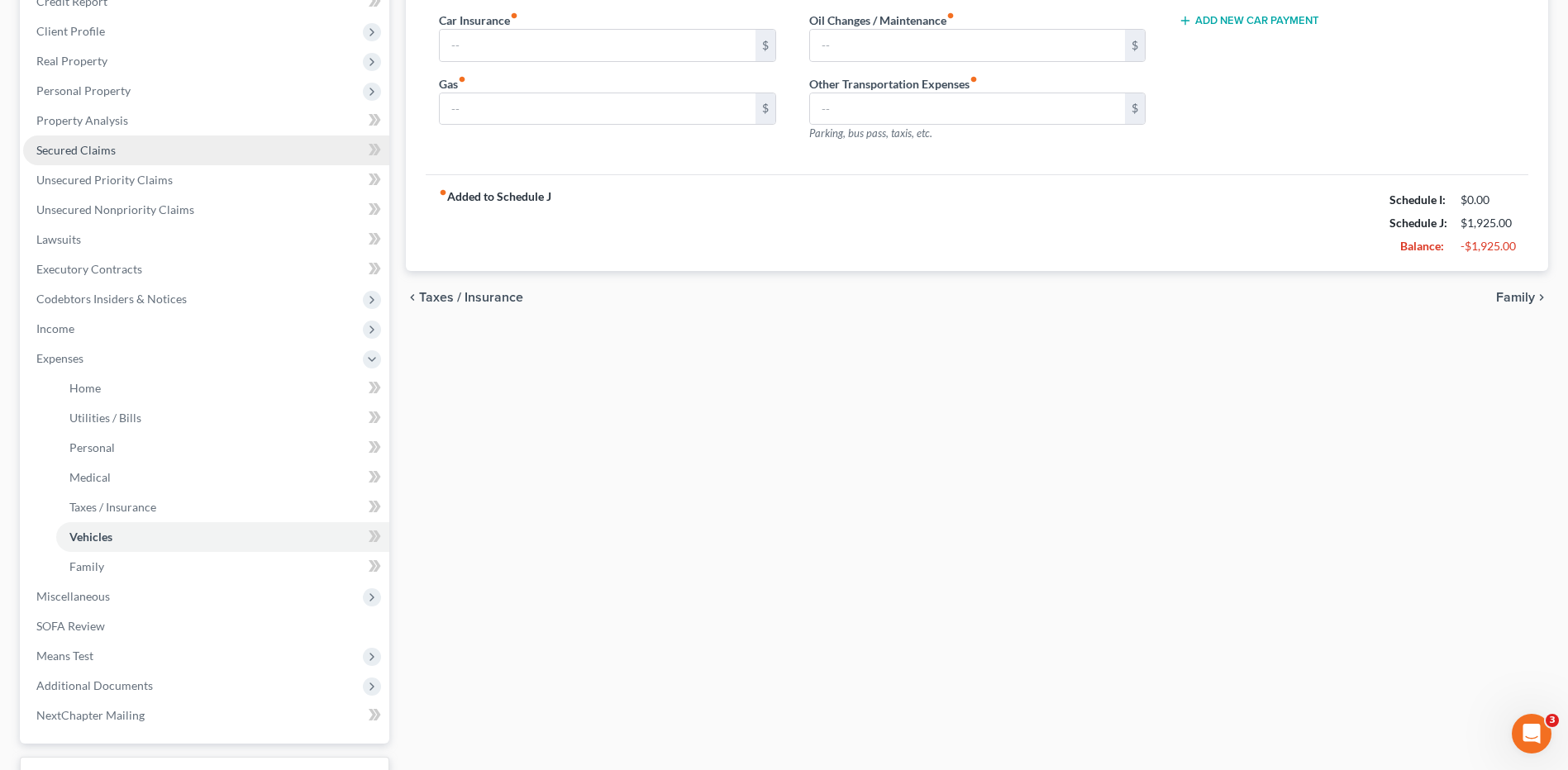
scroll to position [330, 0]
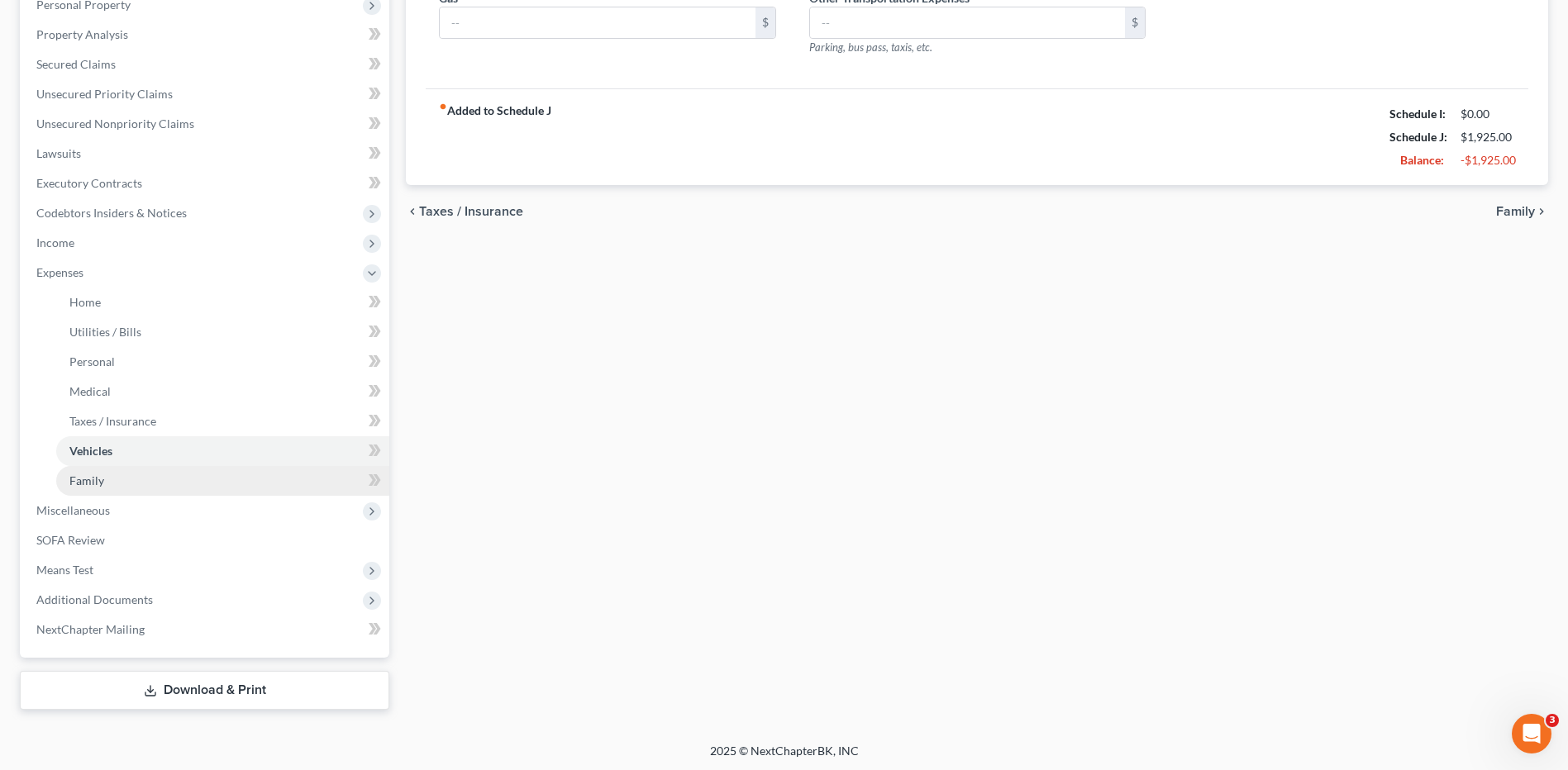
click at [95, 480] on span "Family" at bounding box center [87, 480] width 35 height 14
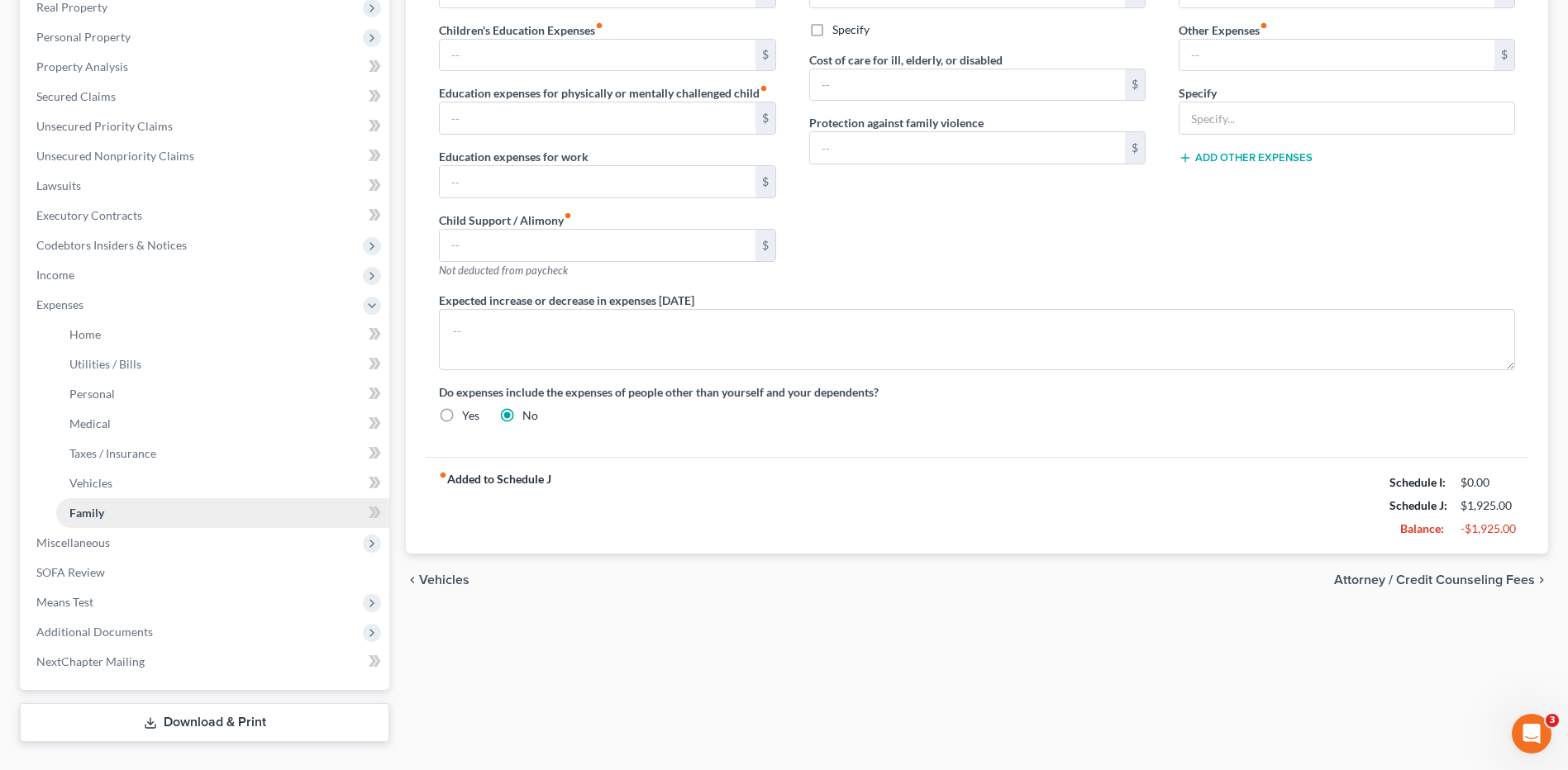
scroll to position [333, 0]
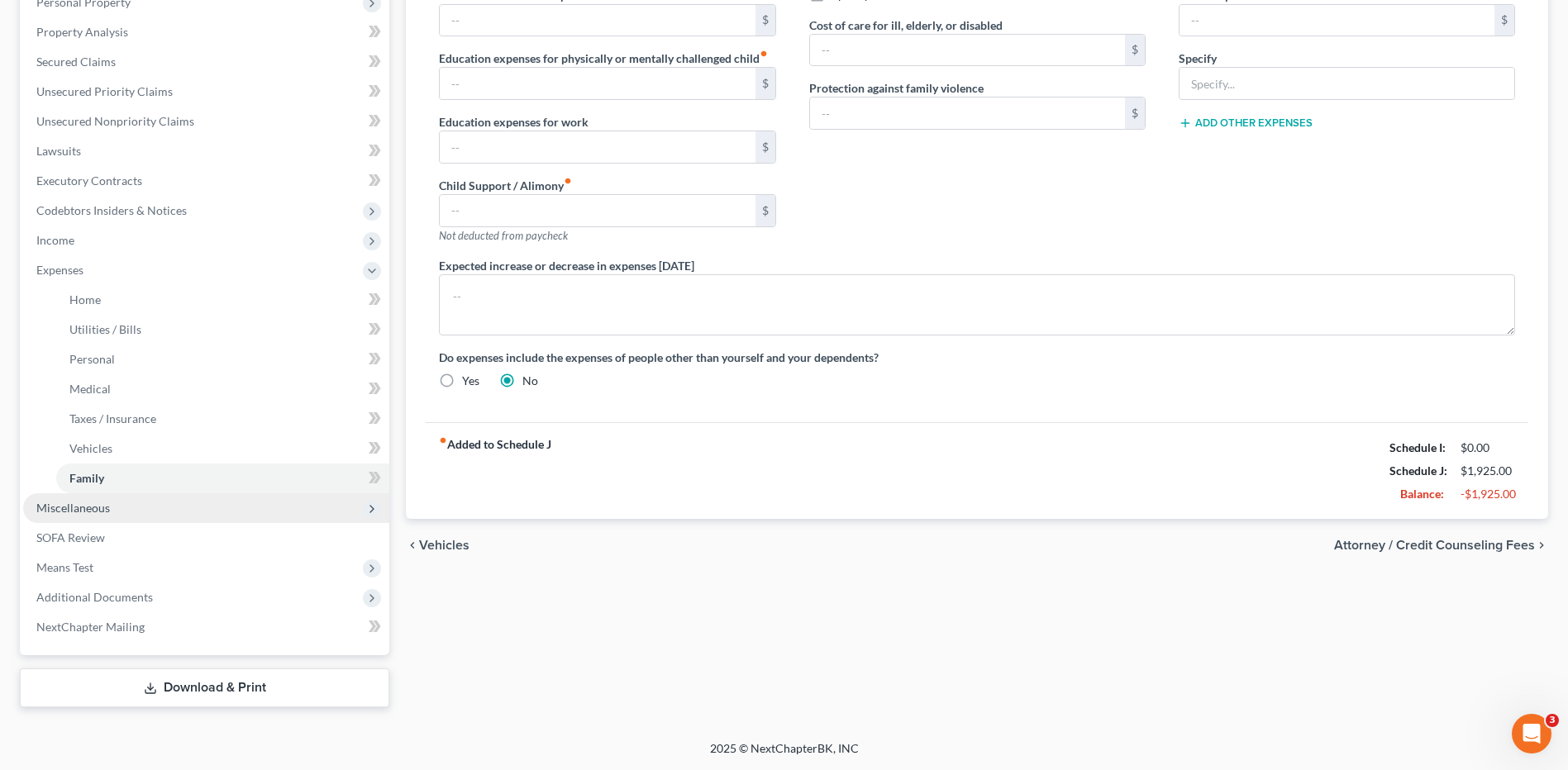
click at [63, 513] on span "Miscellaneous" at bounding box center [73, 507] width 74 height 14
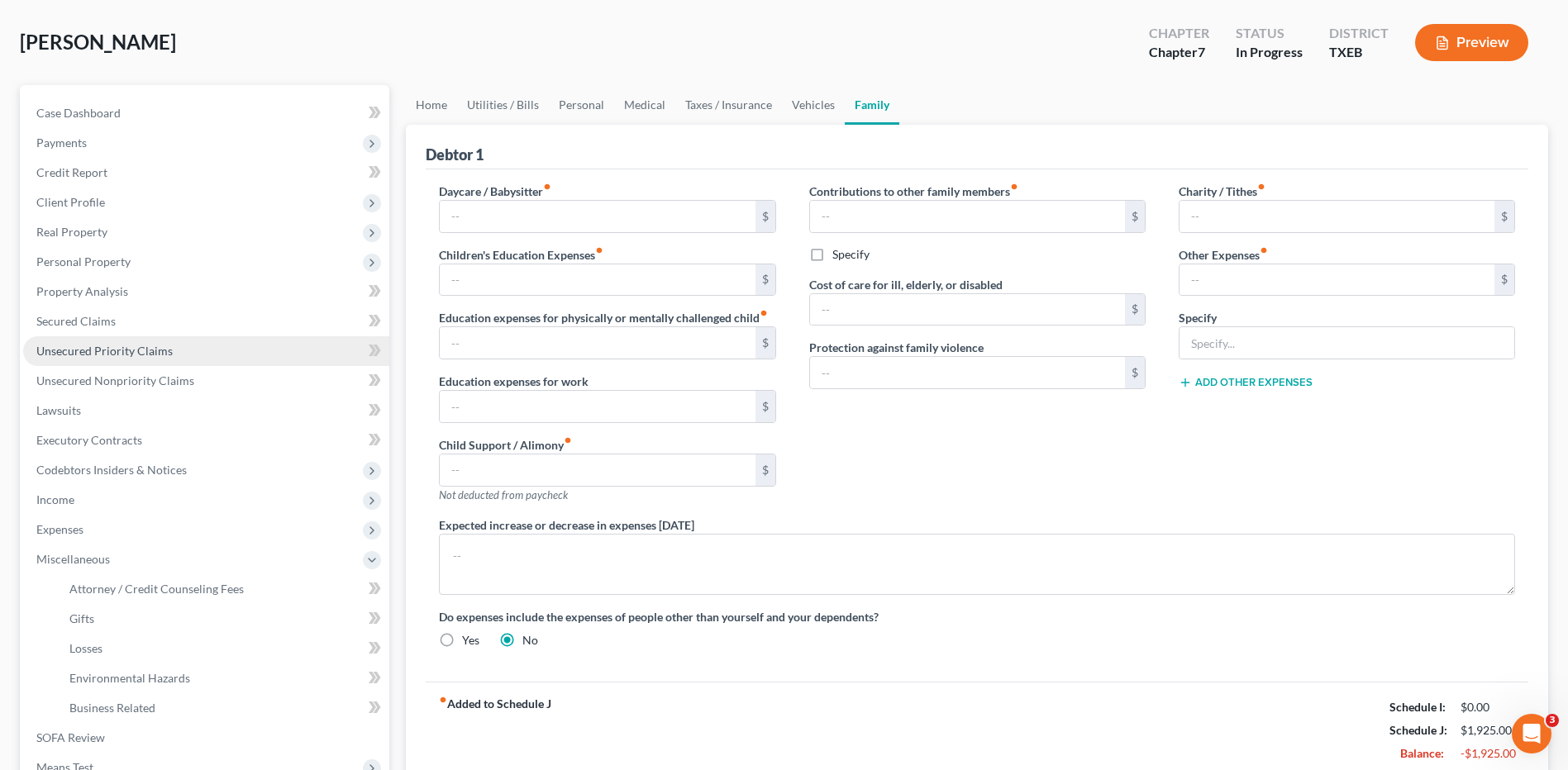
scroll to position [0, 0]
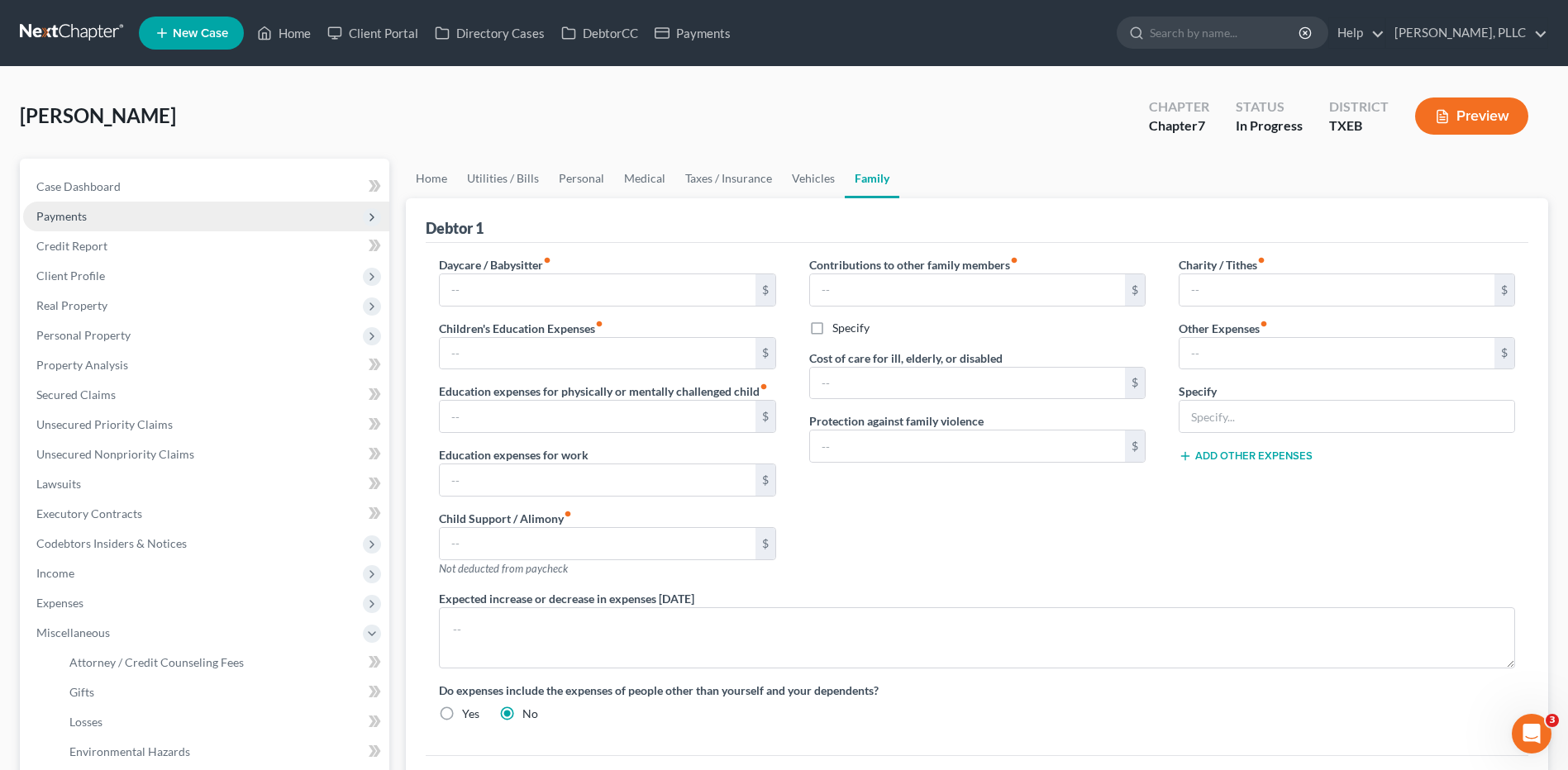
click at [69, 221] on span "Payments" at bounding box center [61, 215] width 50 height 14
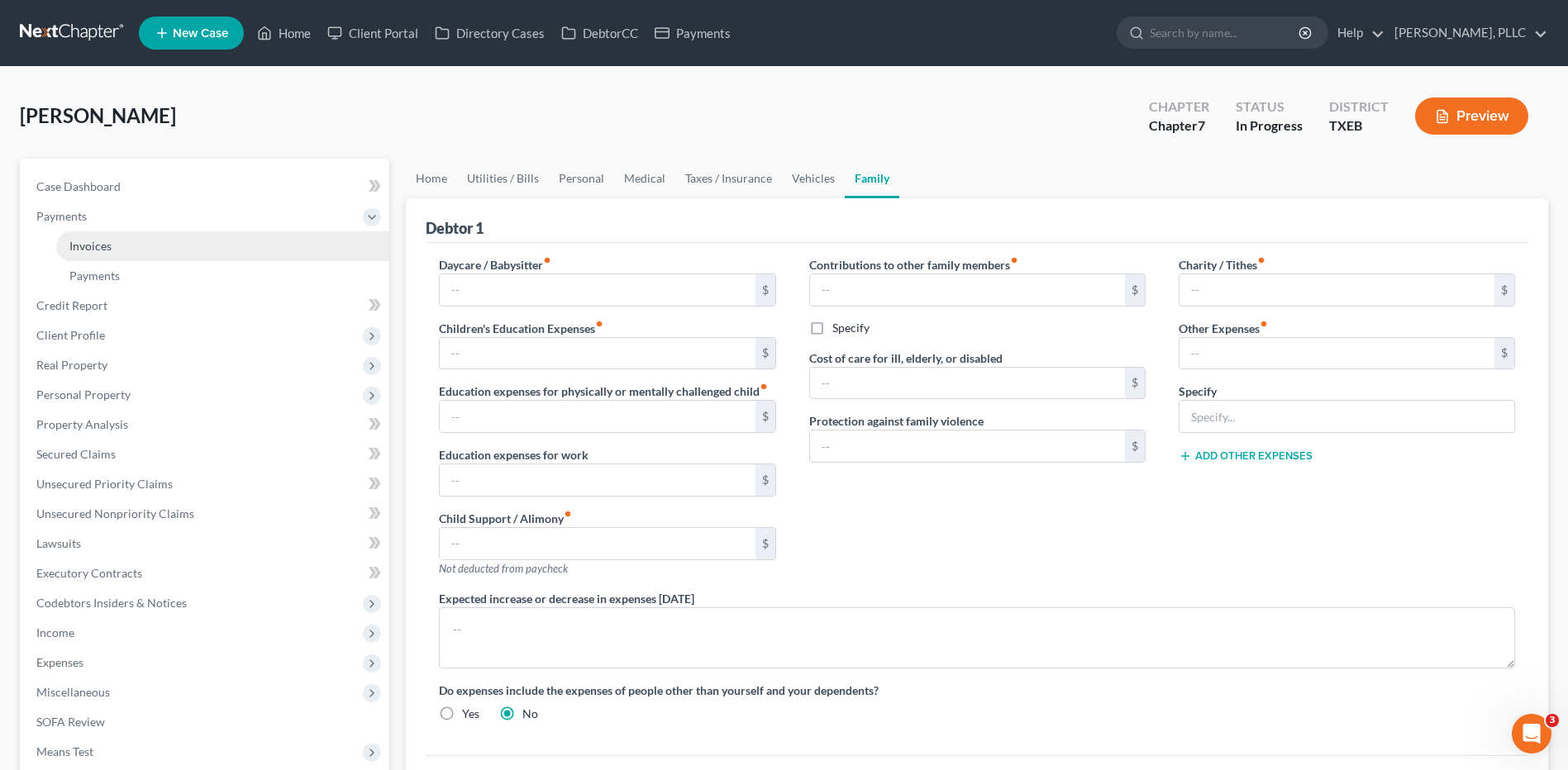
click at [107, 247] on span "Invoices" at bounding box center [90, 245] width 42 height 14
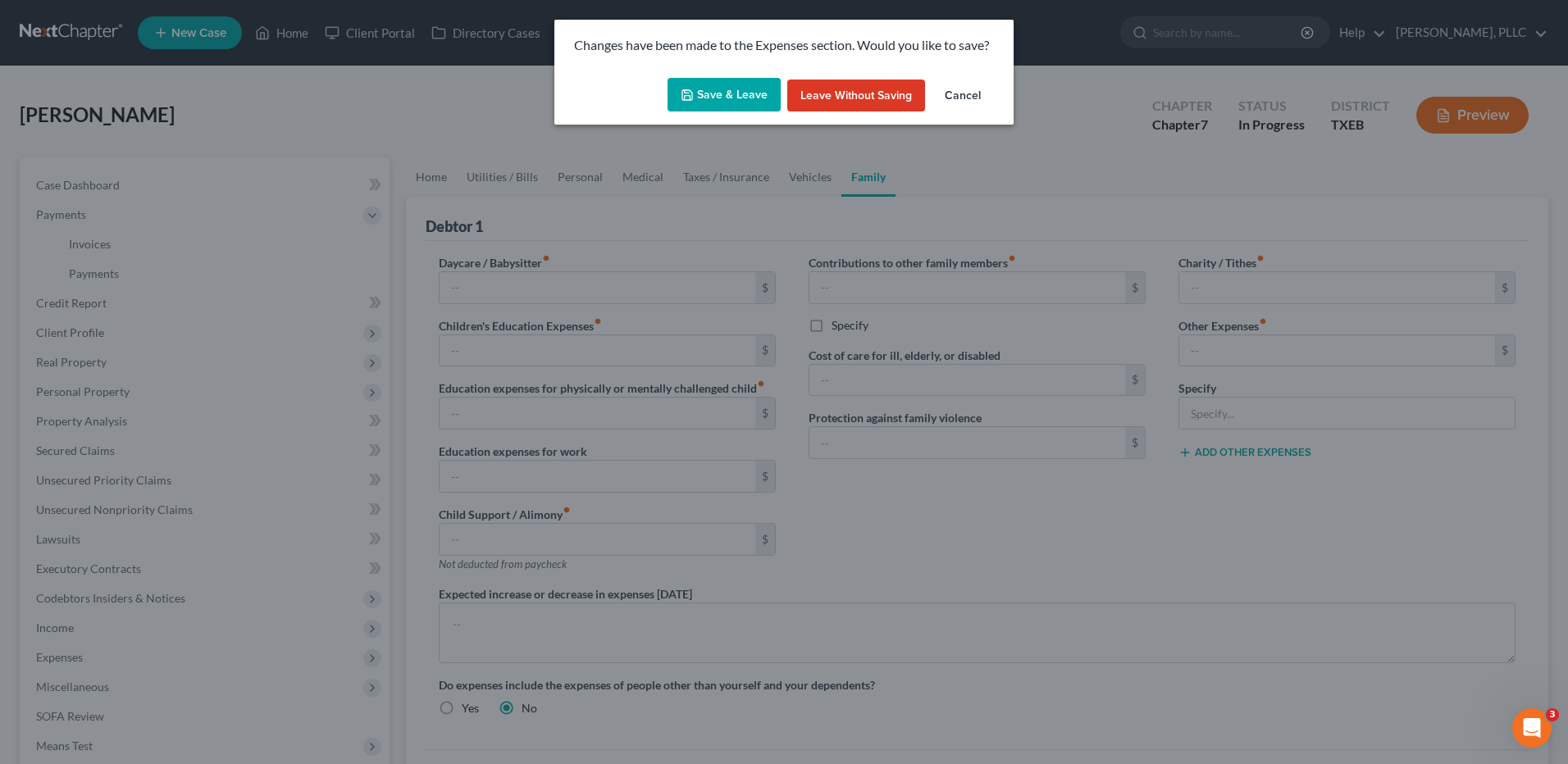
click at [960, 97] on button "Cancel" at bounding box center [962, 96] width 62 height 33
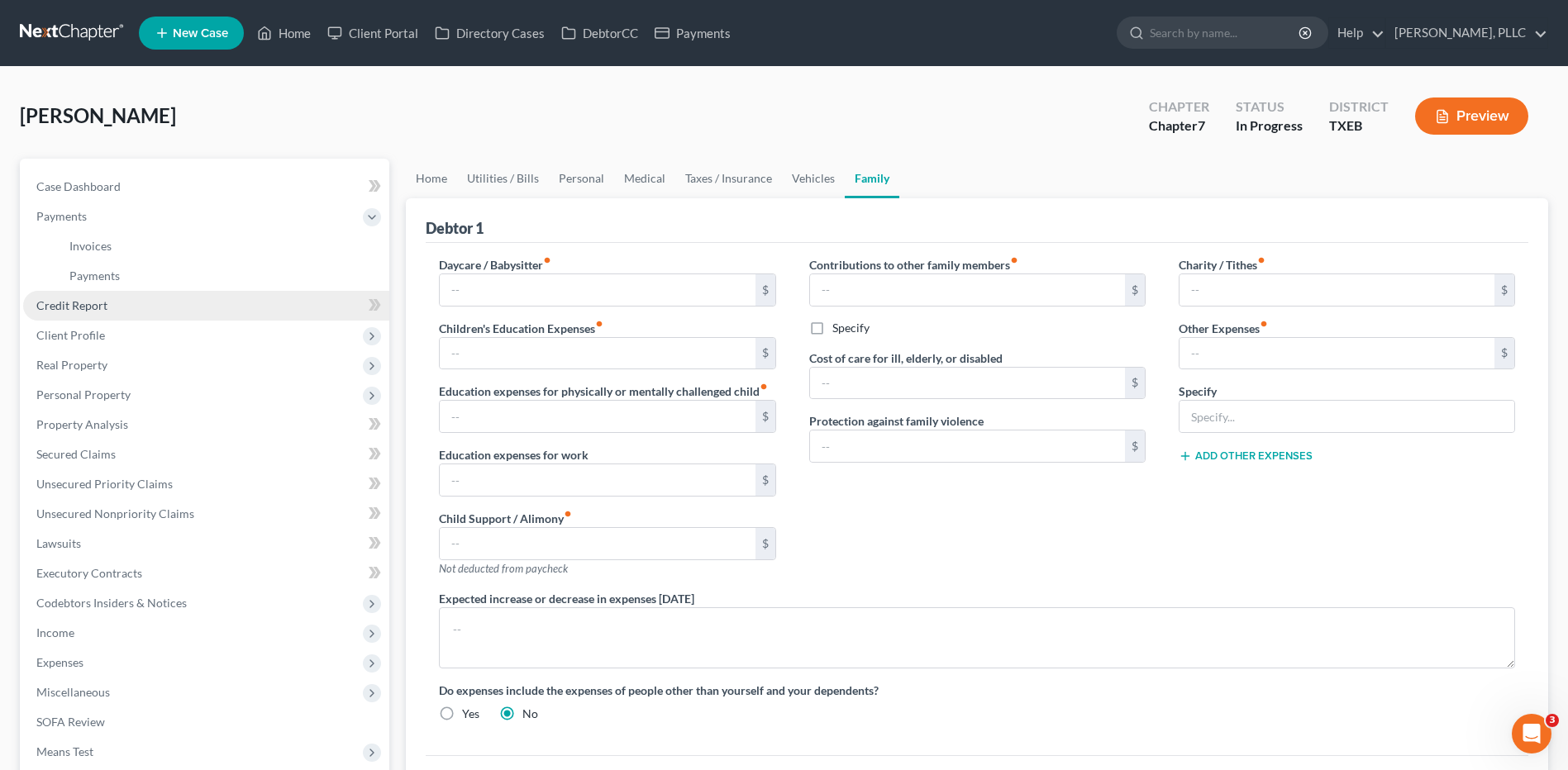
click at [78, 310] on span "Credit Report" at bounding box center [72, 305] width 71 height 14
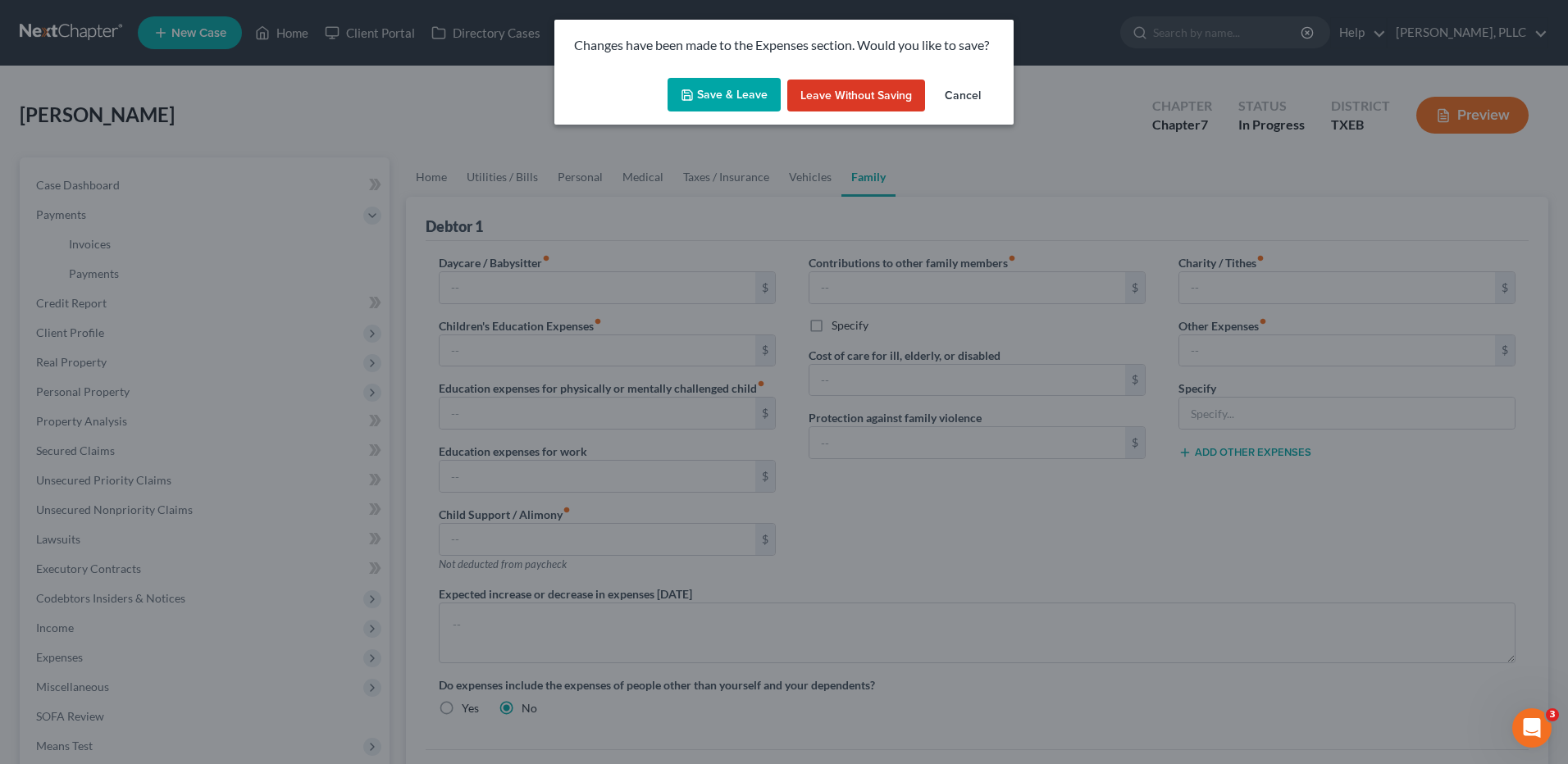
click at [975, 101] on button "Cancel" at bounding box center [962, 96] width 62 height 33
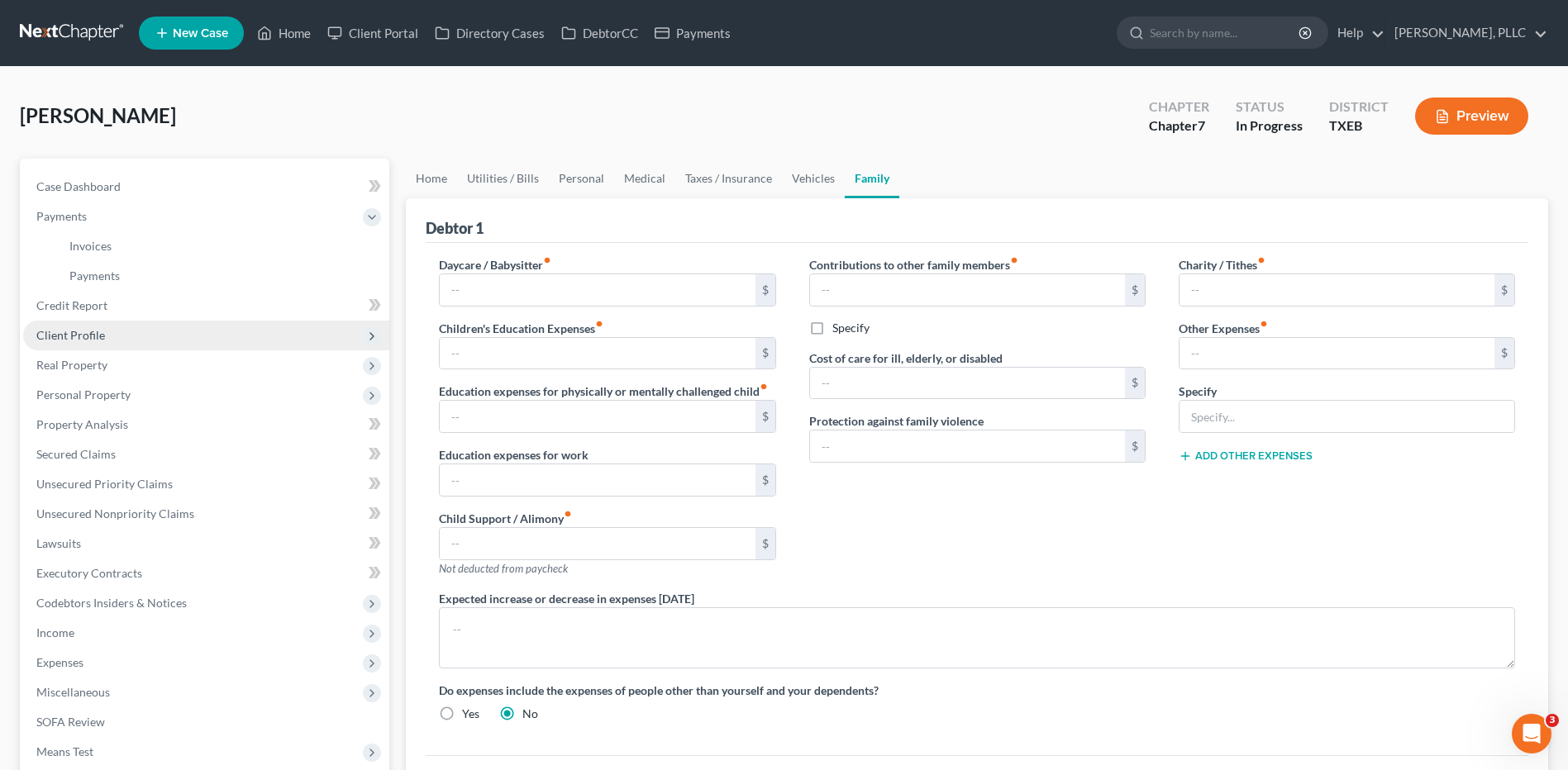
click at [91, 338] on span "Client Profile" at bounding box center [70, 335] width 68 height 14
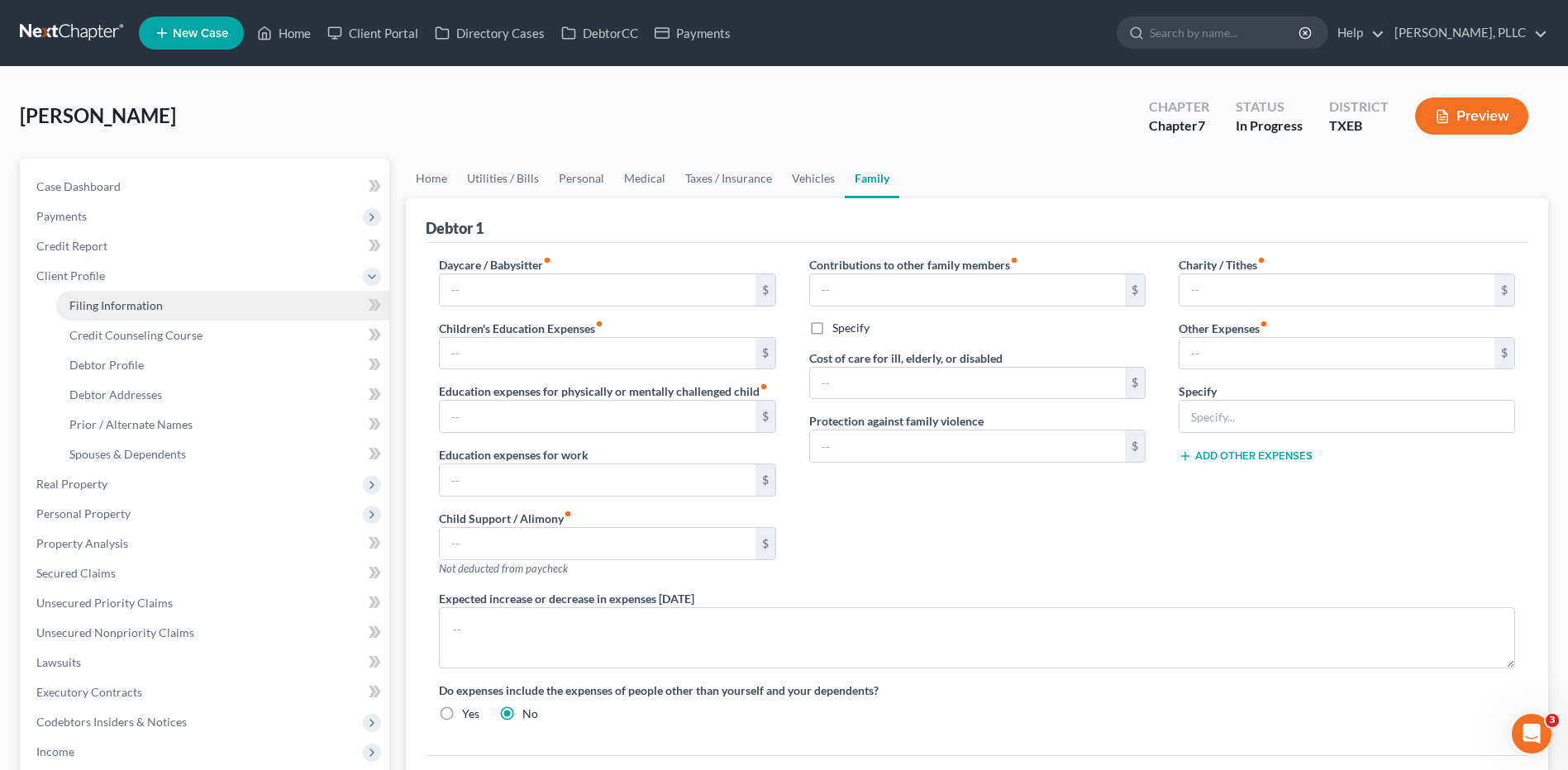
click at [125, 312] on link "Filing Information" at bounding box center [223, 306] width 333 height 30
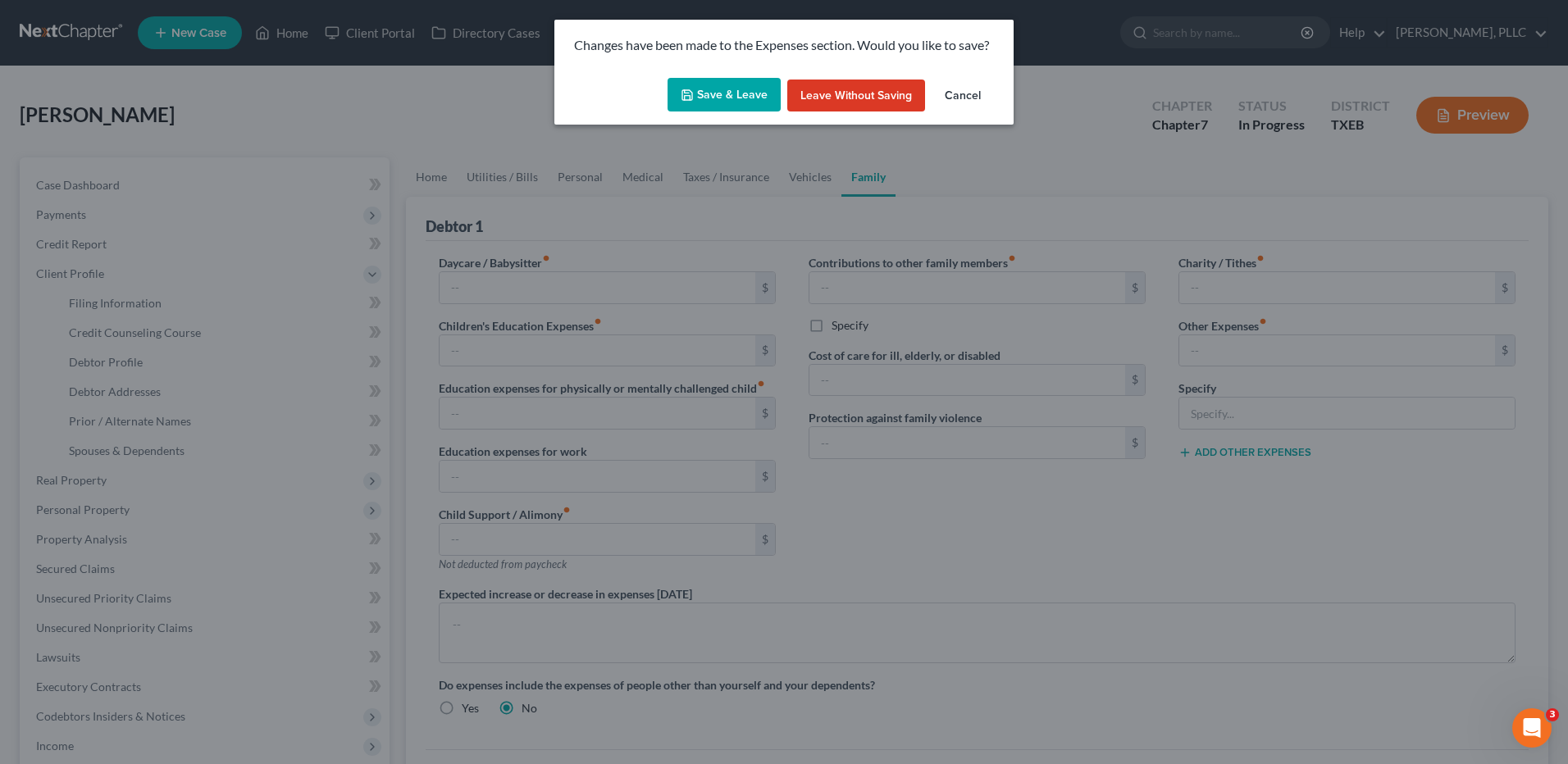
click at [965, 93] on button "Cancel" at bounding box center [962, 96] width 62 height 33
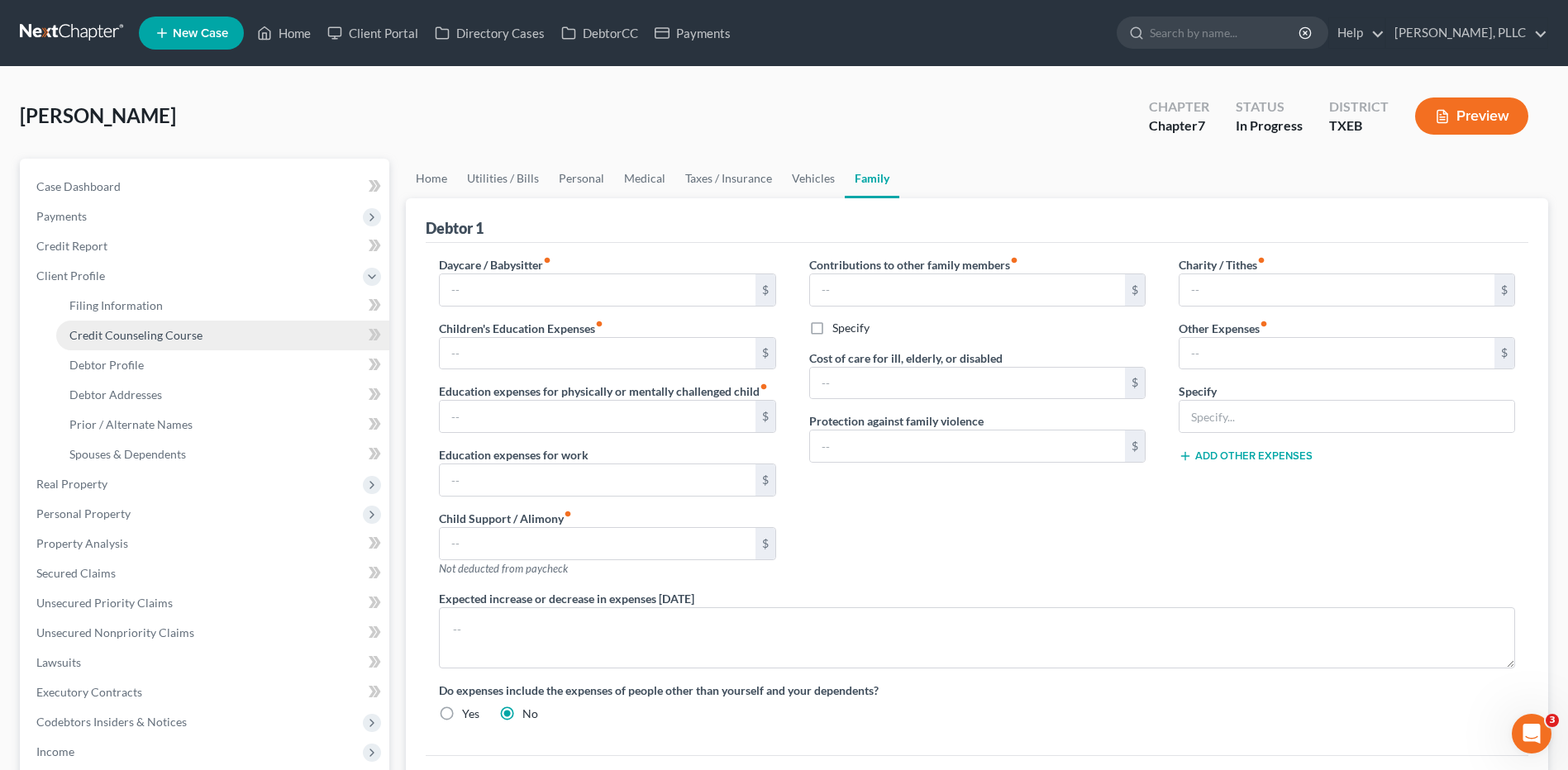
click at [148, 340] on span "Credit Counseling Course" at bounding box center [136, 335] width 133 height 14
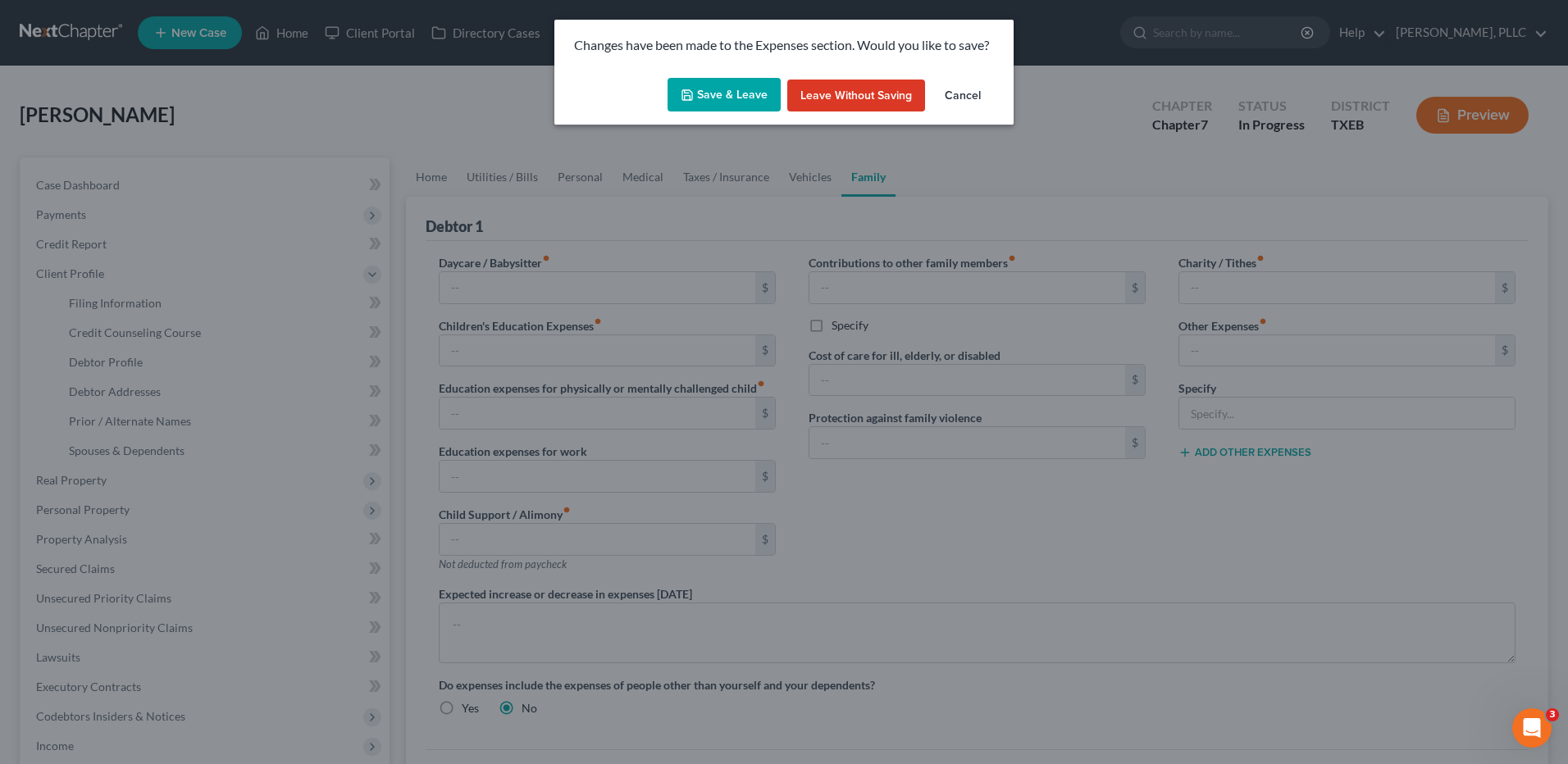
click at [957, 96] on button "Cancel" at bounding box center [962, 96] width 62 height 33
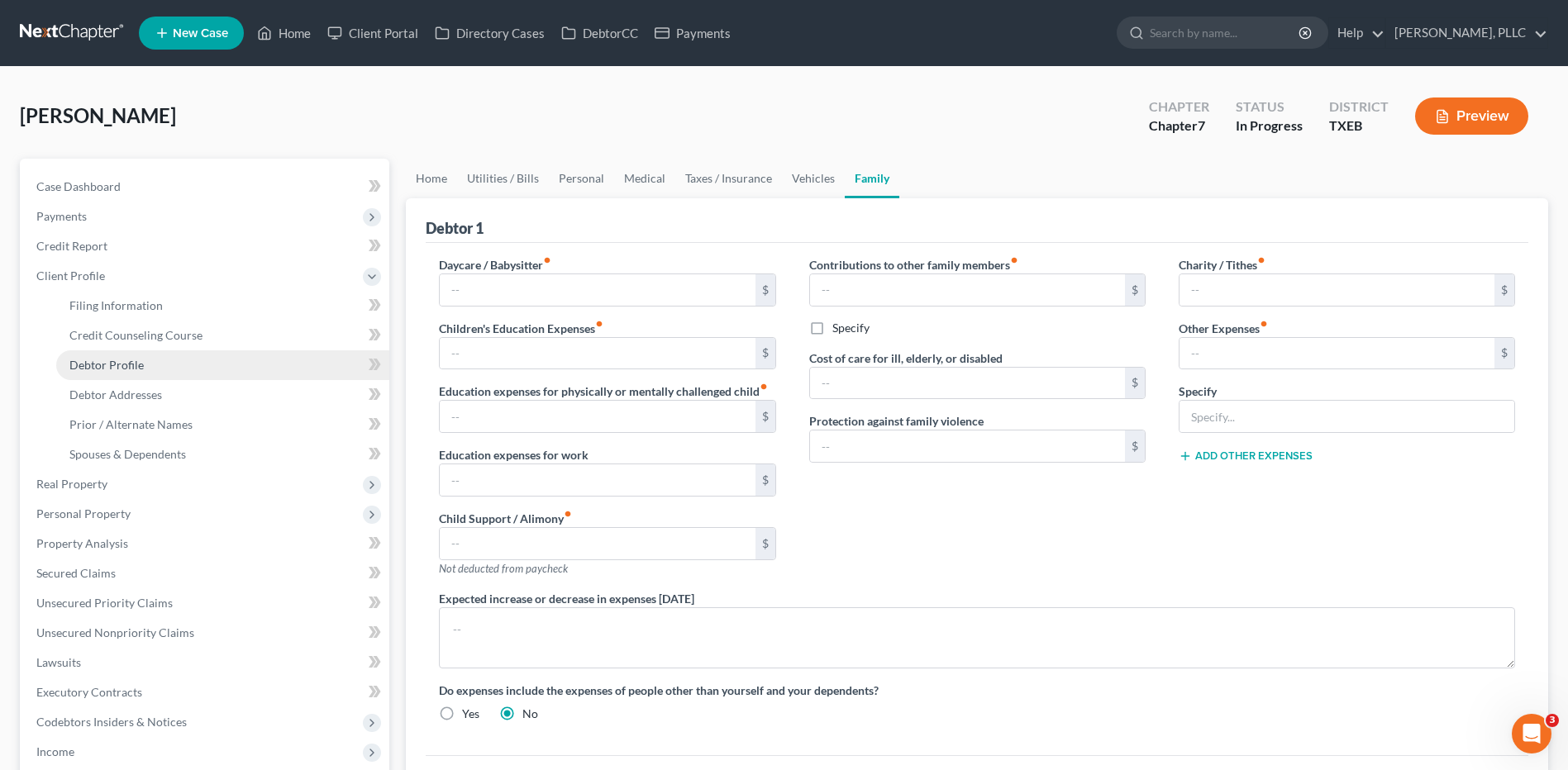
click at [109, 370] on span "Debtor Profile" at bounding box center [107, 364] width 75 height 14
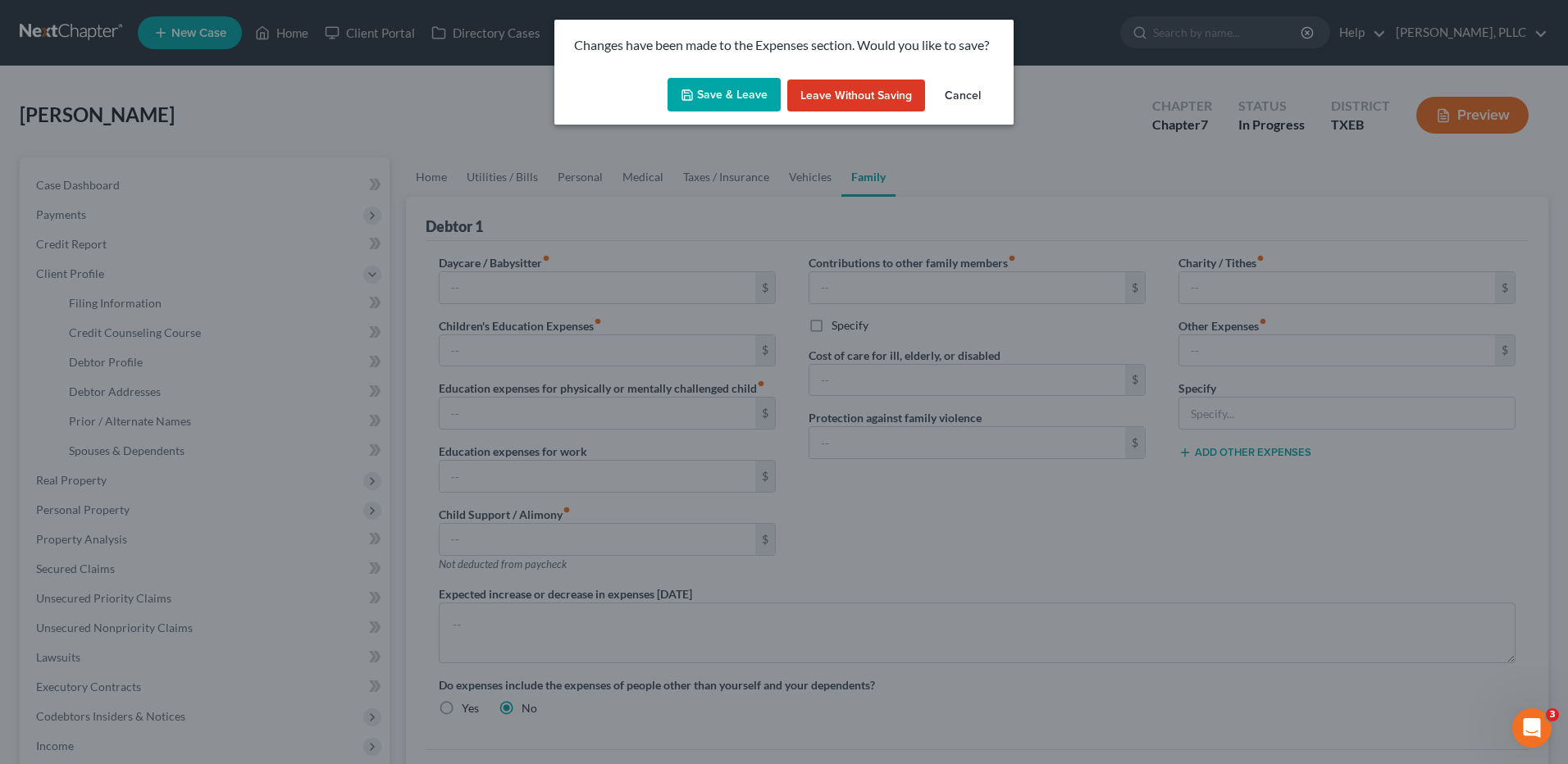
click at [961, 102] on button "Cancel" at bounding box center [962, 96] width 62 height 33
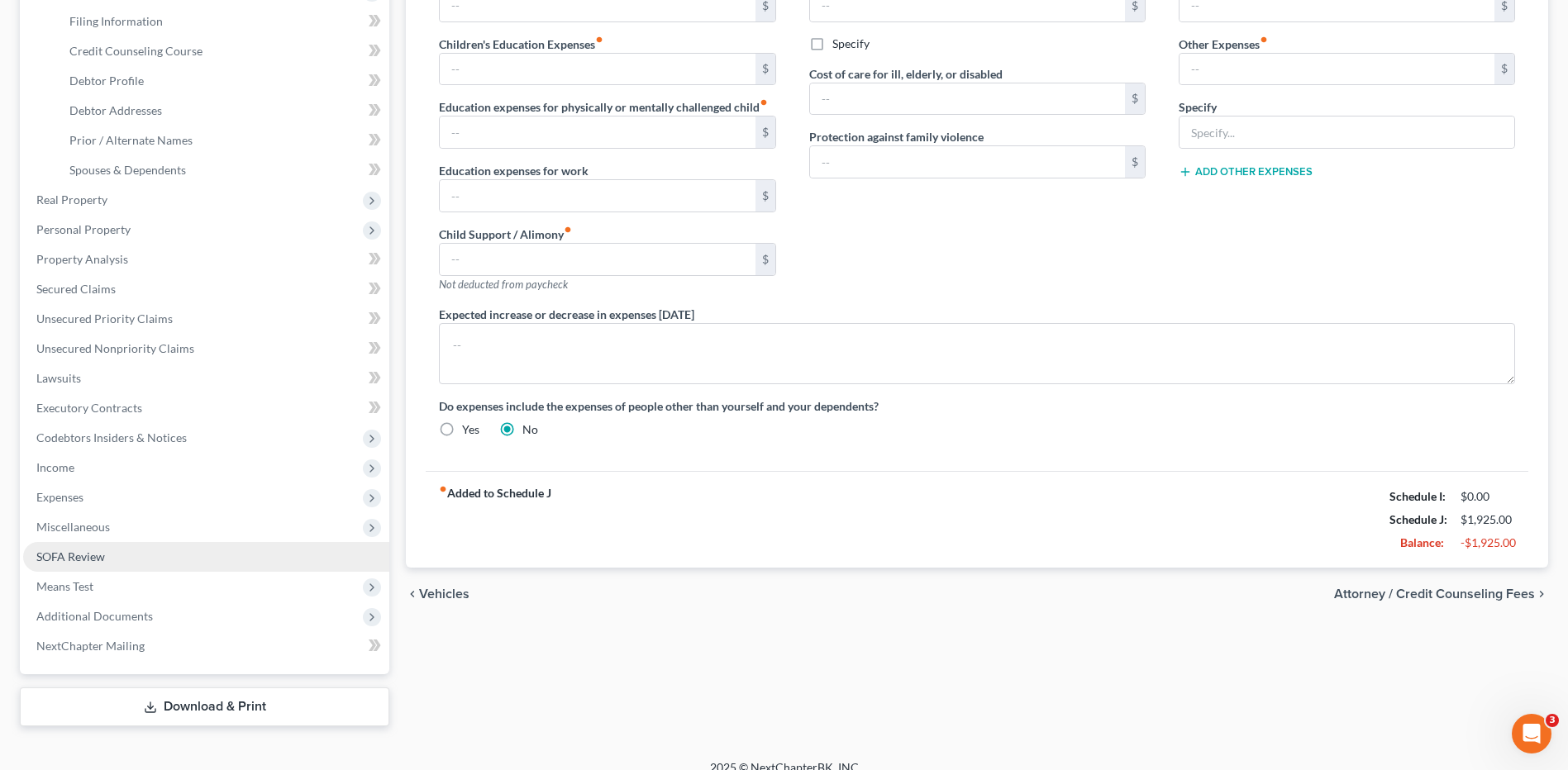
scroll to position [303, 0]
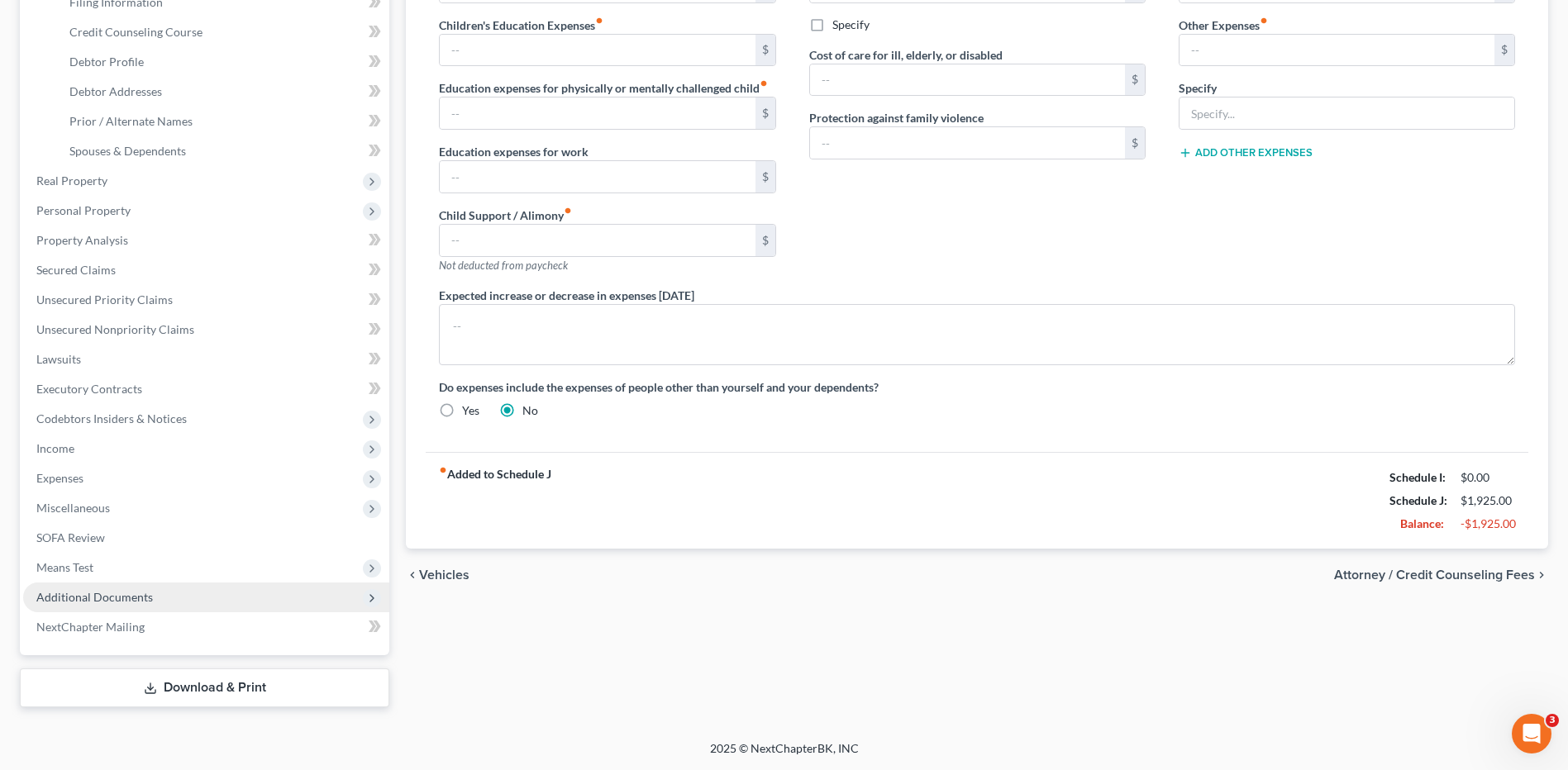
click at [132, 600] on span "Additional Documents" at bounding box center [95, 597] width 117 height 14
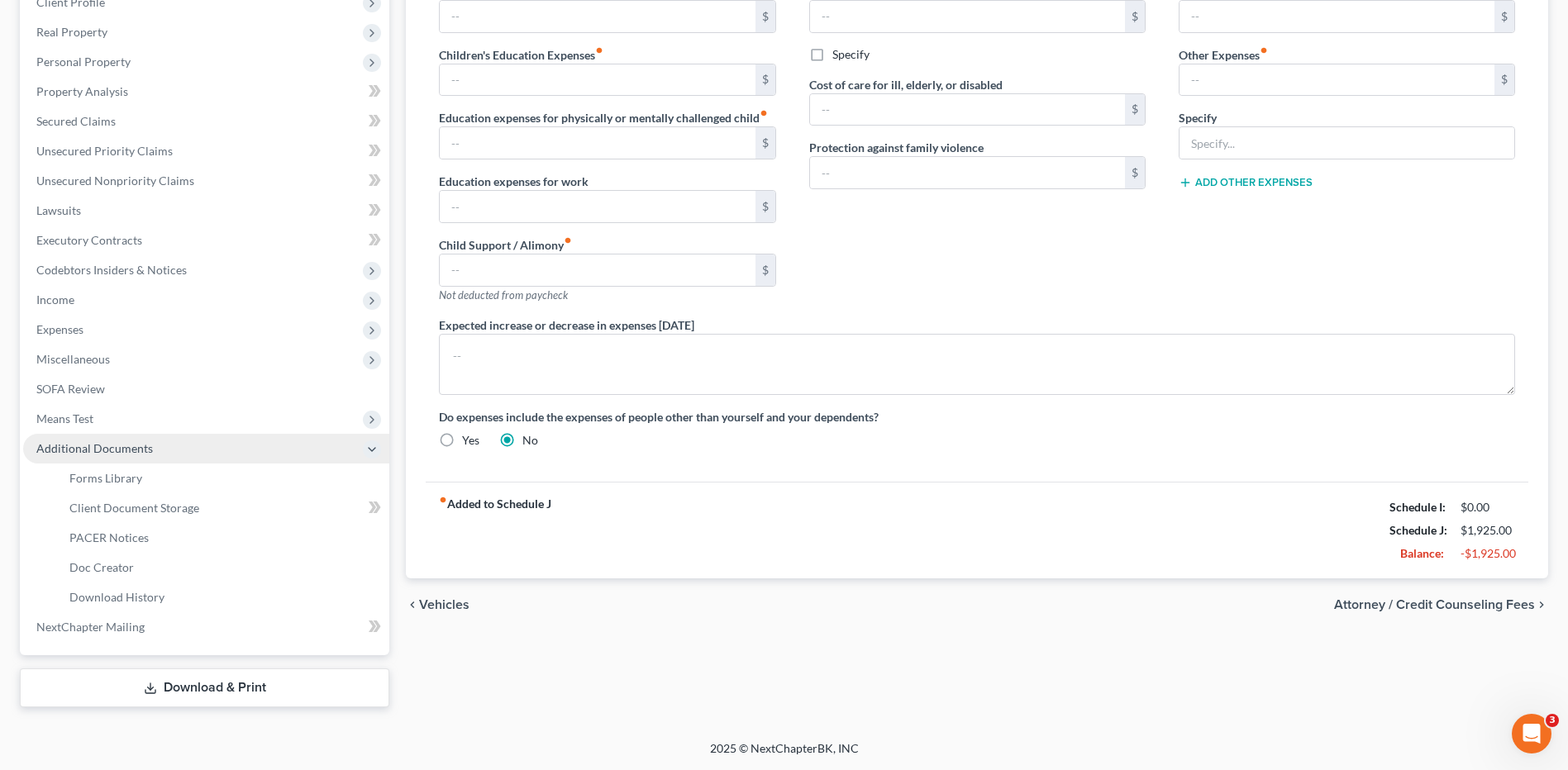
scroll to position [274, 0]
click at [573, 660] on div "Home Utilities / Bills Personal Medical Taxes / Insurance Vehicles Family Debto…" at bounding box center [977, 296] width 1158 height 822
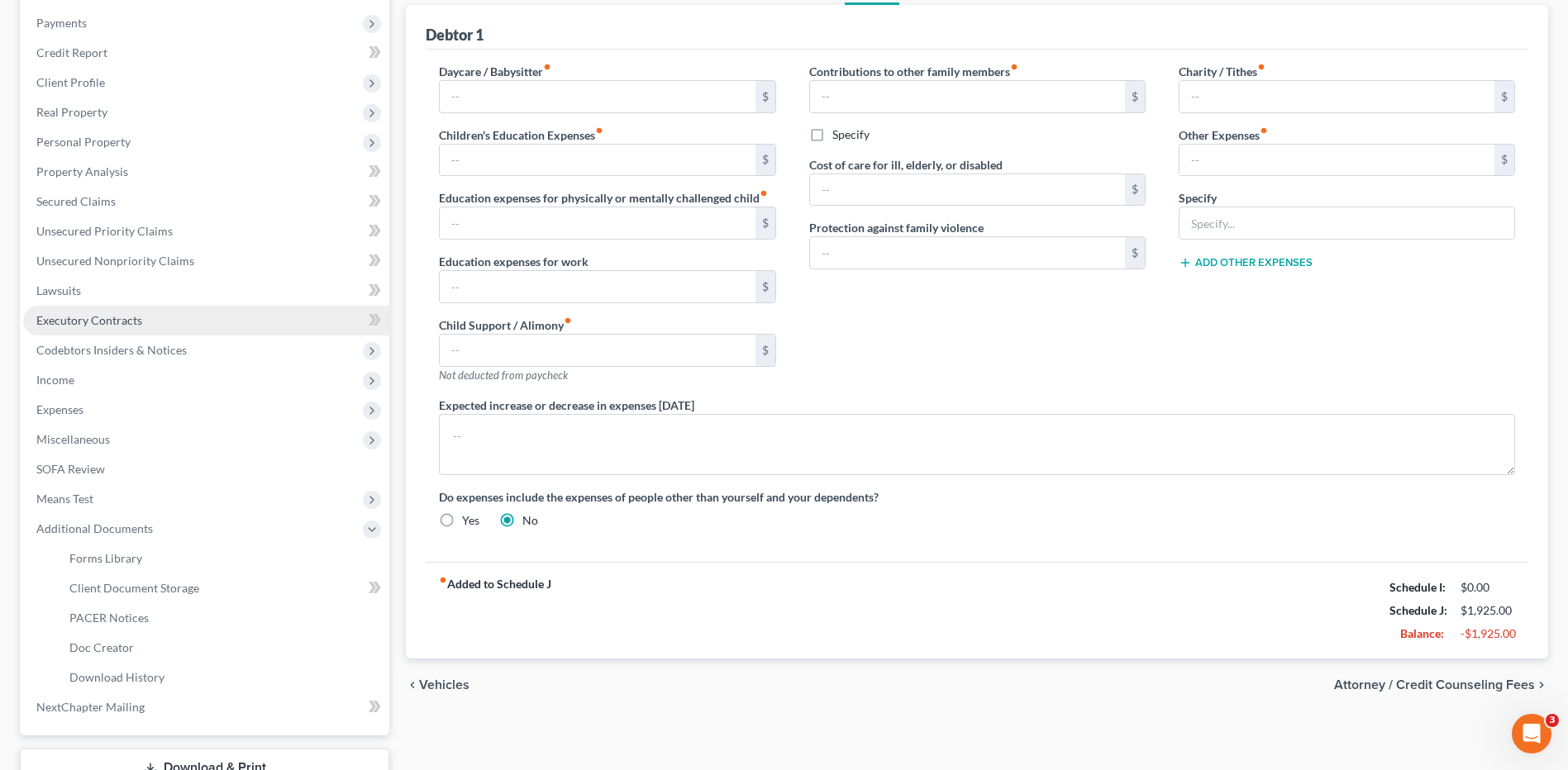
scroll to position [0, 0]
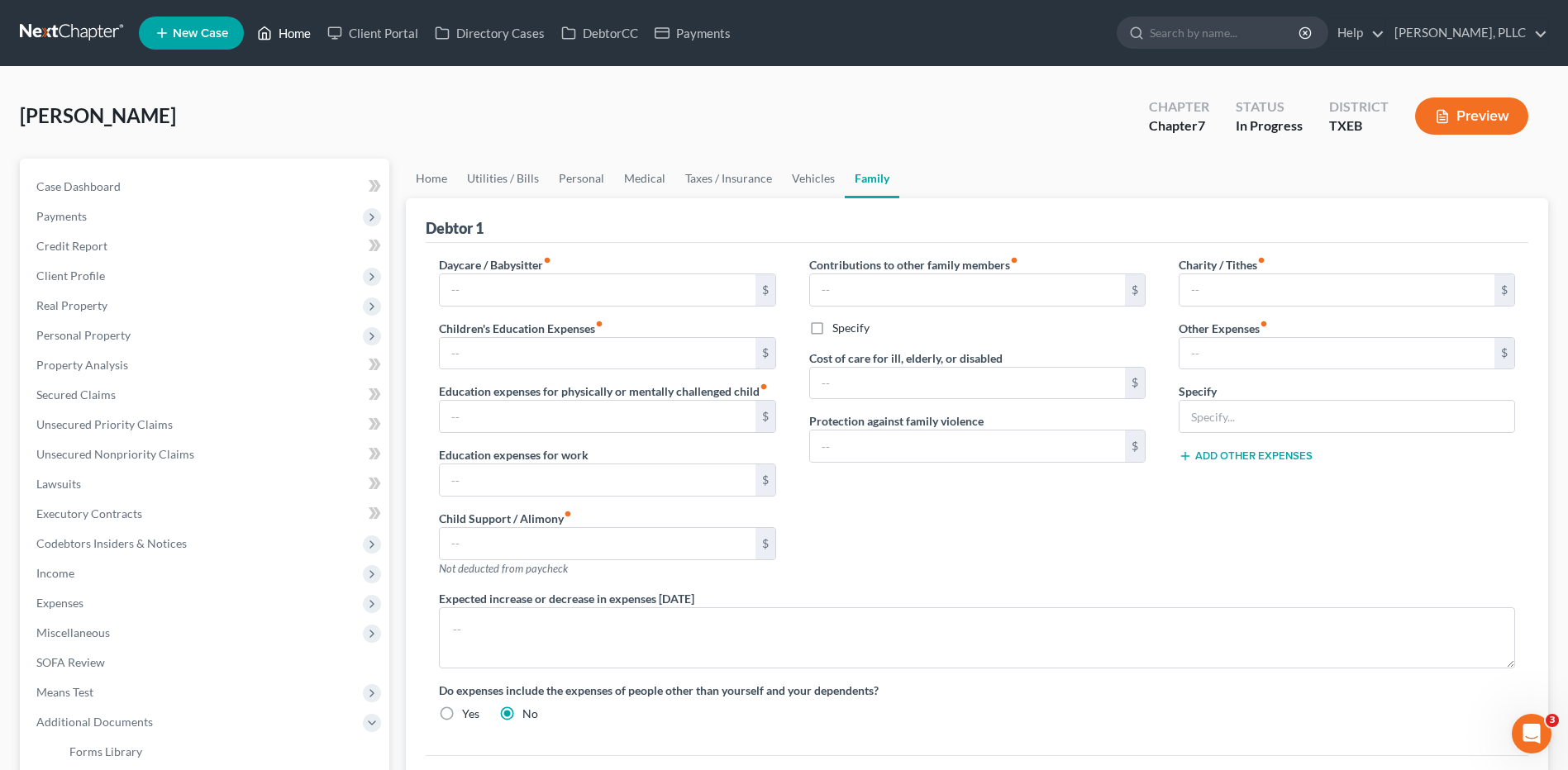
click at [291, 36] on link "Home" at bounding box center [284, 33] width 70 height 30
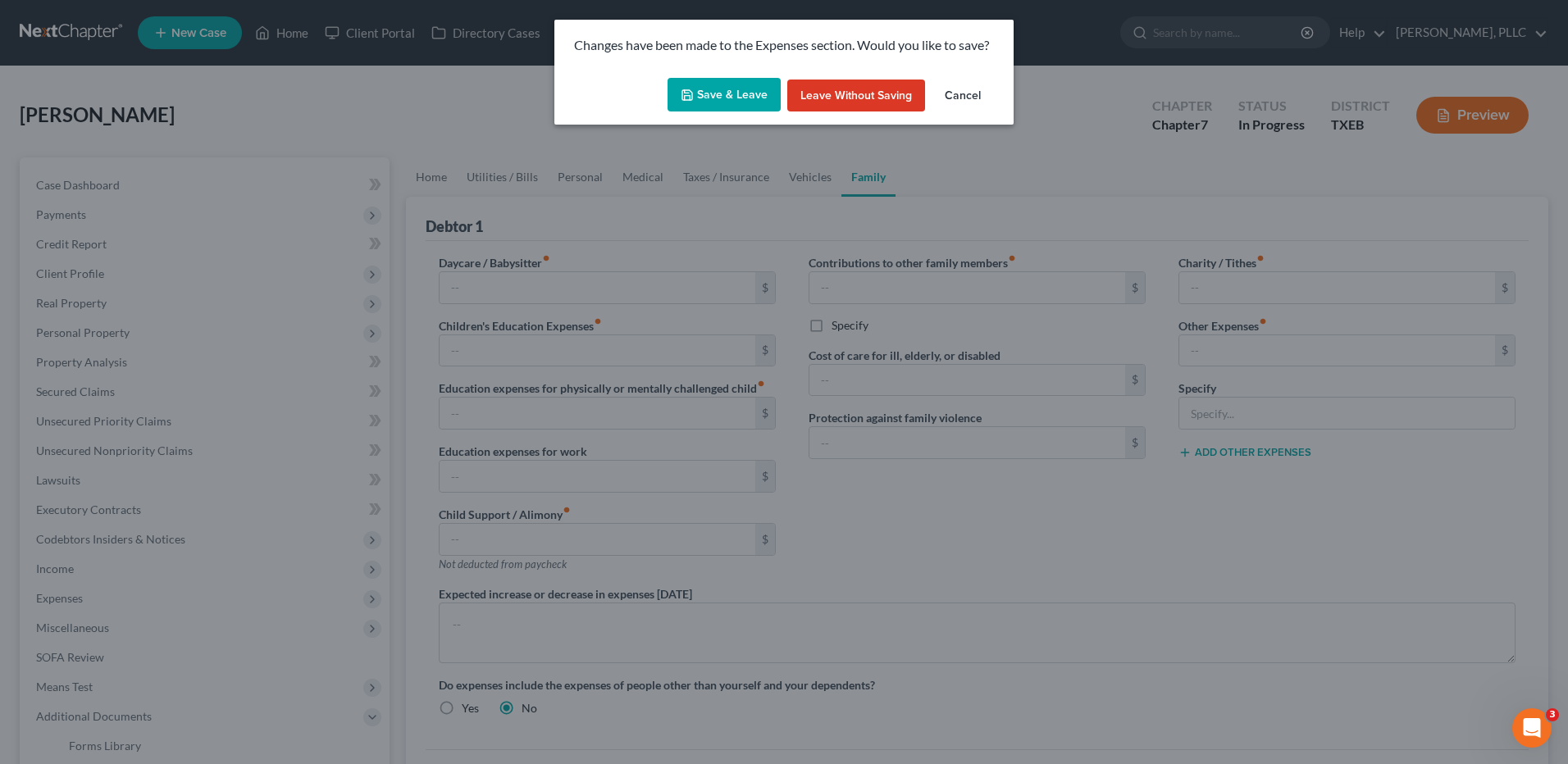
click at [731, 99] on button "Save & Leave" at bounding box center [723, 95] width 113 height 34
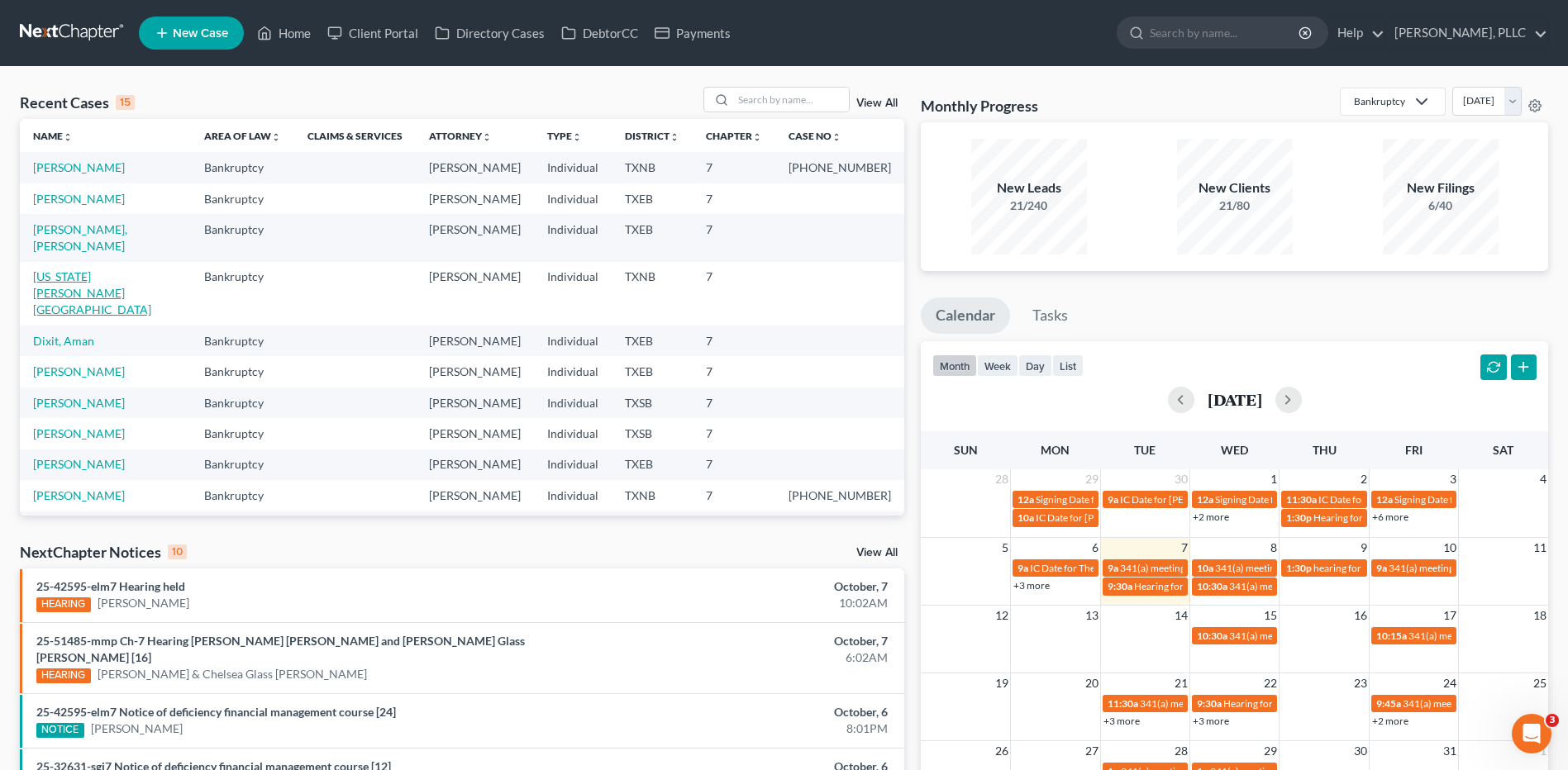
click at [88, 269] on link "Washington, Kendra" at bounding box center [92, 293] width 119 height 47
select select "6"
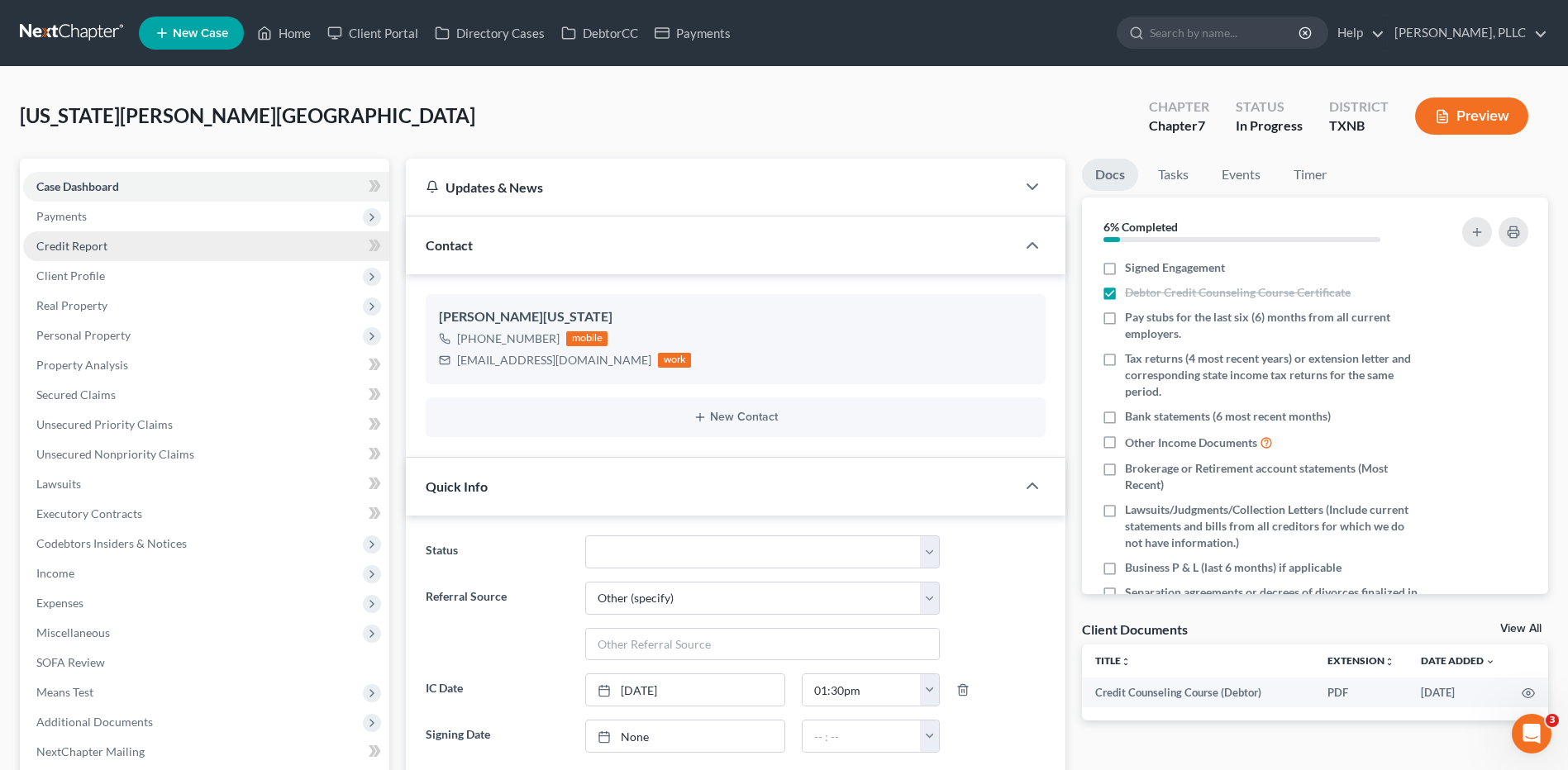
scroll to position [189, 0]
click at [301, 38] on link "Home" at bounding box center [284, 33] width 70 height 30
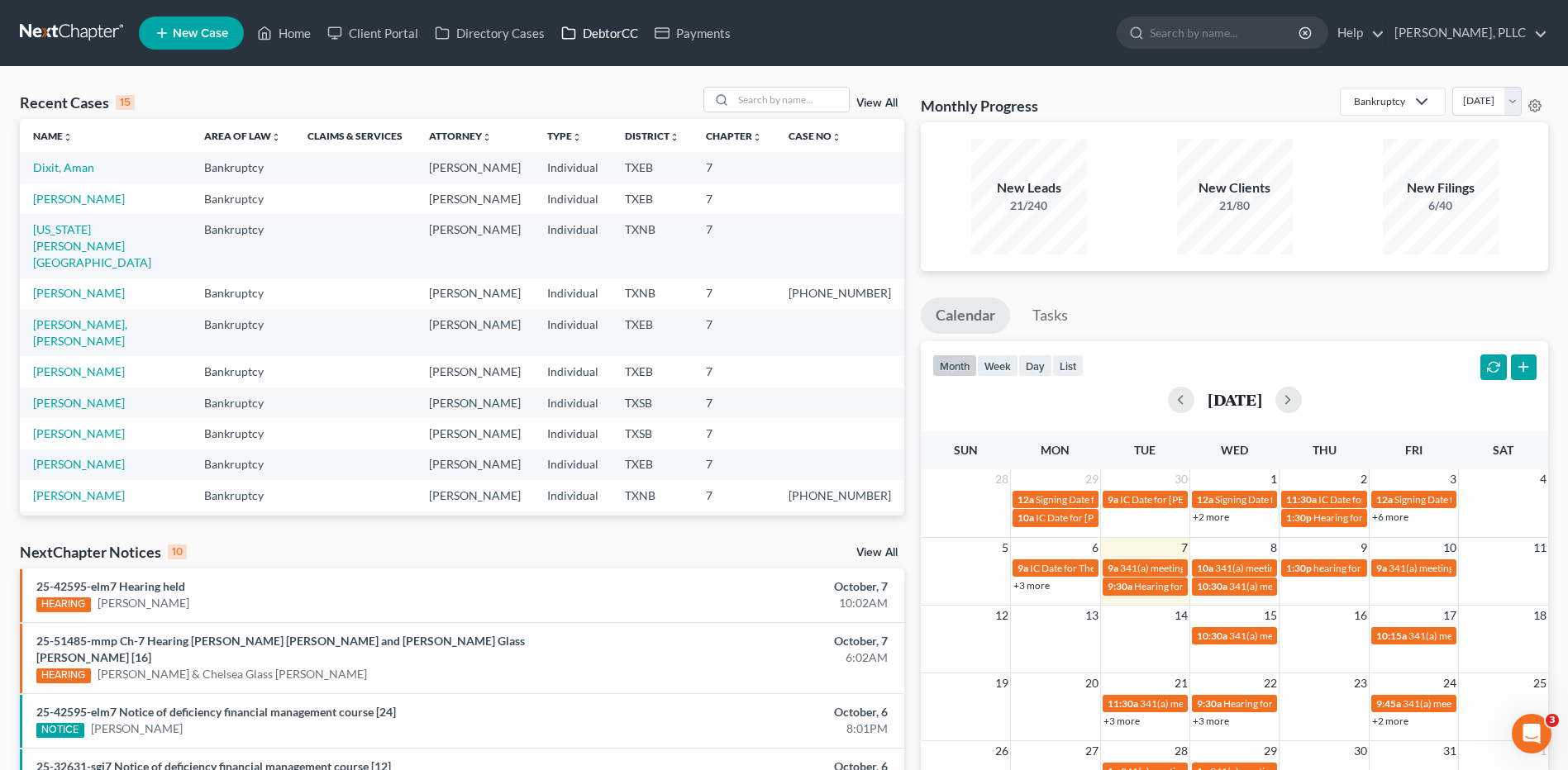
click at [601, 36] on link "DebtorCC" at bounding box center [599, 33] width 93 height 30
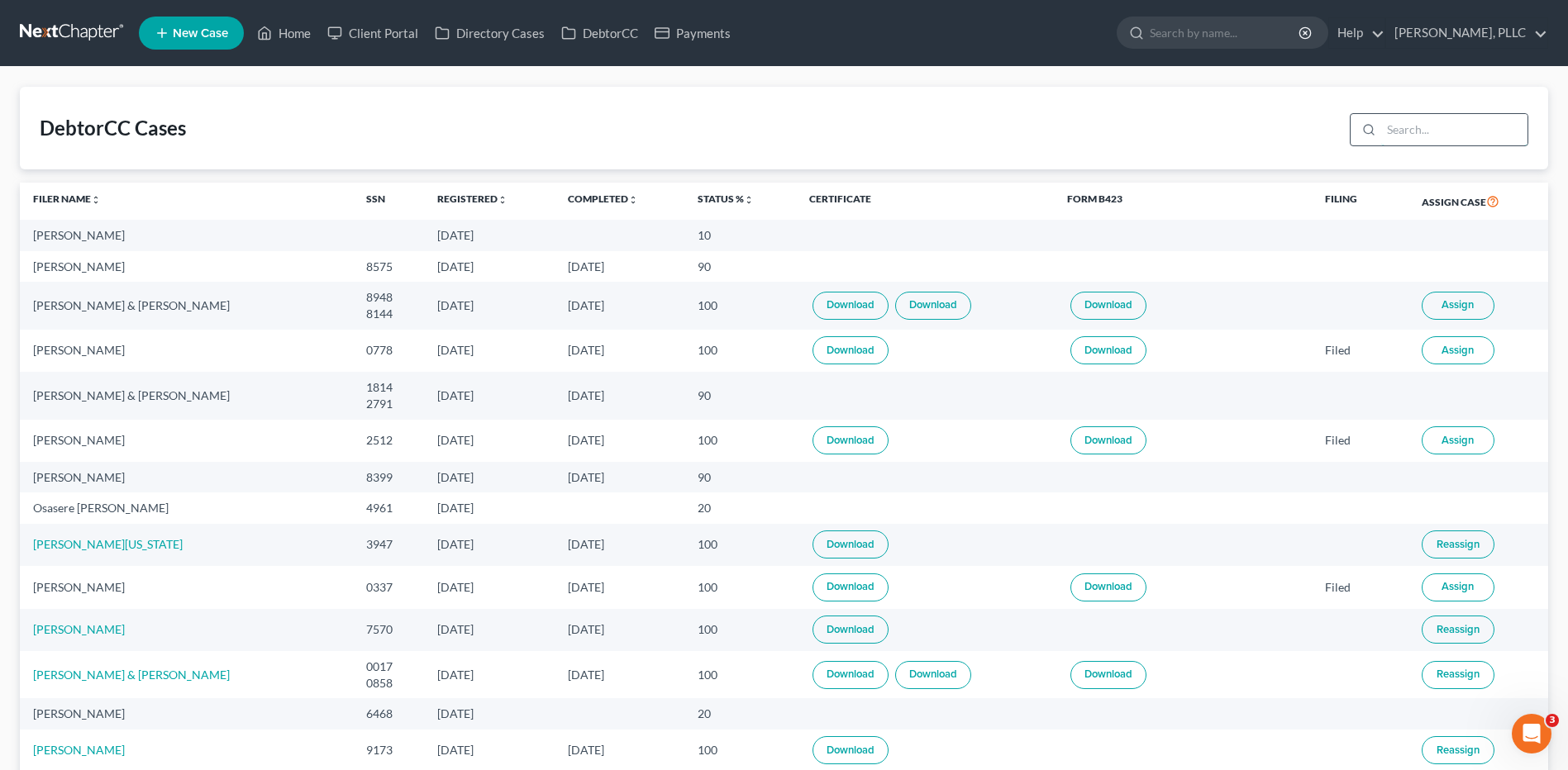
click at [1445, 131] on input "search" at bounding box center [1454, 130] width 146 height 31
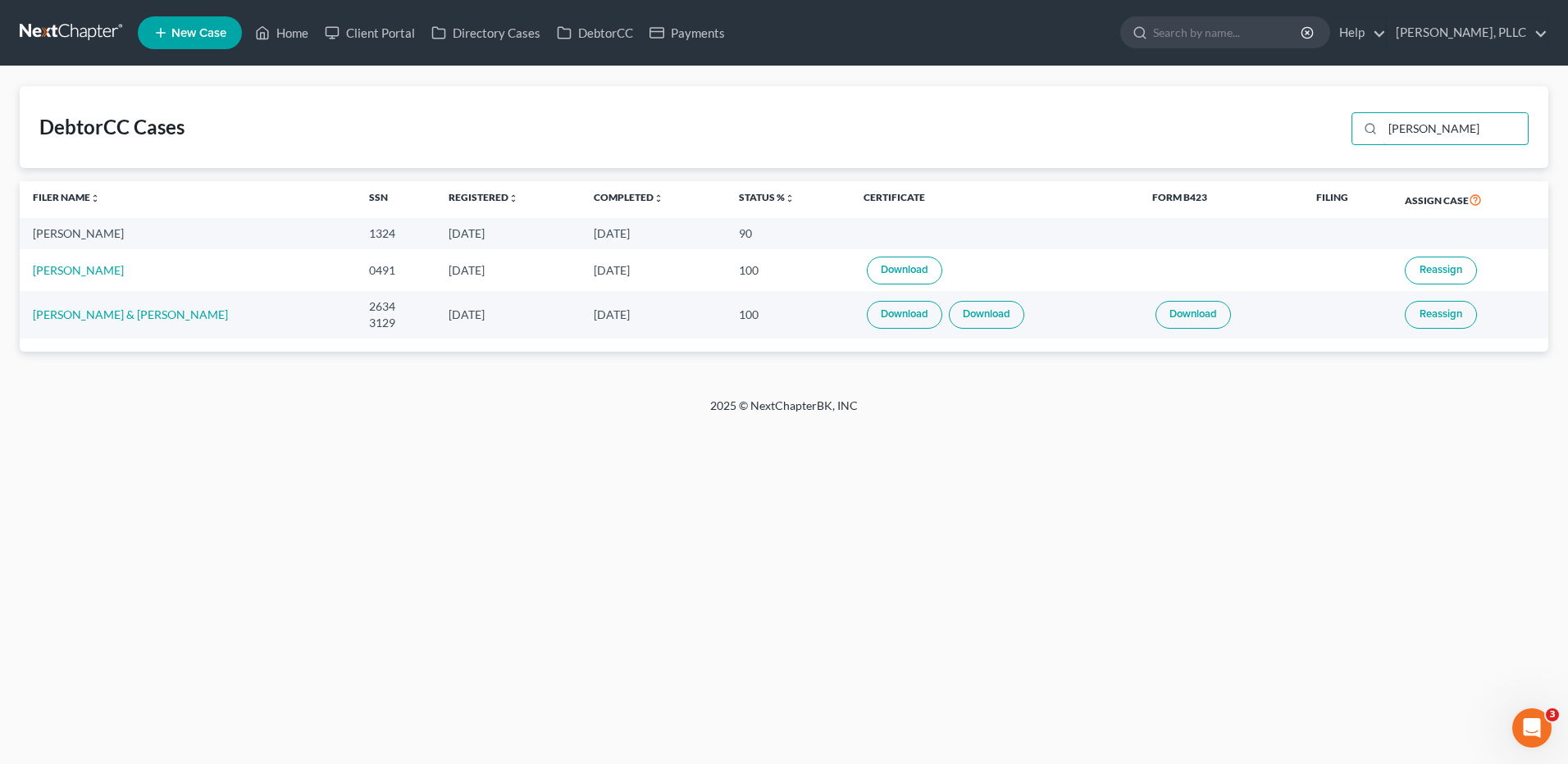
type input "salazar"
click at [394, 36] on link "Client Portal" at bounding box center [370, 33] width 107 height 30
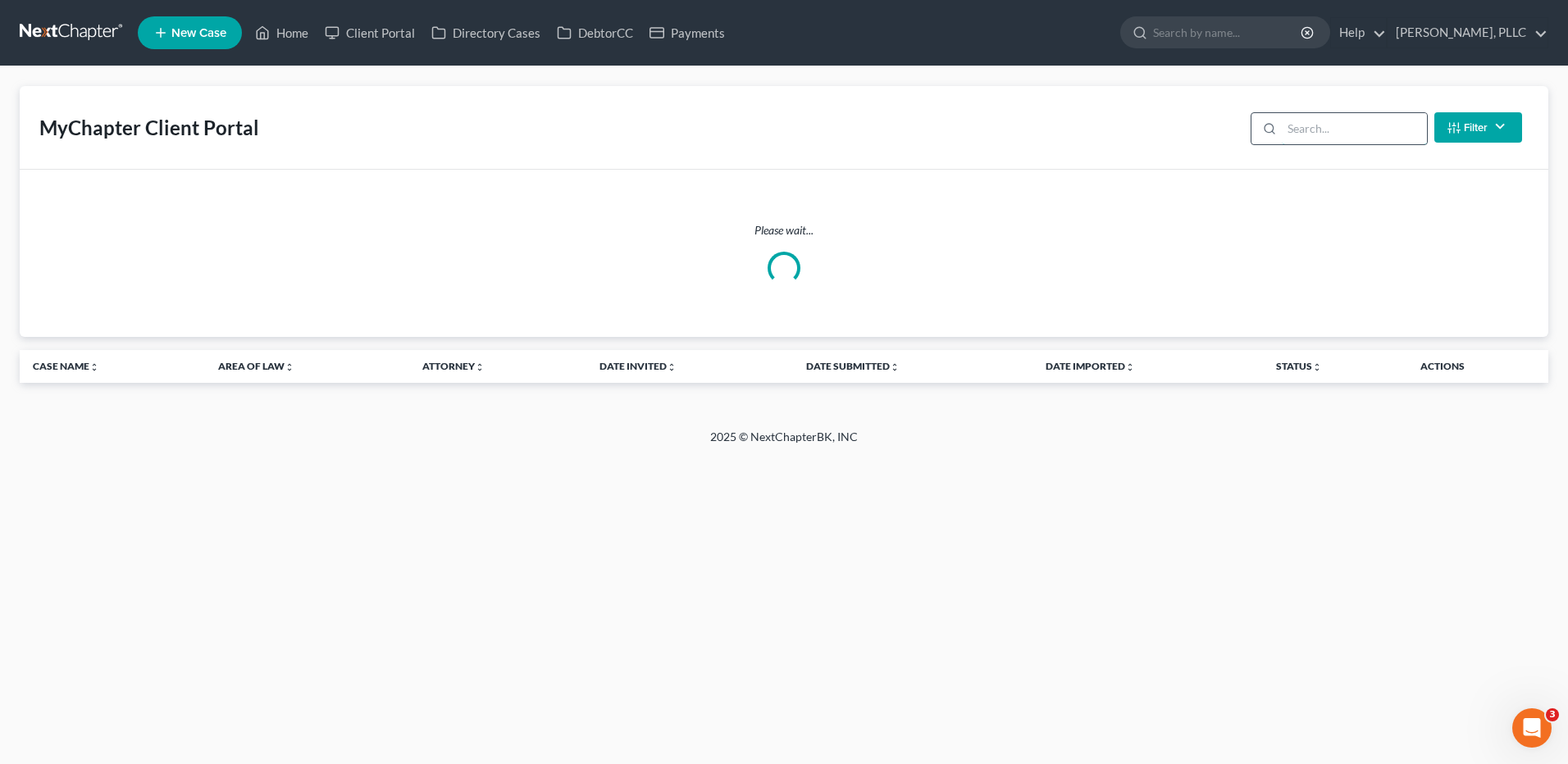
click at [1310, 122] on input "search" at bounding box center [1354, 129] width 145 height 31
type input "salazar"
click at [293, 32] on link "Home" at bounding box center [282, 33] width 70 height 30
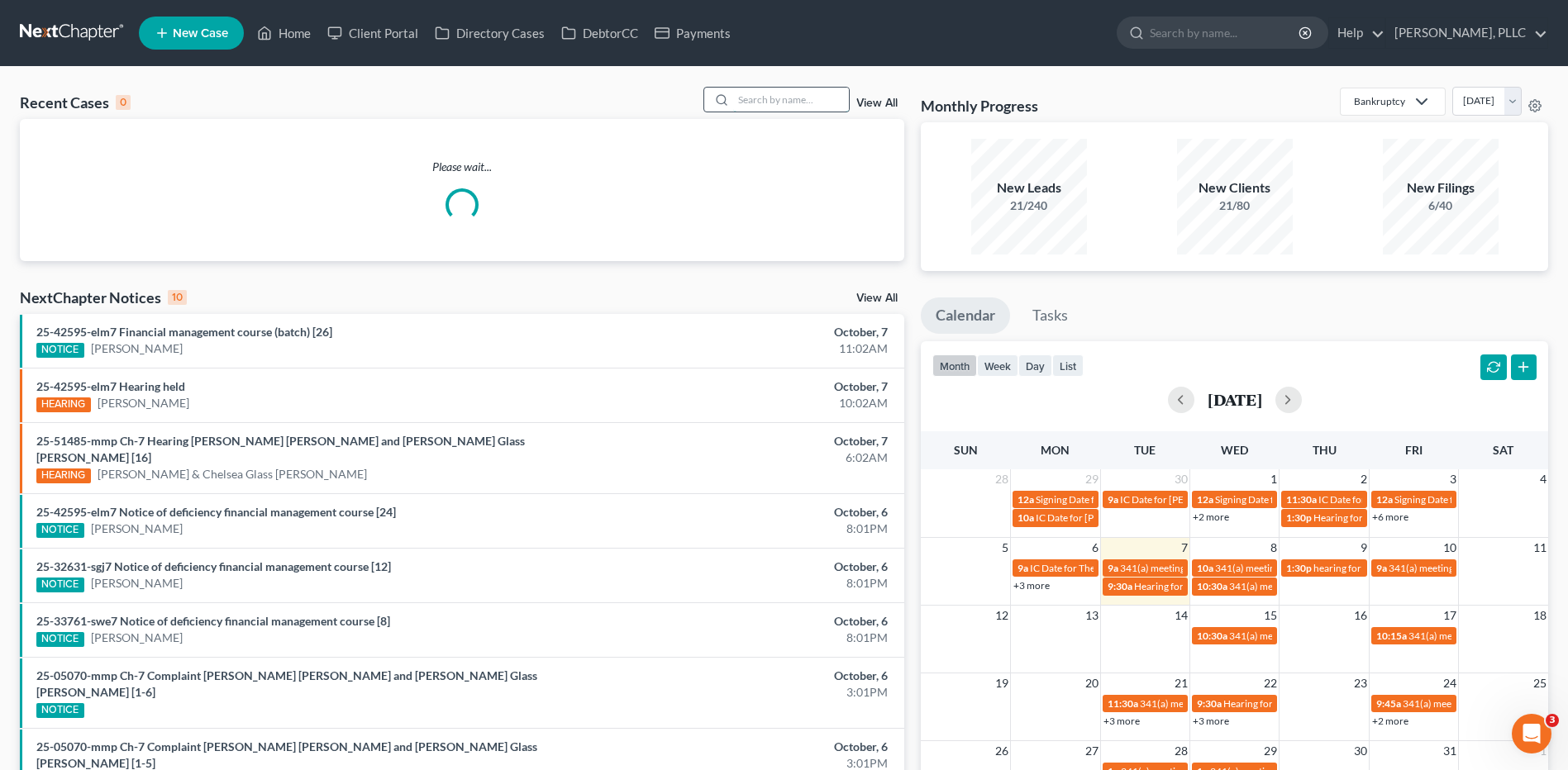
click at [800, 97] on input "search" at bounding box center [791, 99] width 116 height 24
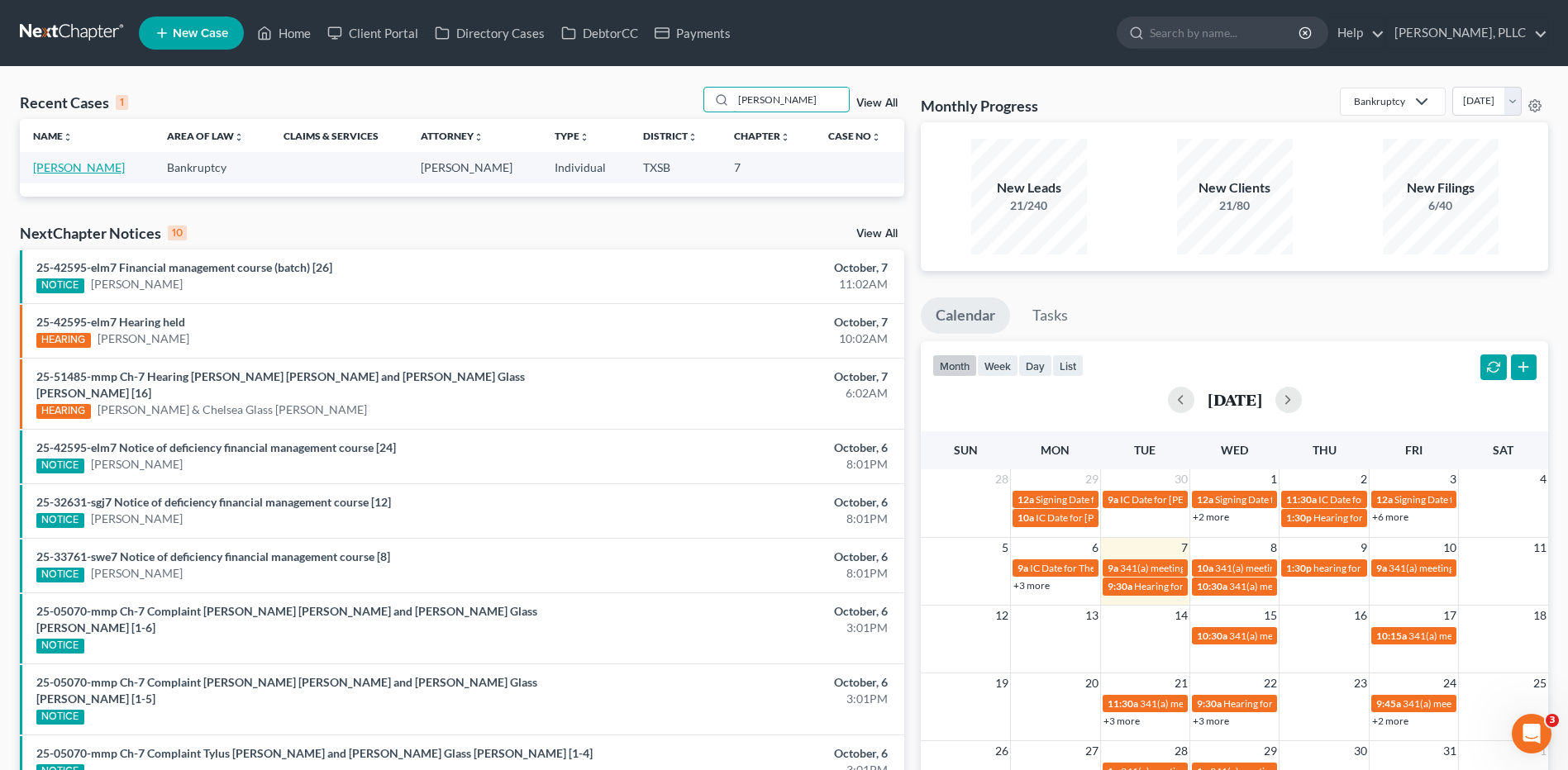
type input "salazar"
click at [125, 167] on link "Salazar-Melendez, Bertha" at bounding box center [78, 167] width 92 height 14
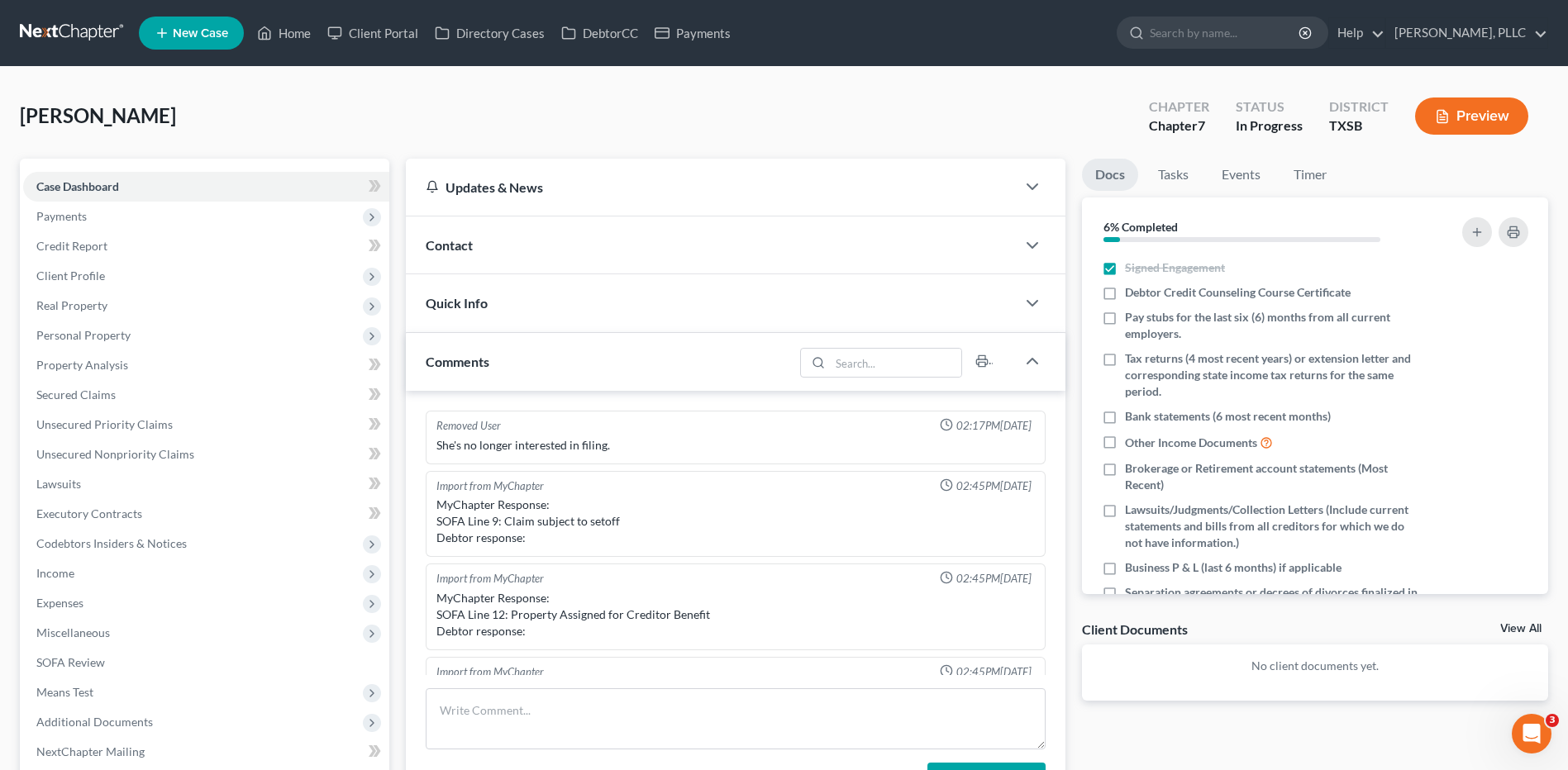
scroll to position [967, 0]
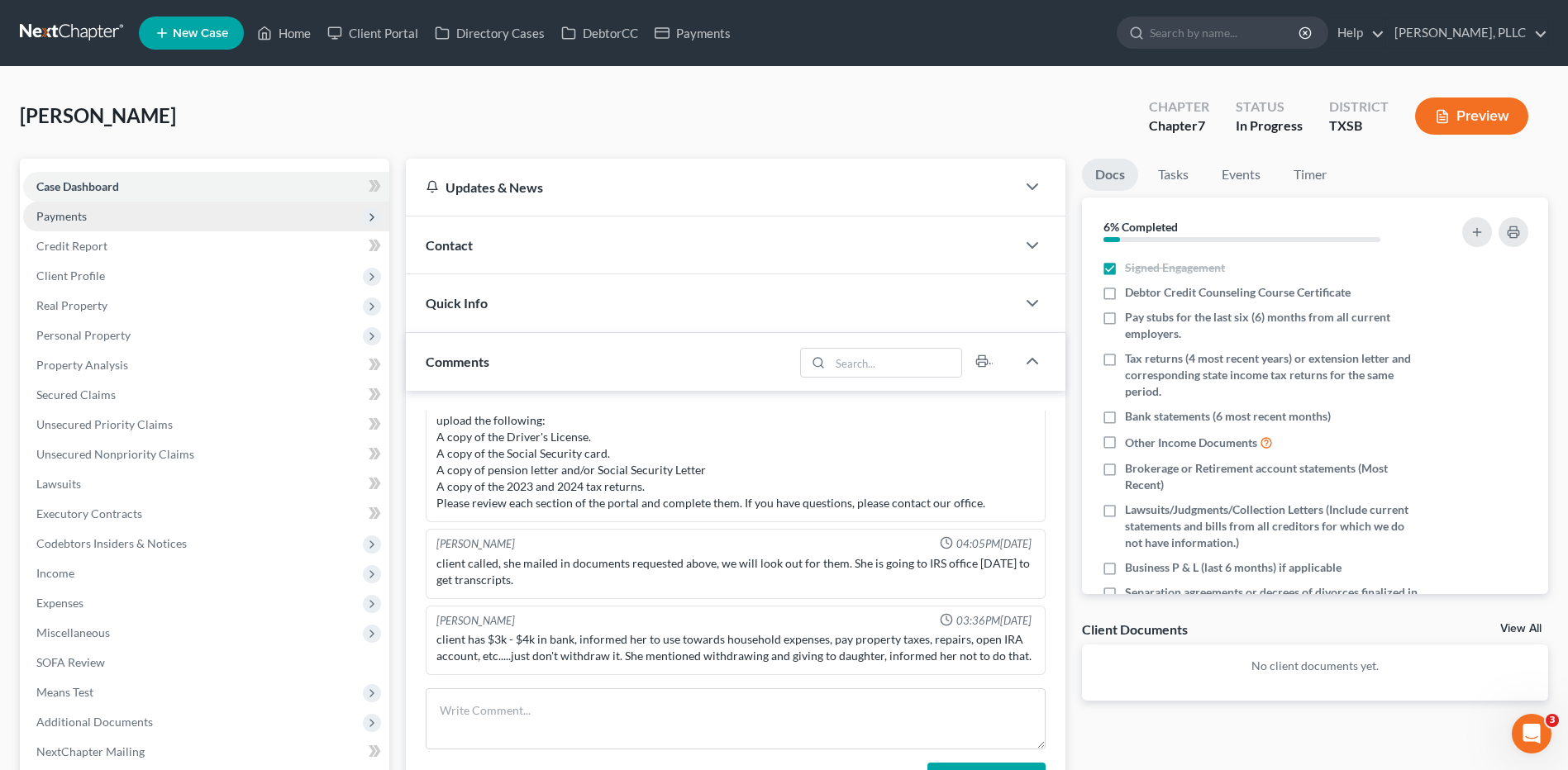
click at [88, 217] on span "Payments" at bounding box center [205, 216] width 366 height 30
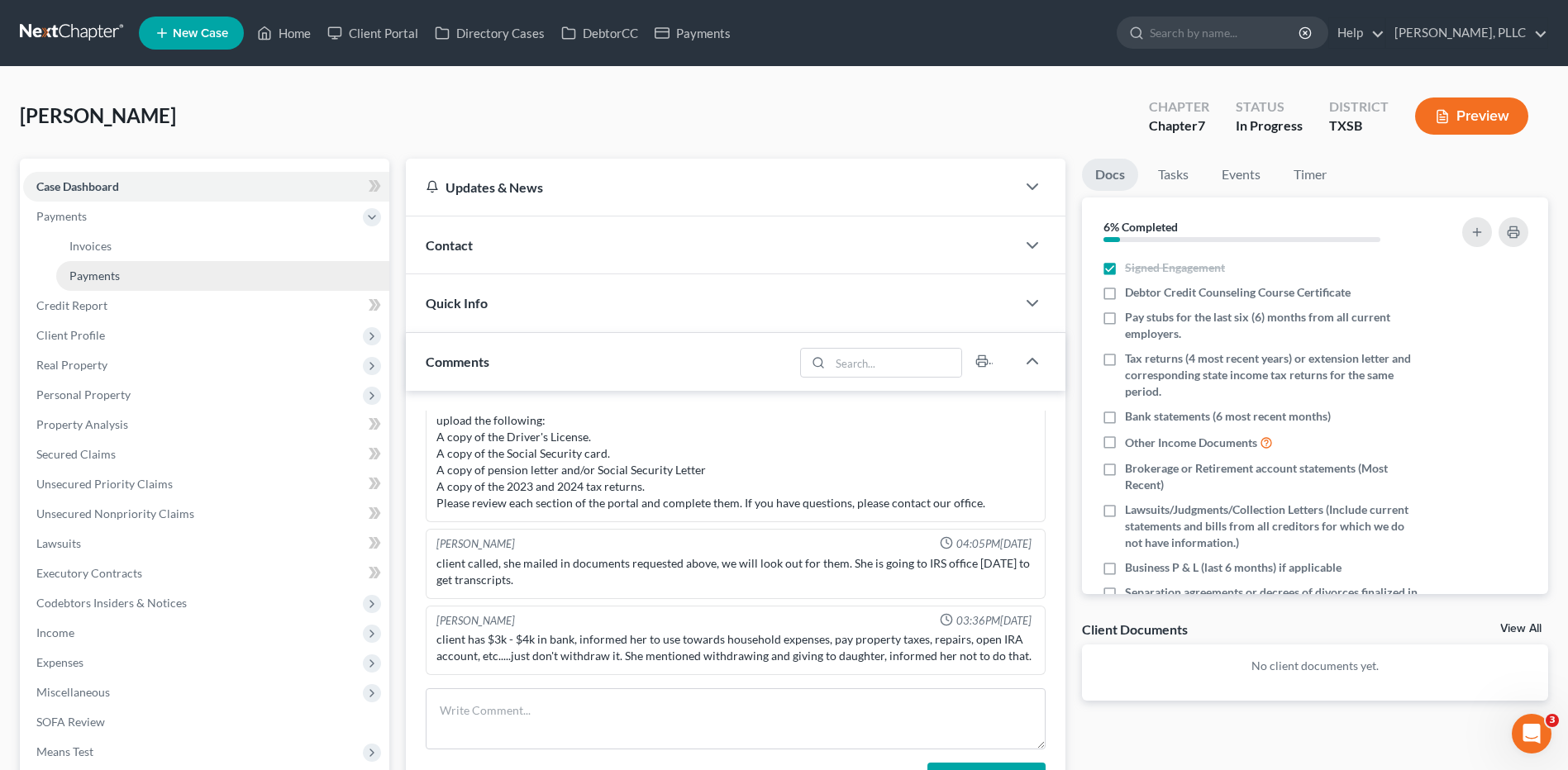
click at [122, 278] on link "Payments" at bounding box center [223, 276] width 333 height 30
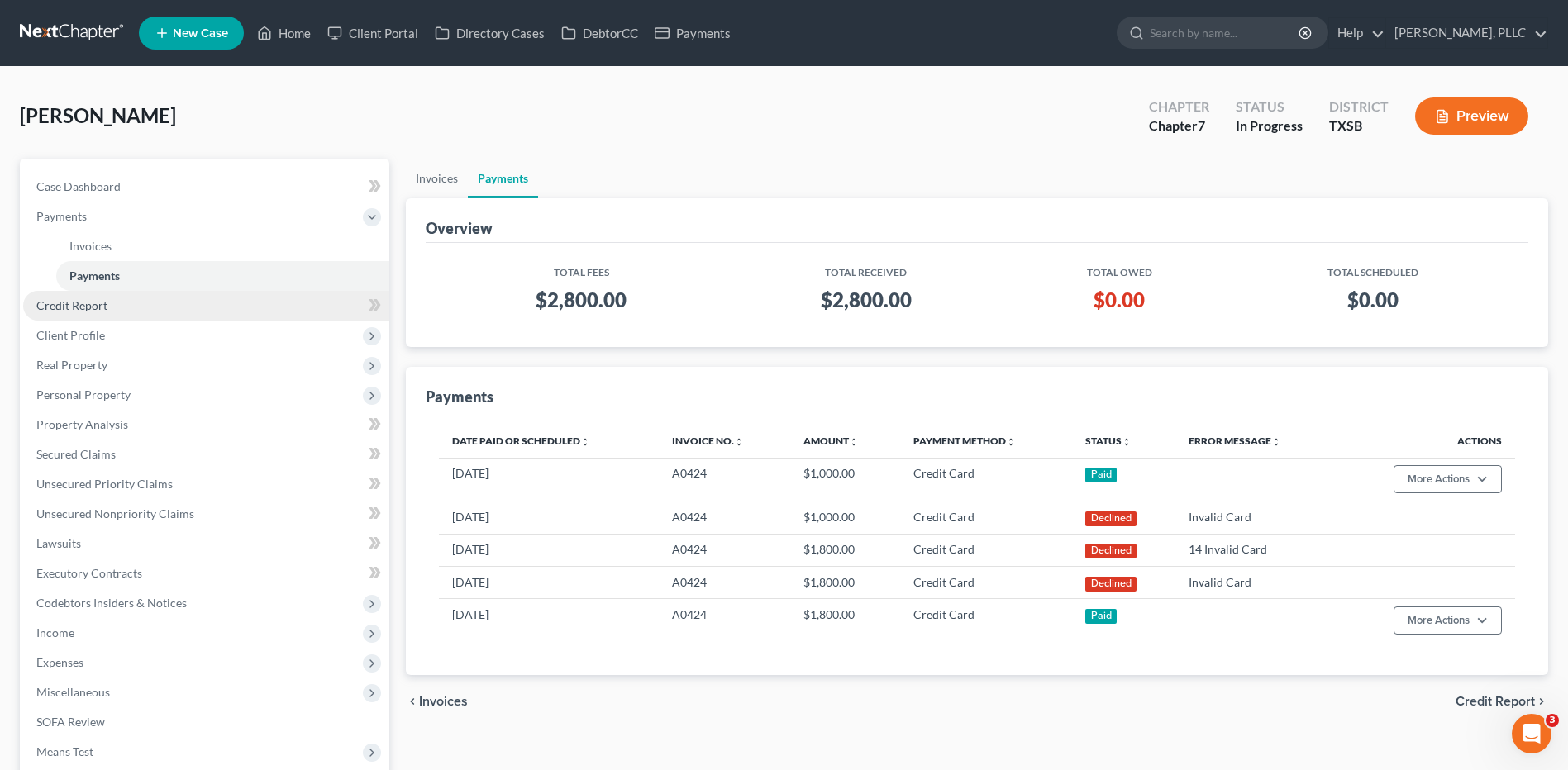
click at [75, 305] on span "Credit Report" at bounding box center [72, 305] width 71 height 14
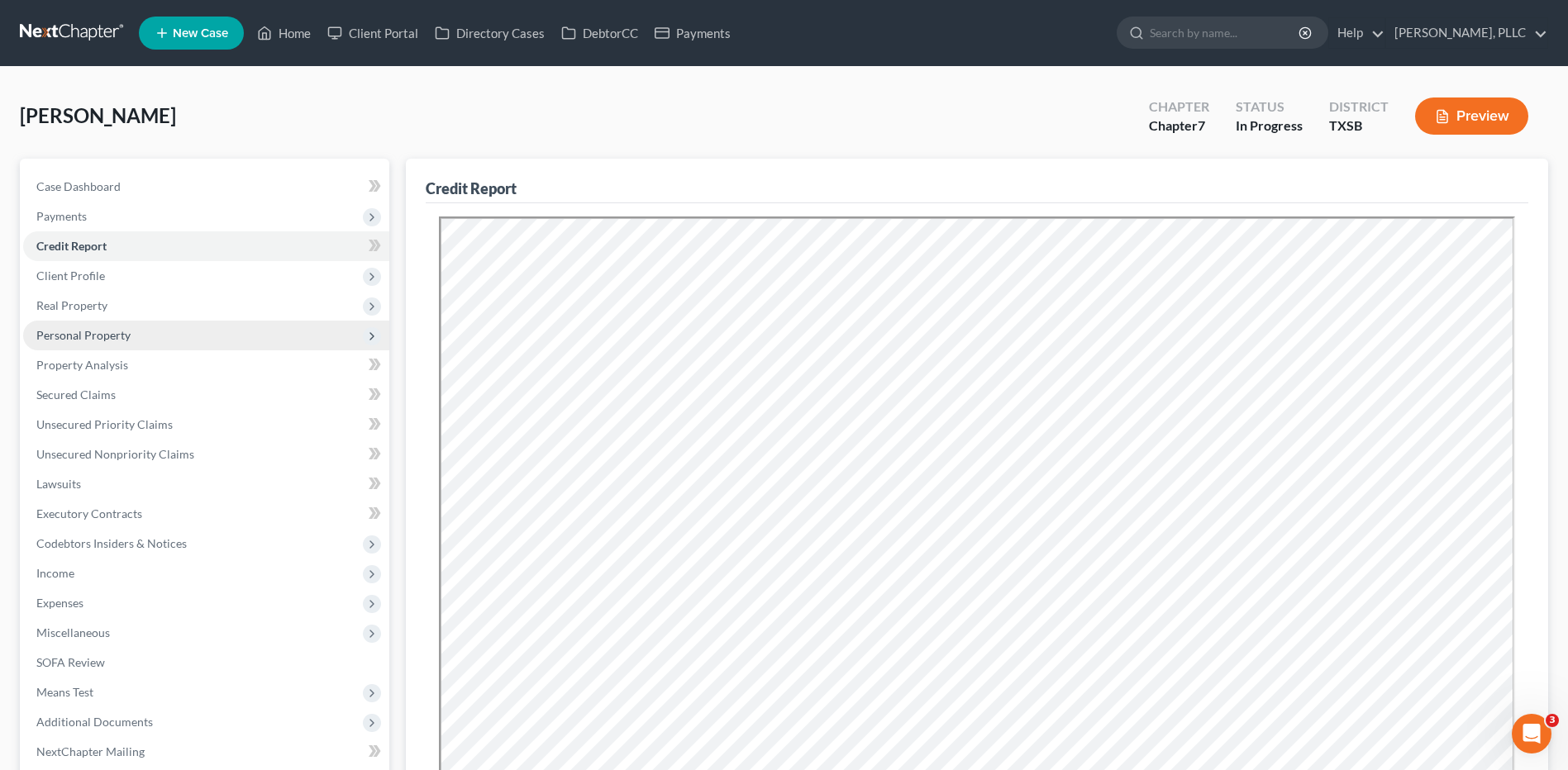
click at [75, 335] on span "Personal Property" at bounding box center [83, 335] width 94 height 14
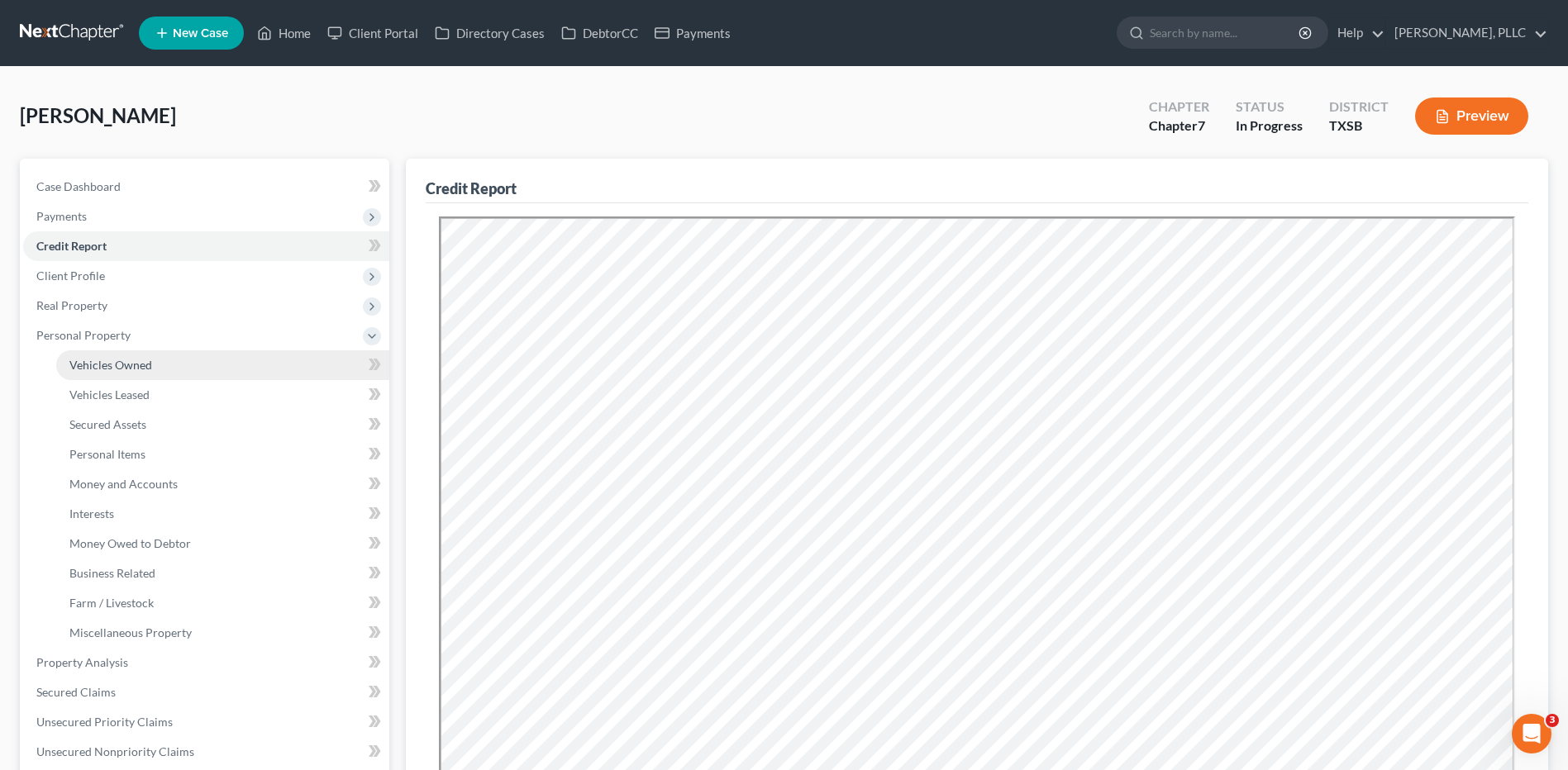
click at [112, 369] on span "Vehicles Owned" at bounding box center [110, 364] width 83 height 14
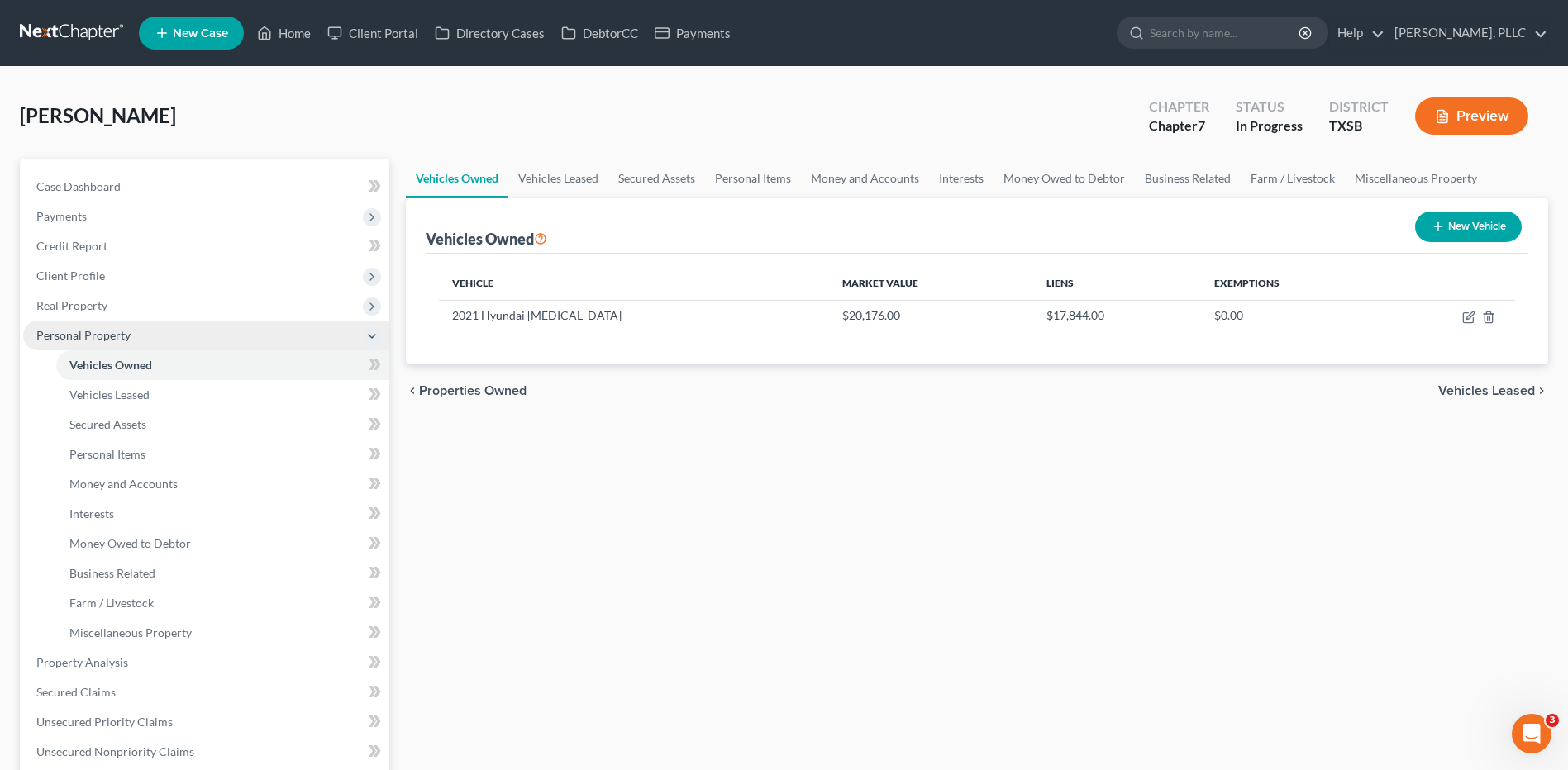
click at [105, 340] on span "Personal Property" at bounding box center [83, 335] width 94 height 14
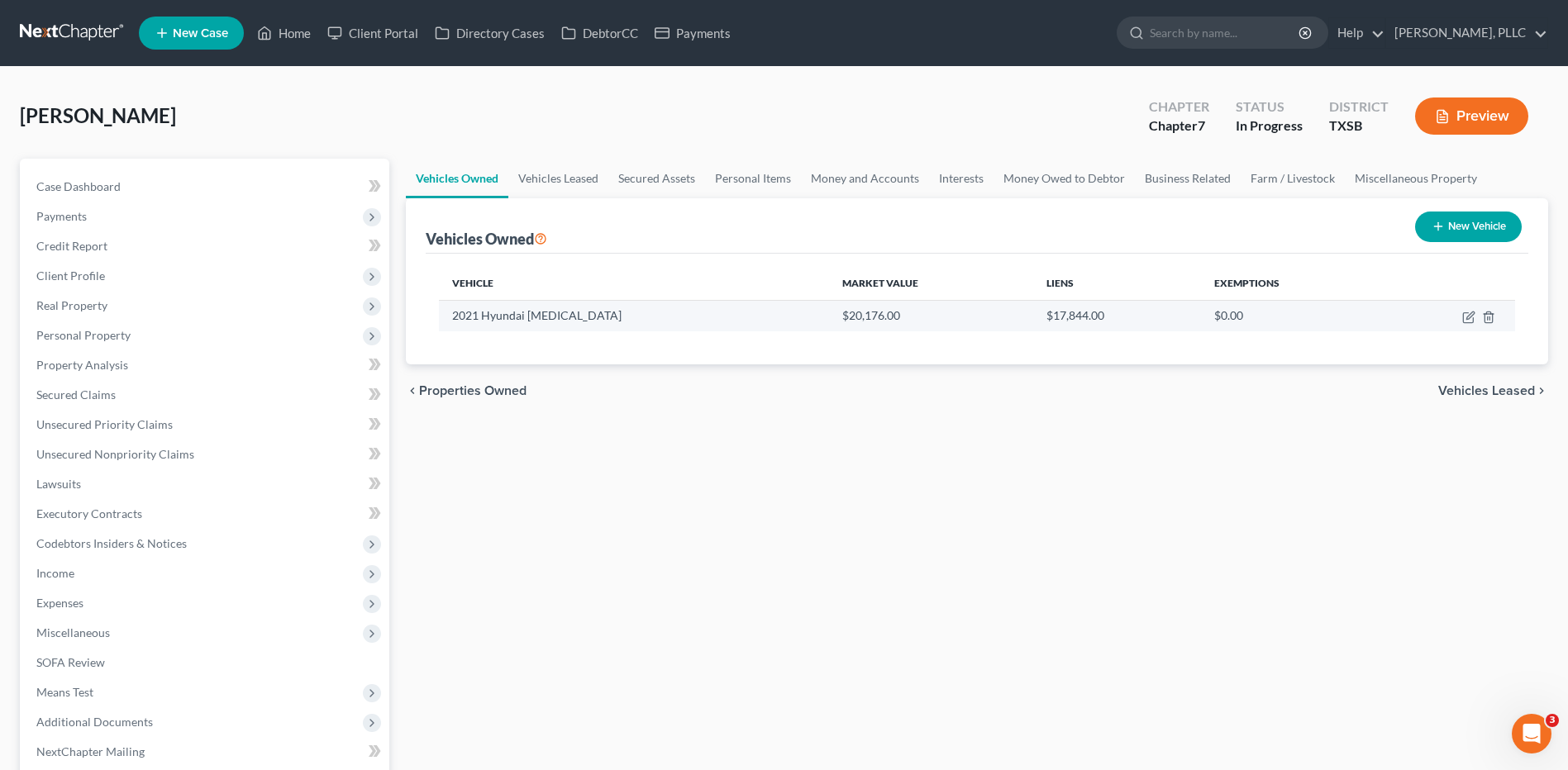
click at [562, 315] on td "2021 Hyundai Sonata" at bounding box center [634, 316] width 390 height 31
click at [563, 315] on td "2021 Hyundai Sonata" at bounding box center [634, 316] width 390 height 31
drag, startPoint x: 452, startPoint y: 314, endPoint x: 582, endPoint y: 317, distance: 130.0
click at [582, 317] on td "2021 Hyundai Sonata" at bounding box center [634, 316] width 390 height 31
drag, startPoint x: 576, startPoint y: 308, endPoint x: 555, endPoint y: 326, distance: 27.7
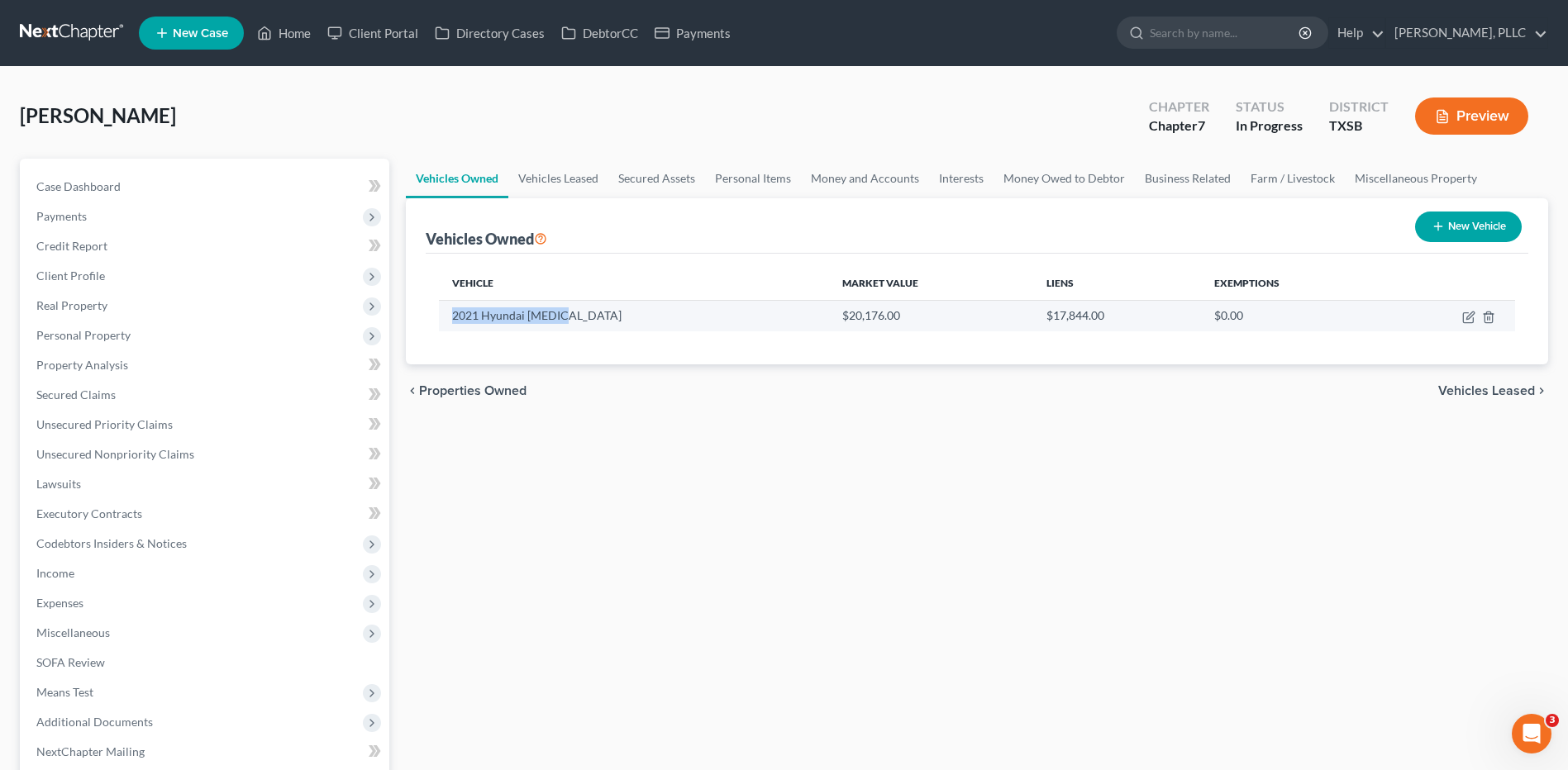
click at [558, 328] on td "2021 Hyundai Sonata" at bounding box center [634, 316] width 390 height 31
click at [444, 339] on div "Vehicle Market Value Liens Exemptions 2021 Hyundai Sonata $20,176.00 $17,844.00…" at bounding box center [977, 308] width 1102 height 110
drag, startPoint x: 452, startPoint y: 314, endPoint x: 600, endPoint y: 310, distance: 148.1
click at [600, 310] on td "2021 Hyundai Sonata" at bounding box center [634, 316] width 390 height 31
copy td "2021 Hyundai Sonata"
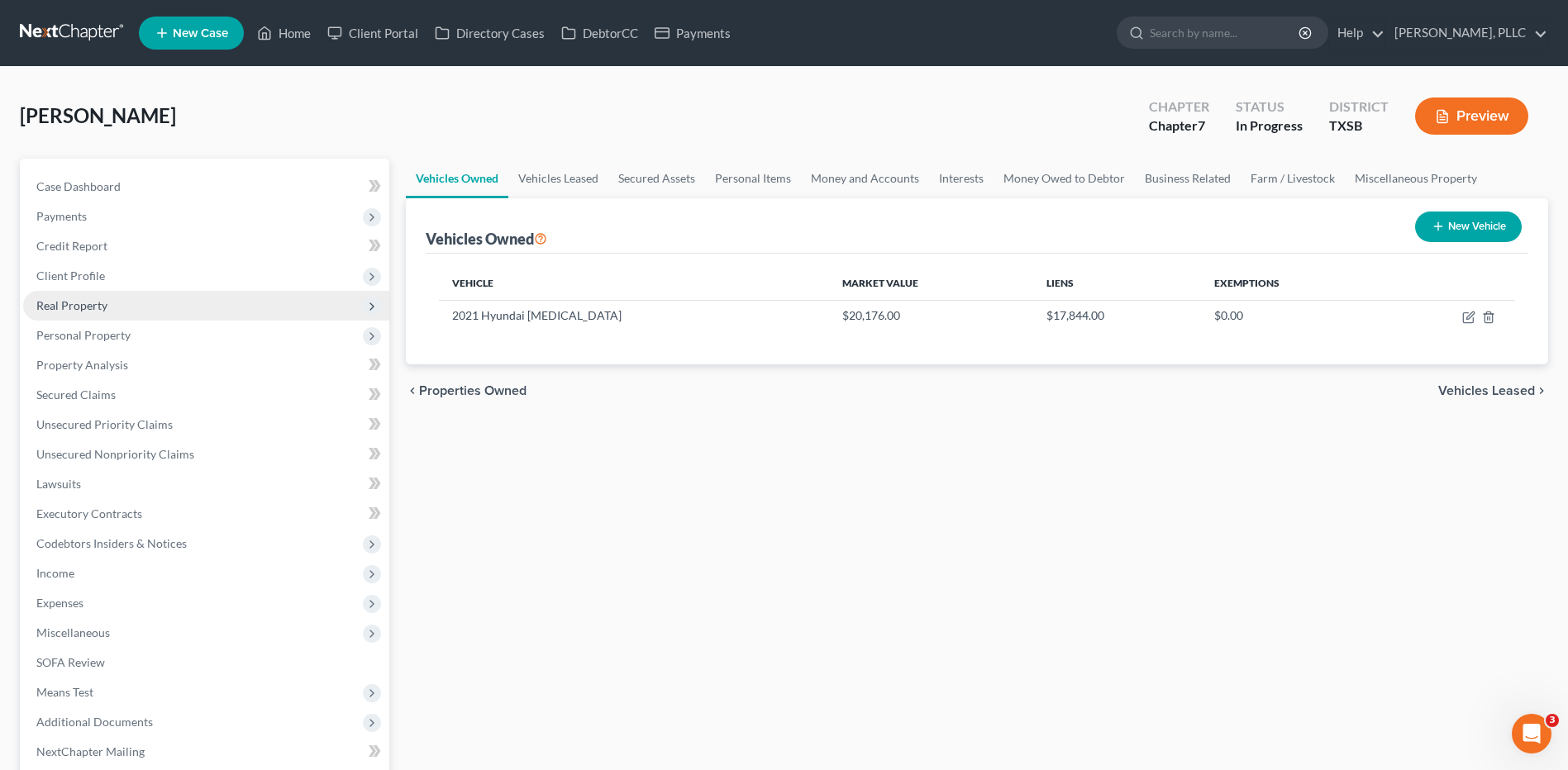
click at [79, 303] on span "Real Property" at bounding box center [72, 305] width 71 height 14
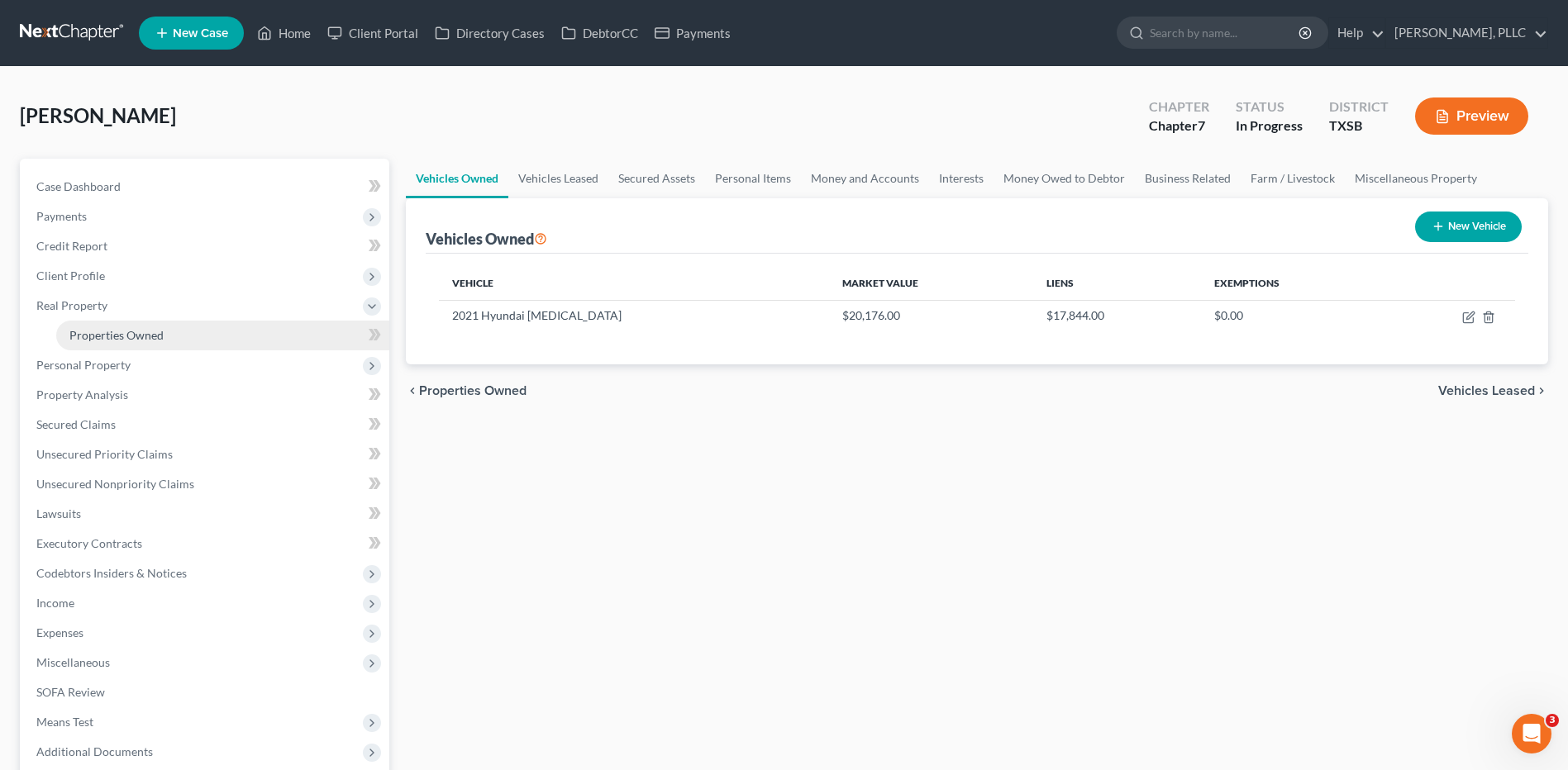
click at [107, 338] on span "Properties Owned" at bounding box center [116, 335] width 94 height 14
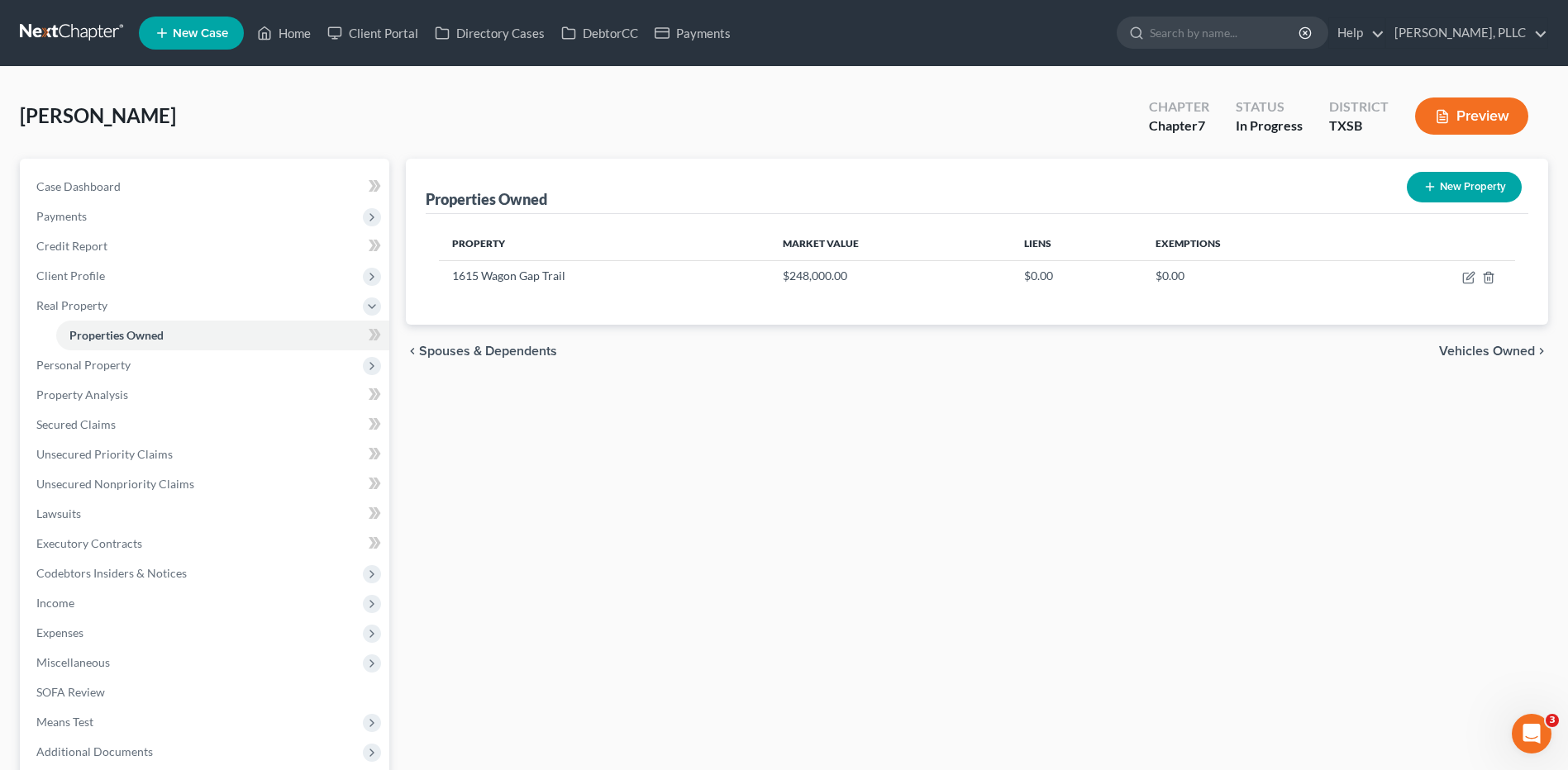
click at [493, 295] on div "Property Market Value Liens Exemptions 1615 Wagon Gap Trail $248,000.00 $0.00 $…" at bounding box center [977, 269] width 1102 height 110
click at [451, 276] on td "1615 Wagon Gap Trail" at bounding box center [603, 276] width 329 height 31
drag, startPoint x: 452, startPoint y: 276, endPoint x: 594, endPoint y: 281, distance: 142.1
click at [594, 281] on td "1615 Wagon Gap Trail" at bounding box center [603, 276] width 329 height 31
copy td "1615 Wagon Gap Trail"
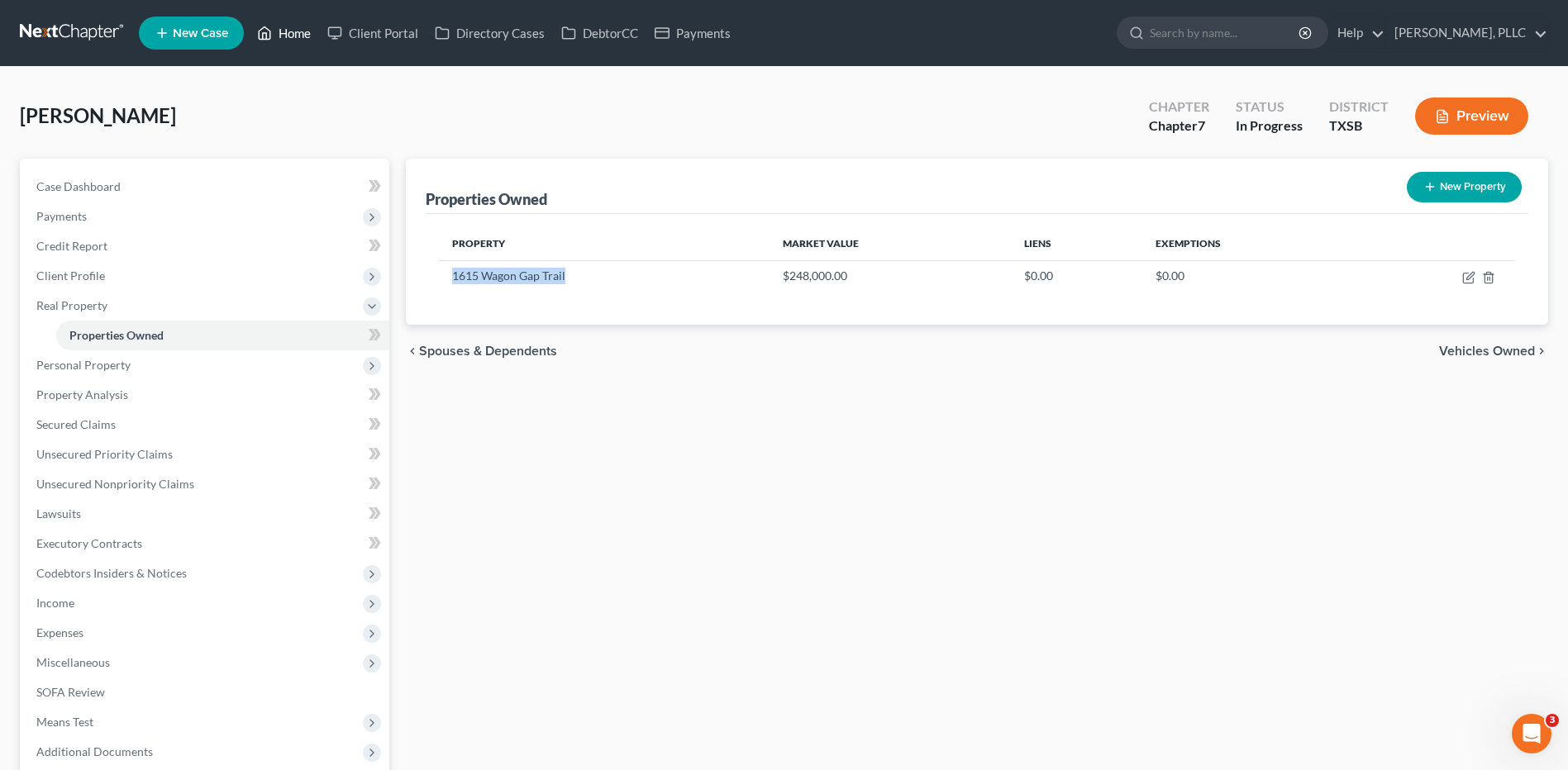
click at [288, 34] on link "Home" at bounding box center [284, 33] width 70 height 30
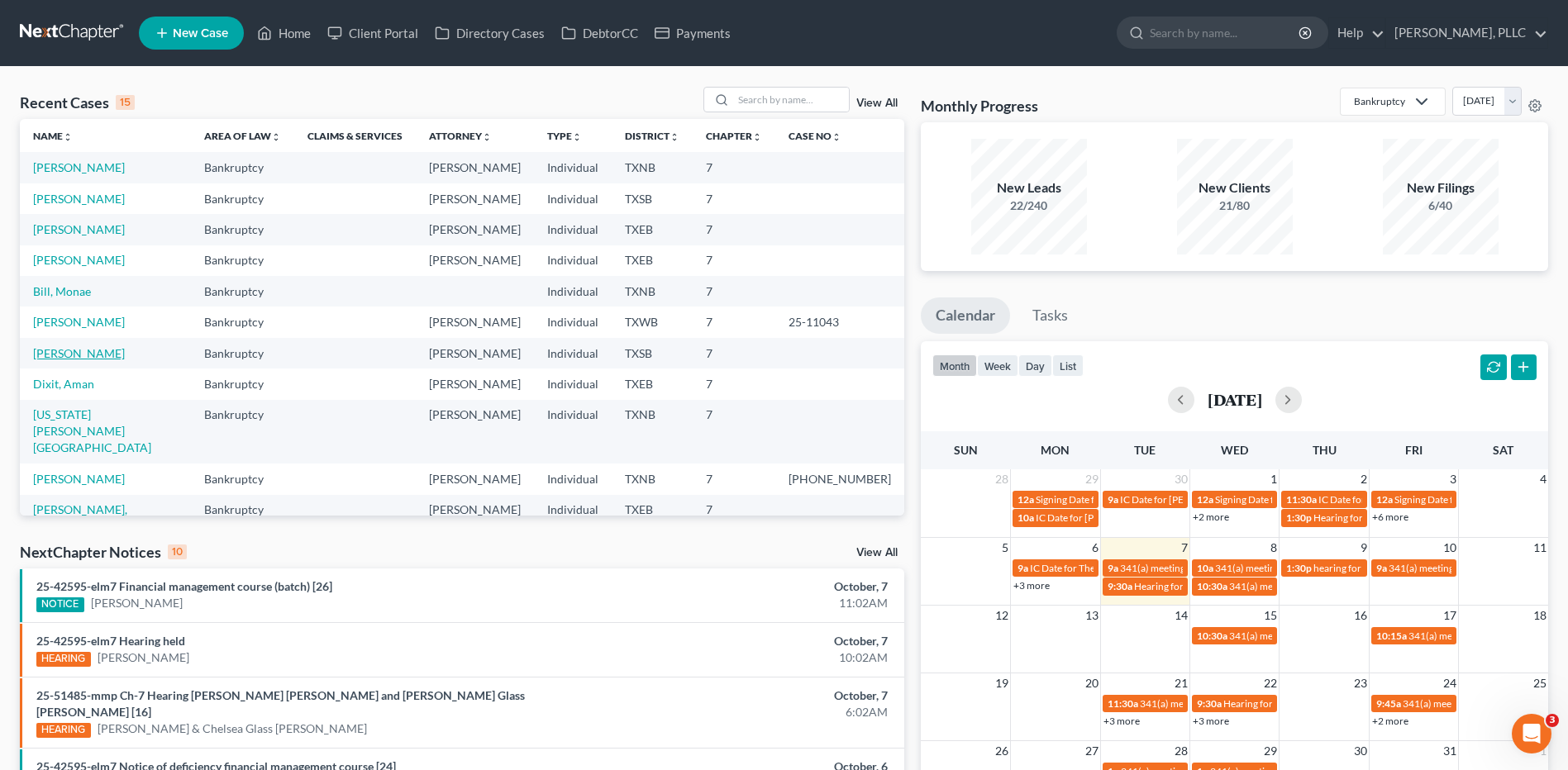
click at [33, 358] on td "Salazar-Melendez, Bertha" at bounding box center [106, 354] width 171 height 31
click at [77, 354] on link "Salazar-Melendez, Bertha" at bounding box center [78, 353] width 92 height 14
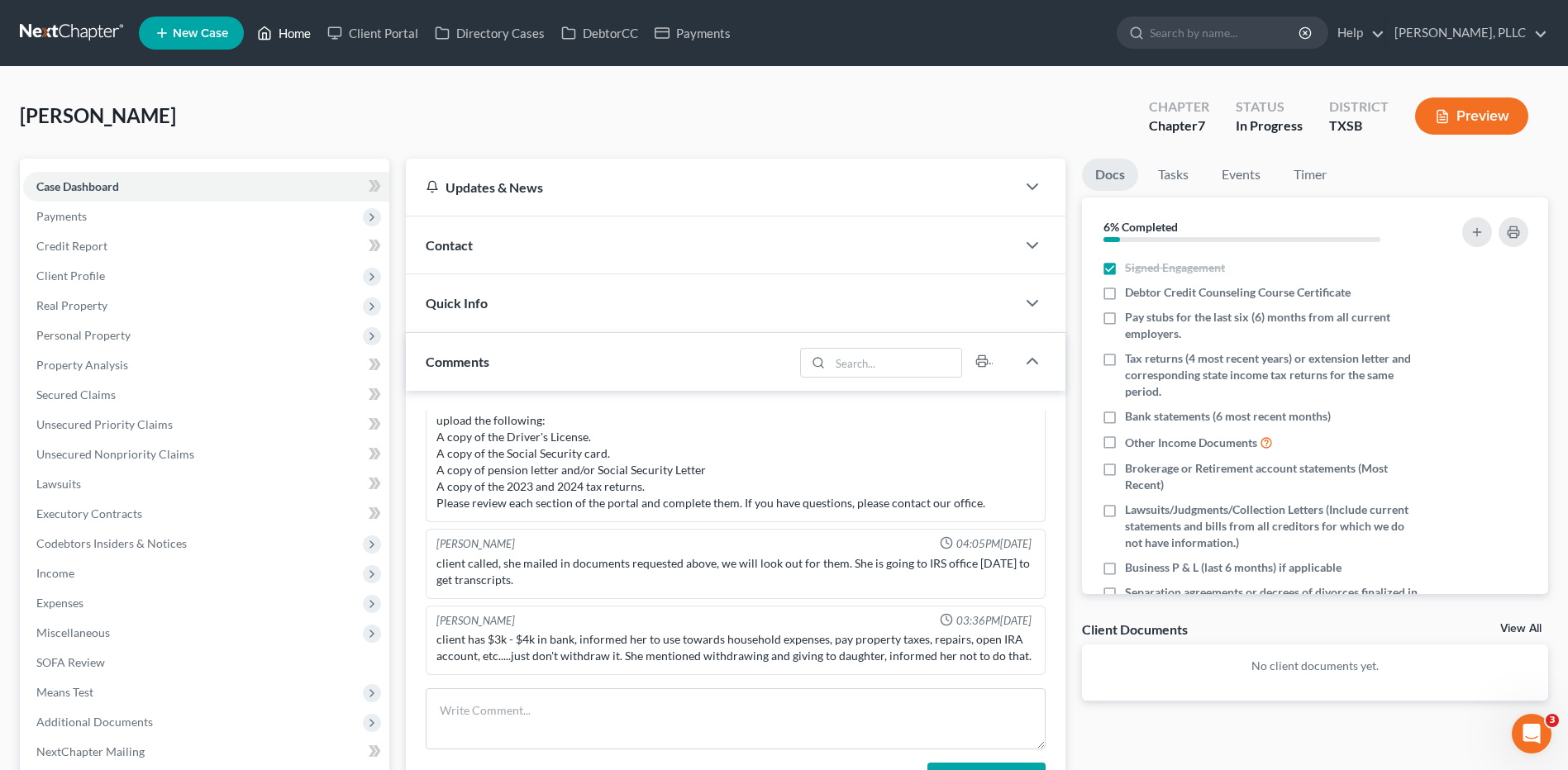
click at [296, 33] on link "Home" at bounding box center [284, 33] width 70 height 30
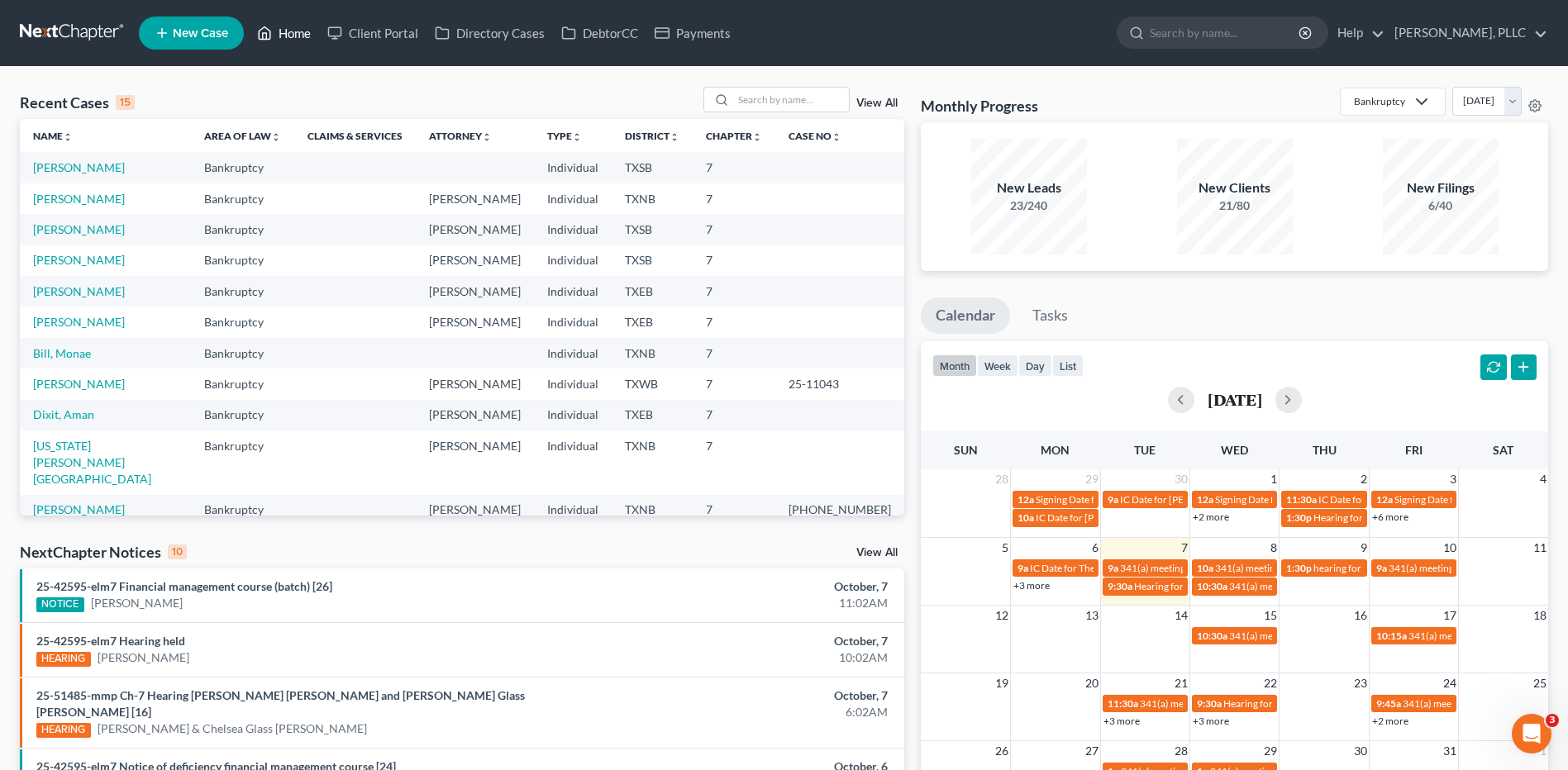
click at [299, 31] on link "Home" at bounding box center [284, 33] width 70 height 30
click at [302, 34] on link "Home" at bounding box center [284, 33] width 70 height 30
click at [765, 99] on input "search" at bounding box center [791, 99] width 116 height 24
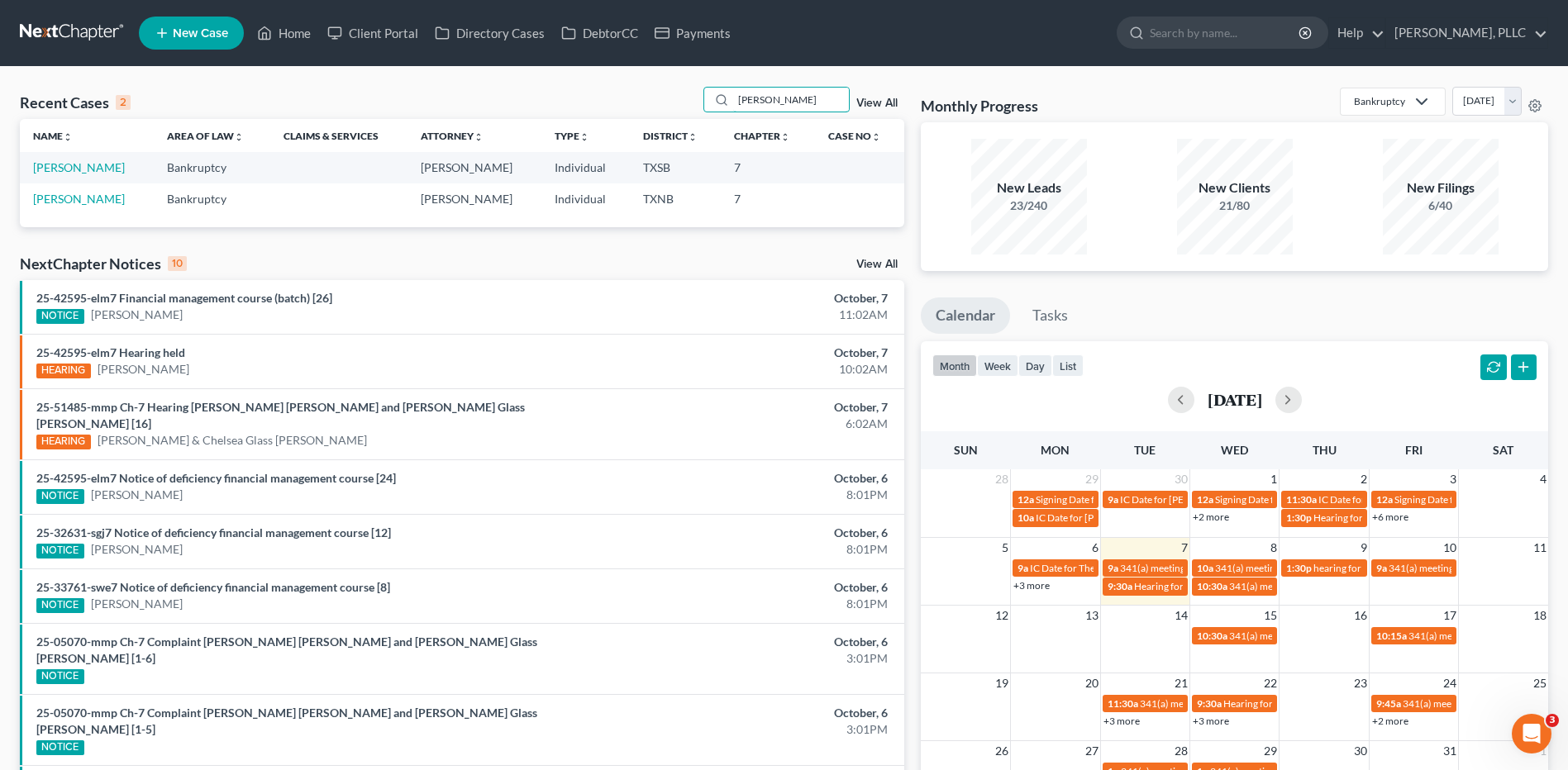
type input "diaz"
click at [67, 171] on link "Diaz, Eduardo" at bounding box center [78, 167] width 92 height 14
select select "6"
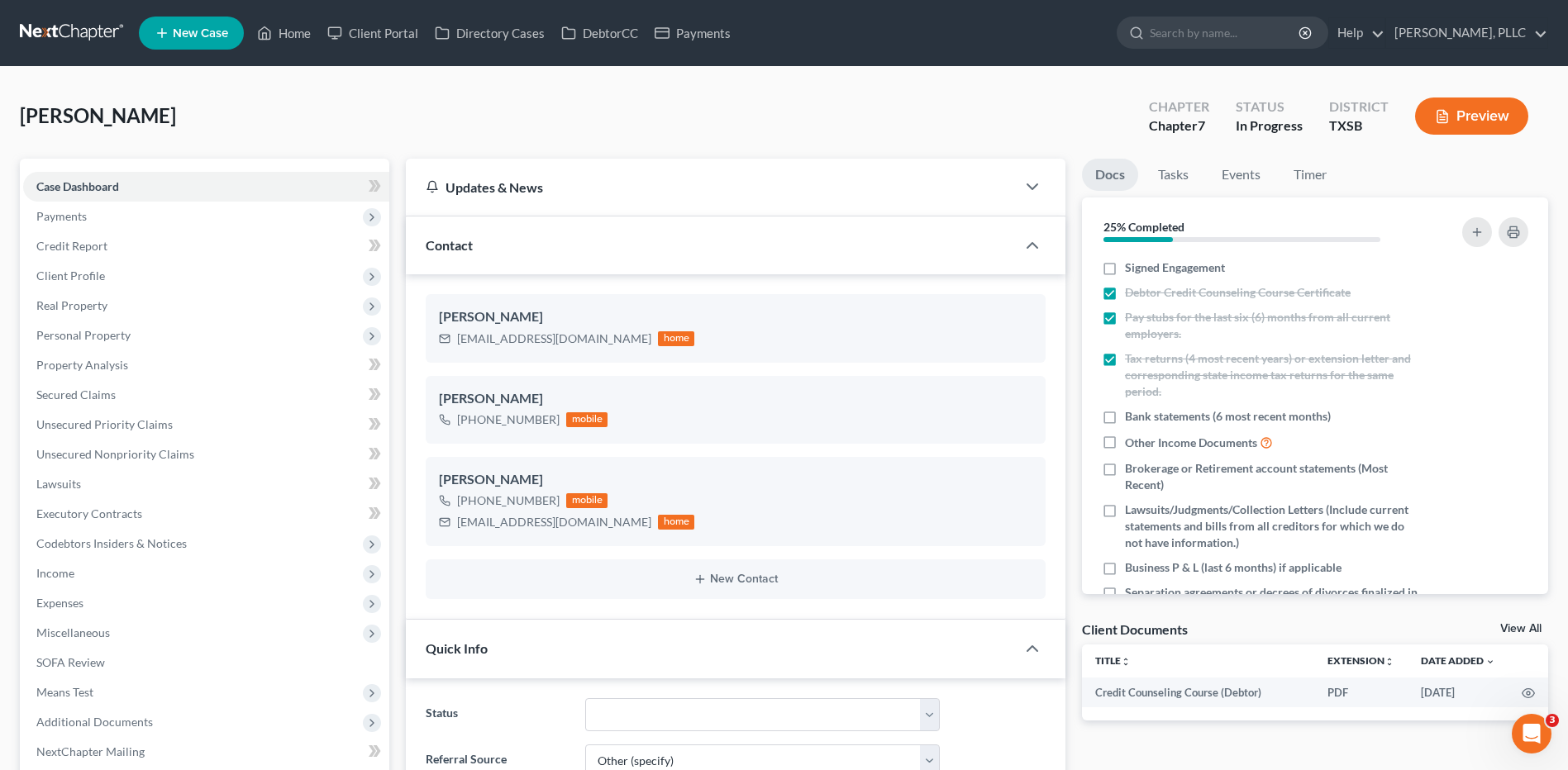
scroll to position [890, 0]
click at [67, 214] on span "Payments" at bounding box center [61, 215] width 50 height 14
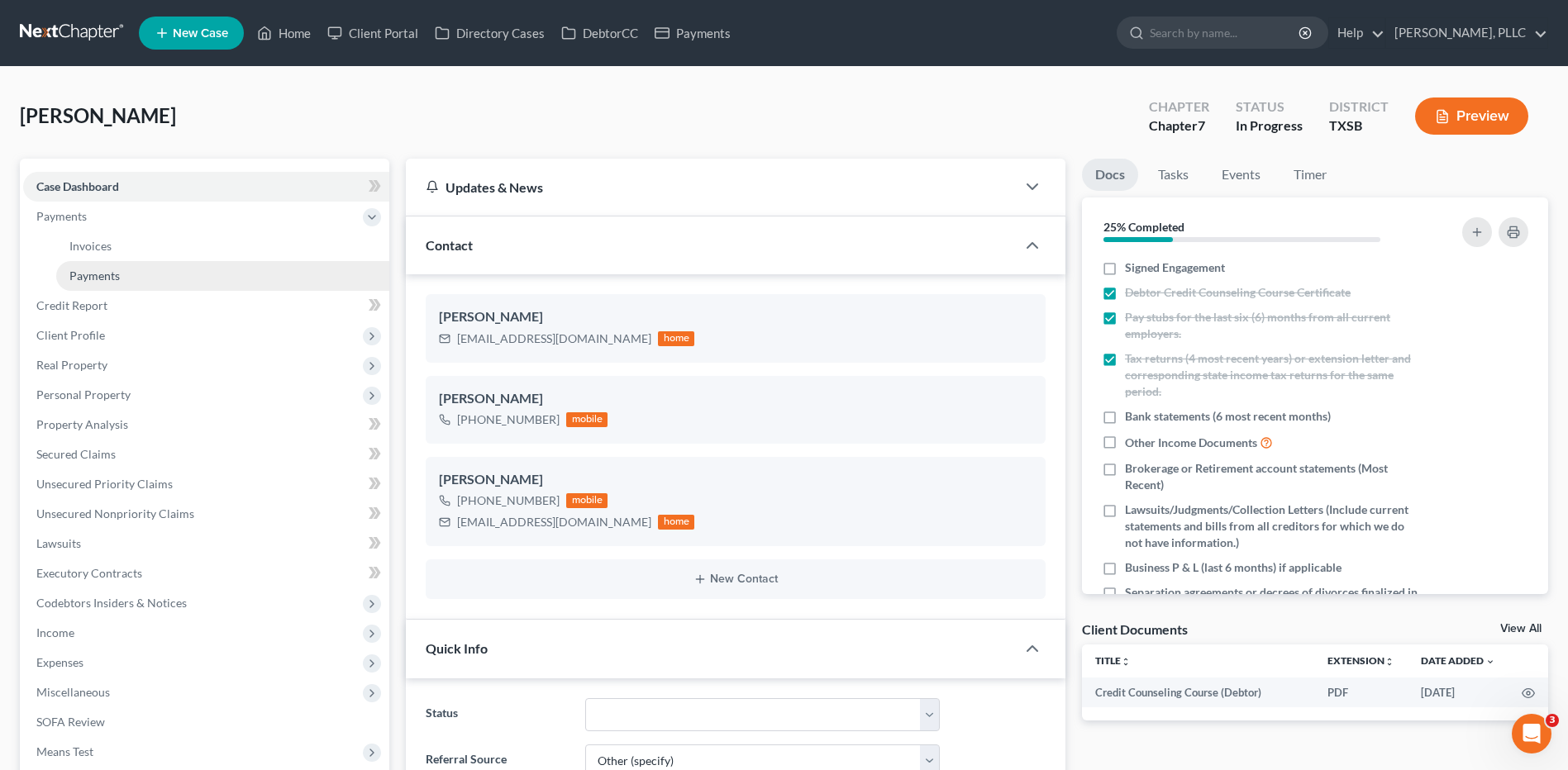
click at [118, 276] on span "Payments" at bounding box center [94, 275] width 50 height 14
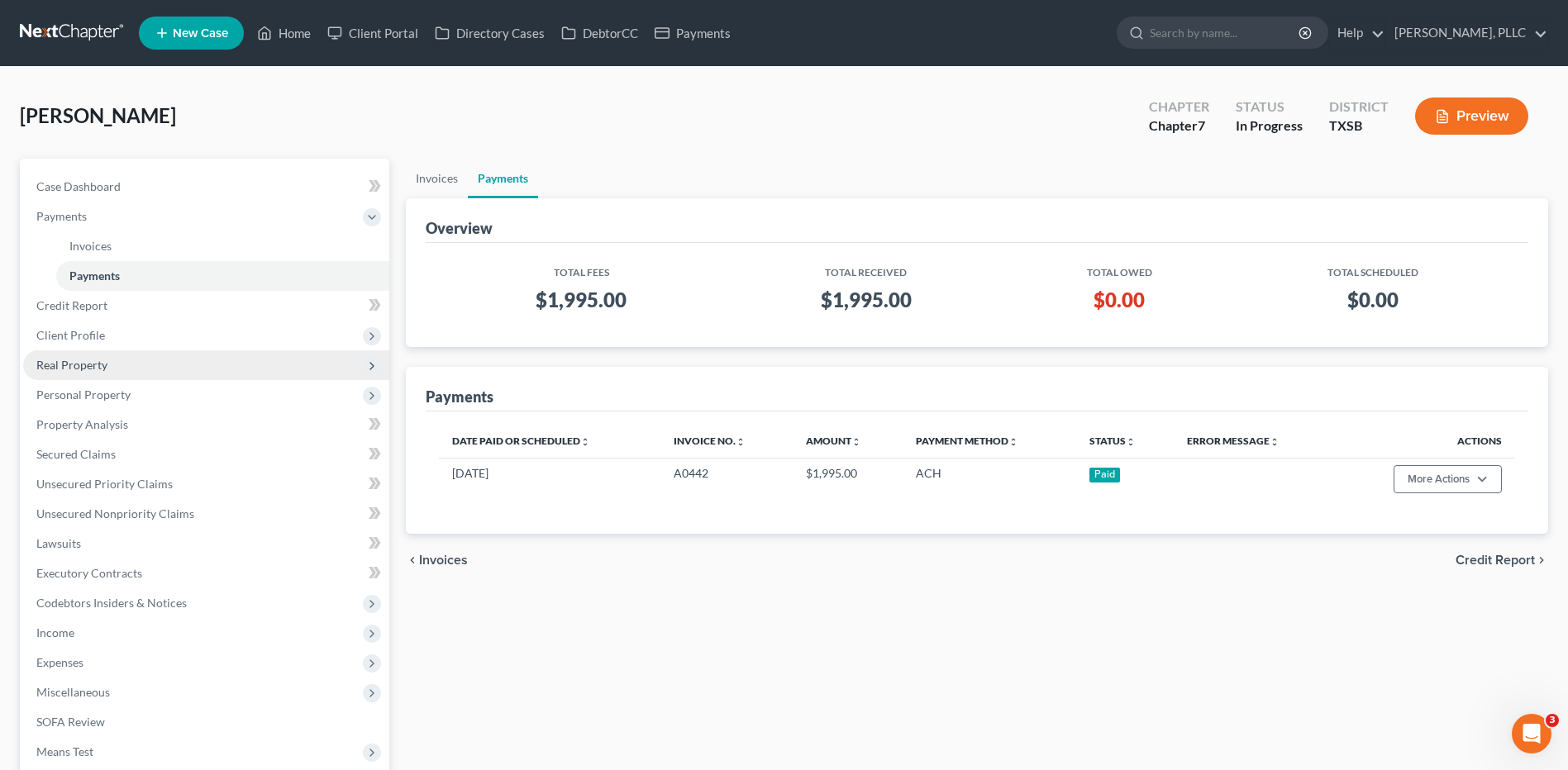
click at [79, 365] on span "Real Property" at bounding box center [72, 364] width 71 height 14
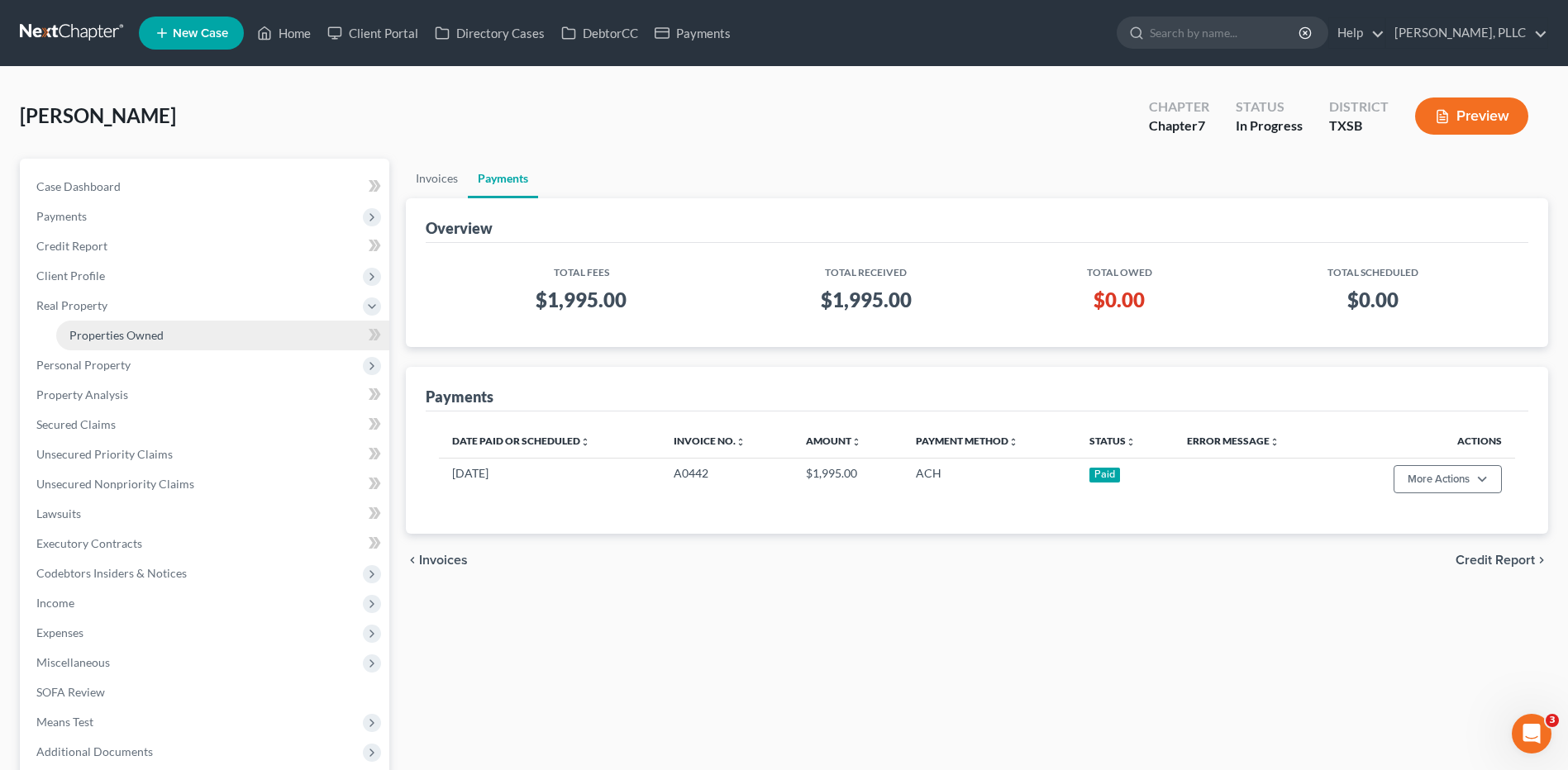
click at [147, 339] on span "Properties Owned" at bounding box center [116, 335] width 94 height 14
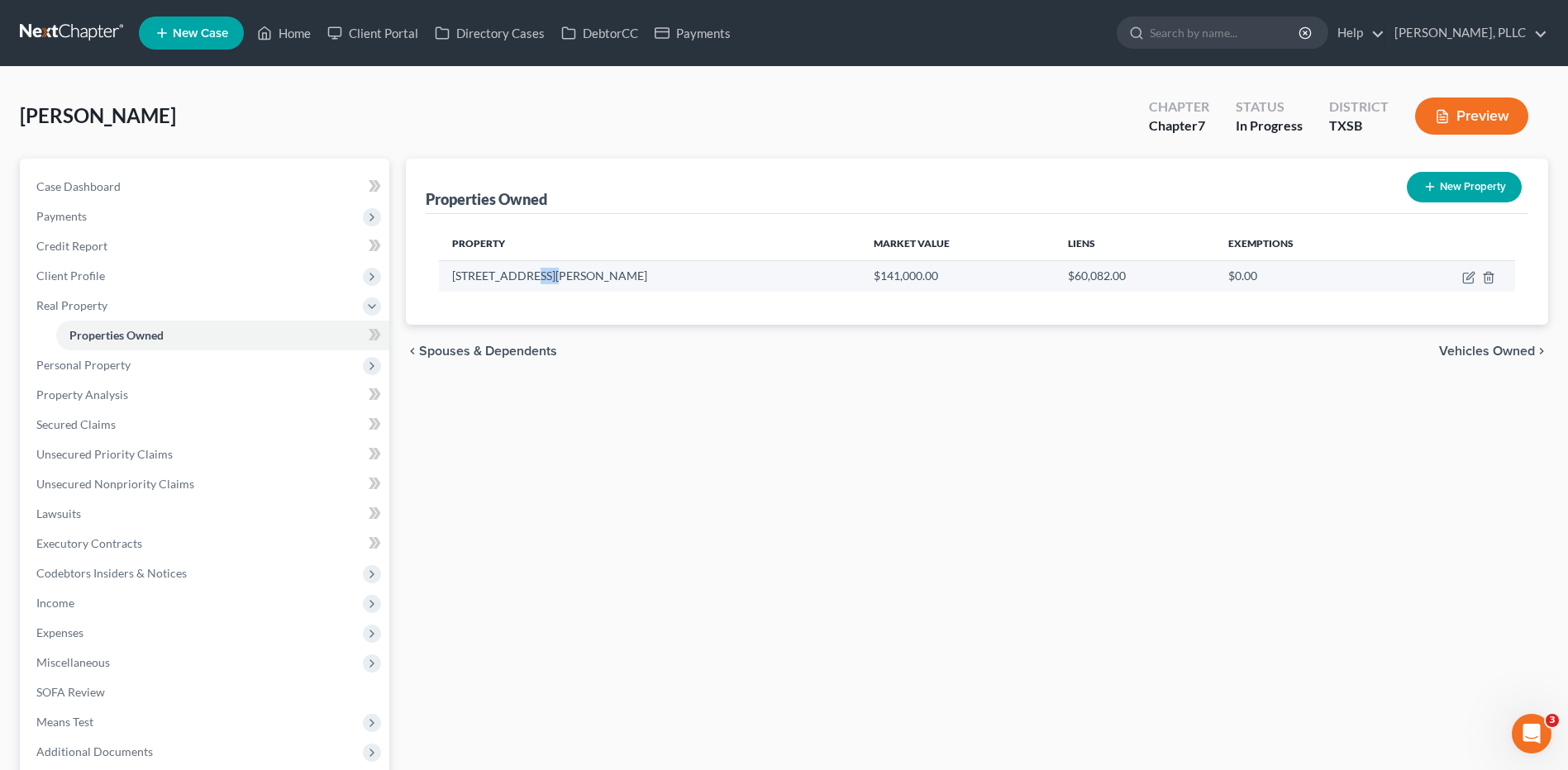
drag, startPoint x: 557, startPoint y: 269, endPoint x: 495, endPoint y: 277, distance: 62.5
click at [529, 273] on td "1217 E Kearney St" at bounding box center [649, 276] width 421 height 31
drag, startPoint x: 495, startPoint y: 277, endPoint x: 548, endPoint y: 276, distance: 53.0
click at [548, 276] on td "1217 E Kearney St" at bounding box center [649, 276] width 421 height 31
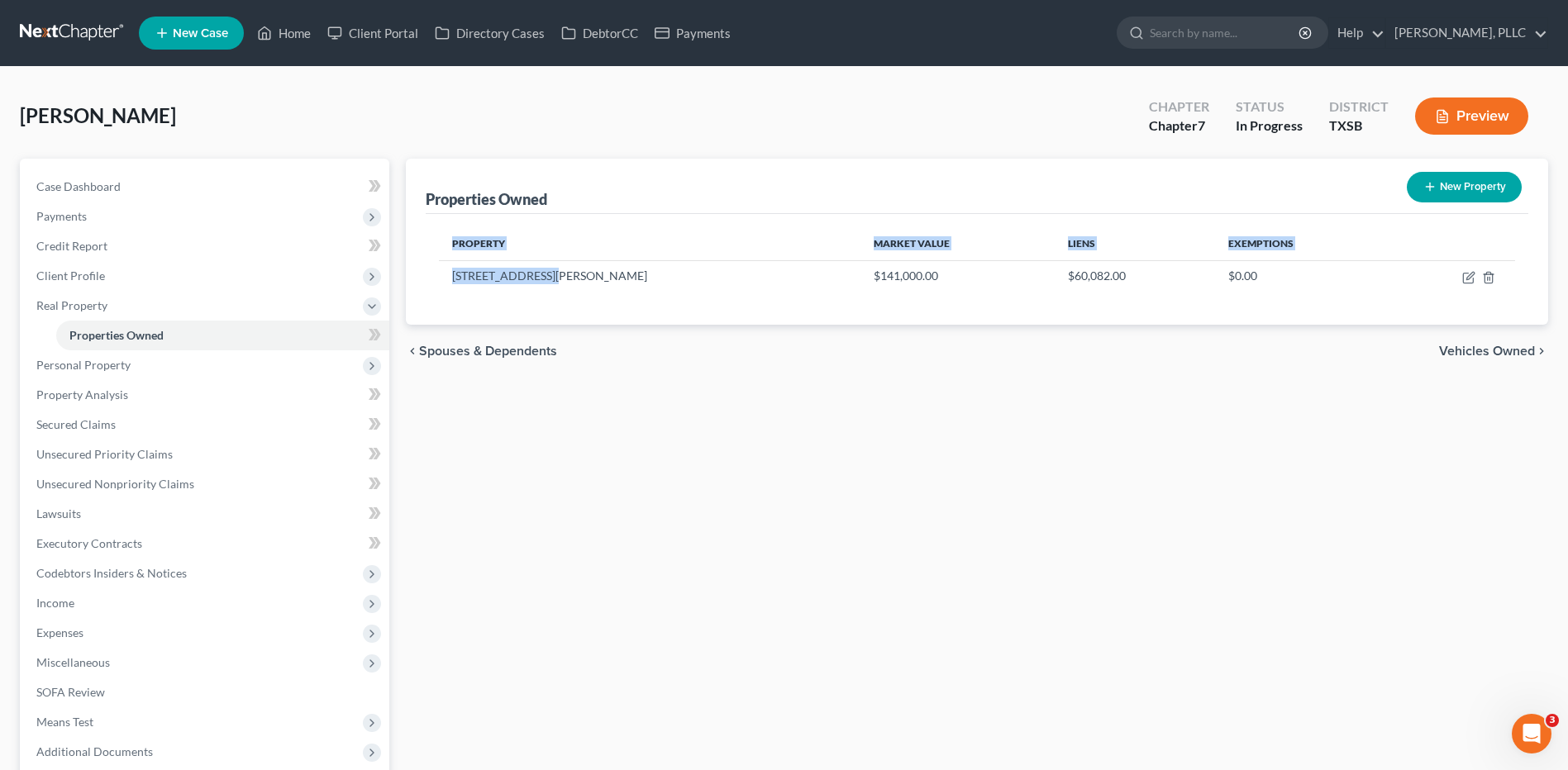
drag, startPoint x: 549, startPoint y: 272, endPoint x: 435, endPoint y: 280, distance: 114.3
click at [435, 280] on div "Property Market Value Liens Exemptions 1217 E Kearney St $141,000.00 $60,082.00…" at bounding box center [977, 269] width 1102 height 110
copy table "Property Market Value Liens Exemptions 1217 E Kearney St"
click at [556, 270] on td "1217 E Kearney St" at bounding box center [649, 276] width 421 height 31
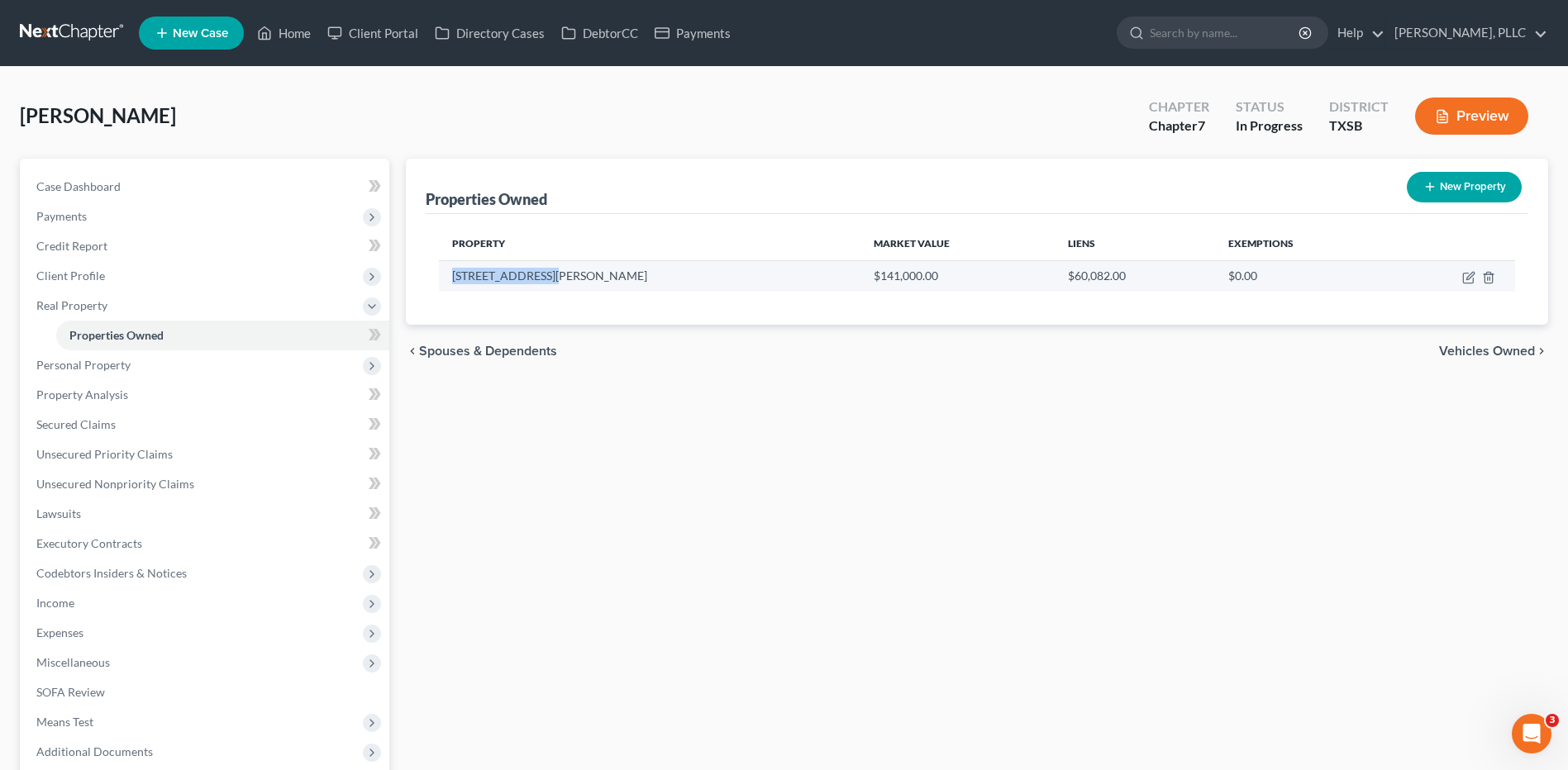
drag, startPoint x: 451, startPoint y: 274, endPoint x: 557, endPoint y: 274, distance: 106.0
click at [557, 274] on td "1217 E Kearney St" at bounding box center [649, 276] width 421 height 31
copy td "1217 E Kearney St"
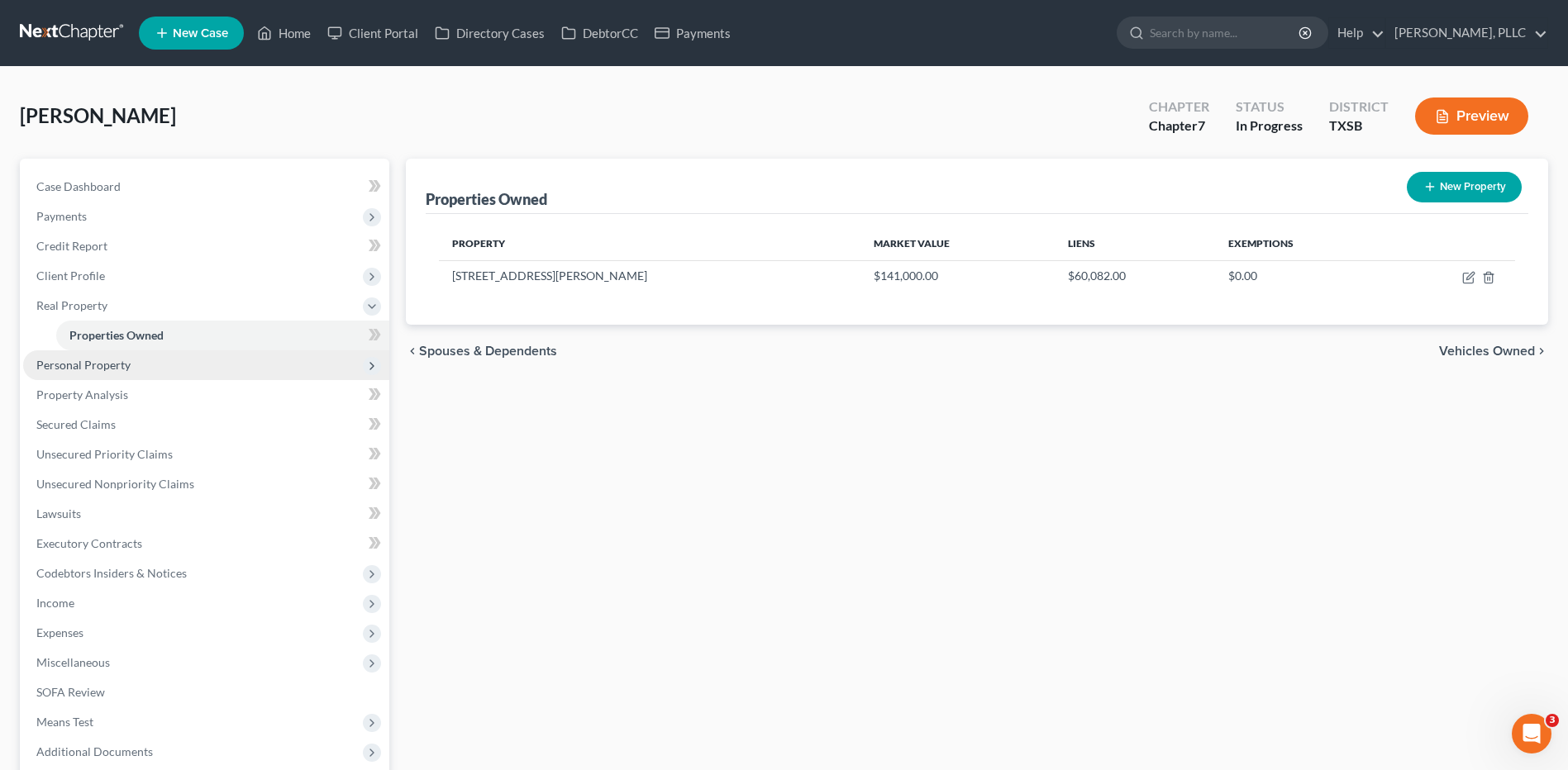
click at [78, 366] on span "Personal Property" at bounding box center [83, 364] width 94 height 14
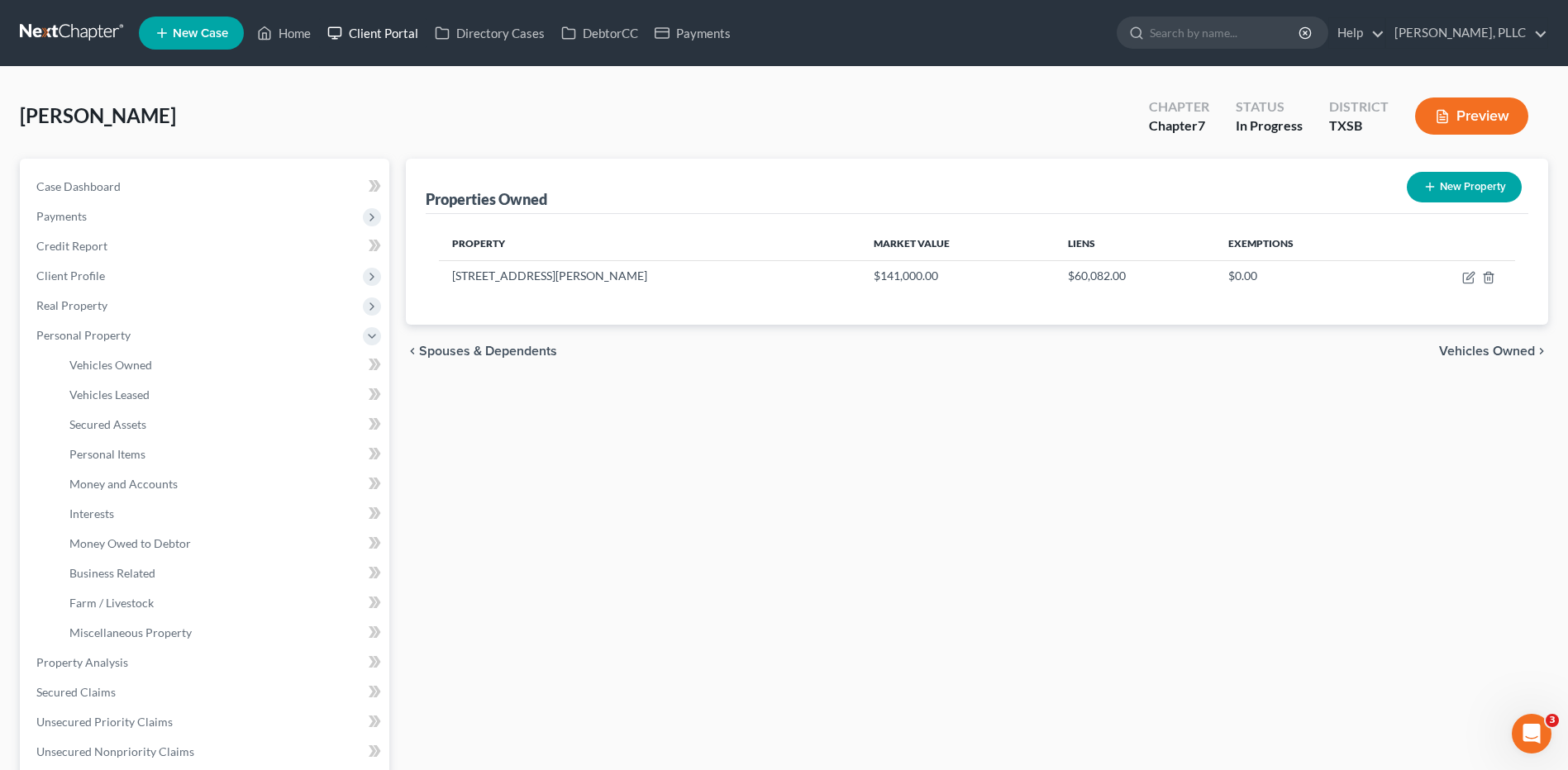
click at [375, 34] on link "Client Portal" at bounding box center [373, 33] width 108 height 30
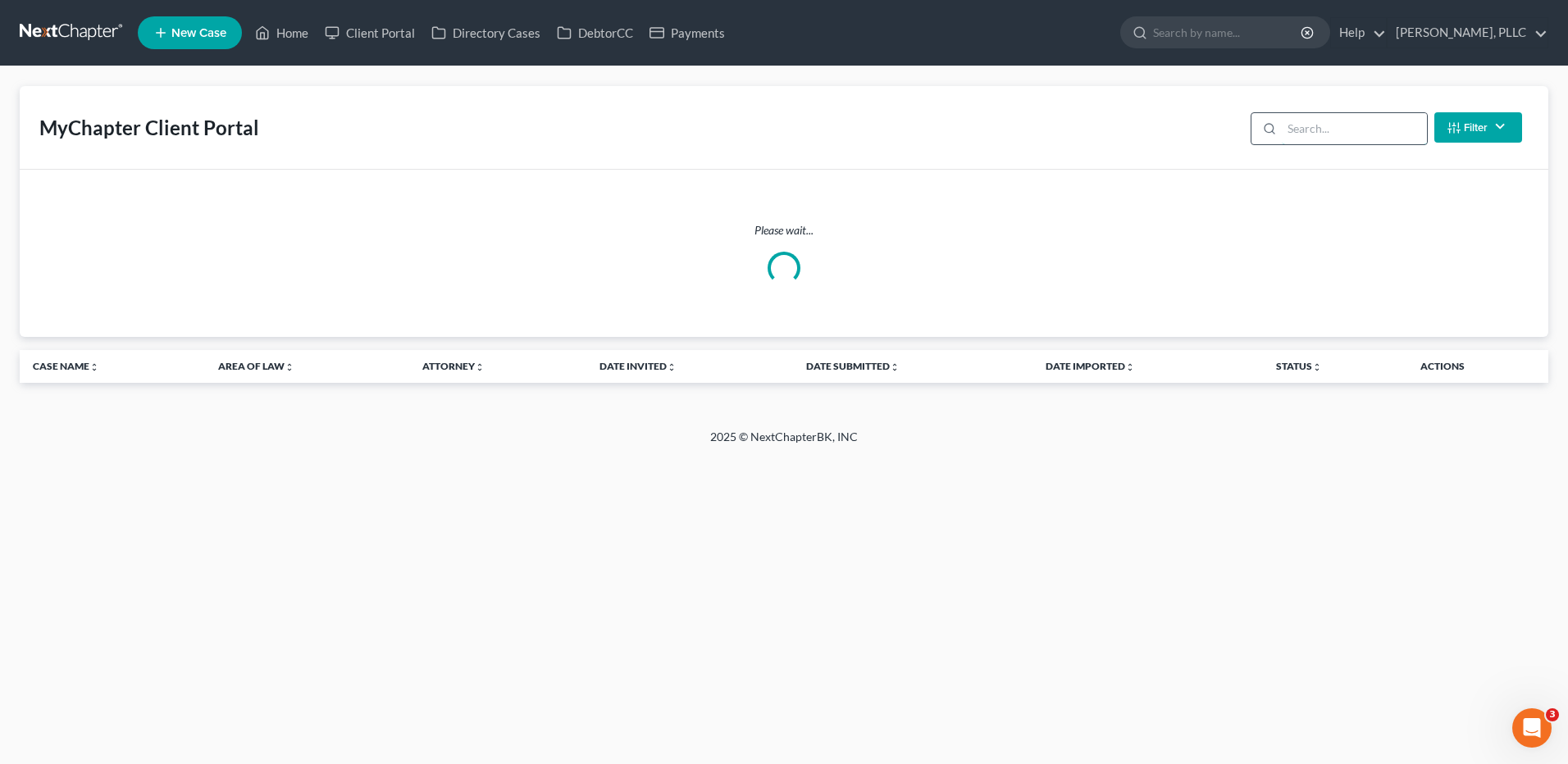
click at [1321, 127] on input "search" at bounding box center [1354, 129] width 145 height 31
type input "diaz"
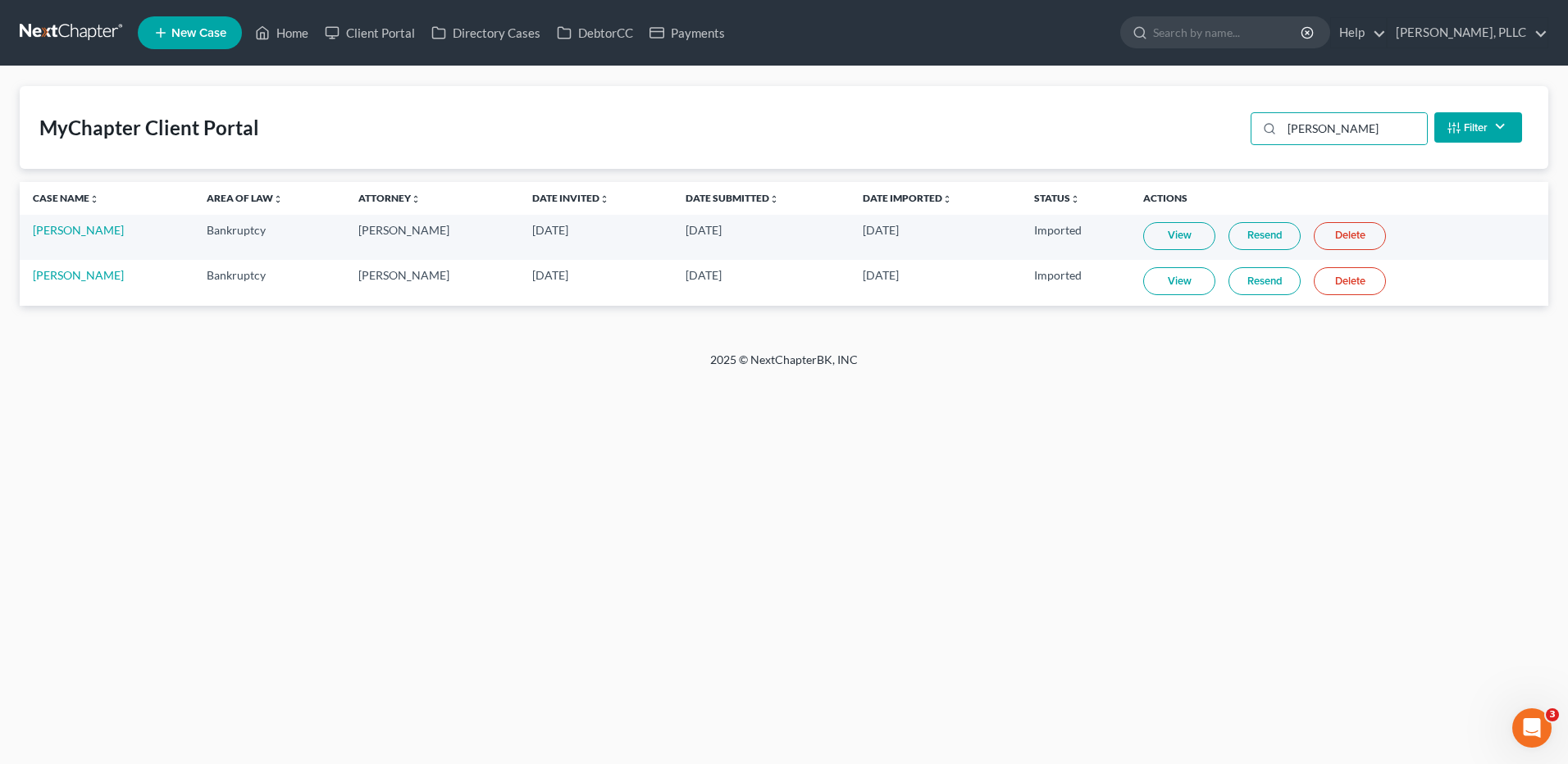
click at [1159, 285] on link "View" at bounding box center [1180, 281] width 72 height 28
click at [283, 35] on link "Home" at bounding box center [282, 33] width 70 height 30
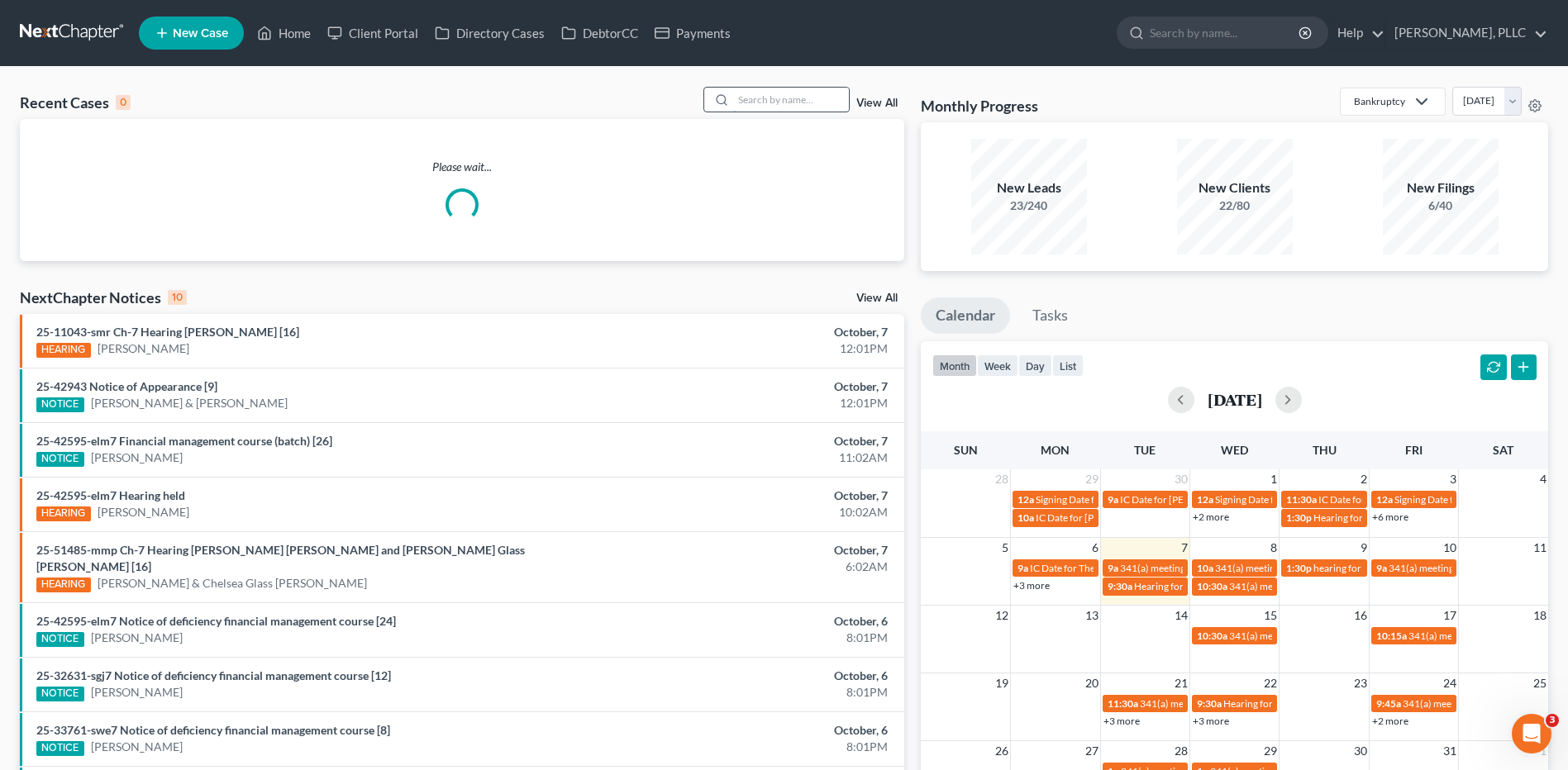
click at [751, 103] on input "search" at bounding box center [791, 99] width 116 height 24
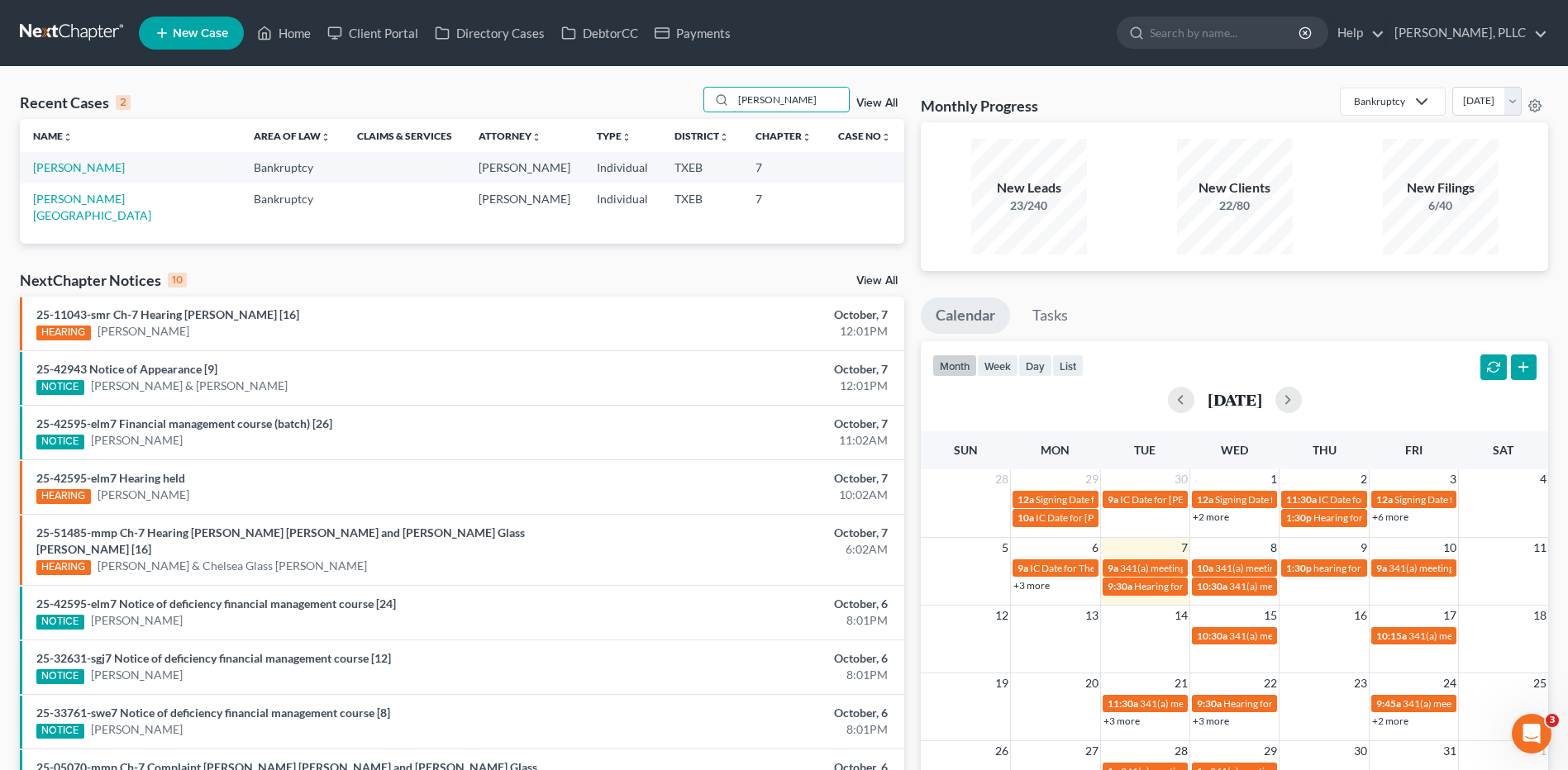
type input "lowe"
click at [80, 171] on link "Lowe, Carolyn" at bounding box center [78, 167] width 92 height 14
select select "4"
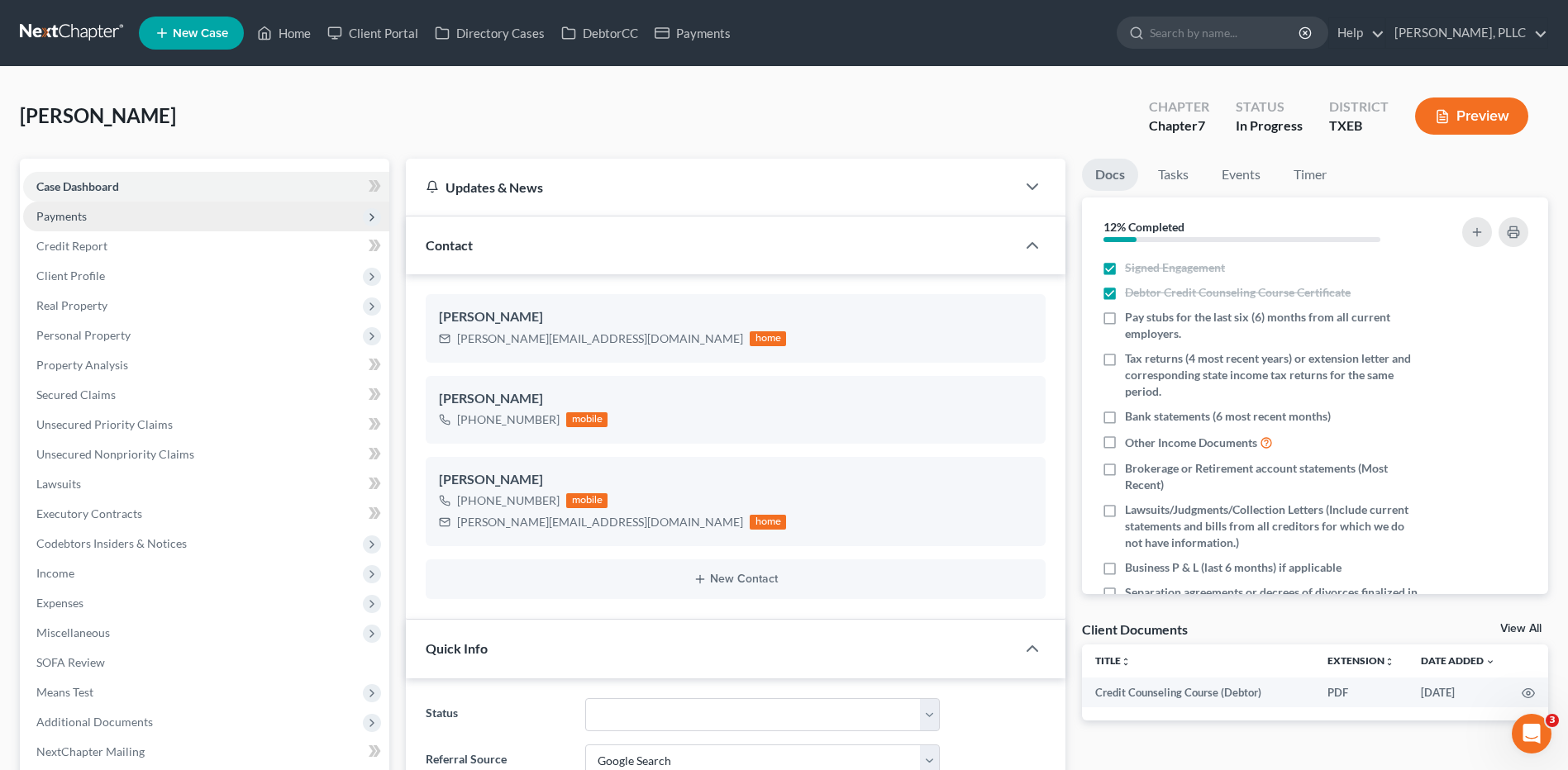
click at [67, 215] on span "Payments" at bounding box center [61, 215] width 50 height 14
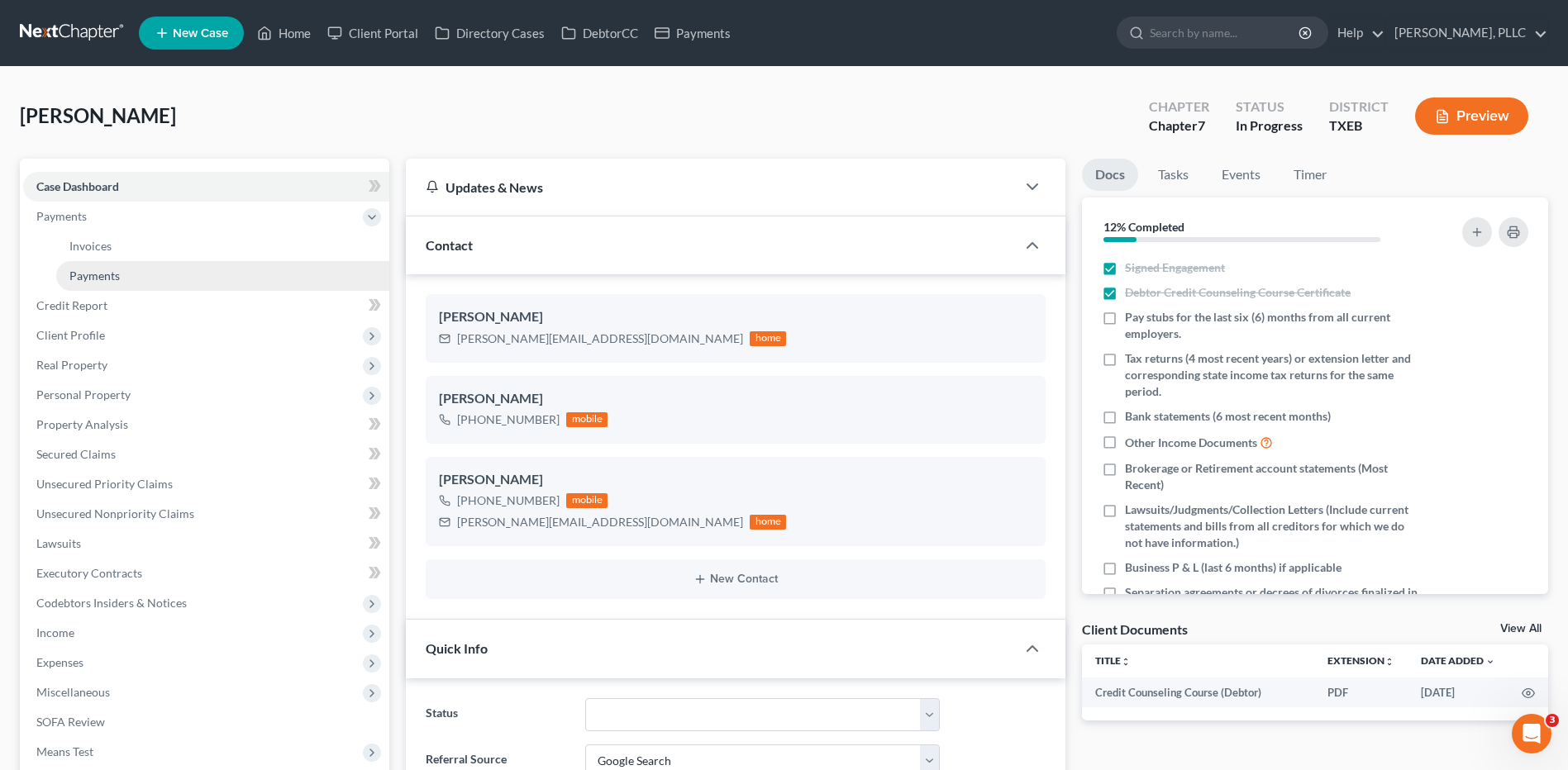
click at [84, 273] on span "Payments" at bounding box center [94, 275] width 50 height 14
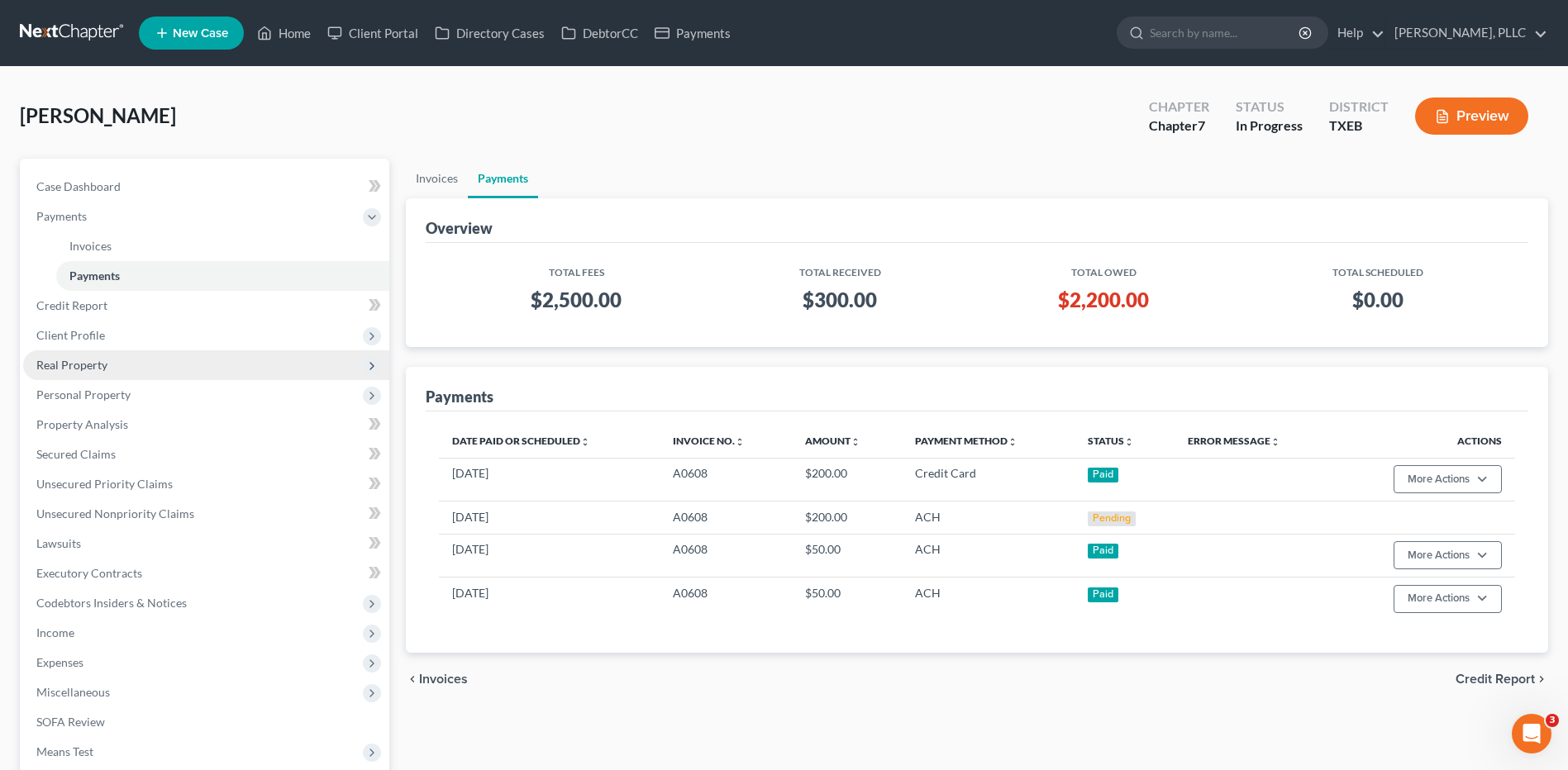
click at [66, 369] on span "Real Property" at bounding box center [72, 364] width 71 height 14
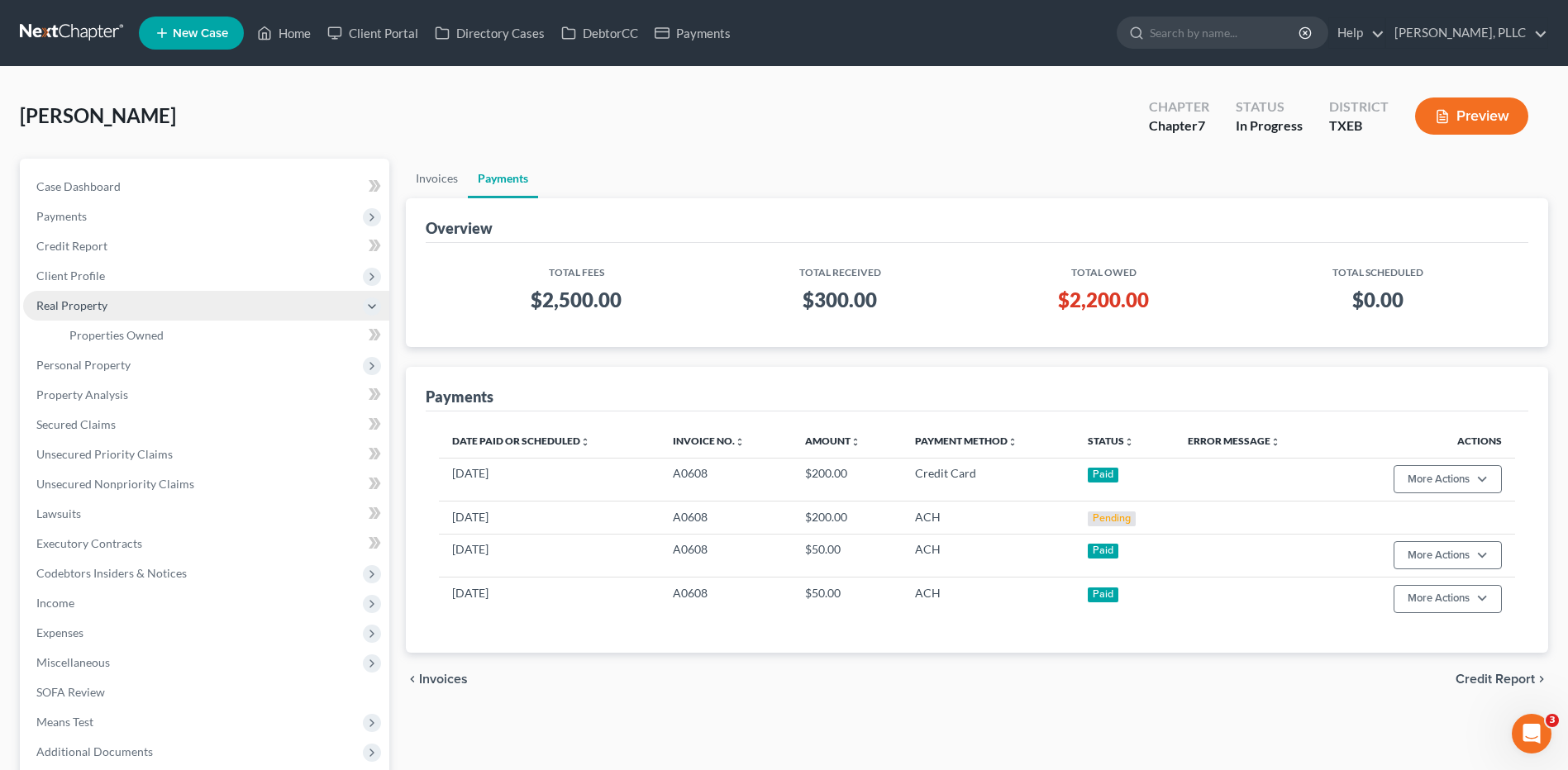
click at [60, 307] on span "Real Property" at bounding box center [72, 305] width 71 height 14
click at [69, 308] on span "Real Property" at bounding box center [72, 305] width 71 height 14
click at [99, 338] on span "Properties Owned" at bounding box center [116, 335] width 94 height 14
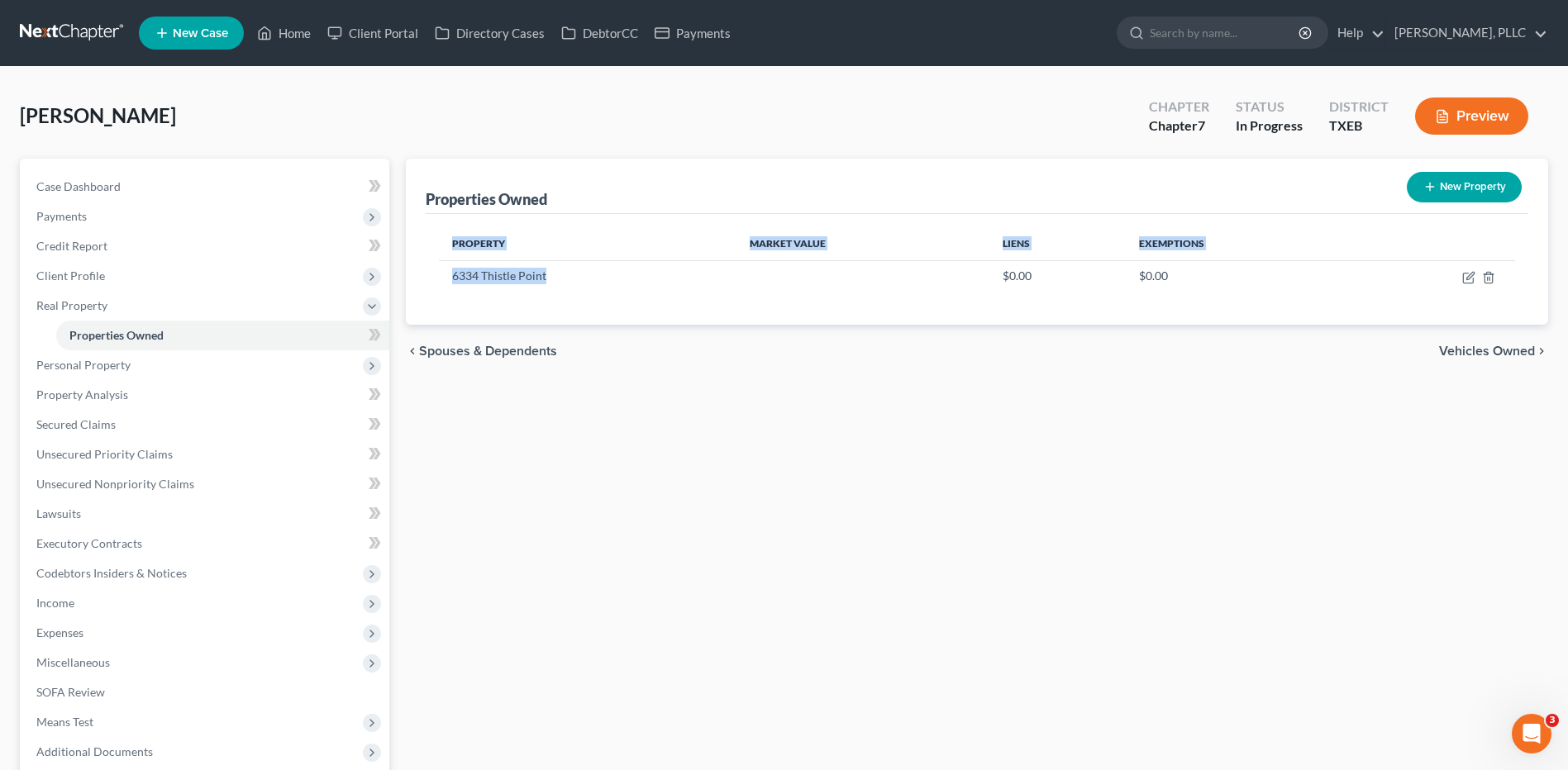
drag, startPoint x: 545, startPoint y: 275, endPoint x: 433, endPoint y: 275, distance: 112.0
click at [434, 275] on div "Property Market Value Liens Exemptions 6334 Thistle Point $0.00 $0.00" at bounding box center [977, 269] width 1102 height 110
copy table "Property Market Value Liens Exemptions 6334 Thistle Point"
